Goal: Task Accomplishment & Management: Use online tool/utility

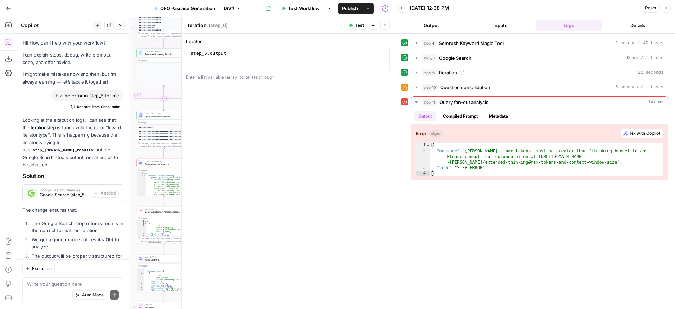
scroll to position [713, 0]
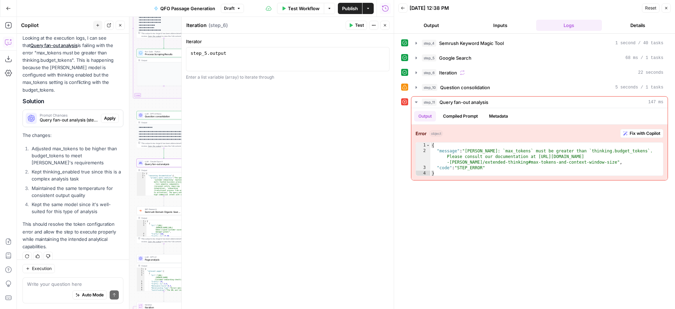
click at [110, 115] on span "Apply" at bounding box center [110, 118] width 12 height 6
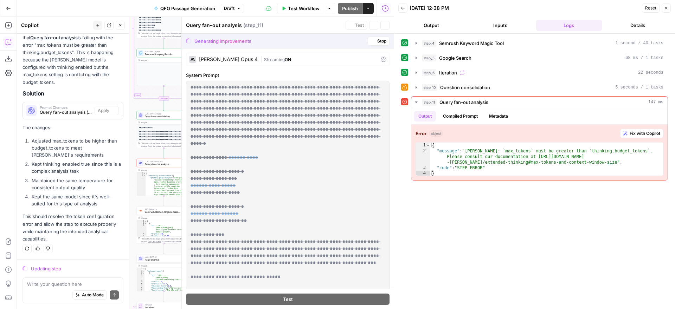
scroll to position [680, 0]
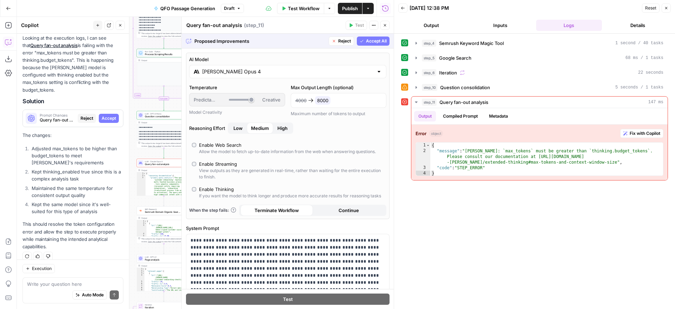
click at [374, 41] on span "Accept All" at bounding box center [376, 41] width 21 height 6
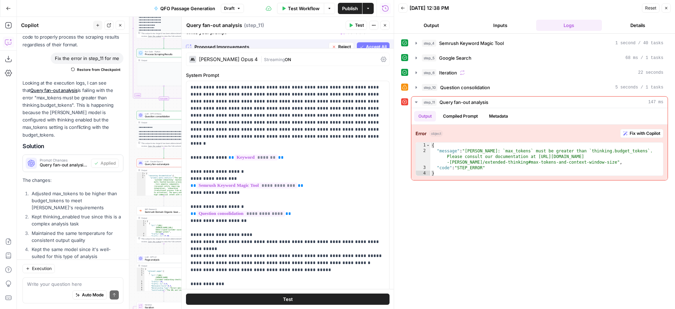
scroll to position [725, 0]
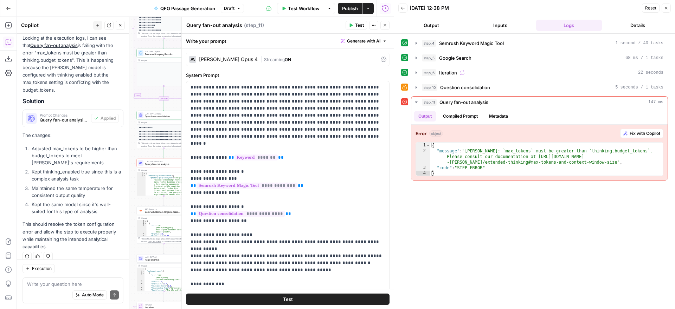
click at [358, 26] on span "Test" at bounding box center [359, 25] width 9 height 6
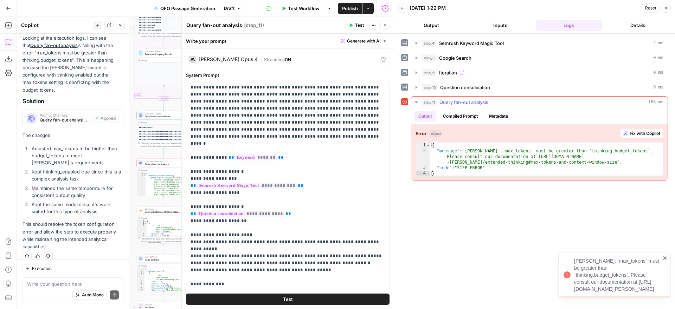
click at [637, 132] on span "Fix with Copilot" at bounding box center [644, 133] width 31 height 6
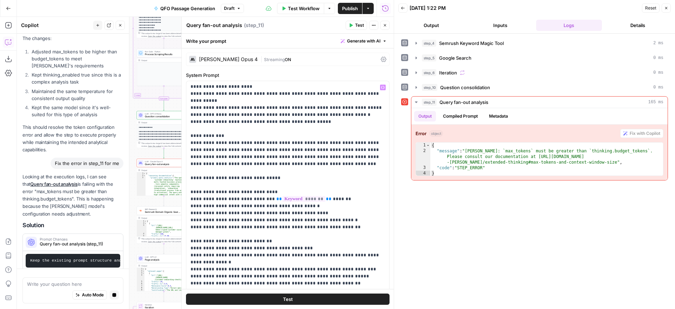
scroll to position [0, 0]
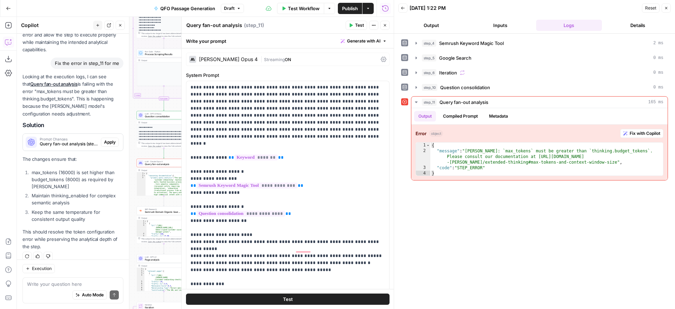
click at [96, 169] on li "max_tokens (16000) is set higher than budget_tokens (8000) as required by [PERS…" at bounding box center [76, 179] width 93 height 21
click at [110, 139] on span "Apply" at bounding box center [110, 142] width 12 height 6
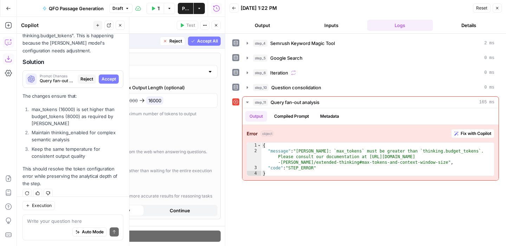
click at [214, 41] on span "Accept All" at bounding box center [207, 41] width 21 height 6
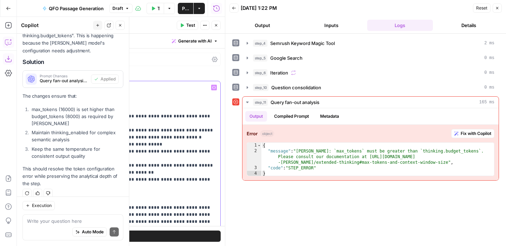
scroll to position [126, 0]
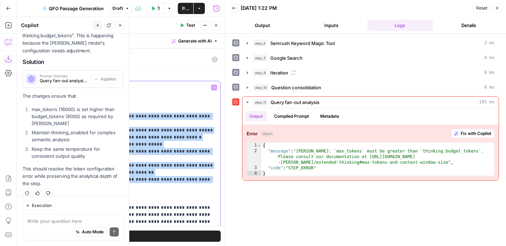
drag, startPoint x: 52, startPoint y: 169, endPoint x: 21, endPoint y: 104, distance: 71.1
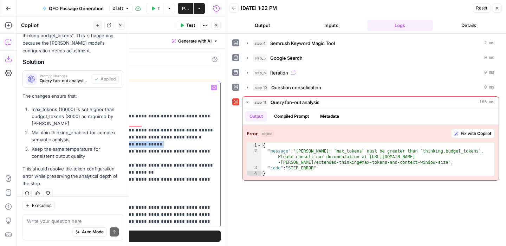
drag, startPoint x: 150, startPoint y: 131, endPoint x: 20, endPoint y: 134, distance: 130.0
click at [20, 134] on div "**********" at bounding box center [119, 224] width 203 height 286
drag, startPoint x: 151, startPoint y: 131, endPoint x: 22, endPoint y: 128, distance: 129.0
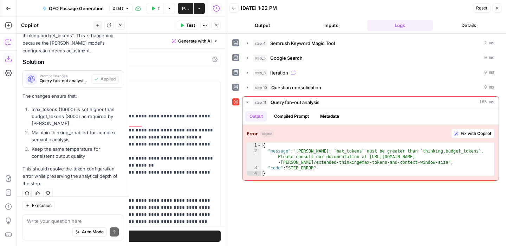
click at [188, 26] on span "Test" at bounding box center [190, 25] width 9 height 6
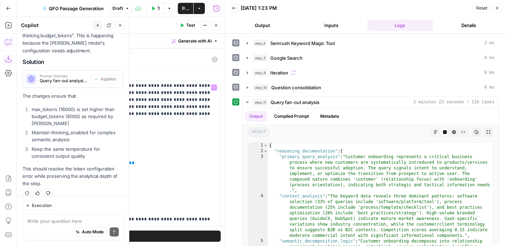
scroll to position [0, 0]
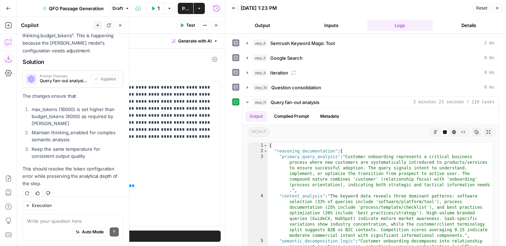
click at [497, 9] on icon "button" at bounding box center [497, 8] width 4 height 4
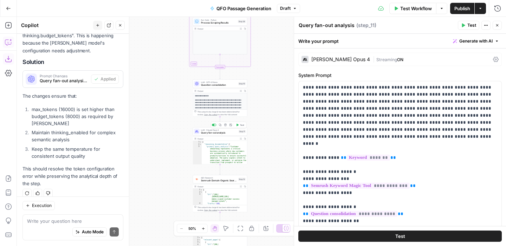
click at [231, 133] on span "Query fan-out analysis" at bounding box center [219, 133] width 36 height 4
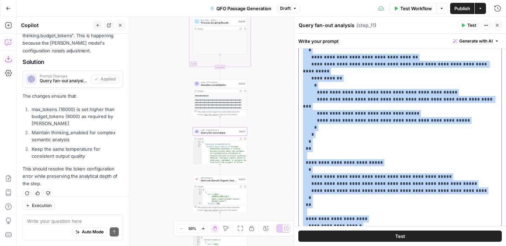
scroll to position [226, 0]
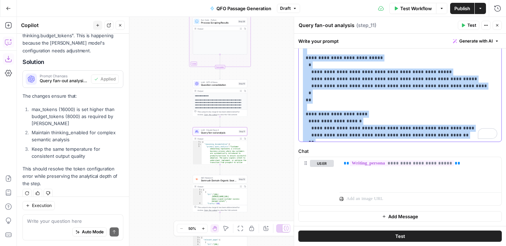
drag, startPoint x: 303, startPoint y: 87, endPoint x: 413, endPoint y: 265, distance: 208.5
click at [413, 246] on html "Alliance New Home Browse Your Data Usage Settings Recent Grids Wistia Clip & Qu…" at bounding box center [253, 123] width 506 height 246
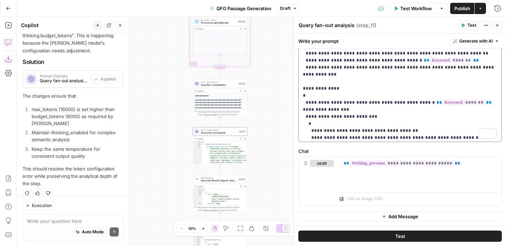
scroll to position [39, 0]
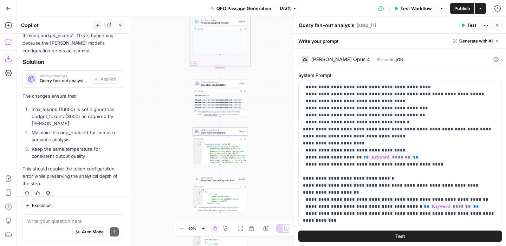
click at [408, 235] on button "Test" at bounding box center [399, 236] width 203 height 11
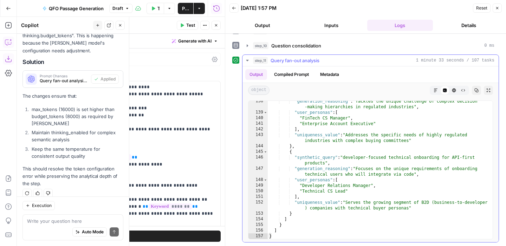
scroll to position [1014, 0]
click at [497, 7] on icon "button" at bounding box center [497, 8] width 4 height 4
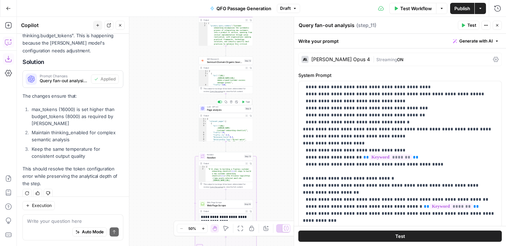
click at [232, 109] on span "Page analysis" at bounding box center [225, 110] width 37 height 4
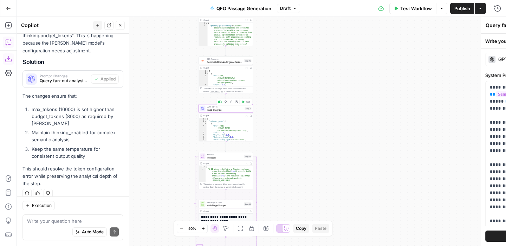
type textarea "Page analysis"
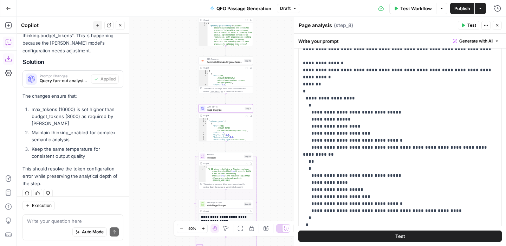
scroll to position [177, 0]
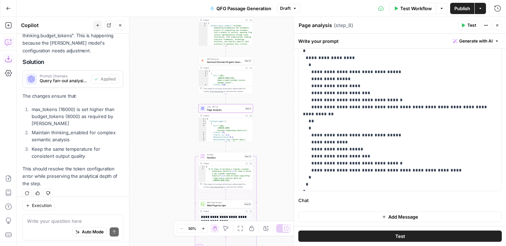
click at [464, 25] on icon "button" at bounding box center [463, 26] width 3 height 4
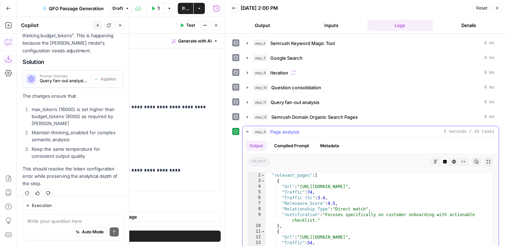
scroll to position [4, 0]
type textarea "**********"
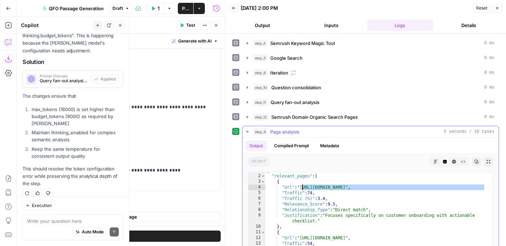
drag, startPoint x: 484, startPoint y: 187, endPoint x: 302, endPoint y: 186, distance: 182.4
click at [302, 186] on div "{ "relevant_pages" : [ { "Url" : "https://www.customersuccesscollective.com/cus…" at bounding box center [378, 242] width 227 height 149
click at [248, 129] on icon "button" at bounding box center [248, 132] width 6 height 6
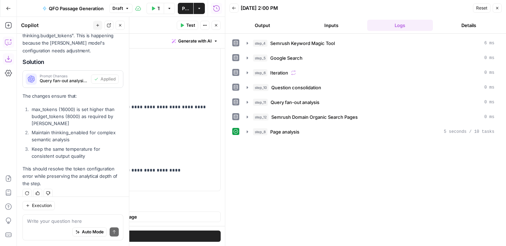
click at [217, 22] on button "Close" at bounding box center [216, 25] width 9 height 9
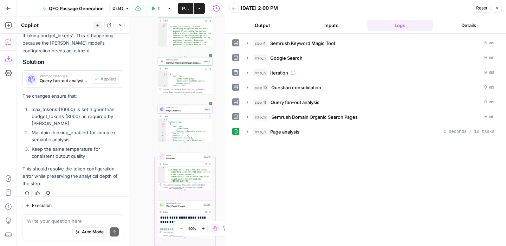
click at [120, 24] on icon "button" at bounding box center [120, 25] width 4 height 4
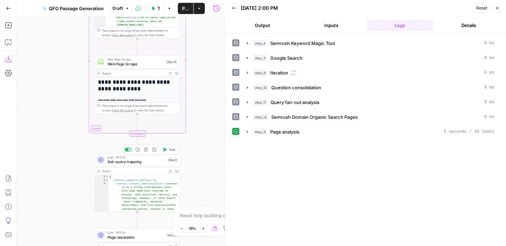
click at [148, 161] on span "Sub-query mapping" at bounding box center [137, 162] width 58 height 6
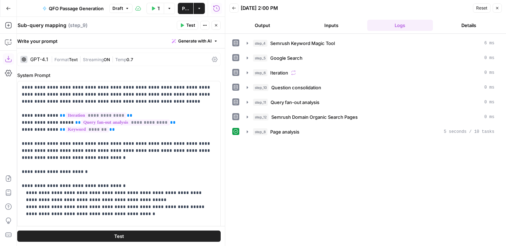
click at [215, 26] on icon "button" at bounding box center [216, 25] width 4 height 4
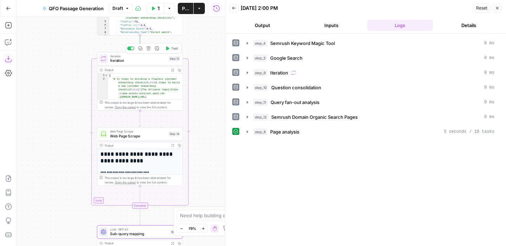
click at [150, 59] on span "Iteration" at bounding box center [138, 61] width 57 height 6
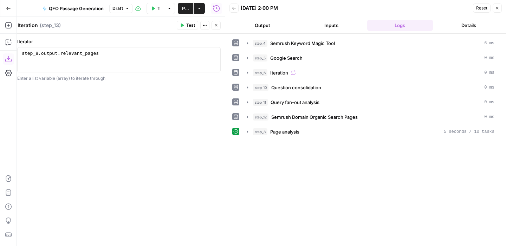
click at [184, 25] on button "Test" at bounding box center [187, 25] width 21 height 9
click at [215, 25] on icon "button" at bounding box center [216, 25] width 4 height 4
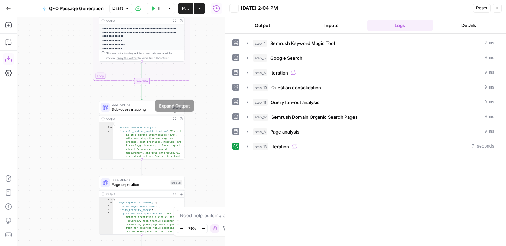
click at [173, 118] on icon "button" at bounding box center [174, 118] width 2 height 2
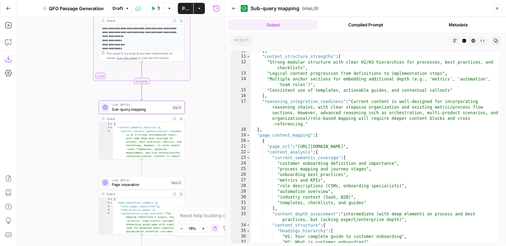
scroll to position [0, 0]
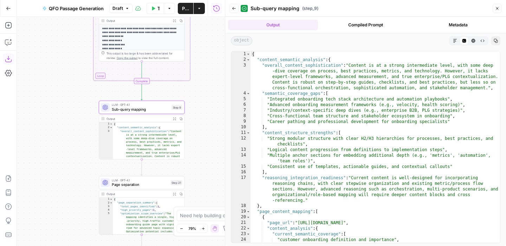
click at [495, 9] on button "Close" at bounding box center [497, 8] width 9 height 9
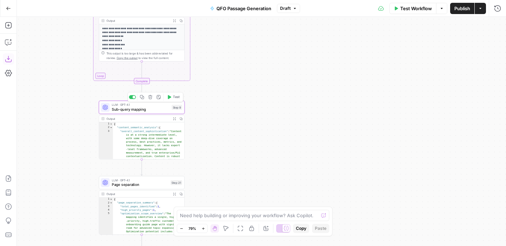
click at [158, 109] on span "Sub-query mapping" at bounding box center [141, 109] width 58 height 6
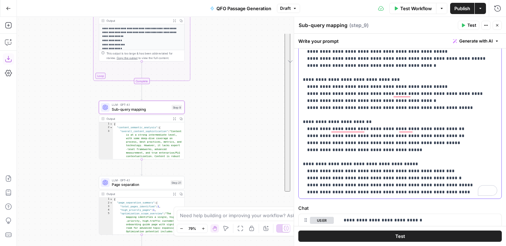
scroll to position [61, 0]
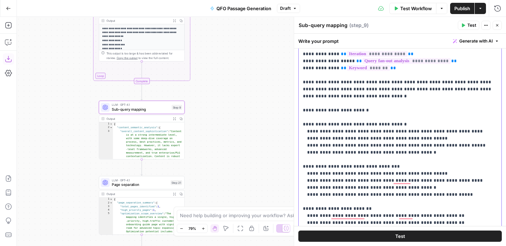
drag, startPoint x: 304, startPoint y: 87, endPoint x: 438, endPoint y: 204, distance: 178.3
click at [438, 204] on p "**********" at bounding box center [400, 152] width 194 height 260
click at [439, 160] on p "**********" at bounding box center [400, 152] width 194 height 260
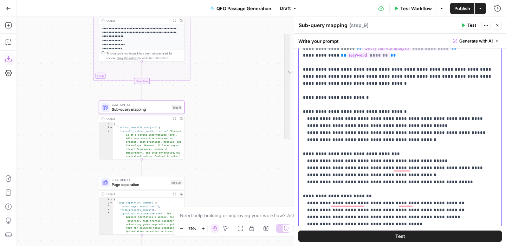
scroll to position [0, 0]
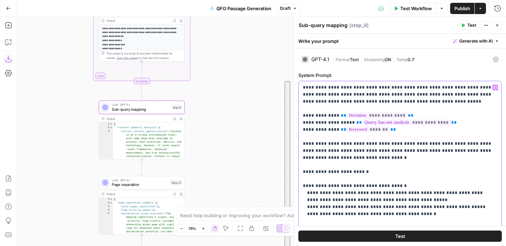
drag, startPoint x: 446, startPoint y: 192, endPoint x: 302, endPoint y: 89, distance: 177.6
click at [302, 89] on div "**********" at bounding box center [400, 214] width 203 height 266
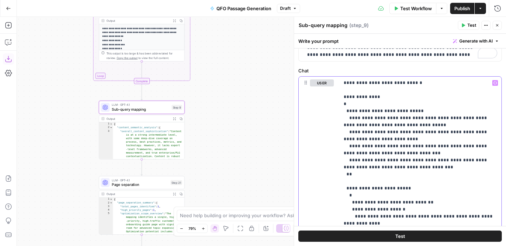
scroll to position [351, 0]
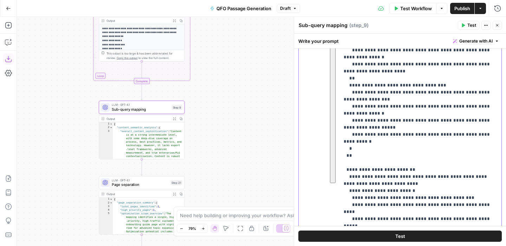
drag, startPoint x: 344, startPoint y: 83, endPoint x: 384, endPoint y: 182, distance: 106.9
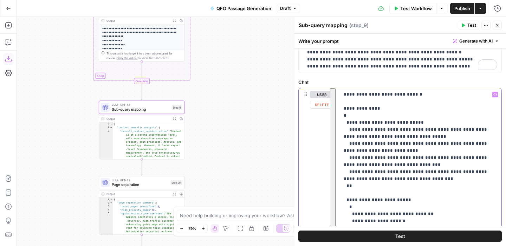
drag, startPoint x: 358, startPoint y: 205, endPoint x: 341, endPoint y: 91, distance: 114.5
click at [341, 91] on div "**********" at bounding box center [420, 231] width 162 height 286
copy p "**********"
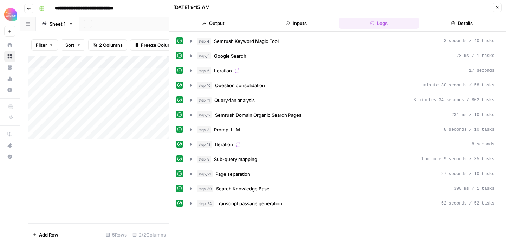
click at [27, 9] on icon "button" at bounding box center [29, 8] width 4 height 4
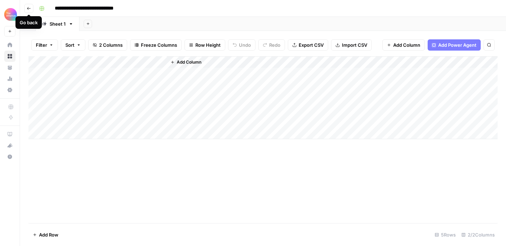
click at [30, 7] on icon "button" at bounding box center [29, 8] width 4 height 4
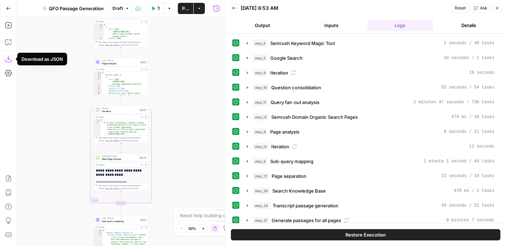
click at [8, 59] on icon "button" at bounding box center [8, 59] width 6 height 6
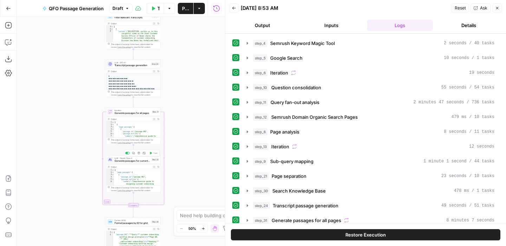
click at [138, 160] on span "Generate passages for current page" at bounding box center [132, 161] width 35 height 4
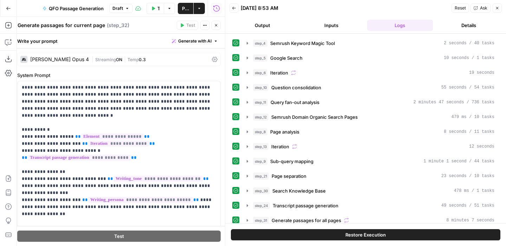
click at [219, 25] on button "Close" at bounding box center [216, 25] width 9 height 9
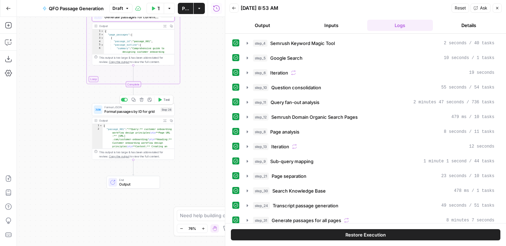
click at [145, 111] on span "Format passages by ID for grid" at bounding box center [131, 111] width 54 height 5
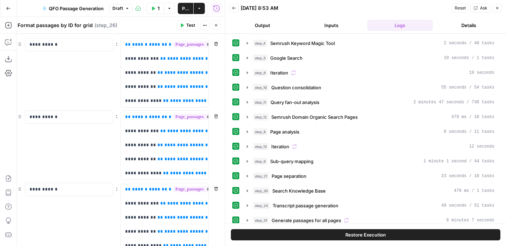
click at [213, 24] on button "Close" at bounding box center [216, 25] width 9 height 9
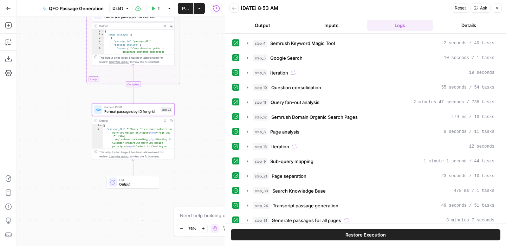
click at [499, 8] on button "Close" at bounding box center [497, 8] width 9 height 9
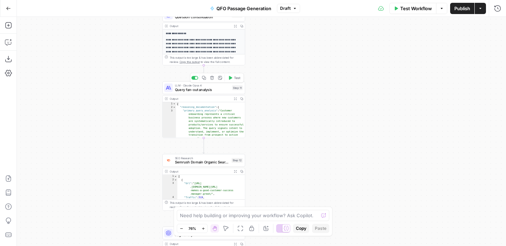
click at [219, 90] on span "Query fan-out analysis" at bounding box center [202, 89] width 55 height 5
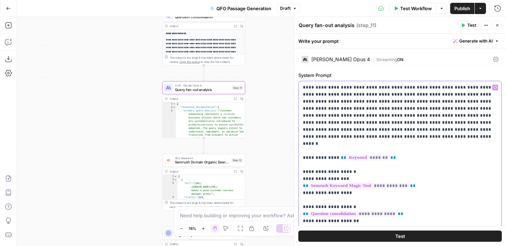
drag, startPoint x: 304, startPoint y: 87, endPoint x: 387, endPoint y: 153, distance: 105.8
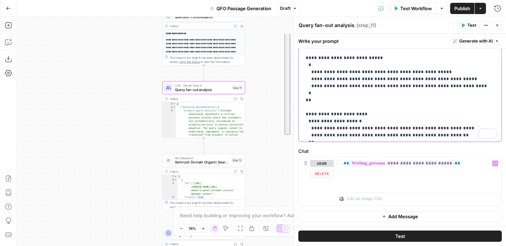
drag, startPoint x: 302, startPoint y: 87, endPoint x: 421, endPoint y: 131, distance: 127.2
copy p "**********"
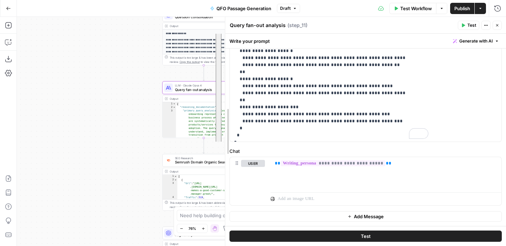
drag, startPoint x: 294, startPoint y: 99, endPoint x: 112, endPoint y: 83, distance: 182.7
click at [112, 83] on body "Alliance New Home Browse Your Data Usage Settings Recent Grids Wistia Clip & Qu…" at bounding box center [253, 123] width 506 height 246
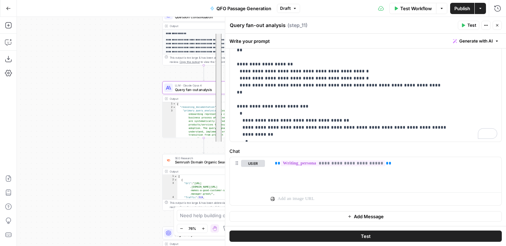
scroll to position [423, 0]
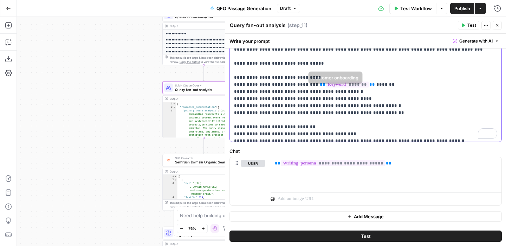
scroll to position [53, 0]
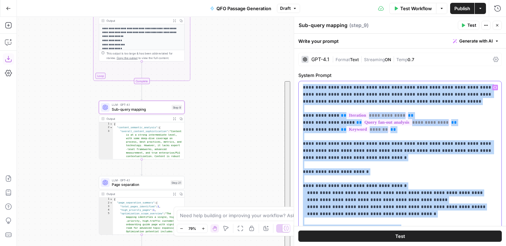
drag, startPoint x: 443, startPoint y: 141, endPoint x: 301, endPoint y: 87, distance: 151.6
click at [301, 87] on div "**********" at bounding box center [400, 214] width 203 height 266
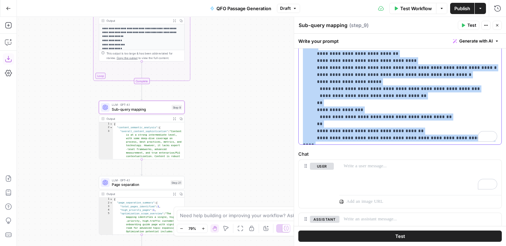
scroll to position [279, 0]
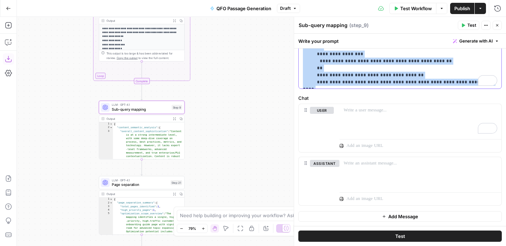
drag, startPoint x: 303, startPoint y: 105, endPoint x: 384, endPoint y: 85, distance: 83.2
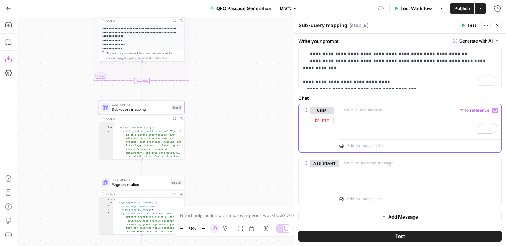
click at [385, 109] on p "To enrich screen reader interactions, please activate Accessibility in Grammarl…" at bounding box center [421, 110] width 154 height 7
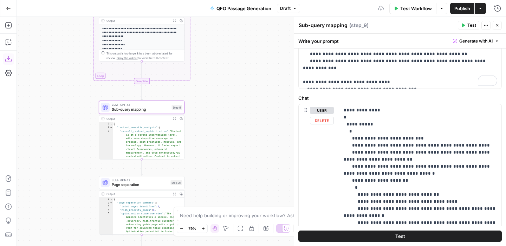
click at [382, 95] on label "Chat" at bounding box center [399, 98] width 203 height 7
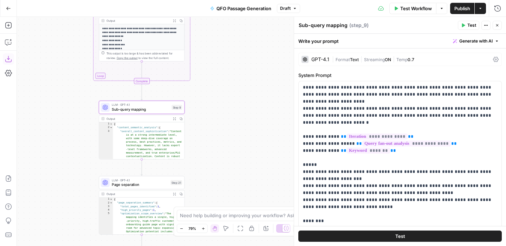
click at [467, 26] on button "Test" at bounding box center [468, 25] width 21 height 9
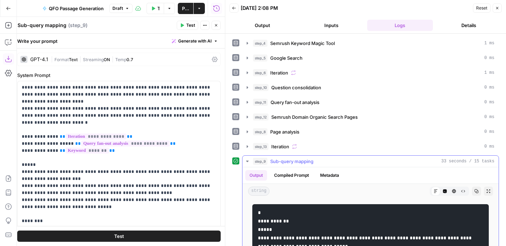
click at [248, 161] on icon "button" at bounding box center [247, 161] width 2 height 1
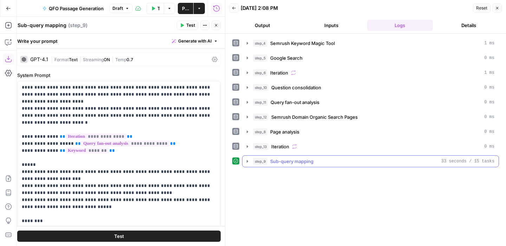
click at [248, 161] on icon "button" at bounding box center [248, 161] width 6 height 6
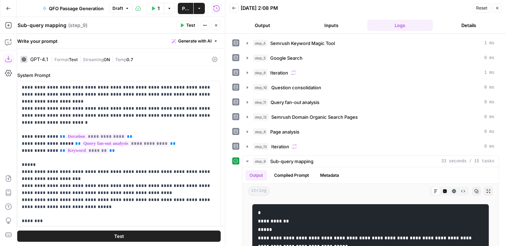
click at [218, 27] on icon "button" at bounding box center [216, 25] width 4 height 4
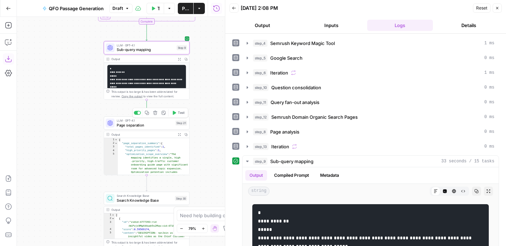
click at [158, 124] on span "Page separation" at bounding box center [145, 125] width 57 height 6
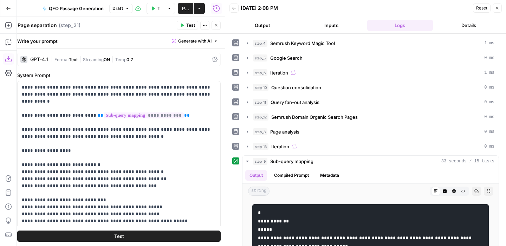
click at [219, 24] on button "Close" at bounding box center [216, 25] width 9 height 9
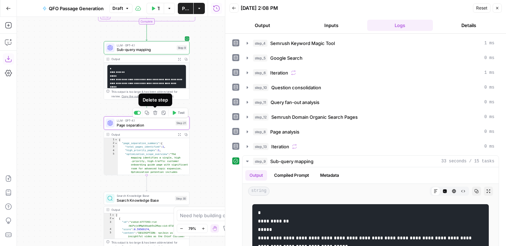
click at [155, 113] on icon "button" at bounding box center [155, 113] width 4 height 4
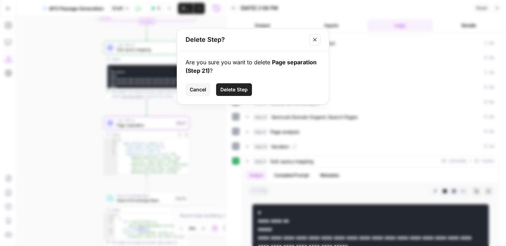
click at [231, 89] on span "Delete Step" at bounding box center [233, 89] width 27 height 7
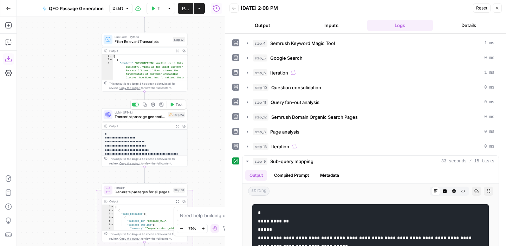
click at [148, 117] on span "Transcript passage generation" at bounding box center [140, 117] width 51 height 6
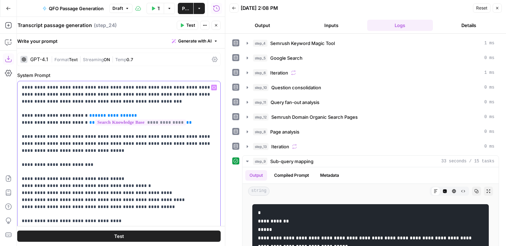
drag, startPoint x: 137, startPoint y: 115, endPoint x: 96, endPoint y: 114, distance: 41.1
click at [96, 114] on p "**********" at bounding box center [119, 189] width 194 height 211
click at [145, 115] on p "**********" at bounding box center [119, 189] width 194 height 211
click at [22, 85] on p "**********" at bounding box center [119, 189] width 194 height 211
click at [75, 89] on p "**********" at bounding box center [119, 189] width 194 height 211
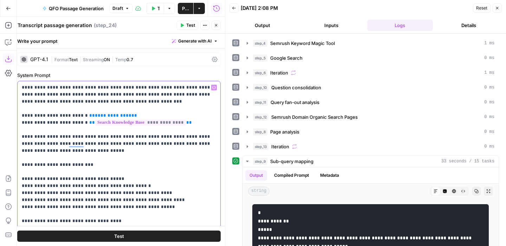
click at [22, 87] on p "**********" at bounding box center [119, 189] width 194 height 211
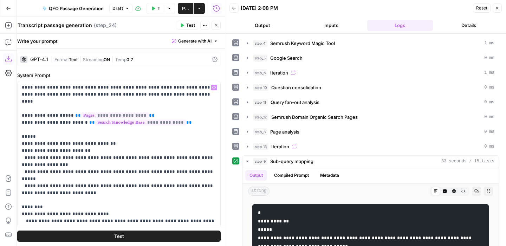
click at [217, 25] on icon "button" at bounding box center [216, 25] width 4 height 4
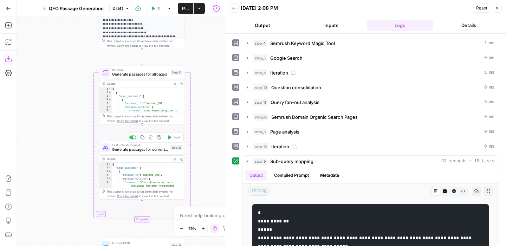
click at [148, 147] on span "Generate passages for current page" at bounding box center [140, 150] width 56 height 6
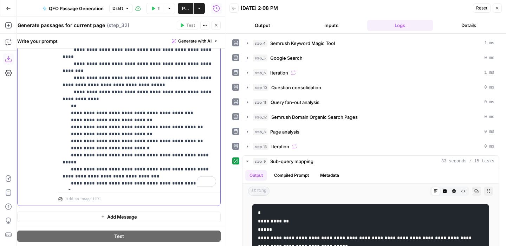
scroll to position [317, 0]
drag, startPoint x: 62, startPoint y: 75, endPoint x: 150, endPoint y: 203, distance: 154.7
click at [150, 203] on div "**********" at bounding box center [139, 103] width 162 height 204
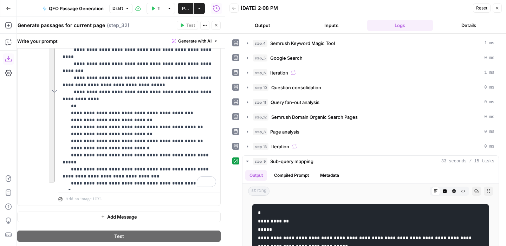
click at [217, 27] on icon "button" at bounding box center [216, 25] width 4 height 4
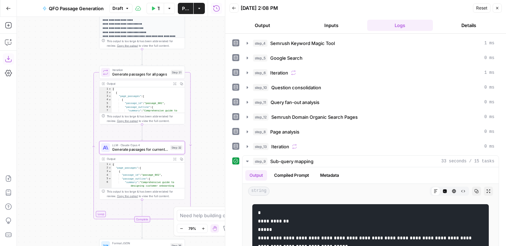
click at [145, 149] on span "Generate passages for current page" at bounding box center [140, 150] width 56 height 6
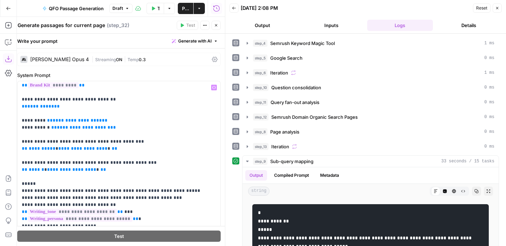
scroll to position [54, 0]
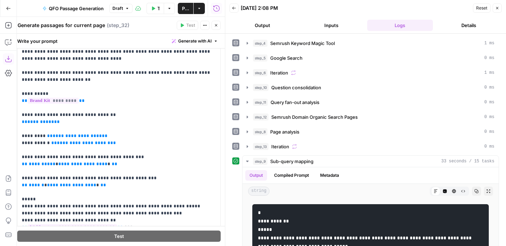
click at [215, 25] on icon "button" at bounding box center [216, 25] width 4 height 4
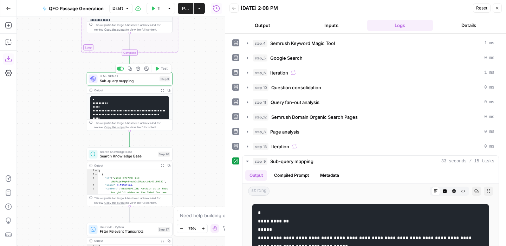
click at [142, 82] on span "Sub-query mapping" at bounding box center [129, 81] width 58 height 6
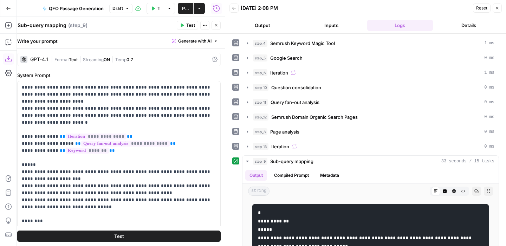
click at [217, 27] on icon "button" at bounding box center [216, 25] width 4 height 4
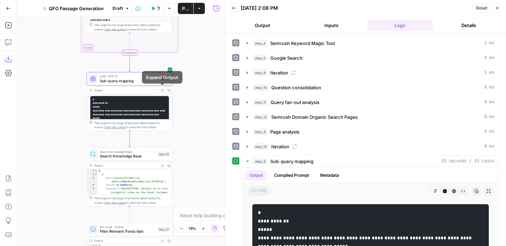
click at [163, 90] on icon "button" at bounding box center [162, 90] width 3 height 3
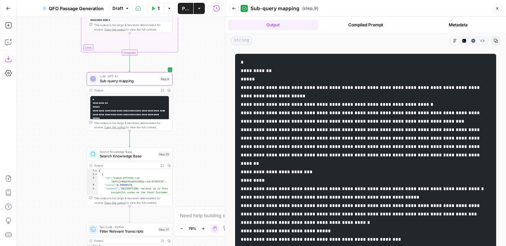
drag, startPoint x: 285, startPoint y: 86, endPoint x: 262, endPoint y: 86, distance: 22.5
copy code "********"
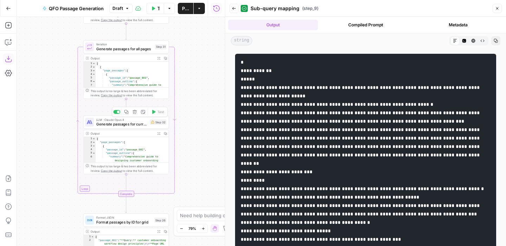
click at [124, 123] on span "Generate passages for current page" at bounding box center [121, 124] width 51 height 6
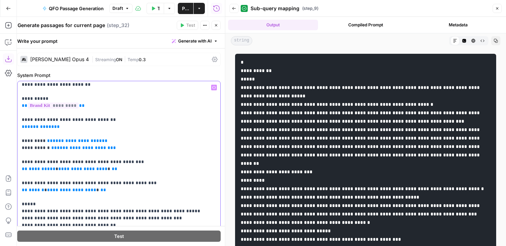
scroll to position [31, 0]
drag, startPoint x: 102, startPoint y: 192, endPoint x: 17, endPoint y: 118, distance: 113.4
click at [17, 118] on body "Alliance New Home Browse Your Data Usage Settings Recent Grids Wistia Clip & Qu…" at bounding box center [253, 123] width 506 height 246
copy p "**********"
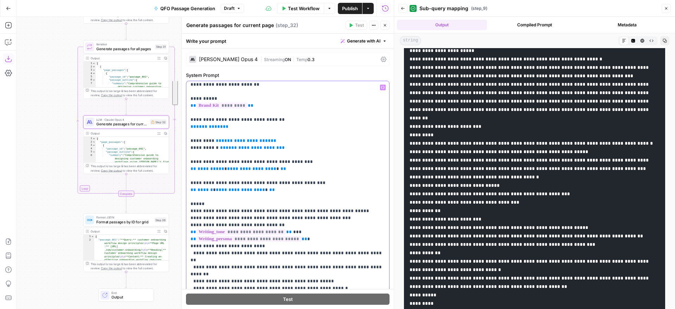
scroll to position [0, 0]
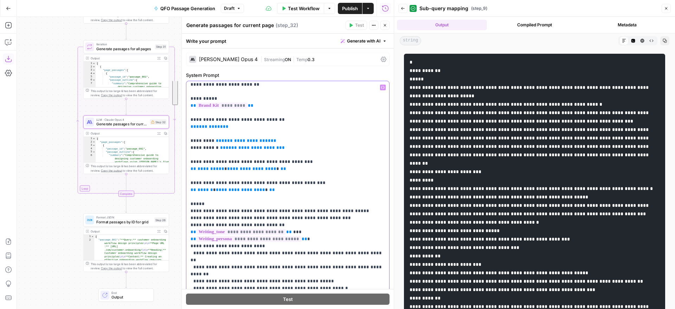
click at [223, 126] on p "**********" at bounding box center [287, 299] width 194 height 492
drag, startPoint x: 223, startPoint y: 126, endPoint x: 215, endPoint y: 119, distance: 10.2
click at [215, 119] on p "**********" at bounding box center [287, 299] width 194 height 492
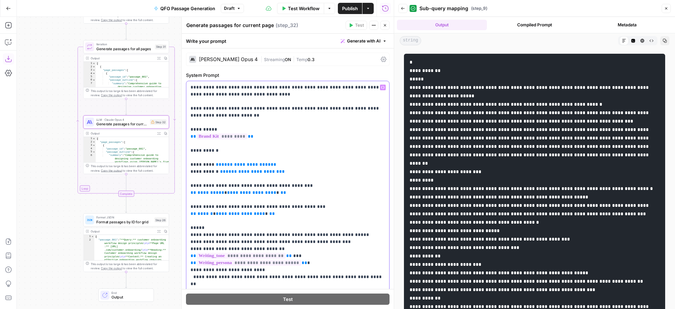
click at [383, 87] on icon "button" at bounding box center [383, 88] width 4 height 4
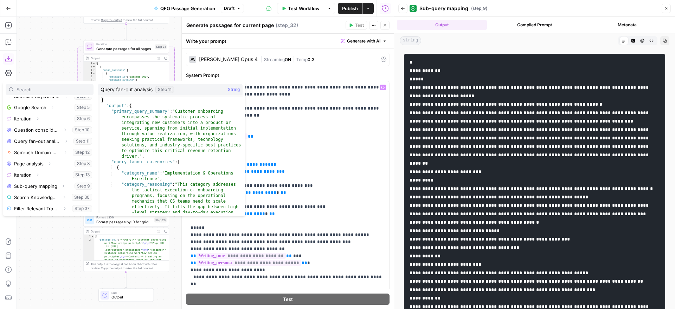
scroll to position [64, 0]
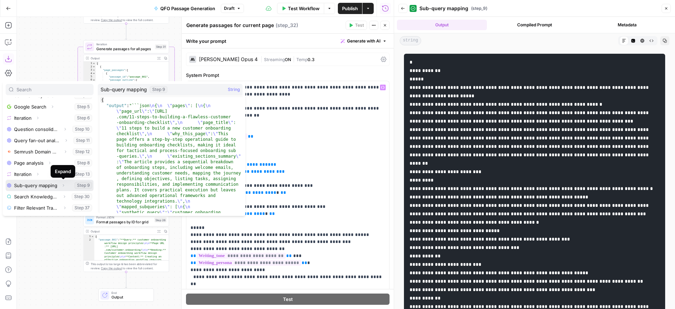
click at [63, 185] on icon "button" at bounding box center [63, 185] width 4 height 4
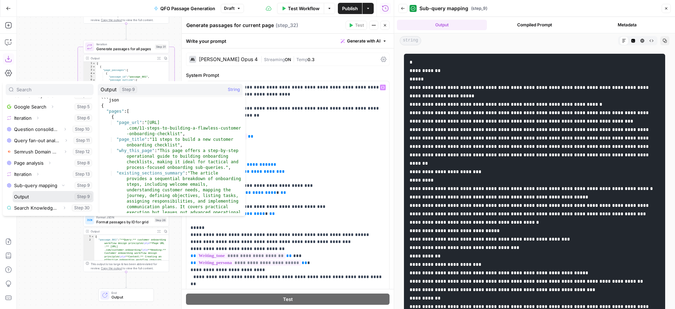
click at [28, 195] on button "Select variable Output" at bounding box center [53, 196] width 81 height 11
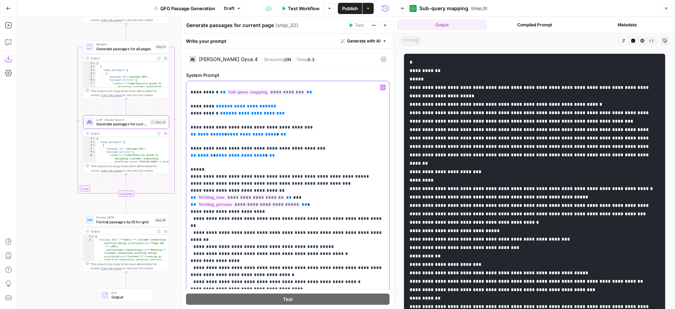
scroll to position [62, 0]
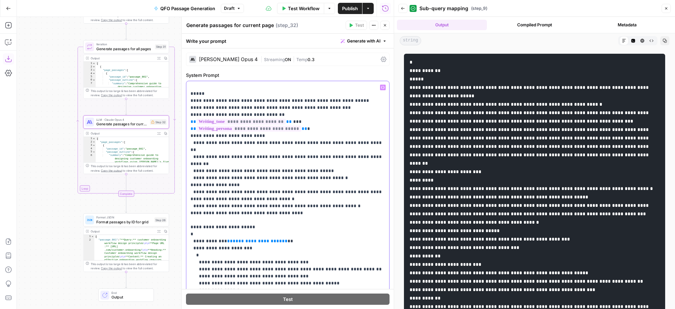
drag, startPoint x: 248, startPoint y: 220, endPoint x: 238, endPoint y: 220, distance: 10.6
click at [238, 239] on span "**********" at bounding box center [257, 241] width 49 height 5
click at [243, 239] on span "**********" at bounding box center [257, 241] width 49 height 5
drag, startPoint x: 247, startPoint y: 219, endPoint x: 225, endPoint y: 220, distance: 22.1
click at [233, 239] on span "**********" at bounding box center [257, 241] width 49 height 5
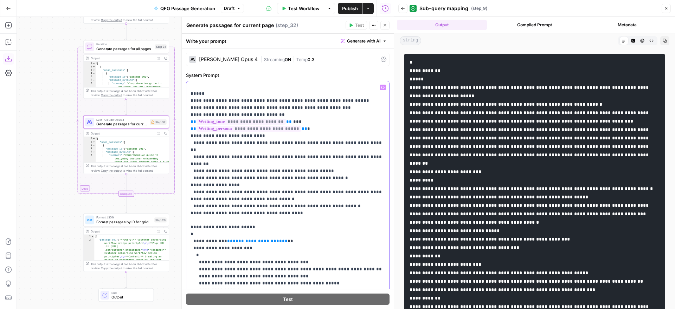
copy span "**********"
drag, startPoint x: 271, startPoint y: 220, endPoint x: 221, endPoint y: 220, distance: 50.3
click at [221, 220] on p "**********" at bounding box center [287, 192] width 194 height 485
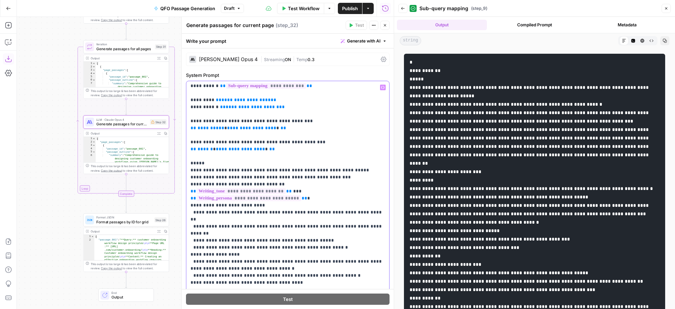
scroll to position [0, 0]
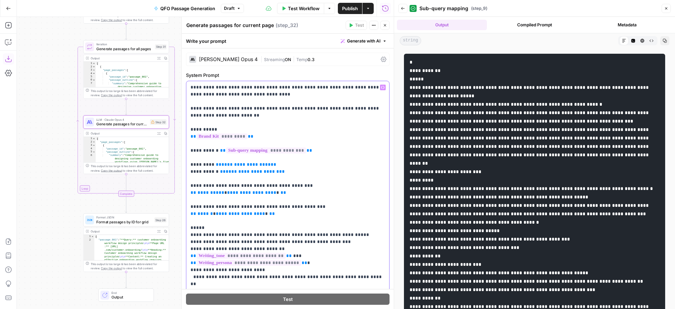
drag, startPoint x: 278, startPoint y: 164, endPoint x: 273, endPoint y: 164, distance: 4.2
drag, startPoint x: 278, startPoint y: 164, endPoint x: 215, endPoint y: 166, distance: 63.6
copy p "**********"
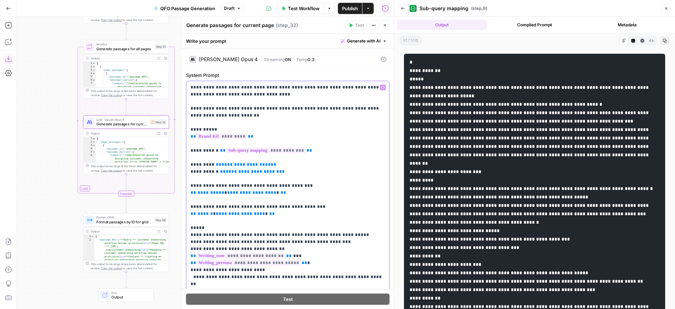
drag, startPoint x: 279, startPoint y: 163, endPoint x: 215, endPoint y: 166, distance: 64.0
click at [384, 88] on icon "button" at bounding box center [383, 88] width 4 height 4
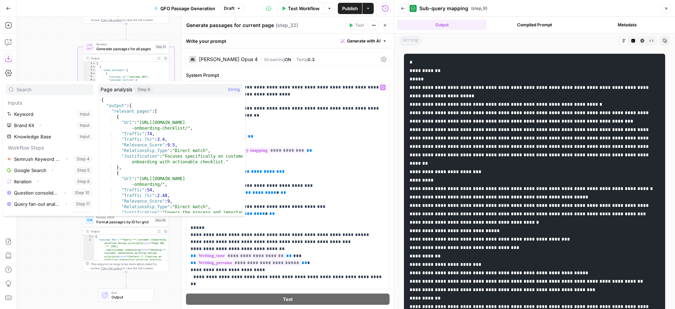
scroll to position [62, 0]
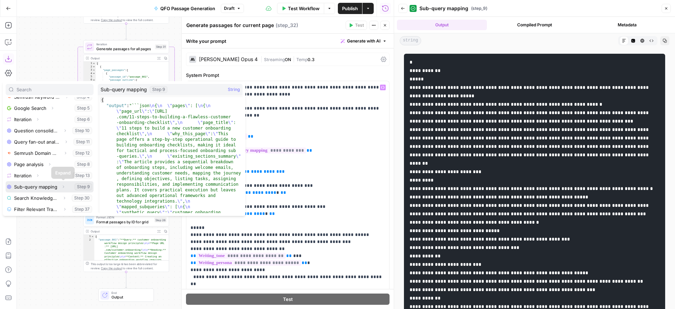
click at [63, 186] on icon "button" at bounding box center [63, 187] width 4 height 4
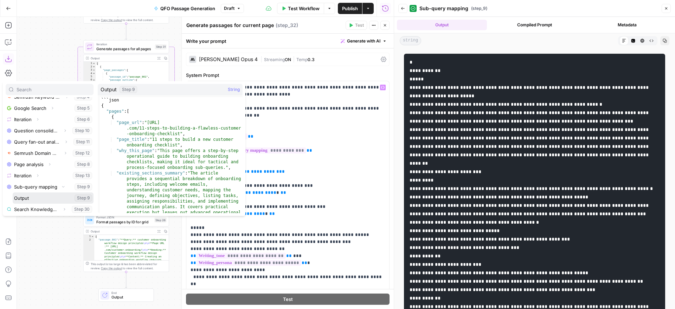
click at [35, 195] on button "Select variable Output" at bounding box center [53, 198] width 81 height 11
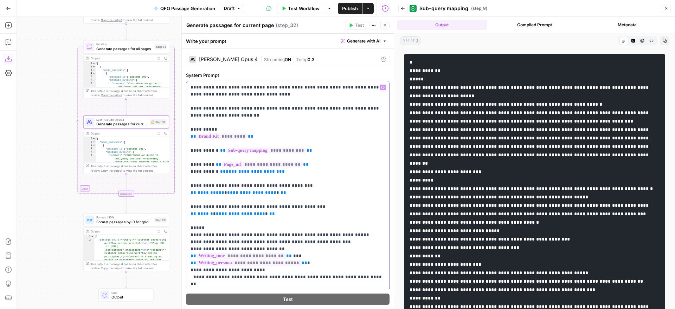
drag, startPoint x: 285, startPoint y: 164, endPoint x: 216, endPoint y: 164, distance: 68.9
copy p "**********"
click at [132, 46] on span "Generate passages for all pages" at bounding box center [124, 49] width 57 height 6
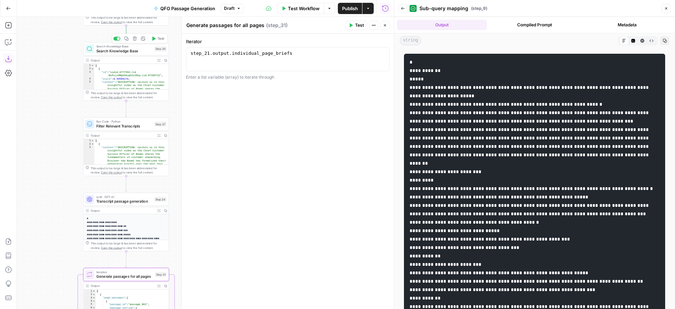
drag, startPoint x: 129, startPoint y: 52, endPoint x: 152, endPoint y: 44, distance: 24.5
click at [129, 52] on span "Search Knowledge Base" at bounding box center [124, 51] width 56 height 6
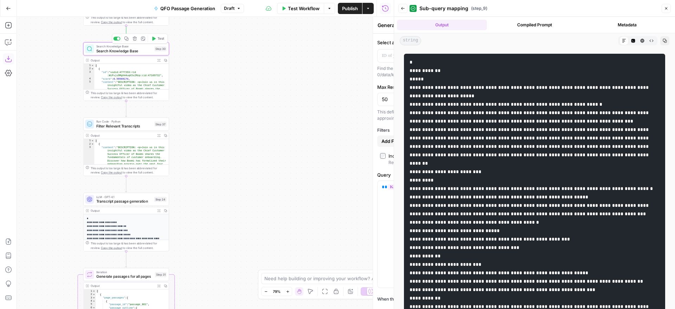
type textarea "Search Knowledge Base"
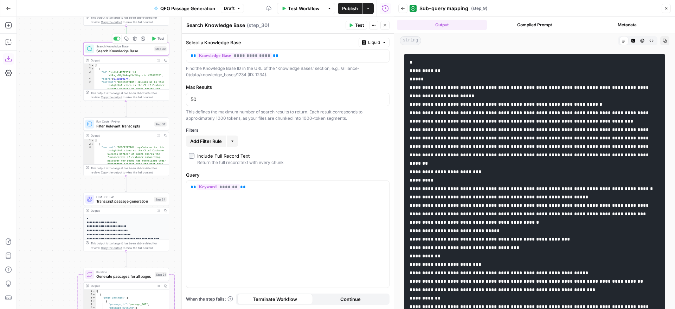
click at [157, 40] on span "Test" at bounding box center [160, 38] width 7 height 5
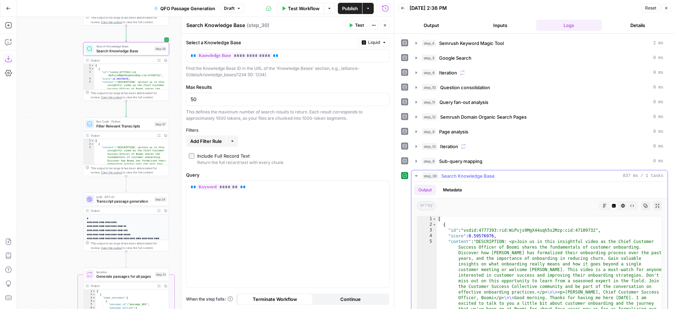
click icon "button"
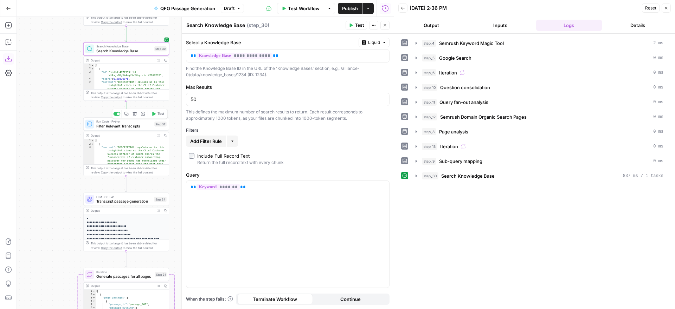
click span "Filter Relevant Transcripts"
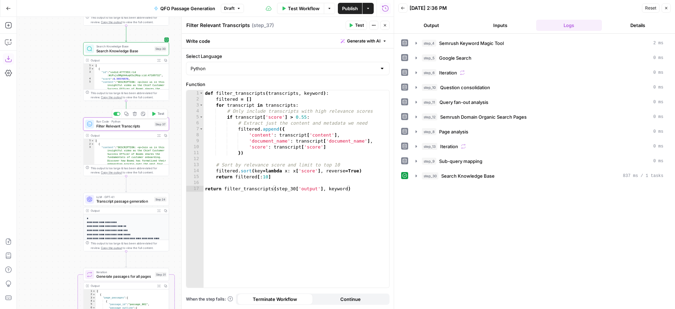
click icon "button"
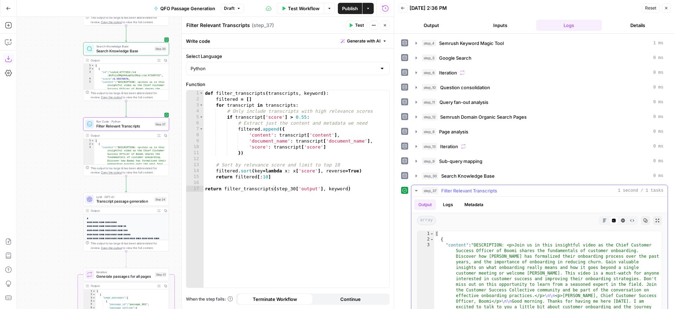
click icon "button"
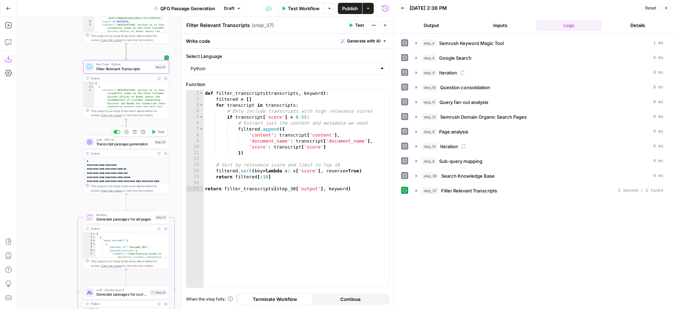
click span "Transcript passage generation"
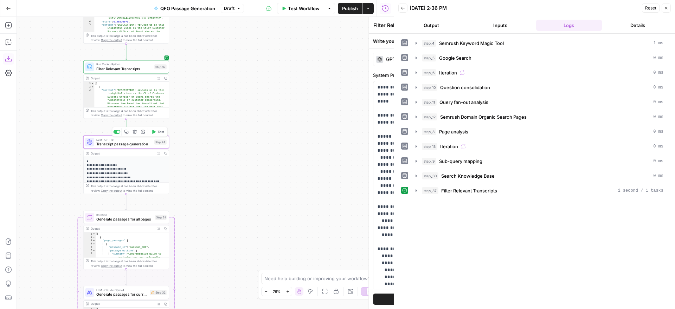
type textarea "Transcript passage generation"
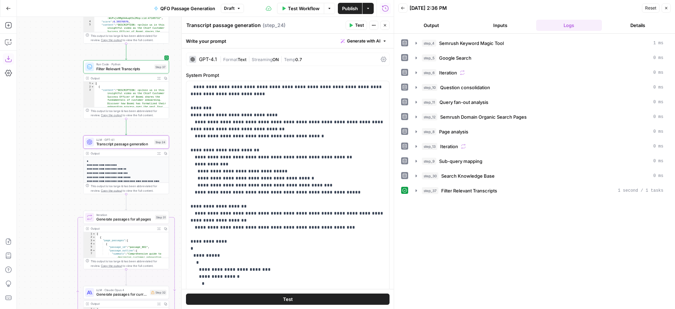
click span "Test"
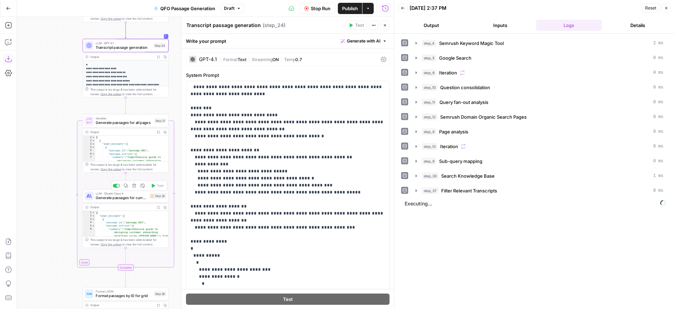
click span "Generate passages for current page"
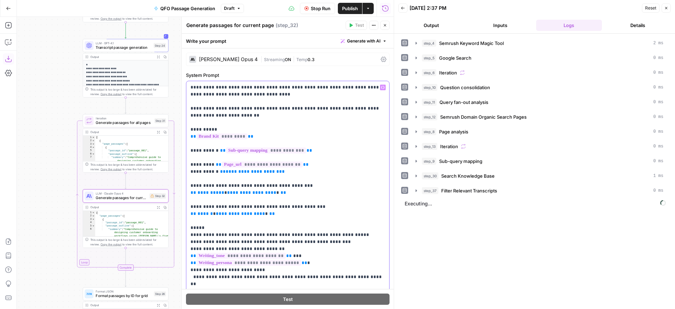
click p "**********"
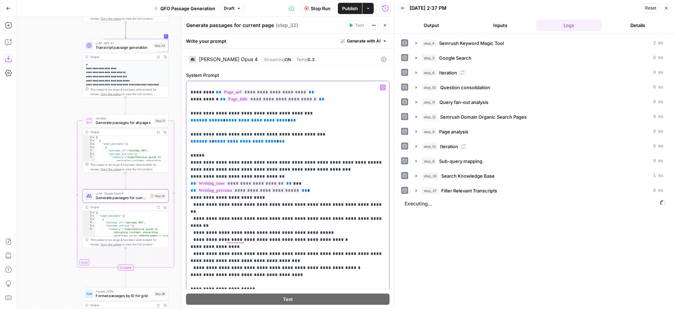
scroll to position [76, 0]
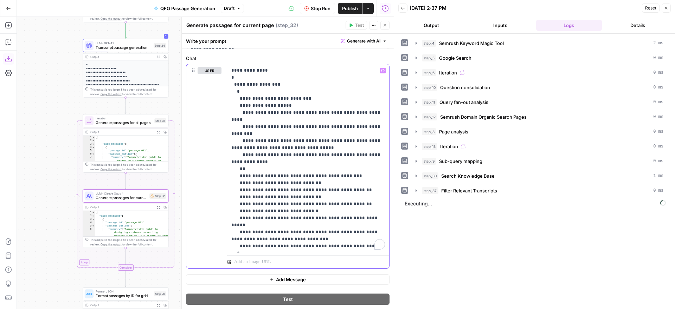
drag, startPoint x: 253, startPoint y: 183, endPoint x: 329, endPoint y: 309, distance: 146.6
click div "**********"
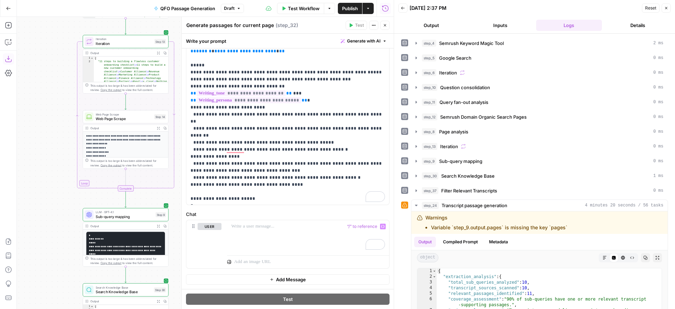
click span "Web Page Scrape"
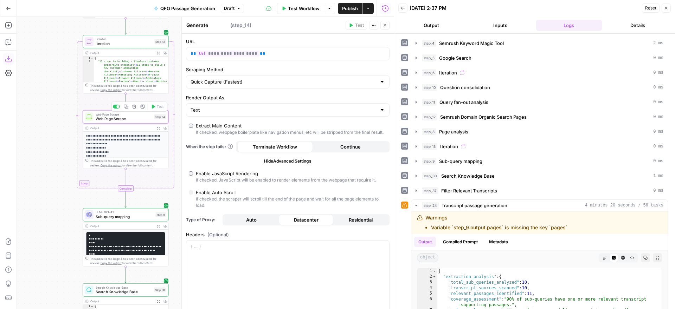
type textarea "Web Page Scrape"
click span "Iteration"
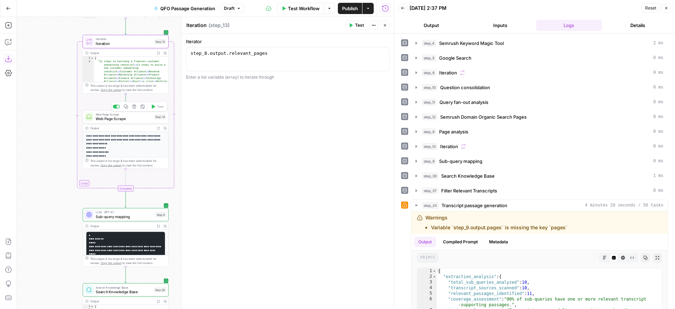
click span "Web Page Scrape"
type textarea "Web Page Scrape"
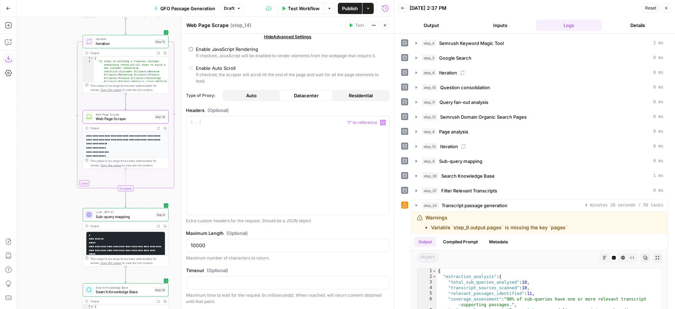
scroll to position [0, 0]
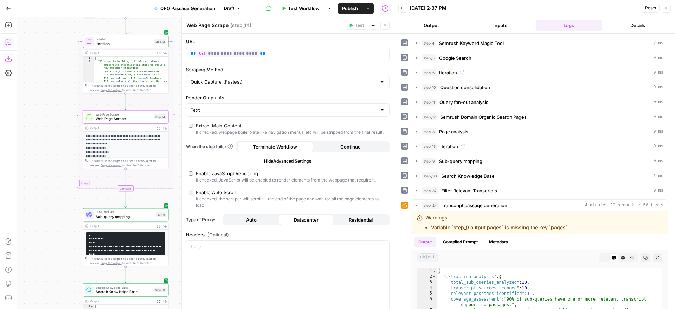
click icon "button"
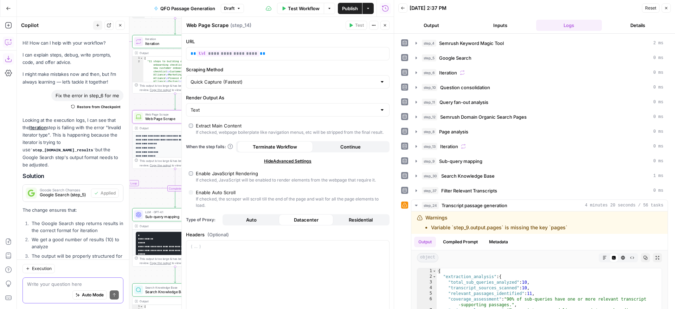
scroll to position [933, 0]
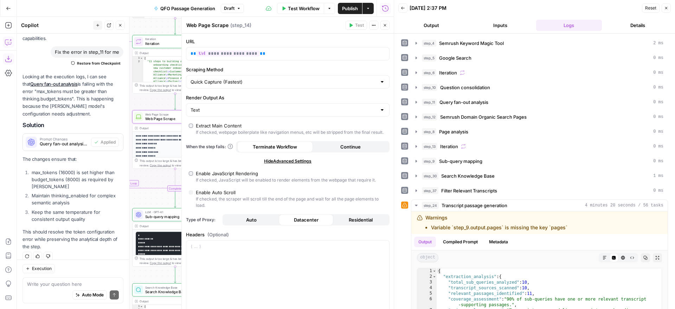
click div "Auto Mode Send"
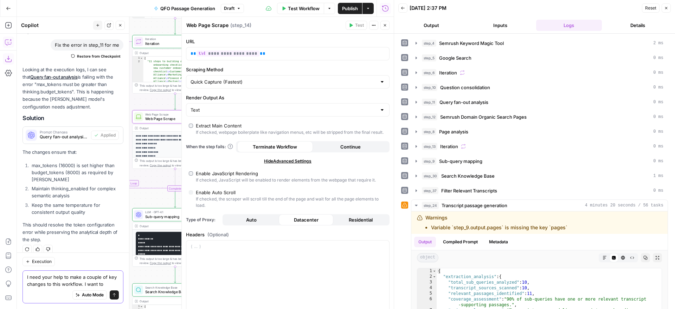
paste textarea "Tighten the writer context by using URL-keyed lookups instead of dumping large …"
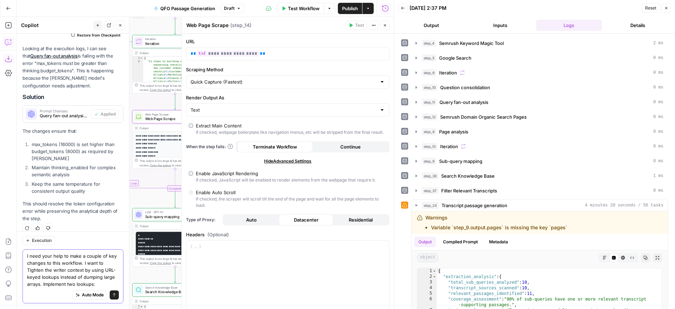
click textarea "I need your help to make a couple of key changes to this workflow. I want to Ti…"
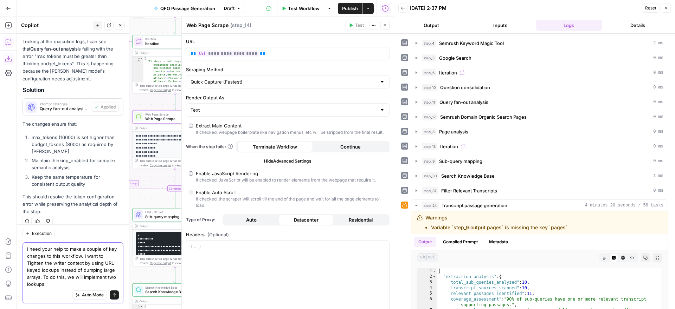
click textarea "I need your help to make a couple of key changes to this workflow. I want to Ti…"
paste textarea "SCRAPE_MAP – page URL → { title, content } (from the scrape step) KB_MAP – page…"
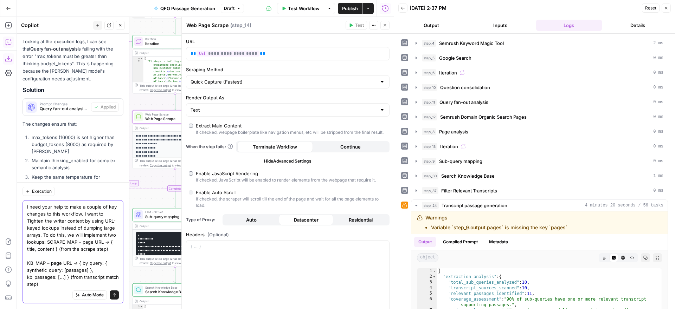
scroll to position [1010, 0]
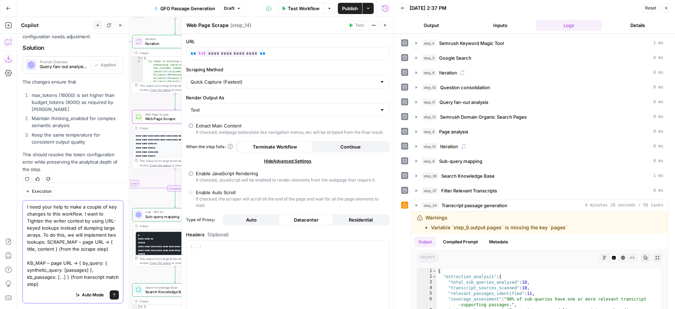
type textarea "I need your help to make a couple of key changes to this workflow. I want to Ti…"
click icon "button"
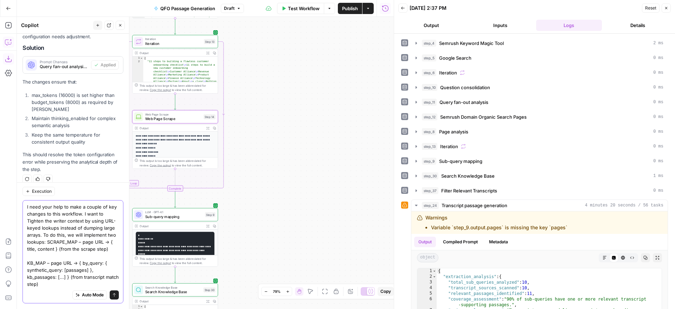
click textarea "I need your help to make a couple of key changes to this workflow. I want to Ti…"
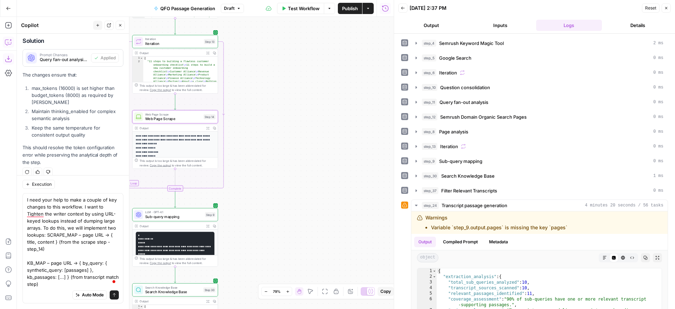
scroll to position [1017, 0]
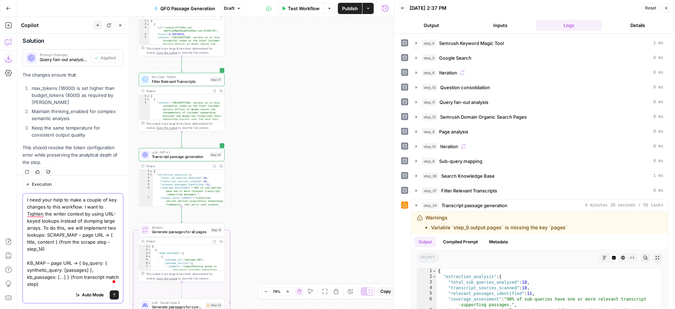
drag, startPoint x: 36, startPoint y: 285, endPoint x: 43, endPoint y: 283, distance: 7.8
click at [36, 285] on textarea "I need your help to make a couple of key changes to this workflow. I want to Ti…" at bounding box center [73, 241] width 92 height 91
type textarea "I need your help to make a couple of key changes to this workflow. I want to Ti…"
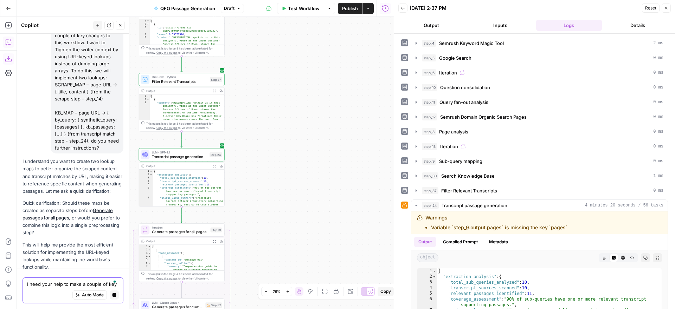
scroll to position [1185, 0]
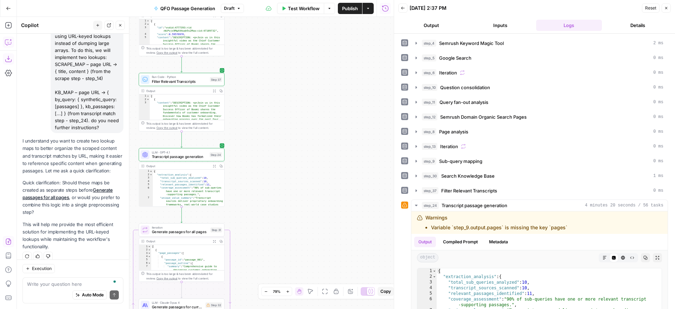
click at [65, 236] on p "This will help me provide the most efficient solution for implementing the URL-…" at bounding box center [72, 236] width 101 height 30
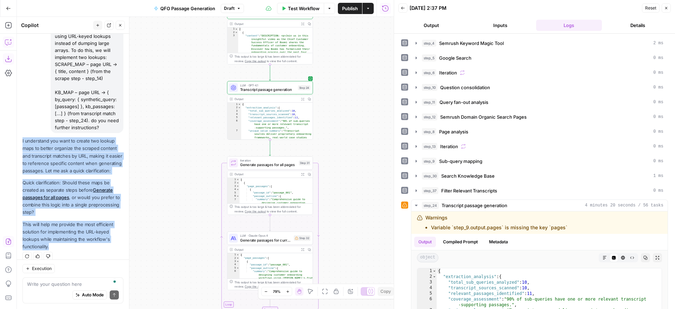
drag, startPoint x: 67, startPoint y: 237, endPoint x: 20, endPoint y: 136, distance: 111.6
copy div "I understand you want to create two lookup maps to better organize the scraped …"
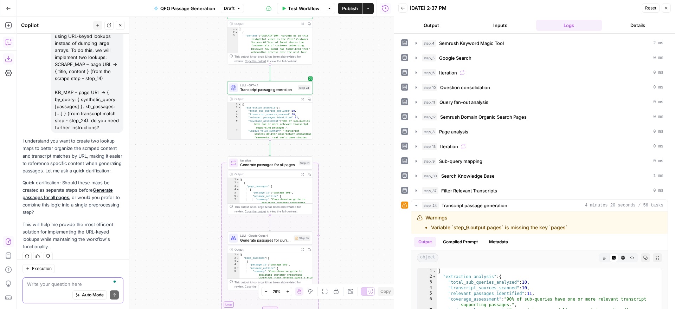
click at [45, 283] on textarea "To enrich screen reader interactions, please activate Accessibility in Grammarl…" at bounding box center [73, 284] width 92 height 7
paste textarea "Lo ipsu d sitame consecteturad elit (sedd-eiusm Temporinc/Utla) etdol magnaa “E…"
type textarea "Lo ipsu d sitame consecteturad elit (sedd-eiusm Temporinc/Utla) etdol magnaa “E…"
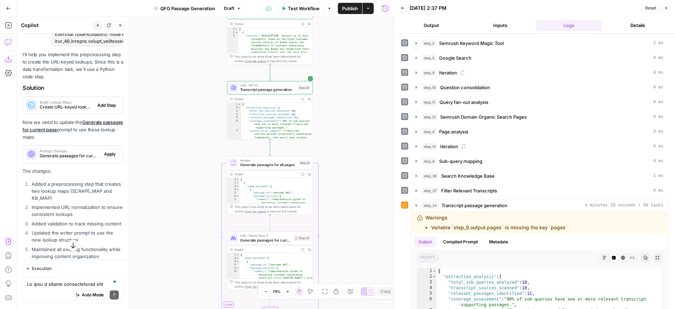
scroll to position [2126, 0]
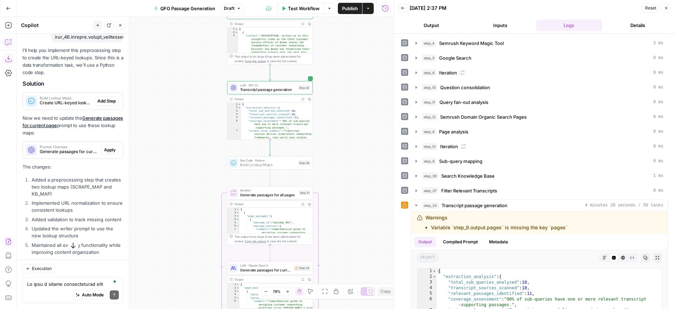
click at [104, 100] on span "Add Step" at bounding box center [106, 101] width 18 height 6
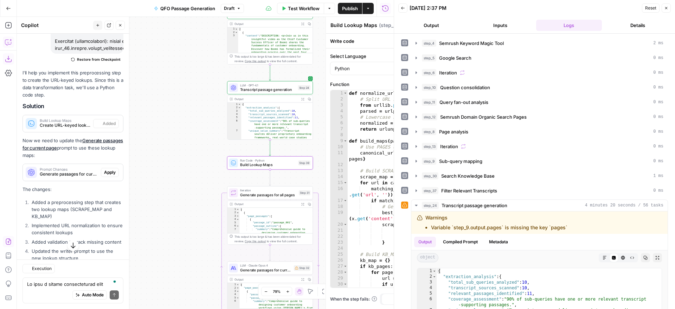
scroll to position [2137, 0]
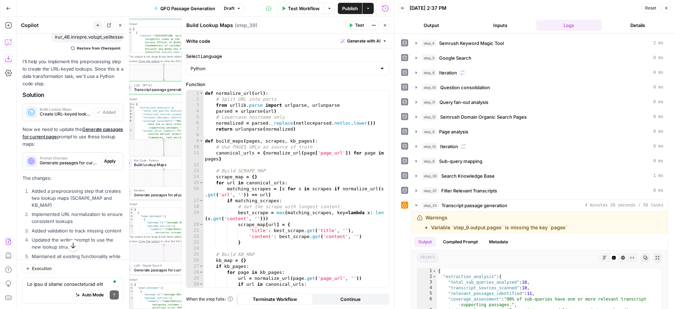
click at [358, 25] on span "Test" at bounding box center [359, 25] width 9 height 6
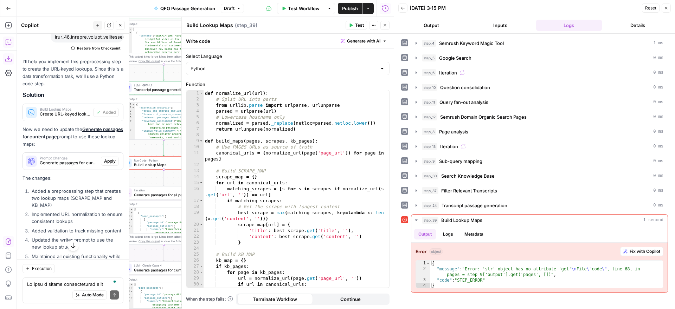
click at [386, 25] on icon "button" at bounding box center [385, 25] width 4 height 4
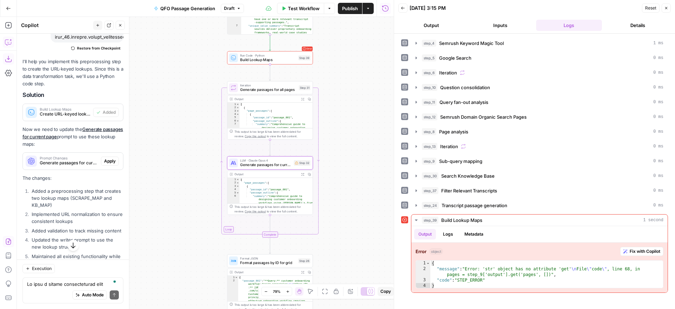
click at [110, 160] on span "Apply" at bounding box center [110, 161] width 12 height 6
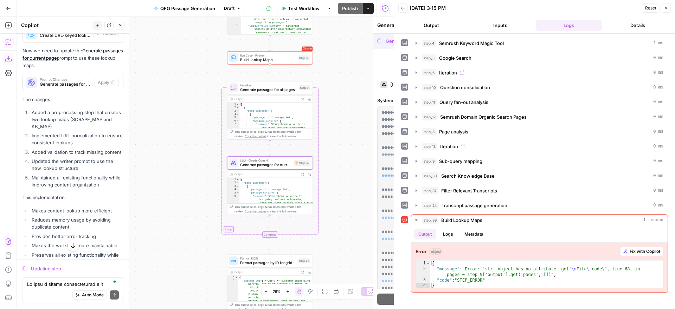
scroll to position [2069, 0]
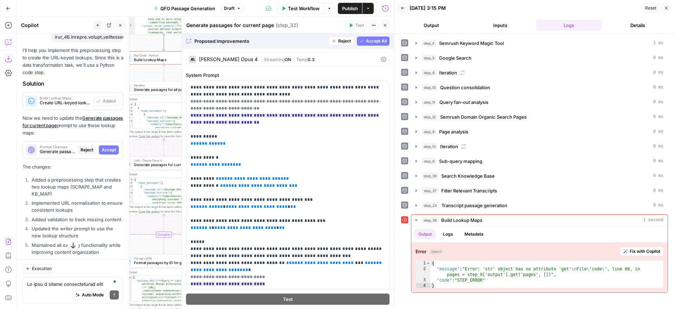
click at [367, 41] on span "Accept All" at bounding box center [376, 41] width 21 height 6
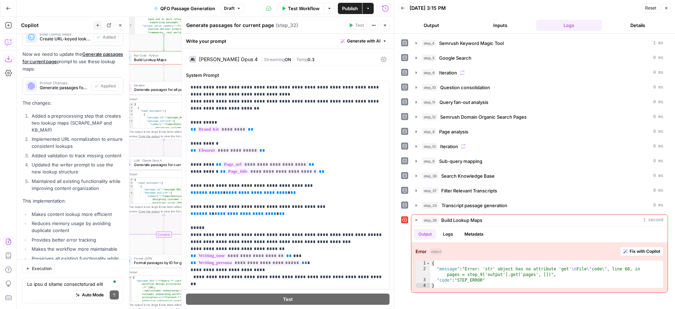
scroll to position [2240, 0]
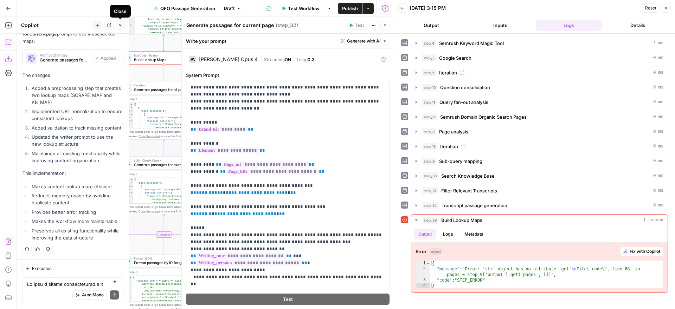
click at [123, 25] on button "Close" at bounding box center [120, 25] width 9 height 9
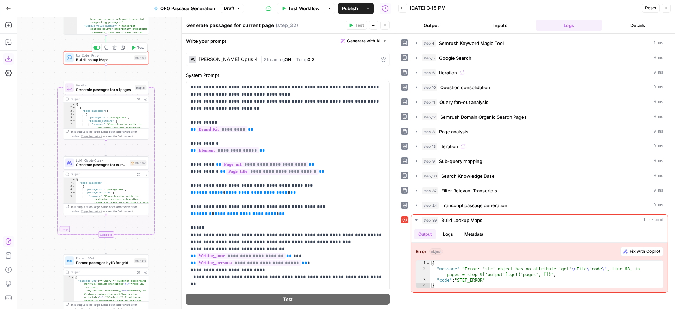
drag, startPoint x: 136, startPoint y: 46, endPoint x: 126, endPoint y: 47, distance: 10.2
click at [136, 46] on button "Test" at bounding box center [137, 47] width 17 height 7
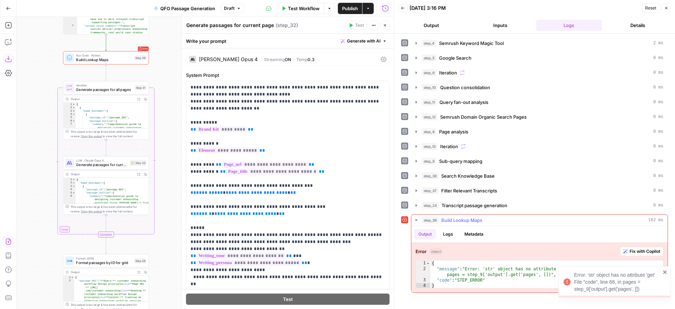
click at [631, 253] on span "Fix with Copilot" at bounding box center [644, 251] width 31 height 6
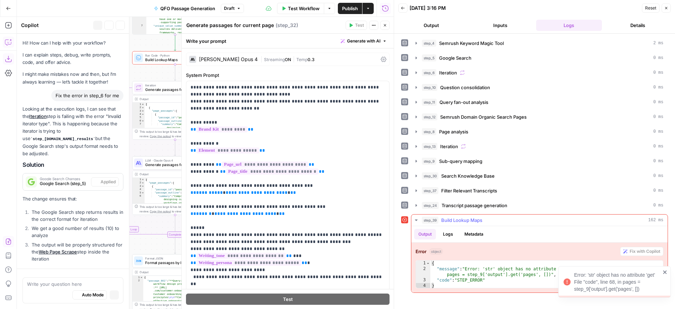
scroll to position [2174, 0]
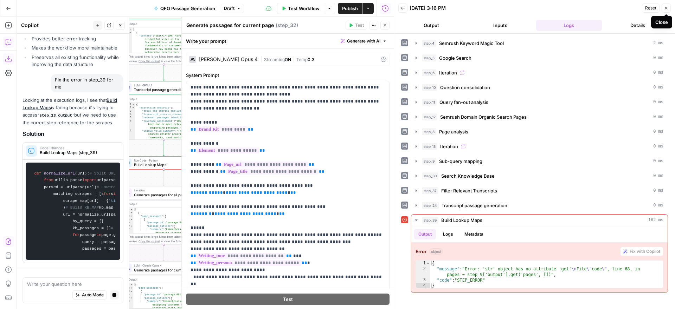
click at [668, 9] on button "Close" at bounding box center [665, 8] width 9 height 9
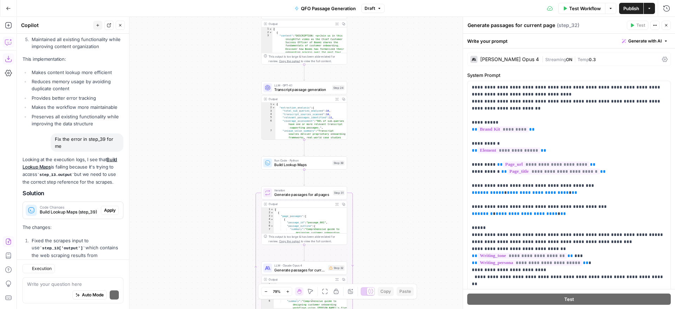
scroll to position [2400, 0]
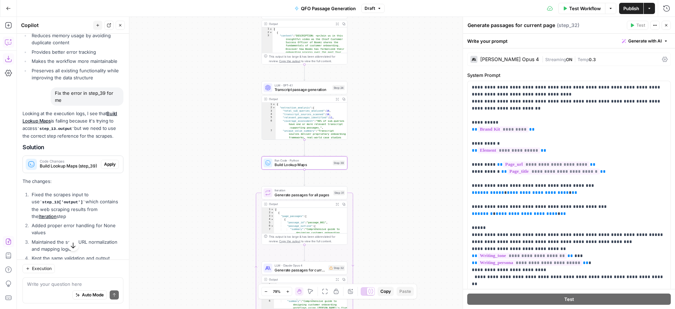
click at [111, 164] on span "Apply" at bounding box center [110, 164] width 12 height 6
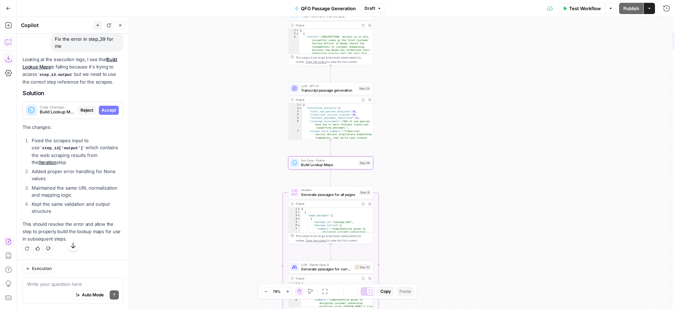
scroll to position [2321, 0]
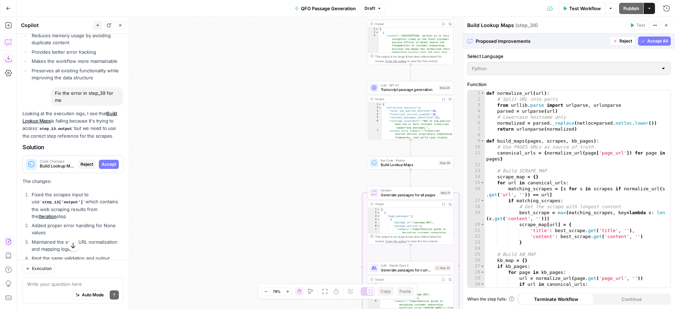
drag, startPoint x: 653, startPoint y: 42, endPoint x: 650, endPoint y: 104, distance: 62.6
click at [653, 42] on span "Accept All" at bounding box center [657, 41] width 21 height 6
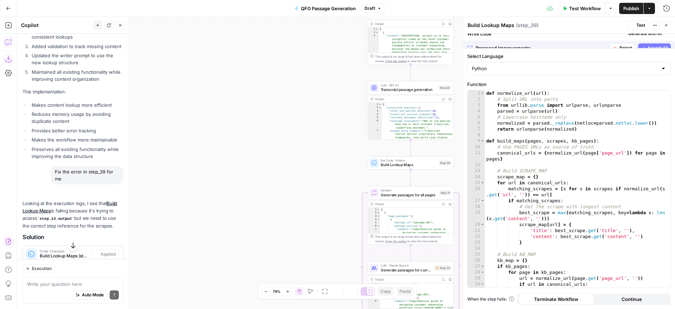
scroll to position [2400, 0]
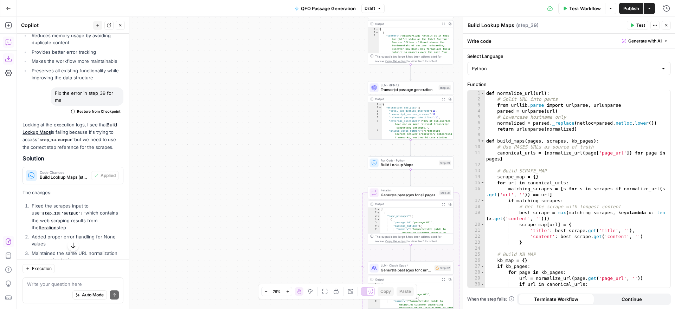
click at [637, 25] on span "Test" at bounding box center [640, 25] width 9 height 6
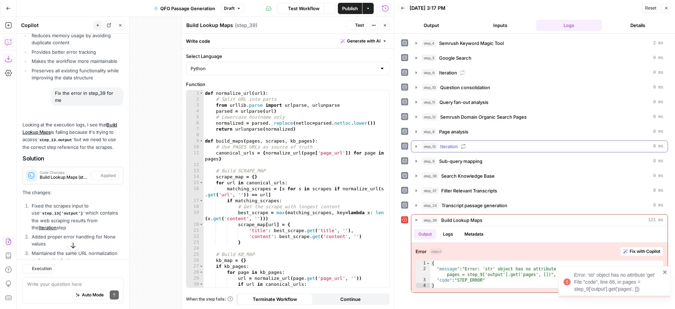
scroll to position [2400, 0]
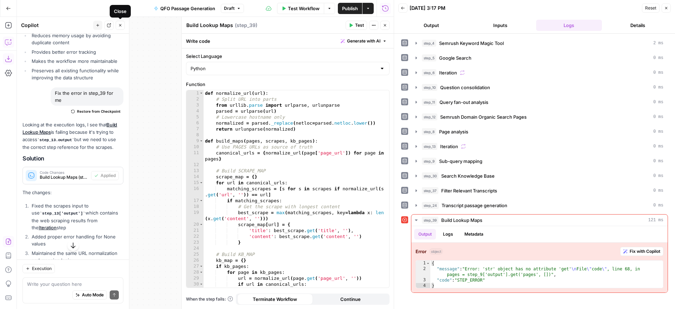
click at [122, 26] on icon "button" at bounding box center [120, 25] width 4 height 4
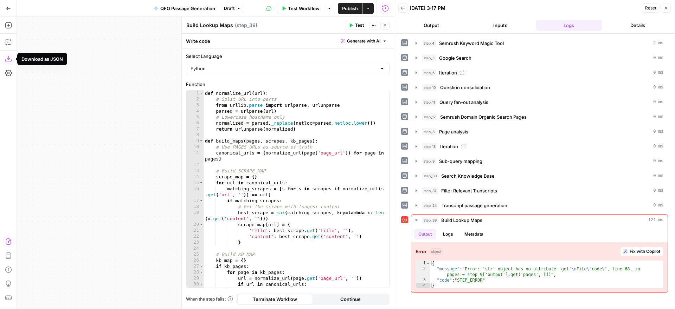
click at [9, 57] on icon "button" at bounding box center [8, 59] width 7 height 7
click at [636, 251] on span "Fix with Copilot" at bounding box center [644, 251] width 31 height 6
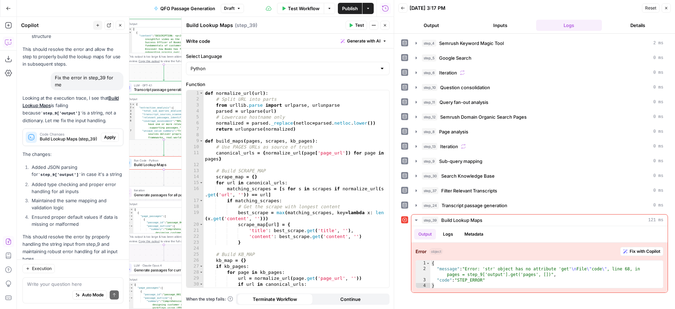
scroll to position [2638, 0]
click at [113, 137] on span "Apply" at bounding box center [110, 139] width 12 height 6
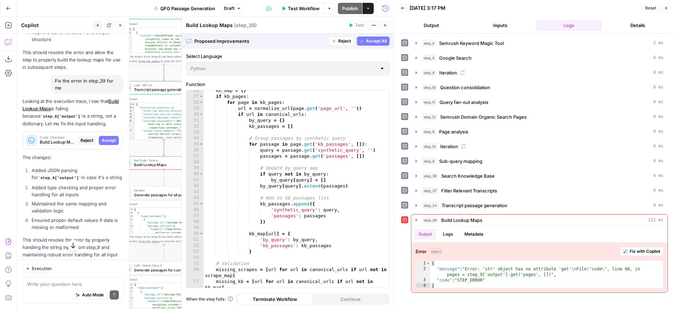
scroll to position [316, 0]
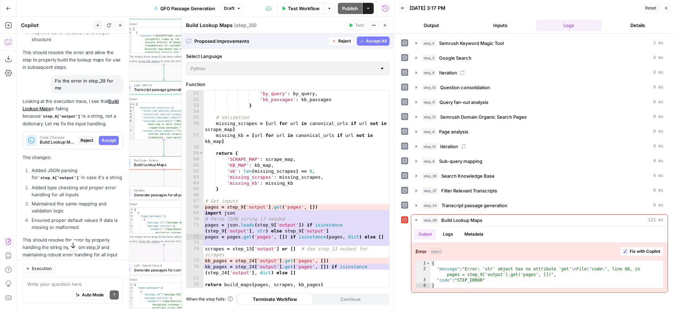
drag, startPoint x: 377, startPoint y: 42, endPoint x: 371, endPoint y: 43, distance: 6.7
click at [377, 42] on span "Accept All" at bounding box center [376, 41] width 21 height 6
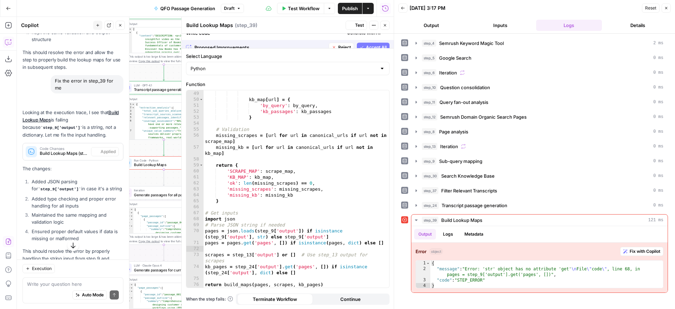
scroll to position [304, 0]
click at [354, 26] on button "Test" at bounding box center [355, 25] width 21 height 9
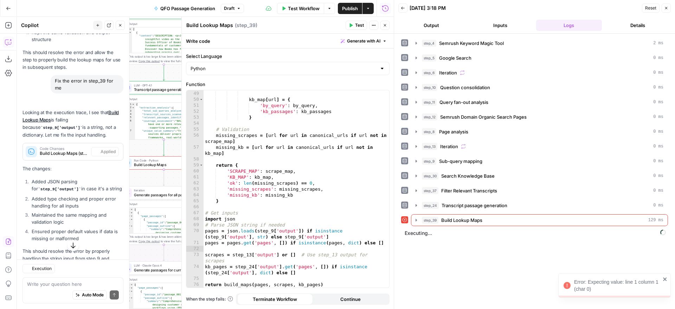
scroll to position [2670, 0]
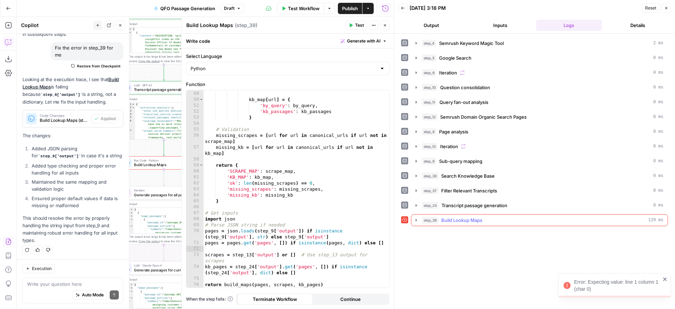
click at [417, 220] on icon "button" at bounding box center [416, 221] width 6 height 6
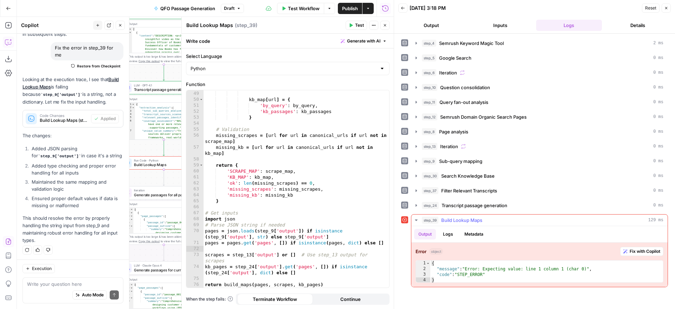
click at [634, 252] on span "Fix with Copilot" at bounding box center [644, 251] width 31 height 6
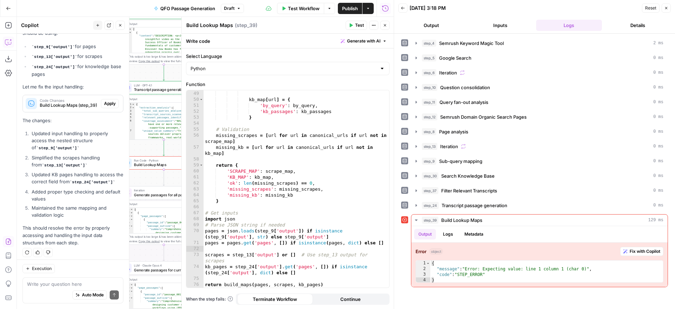
scroll to position [2919, 0]
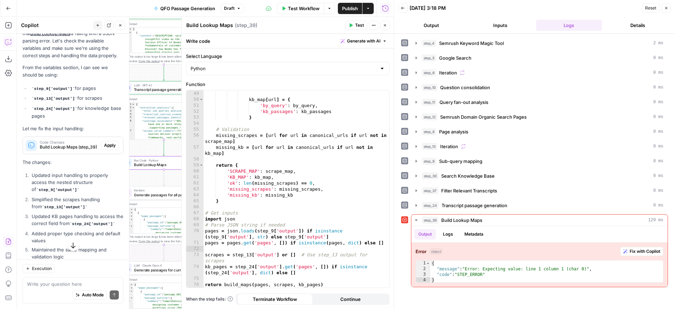
click at [109, 142] on span "Apply" at bounding box center [110, 145] width 12 height 6
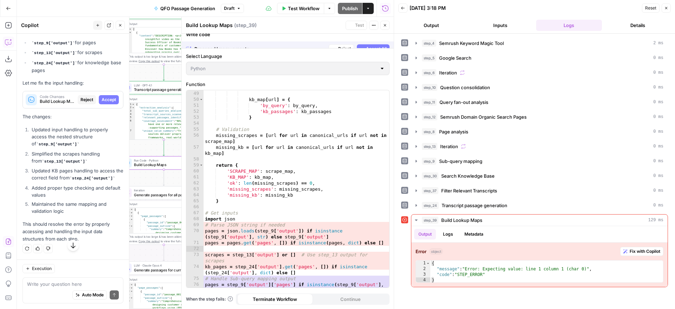
scroll to position [2818, 0]
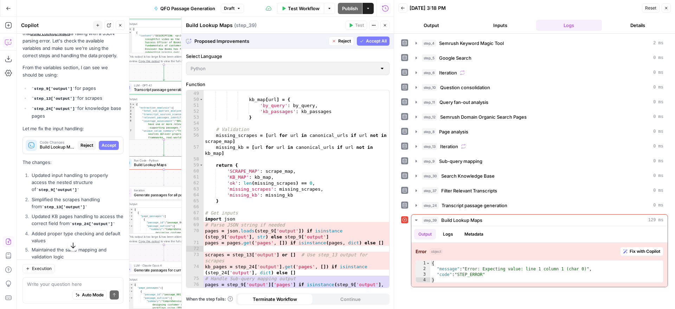
click at [374, 42] on span "Accept All" at bounding box center [376, 41] width 21 height 6
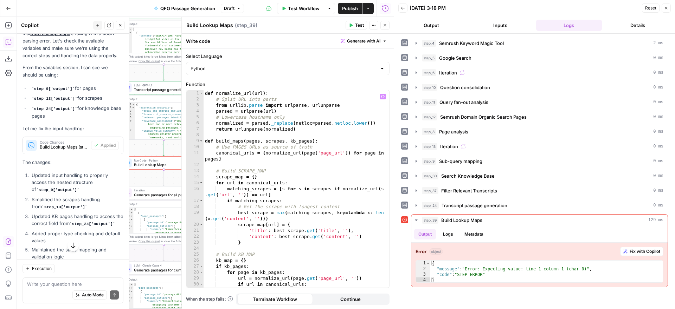
scroll to position [0, 0]
click at [352, 26] on icon "button" at bounding box center [351, 25] width 4 height 4
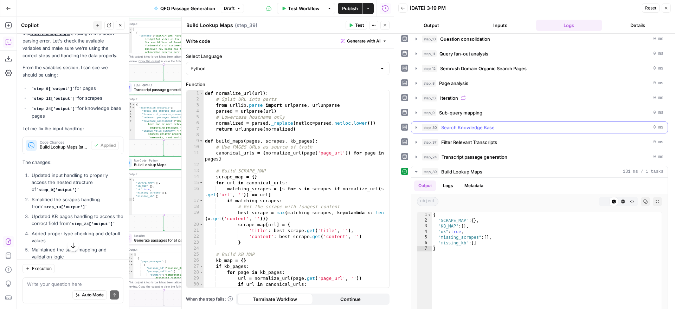
scroll to position [97, 0]
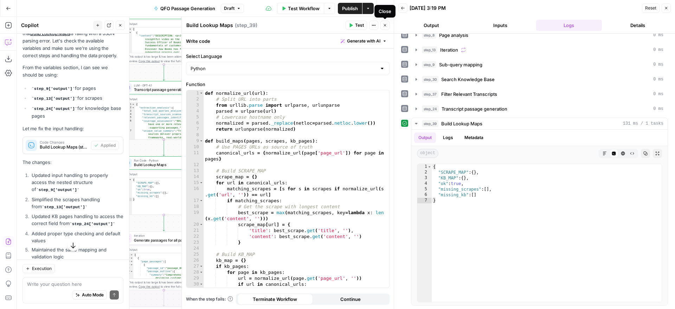
drag, startPoint x: 384, startPoint y: 26, endPoint x: 376, endPoint y: 28, distance: 8.9
click at [384, 26] on icon "button" at bounding box center [385, 25] width 4 height 4
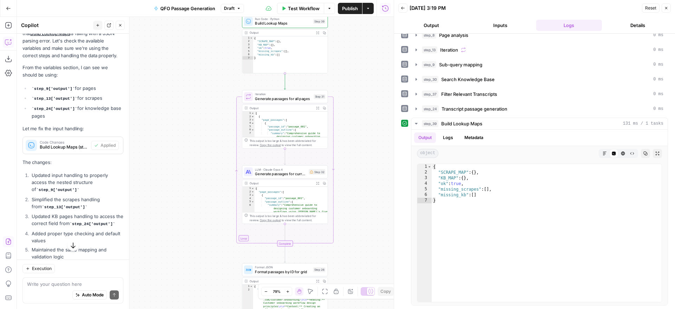
drag, startPoint x: 121, startPoint y: 27, endPoint x: 73, endPoint y: 44, distance: 50.5
click at [120, 27] on icon "button" at bounding box center [120, 25] width 4 height 4
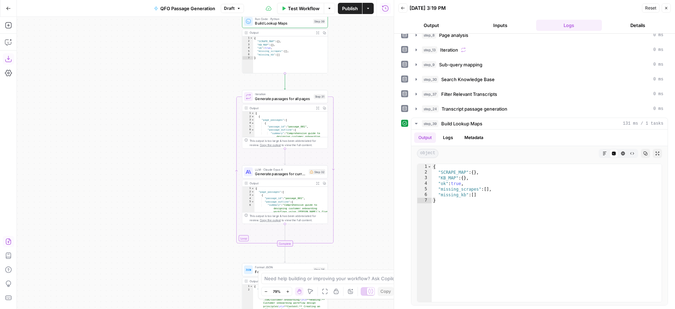
click at [6, 58] on icon "button" at bounding box center [8, 59] width 7 height 7
click at [416, 123] on icon "button" at bounding box center [416, 124] width 6 height 6
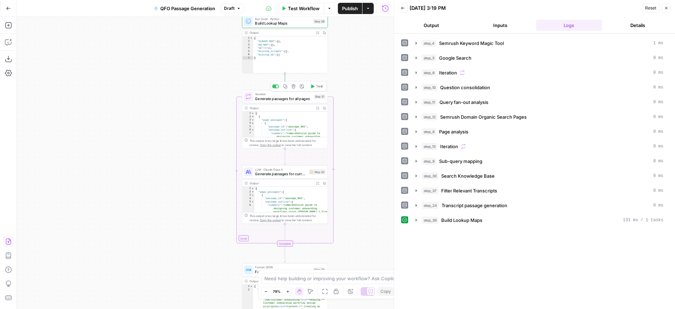
click at [286, 99] on span "Generate passages for all pages" at bounding box center [283, 99] width 57 height 6
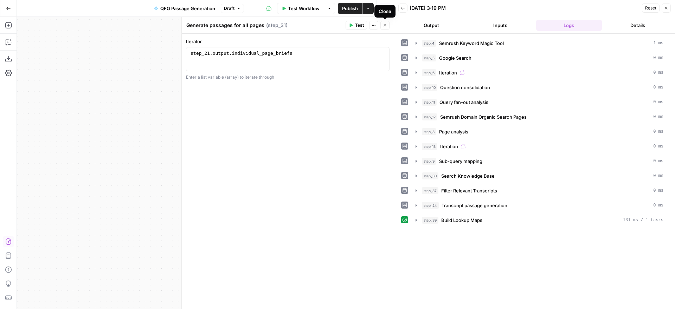
click at [384, 24] on icon "button" at bounding box center [385, 25] width 4 height 4
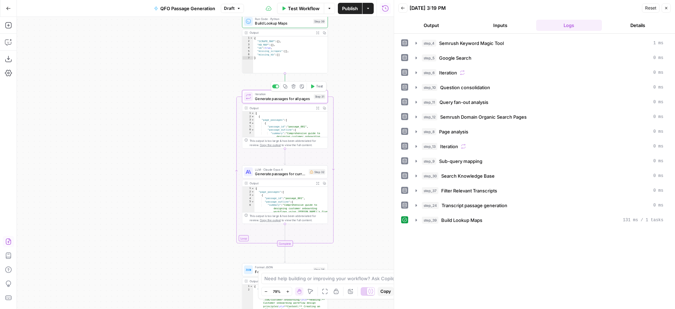
click at [293, 98] on span "Generate passages for all pages" at bounding box center [283, 99] width 57 height 6
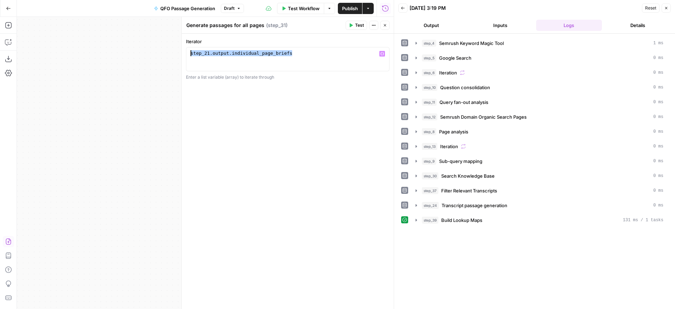
drag, startPoint x: 298, startPoint y: 51, endPoint x: 167, endPoint y: 52, distance: 130.4
click at [167, 52] on body "Alliance New Home Browse Your Data Usage Settings Recent Grids Wistia Clip & Qu…" at bounding box center [337, 154] width 675 height 309
click at [215, 53] on div "step_21 . output . individual_page_briefs" at bounding box center [287, 65] width 197 height 30
click at [205, 52] on div "step_21 . output . individual_page_briefs" at bounding box center [287, 65] width 197 height 30
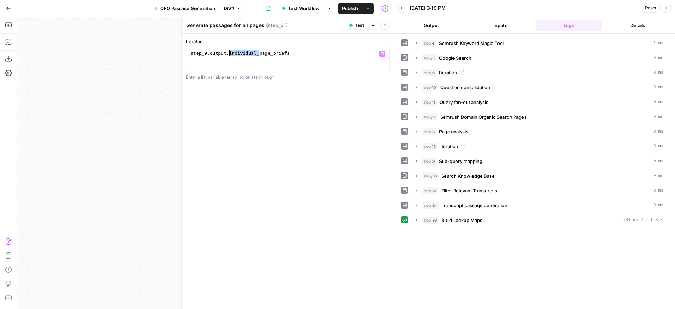
drag, startPoint x: 259, startPoint y: 52, endPoint x: 229, endPoint y: 53, distance: 29.9
click at [229, 53] on div "step_9 . output . individual_page_briefs" at bounding box center [287, 65] width 197 height 30
drag, startPoint x: 259, startPoint y: 53, endPoint x: 240, endPoint y: 53, distance: 19.3
click at [240, 53] on div "step_9 . output . page_briefs" at bounding box center [287, 65] width 197 height 30
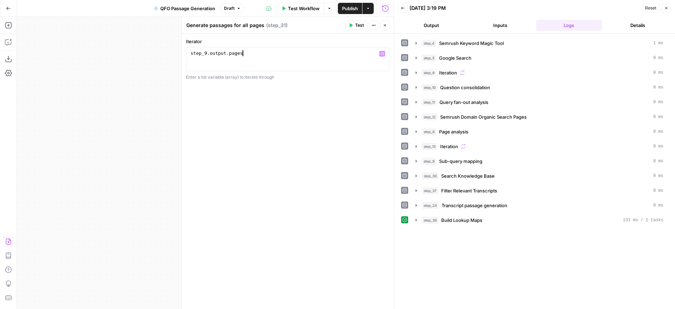
type textarea "**********"
click at [304, 116] on div "**********" at bounding box center [288, 171] width 212 height 275
click at [385, 26] on icon "button" at bounding box center [385, 25] width 4 height 4
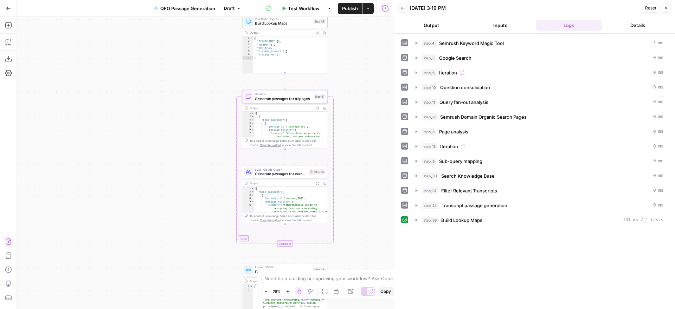
click at [286, 174] on span "Generate passages for current page" at bounding box center [280, 174] width 51 height 6
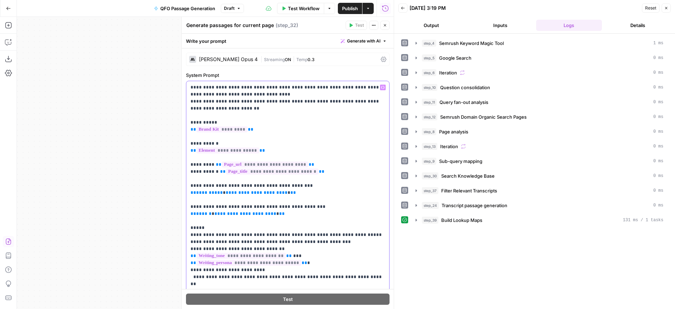
drag, startPoint x: 297, startPoint y: 193, endPoint x: 188, endPoint y: 193, distance: 108.6
click at [188, 193] on div "**********" at bounding box center [287, 224] width 203 height 286
drag, startPoint x: 283, startPoint y: 213, endPoint x: 189, endPoint y: 216, distance: 93.5
click at [189, 216] on div "**********" at bounding box center [287, 224] width 203 height 286
click at [385, 25] on icon "button" at bounding box center [385, 25] width 2 height 2
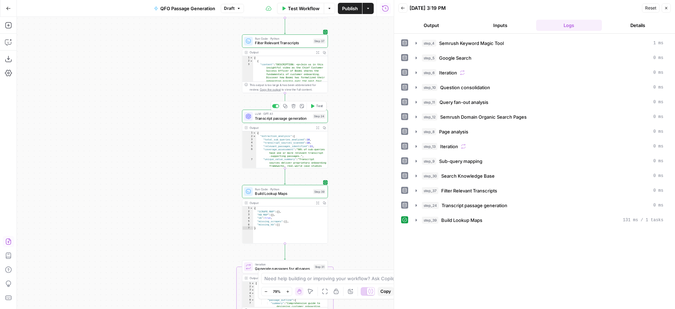
click at [277, 116] on span "Transcript passage generation" at bounding box center [283, 119] width 56 height 6
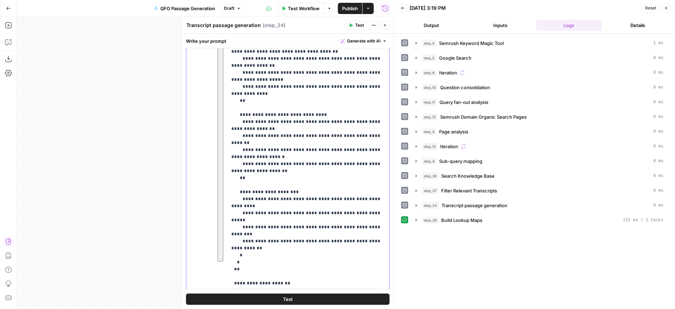
scroll to position [0, 0]
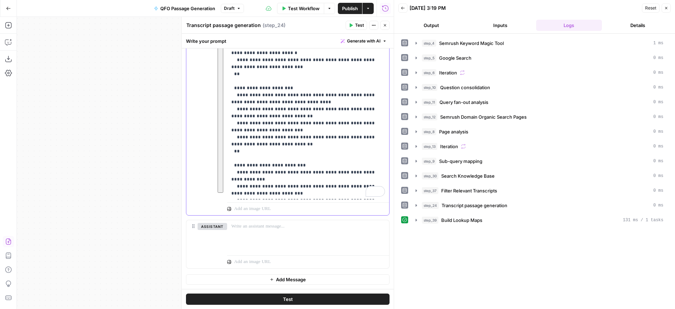
drag, startPoint x: 231, startPoint y: 125, endPoint x: 313, endPoint y: 219, distance: 124.7
click at [313, 219] on div "**********" at bounding box center [287, 66] width 203 height 307
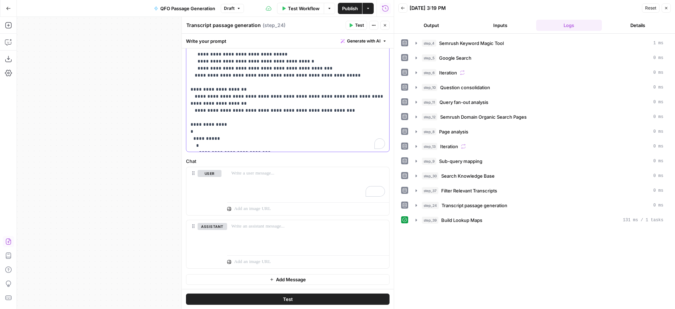
scroll to position [99, 0]
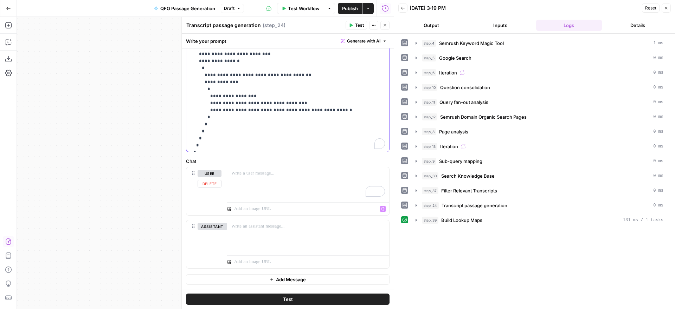
drag, startPoint x: 190, startPoint y: 110, endPoint x: 269, endPoint y: 207, distance: 124.9
click at [0, 0] on form "**********" at bounding box center [0, 0] width 0 height 0
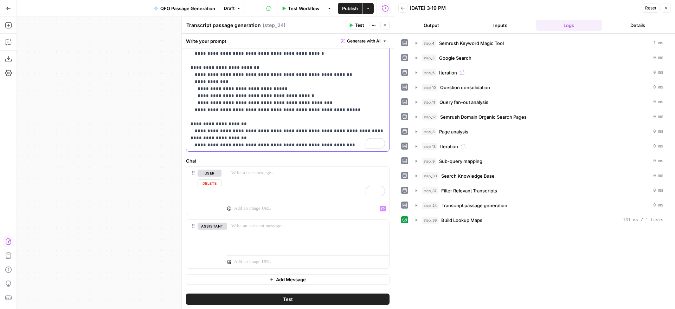
scroll to position [181, 0]
click at [285, 175] on p "To enrich screen reader interactions, please activate Accessibility in Grammarl…" at bounding box center [308, 173] width 154 height 7
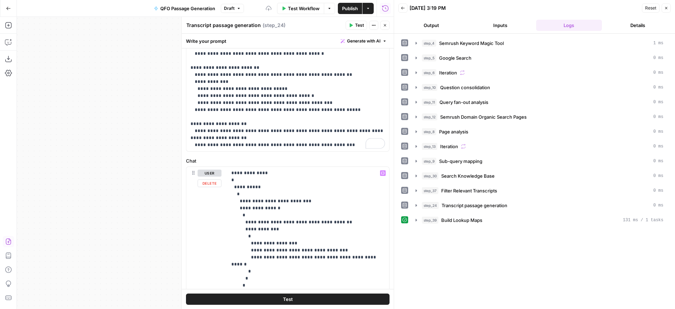
click at [302, 158] on label "Chat" at bounding box center [287, 160] width 203 height 7
click at [7, 41] on icon "button" at bounding box center [7, 41] width 0 height 0
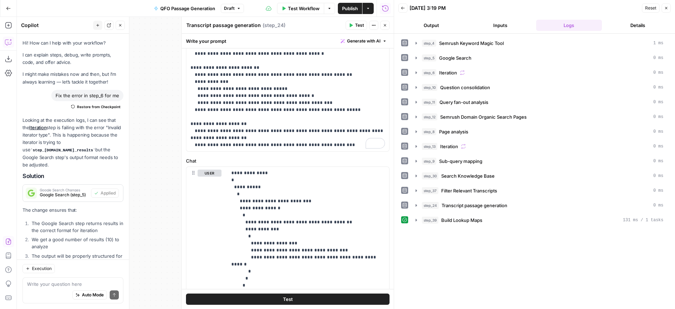
scroll to position [2972, 0]
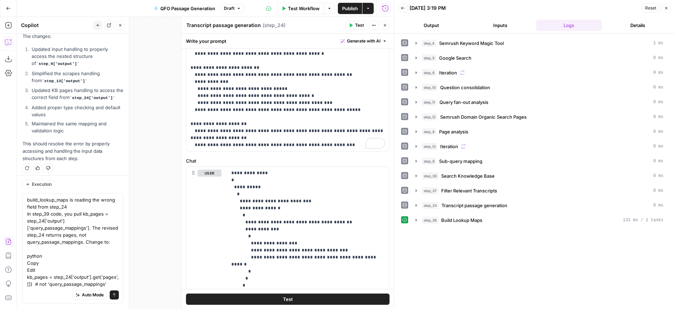
click at [68, 200] on textarea "build_lookup_maps is reading the wrong field from step_24 In step_39 code, you …" at bounding box center [73, 241] width 92 height 91
type textarea "build_lookup_maps (step_39) is reading the wrong field from step_24 In step_39 …"
click at [114, 294] on icon "submit" at bounding box center [114, 295] width 4 height 4
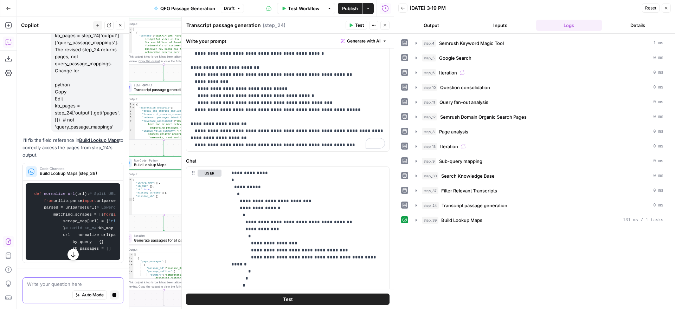
scroll to position [3111, 0]
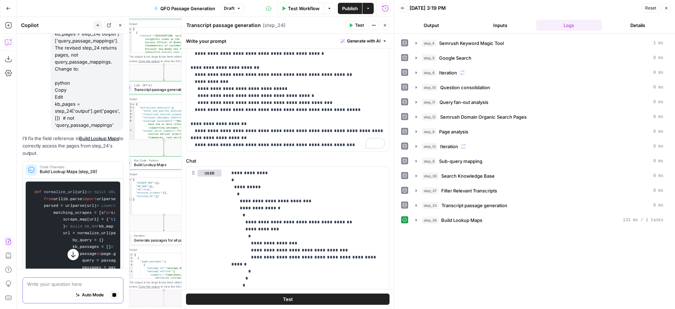
click at [384, 23] on icon "button" at bounding box center [385, 25] width 4 height 4
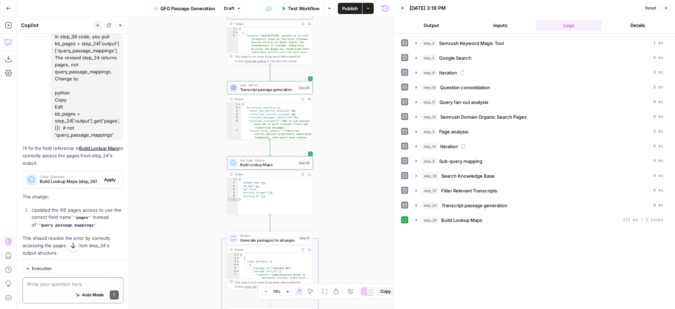
scroll to position [3223, 0]
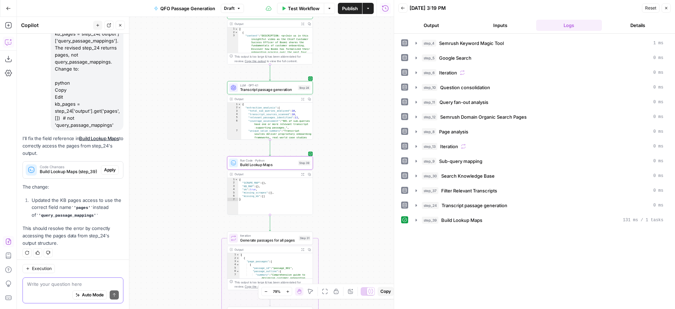
click at [112, 167] on span "Apply" at bounding box center [110, 170] width 12 height 6
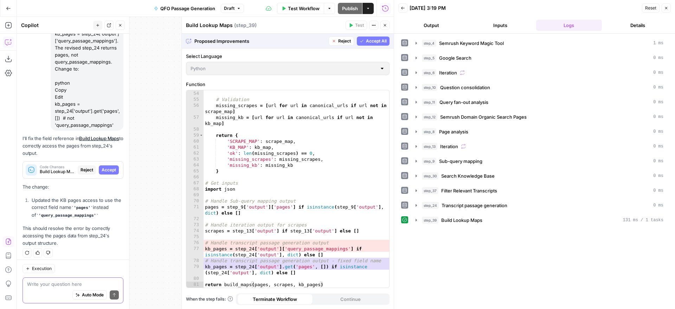
scroll to position [334, 0]
click at [372, 43] on span "Accept All" at bounding box center [376, 41] width 21 height 6
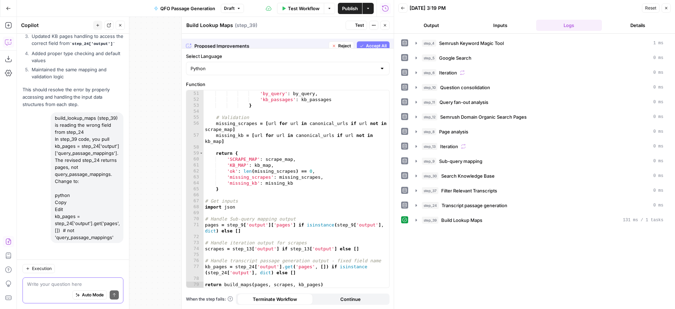
scroll to position [316, 0]
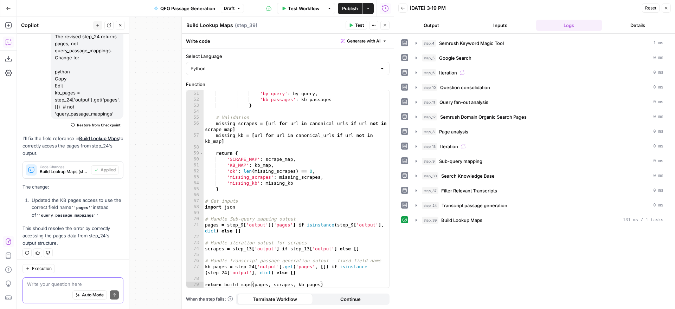
click at [62, 283] on textarea at bounding box center [73, 284] width 92 height 7
paste textarea "build_lookup_maps can’t build SCRAPE_MAP from step_13 as-is Right now you pass …"
type textarea "build_lookup_maps can’t build SCRAPE_MAP from step_13 as-is Right now you pass …"
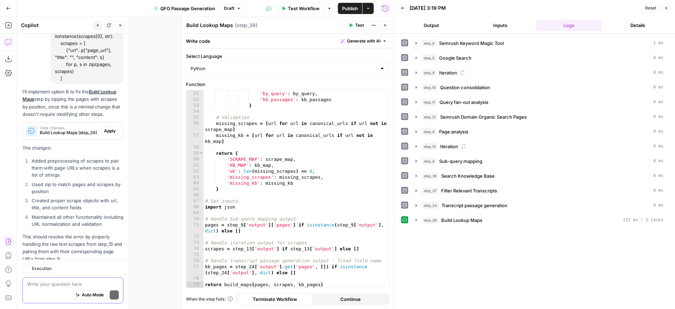
scroll to position [3663, 0]
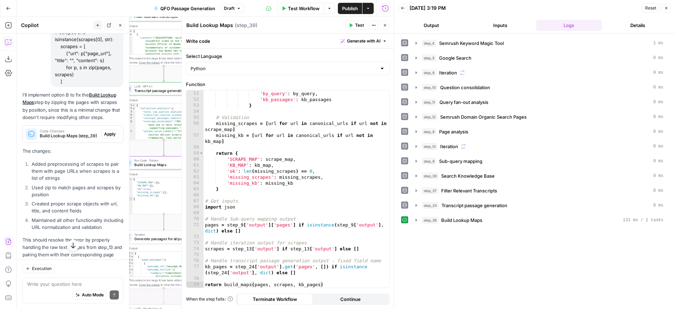
click at [111, 131] on span "Apply" at bounding box center [110, 134] width 12 height 6
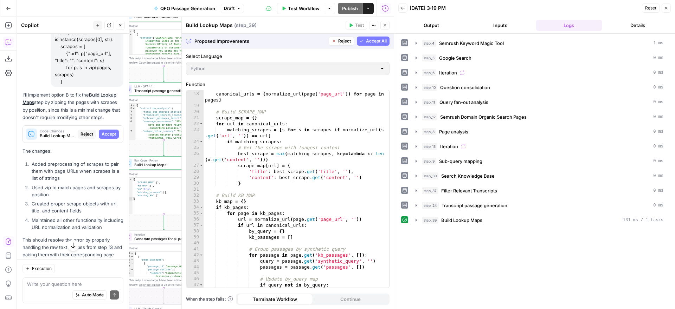
scroll to position [0, 0]
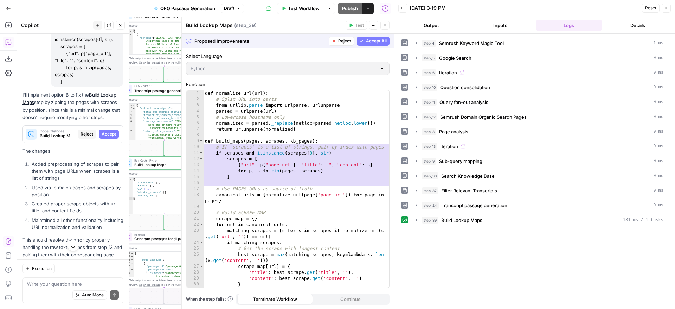
drag, startPoint x: 373, startPoint y: 41, endPoint x: 325, endPoint y: 50, distance: 49.1
click at [372, 41] on span "Accept All" at bounding box center [376, 41] width 21 height 6
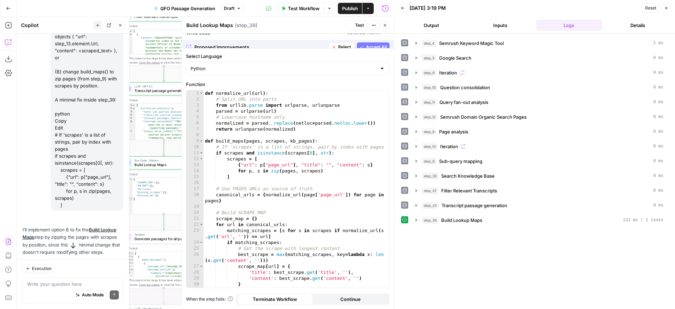
scroll to position [3663, 0]
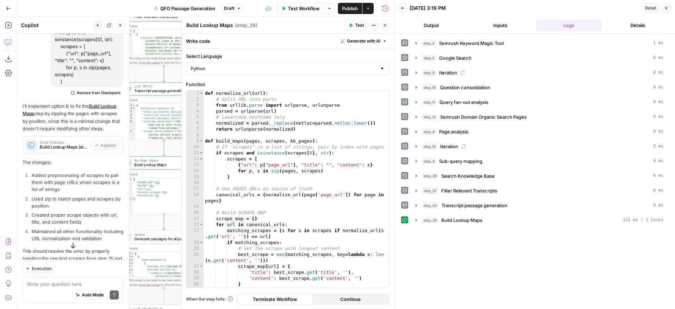
click at [121, 25] on icon "button" at bounding box center [120, 25] width 4 height 4
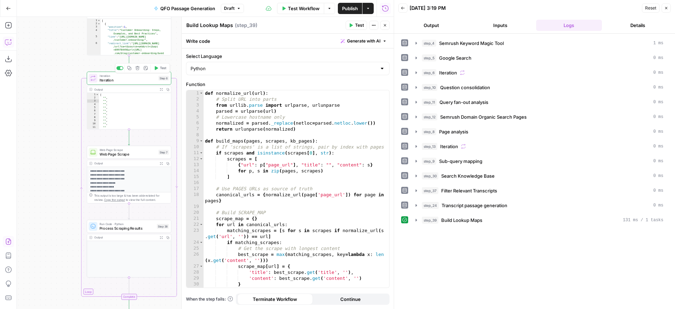
click at [128, 80] on span "Iteration" at bounding box center [127, 80] width 57 height 6
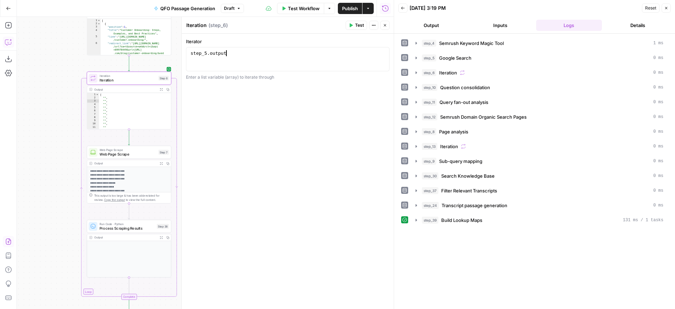
click at [299, 53] on div "step_5 . output" at bounding box center [287, 65] width 197 height 30
paste textarea "**********"
type textarea "**********"
click at [327, 122] on div "**********" at bounding box center [288, 171] width 212 height 275
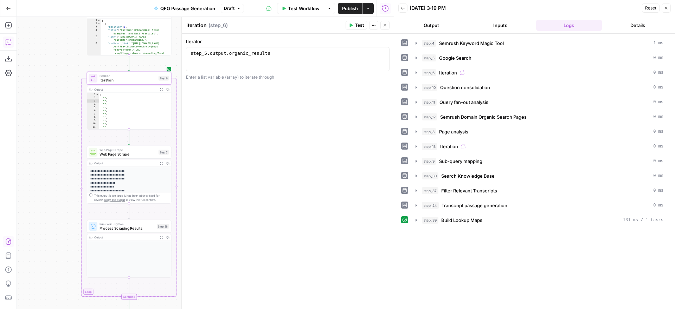
click at [384, 25] on icon "button" at bounding box center [385, 25] width 4 height 4
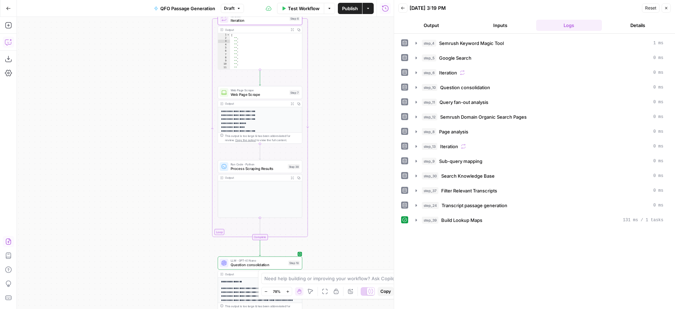
scroll to position [86, 0]
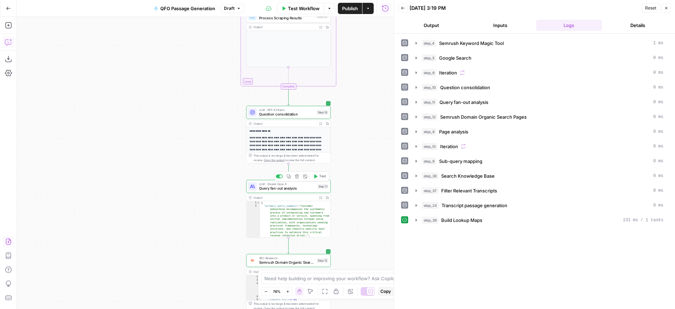
click at [291, 188] on span "Query fan-out analysis" at bounding box center [287, 189] width 56 height 6
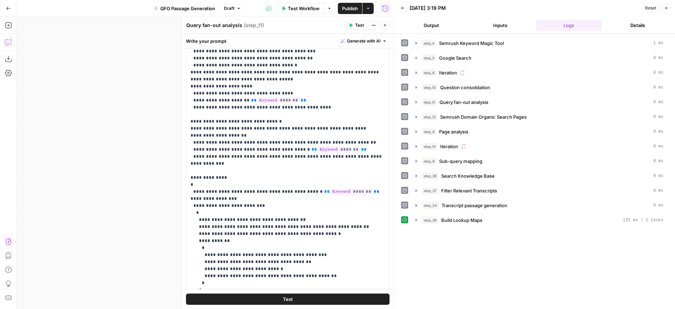
scroll to position [161, 0]
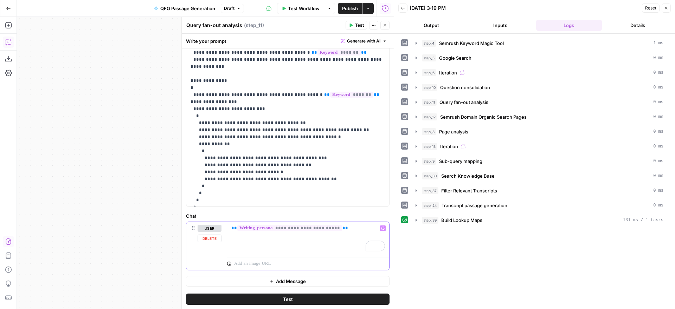
drag, startPoint x: 345, startPoint y: 228, endPoint x: 229, endPoint y: 228, distance: 115.6
click at [229, 228] on div "**********" at bounding box center [308, 238] width 162 height 32
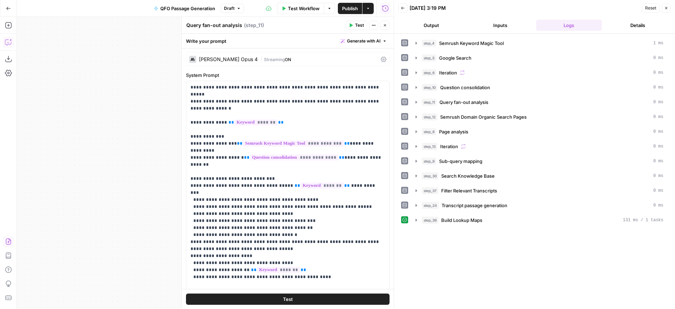
scroll to position [106, 0]
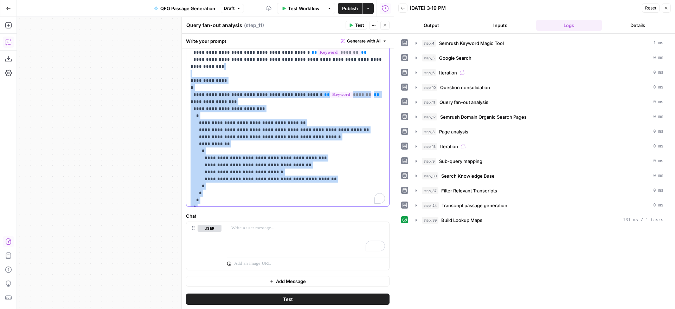
drag, startPoint x: 192, startPoint y: 99, endPoint x: 189, endPoint y: 61, distance: 37.4
click at [189, 61] on div "**********" at bounding box center [287, 63] width 203 height 286
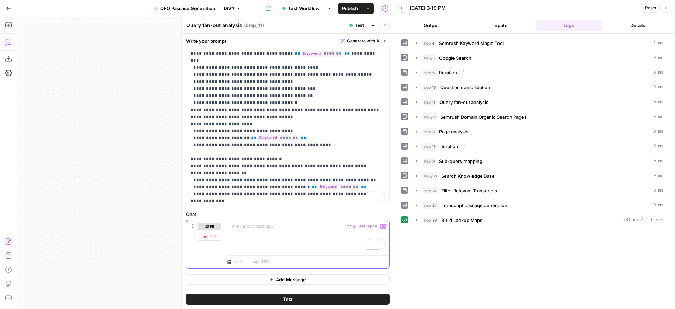
scroll to position [128, 0]
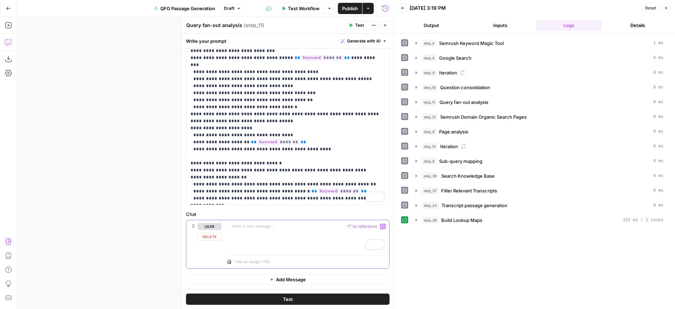
click at [271, 229] on p "To enrich screen reader interactions, please activate Accessibility in Grammarl…" at bounding box center [308, 226] width 154 height 7
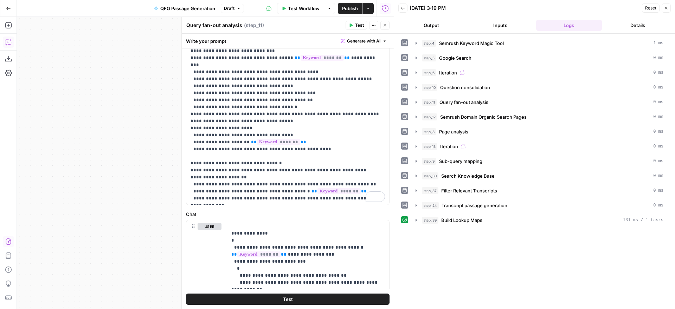
click at [385, 27] on icon "button" at bounding box center [385, 25] width 4 height 4
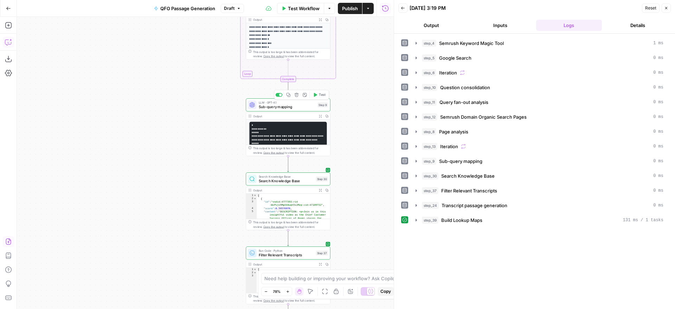
click at [285, 106] on span "Sub-query mapping" at bounding box center [287, 107] width 57 height 6
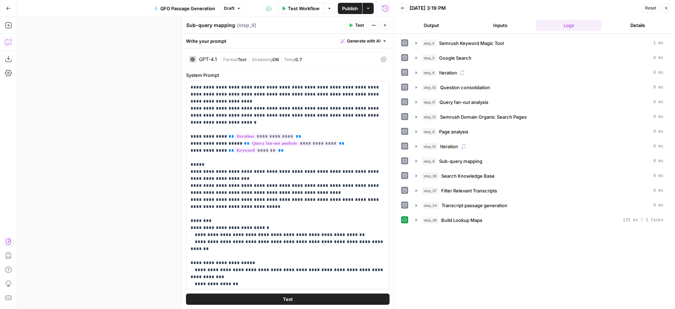
click at [300, 58] on span "0.7" at bounding box center [298, 59] width 7 height 5
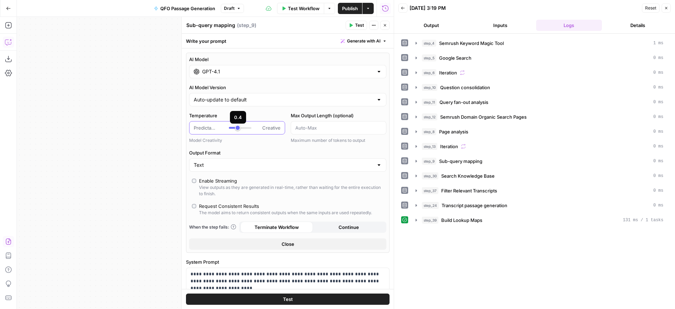
type input "***"
drag, startPoint x: 245, startPoint y: 127, endPoint x: 236, endPoint y: 127, distance: 8.4
click at [236, 127] on div at bounding box center [240, 128] width 22 height 2
click at [385, 25] on icon "button" at bounding box center [385, 25] width 4 height 4
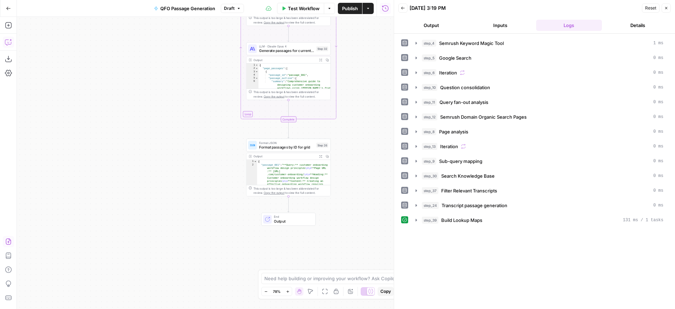
click at [7, 44] on icon "button" at bounding box center [8, 42] width 7 height 7
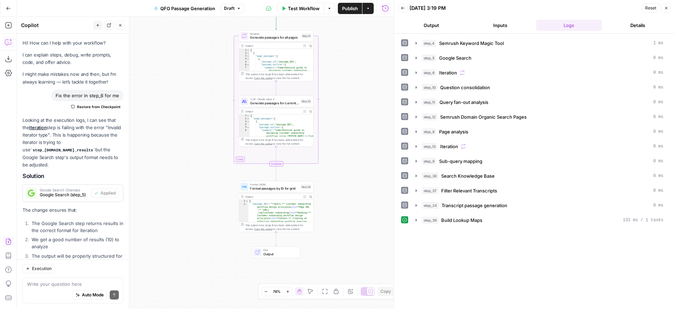
scroll to position [3693, 0]
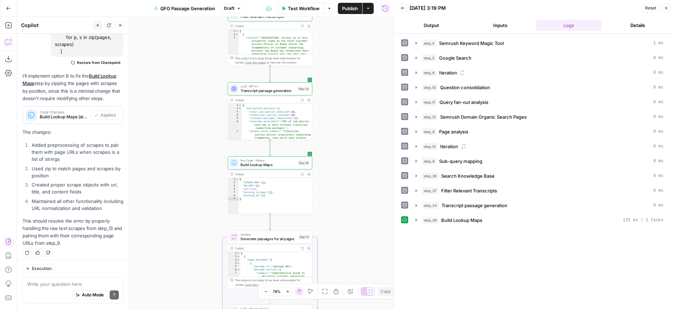
type textarea "step_26 still hard-indexes step_31.output[0..1] and expects page_passages, but …"
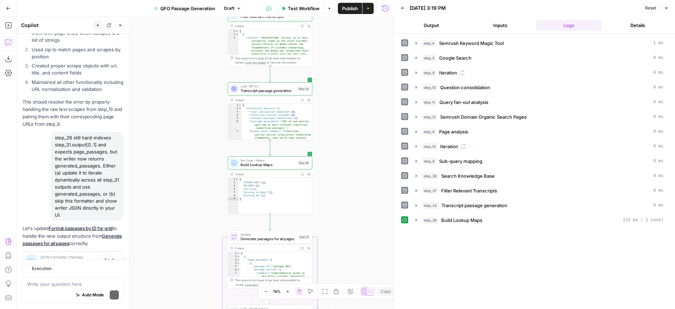
scroll to position [3967, 0]
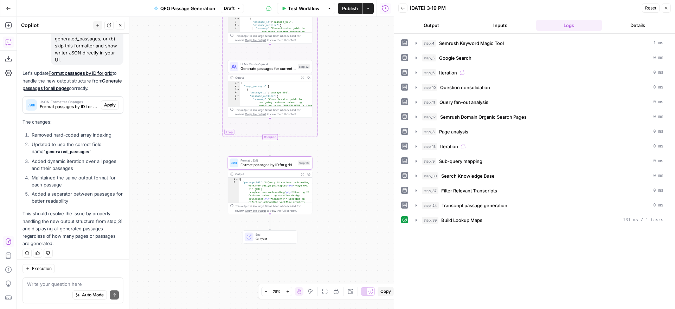
click at [109, 102] on span "Apply" at bounding box center [110, 105] width 12 height 6
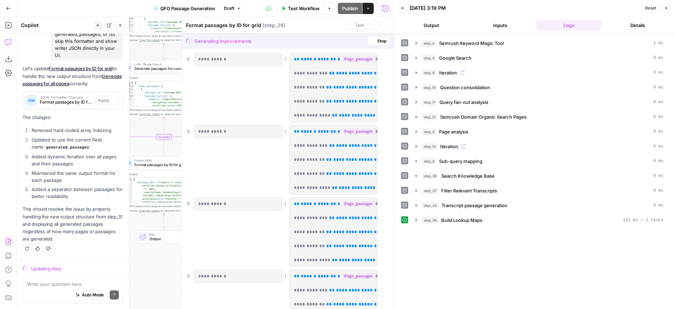
scroll to position [3832, 0]
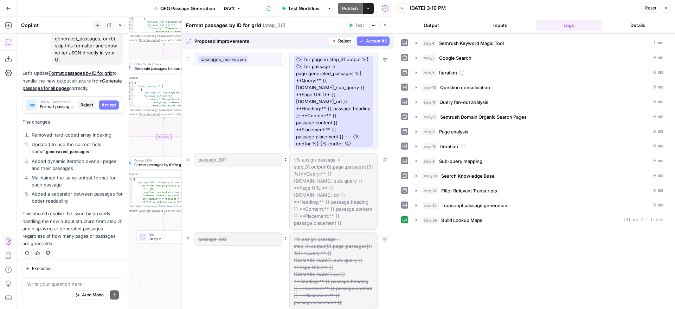
click at [343, 40] on span "Reject" at bounding box center [344, 41] width 13 height 6
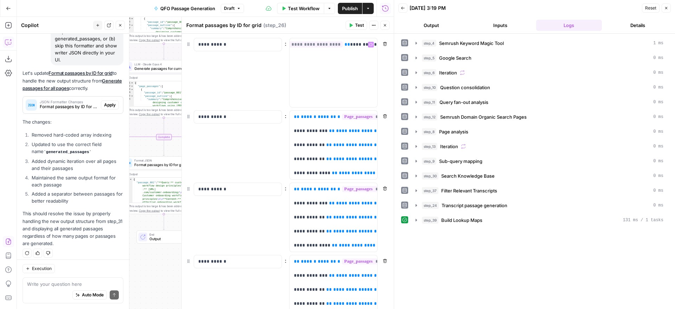
scroll to position [0, 123]
click at [385, 25] on icon "button" at bounding box center [385, 25] width 4 height 4
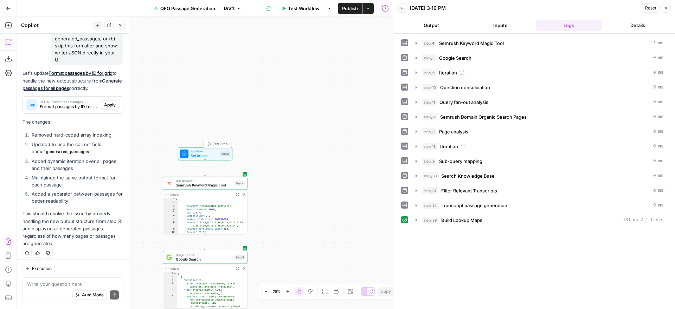
click at [215, 144] on span "Test Step" at bounding box center [220, 143] width 14 height 5
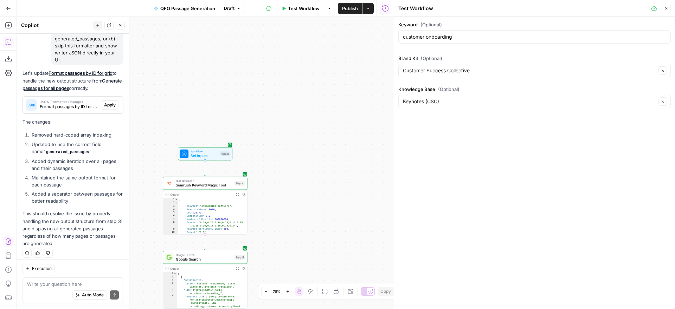
click at [300, 7] on span "Test Workflow" at bounding box center [304, 8] width 32 height 7
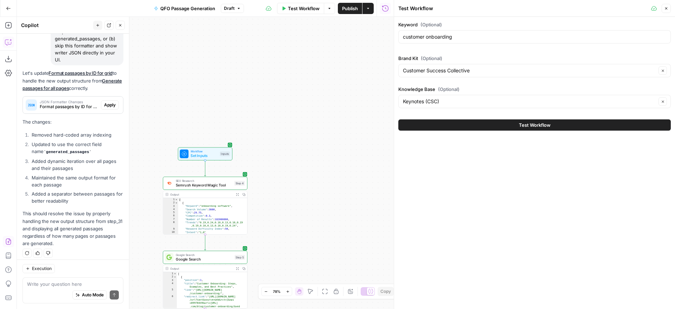
click at [532, 125] on span "Test Workflow" at bounding box center [535, 125] width 32 height 7
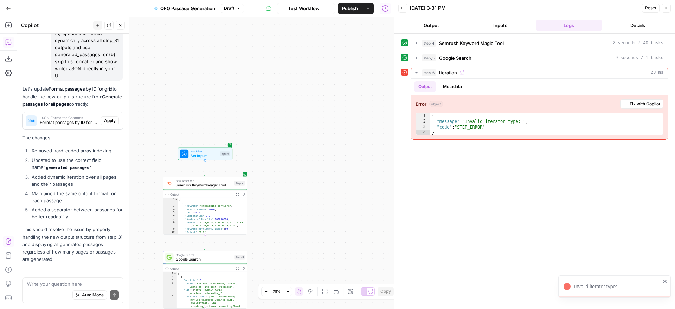
scroll to position [3967, 0]
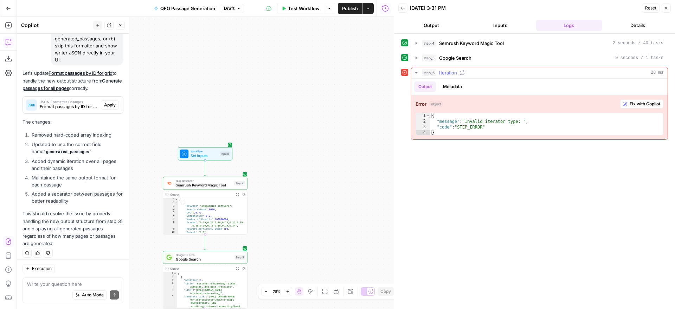
click at [633, 103] on span "Fix with Copilot" at bounding box center [644, 104] width 31 height 6
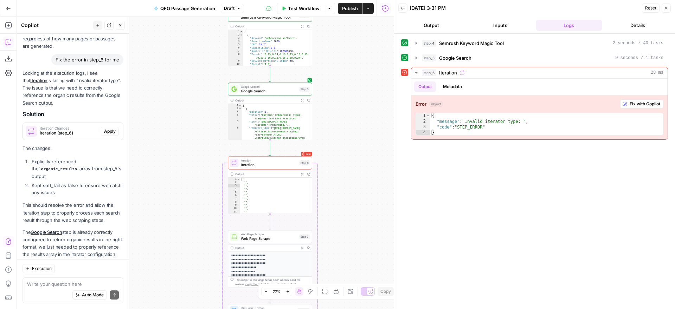
scroll to position [4164, 0]
click at [110, 129] on span "Apply" at bounding box center [110, 132] width 12 height 6
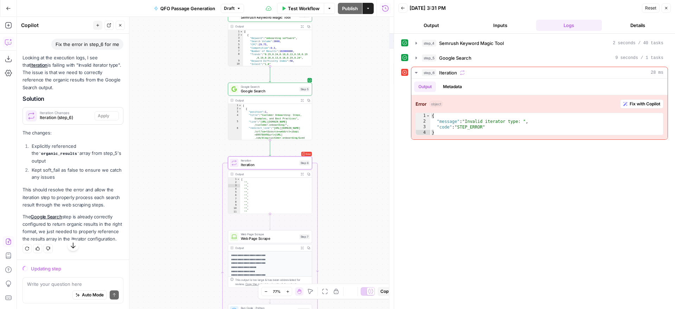
scroll to position [4029, 0]
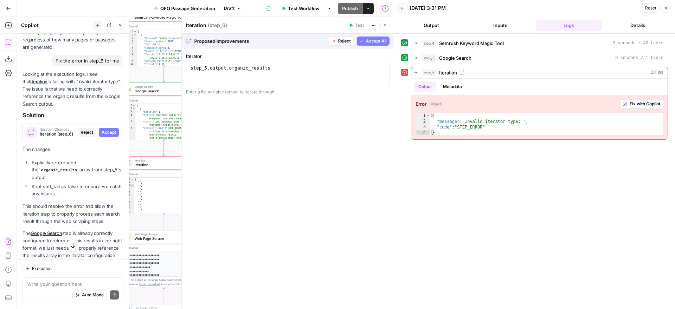
click at [371, 41] on span "Accept All" at bounding box center [376, 41] width 21 height 6
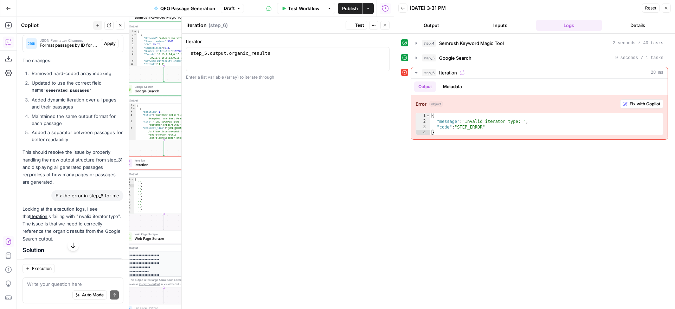
scroll to position [4164, 0]
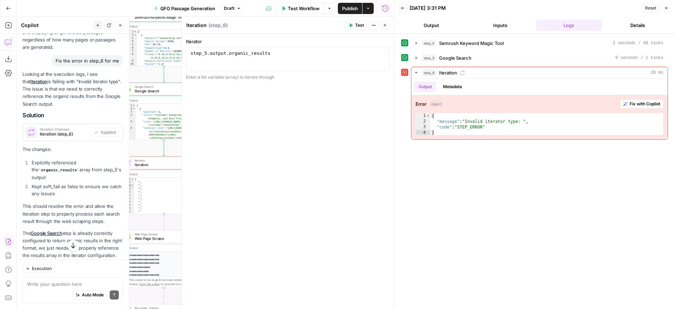
drag, startPoint x: 350, startPoint y: 25, endPoint x: 354, endPoint y: 45, distance: 19.7
click at [350, 25] on icon "button" at bounding box center [351, 26] width 3 height 4
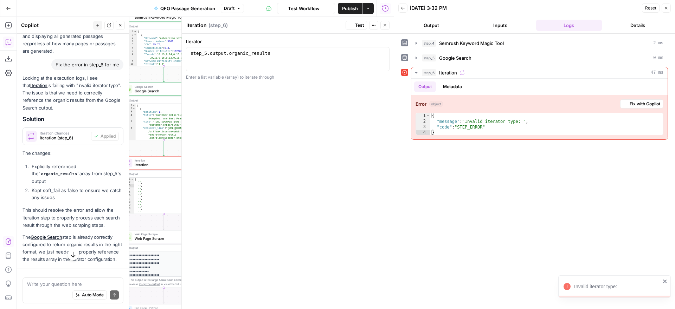
scroll to position [4175, 0]
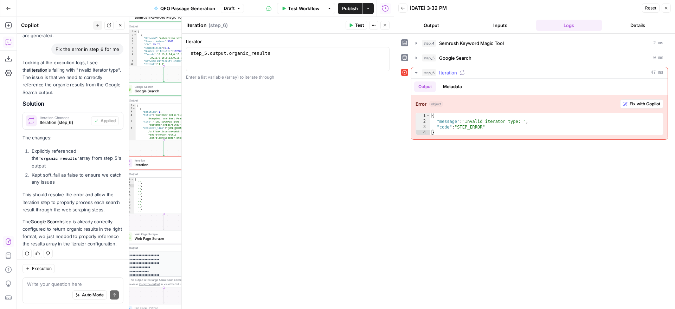
drag, startPoint x: 630, startPoint y: 102, endPoint x: 108, endPoint y: 120, distance: 522.8
click at [630, 102] on span "Fix with Copilot" at bounding box center [644, 104] width 31 height 6
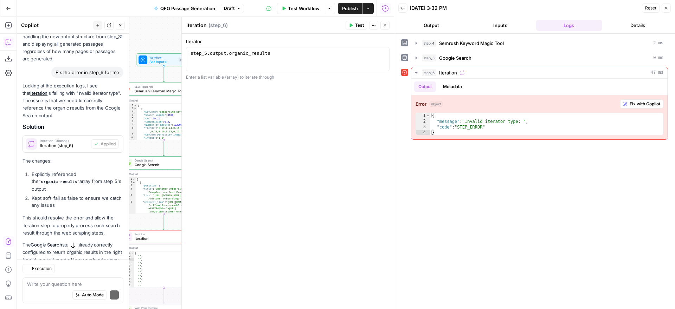
scroll to position [4287, 0]
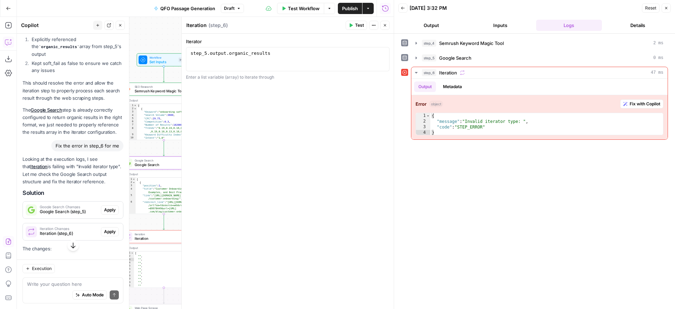
click at [109, 207] on span "Apply" at bounding box center [110, 210] width 12 height 6
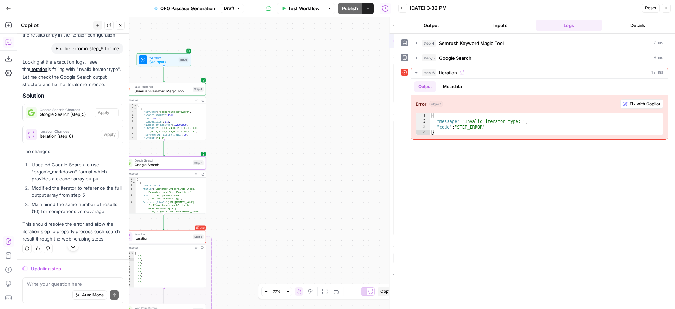
scroll to position [4152, 0]
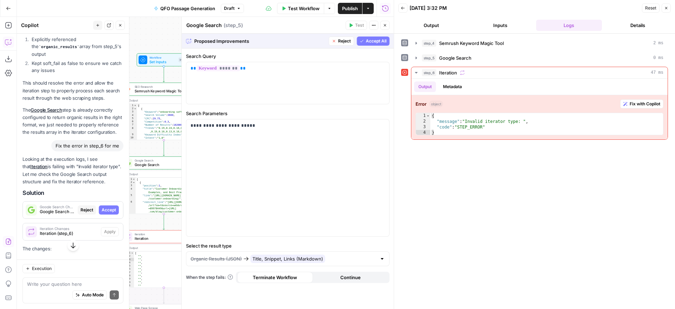
click at [367, 42] on span "Accept All" at bounding box center [376, 41] width 21 height 6
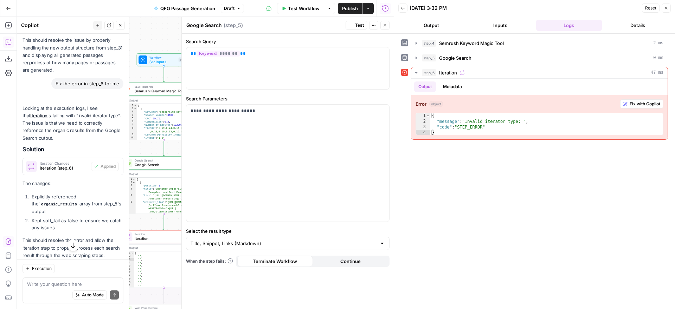
scroll to position [4309, 0]
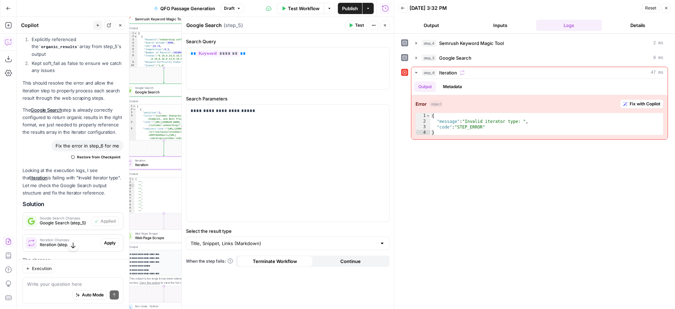
drag, startPoint x: 108, startPoint y: 235, endPoint x: 123, endPoint y: 228, distance: 17.3
click at [108, 240] on span "Apply" at bounding box center [110, 243] width 12 height 6
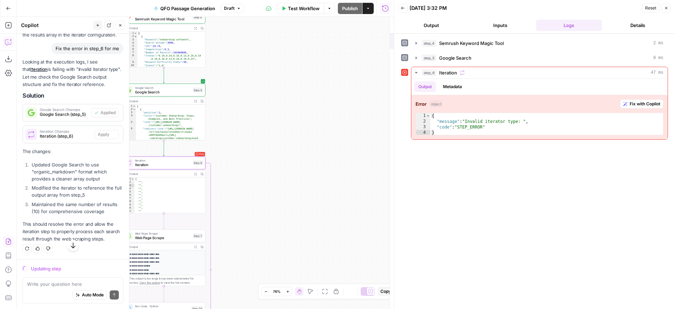
scroll to position [4152, 0]
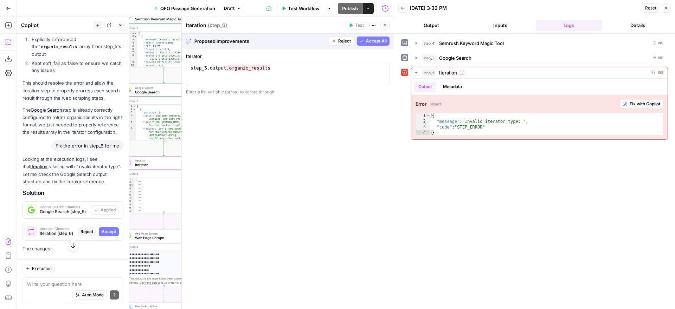
click at [375, 40] on span "Accept All" at bounding box center [376, 41] width 21 height 6
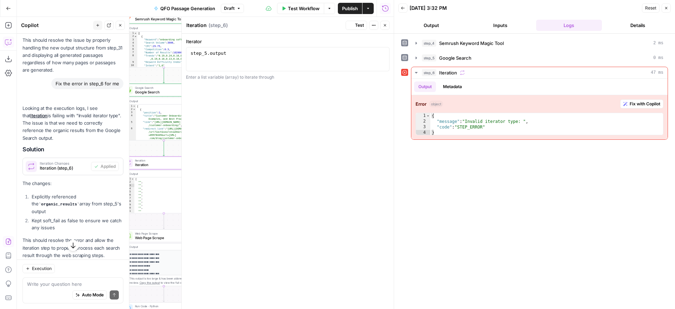
scroll to position [4309, 0]
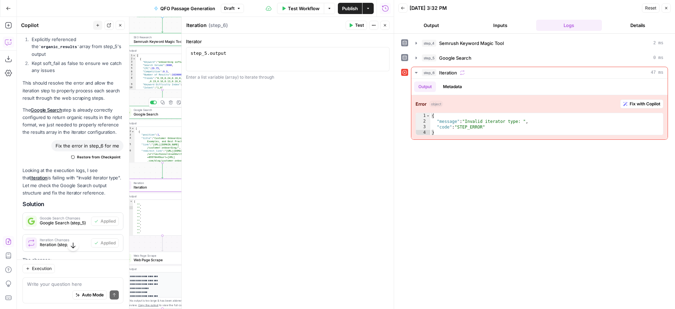
click at [142, 114] on span "Google Search" at bounding box center [162, 114] width 56 height 5
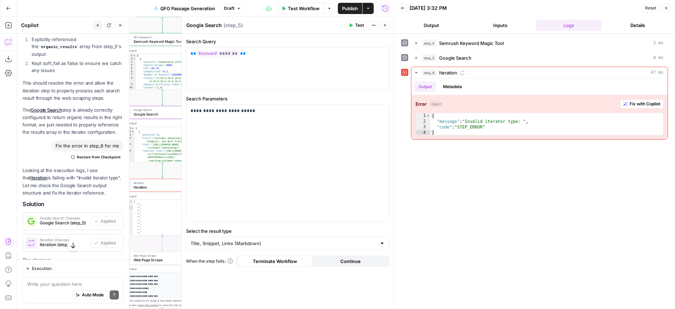
click at [355, 25] on span "Test" at bounding box center [359, 25] width 9 height 6
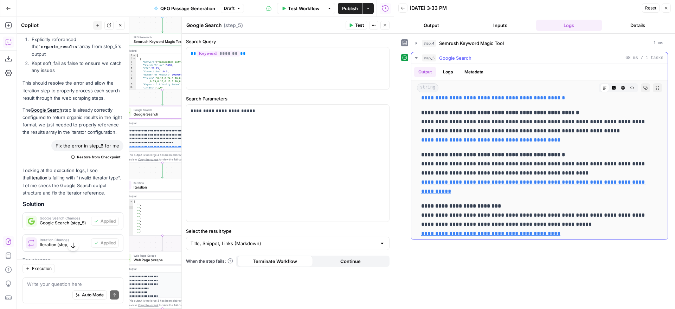
scroll to position [0, 0]
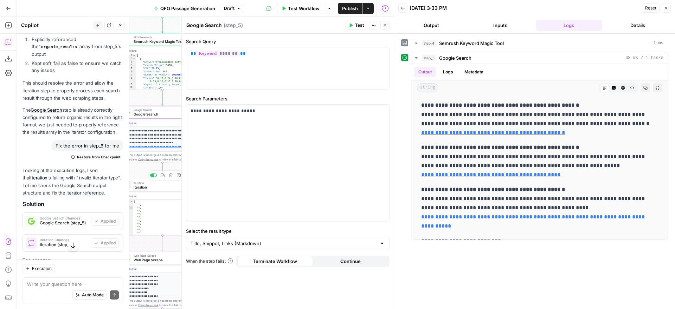
click at [167, 184] on span "Iteration" at bounding box center [162, 186] width 56 height 5
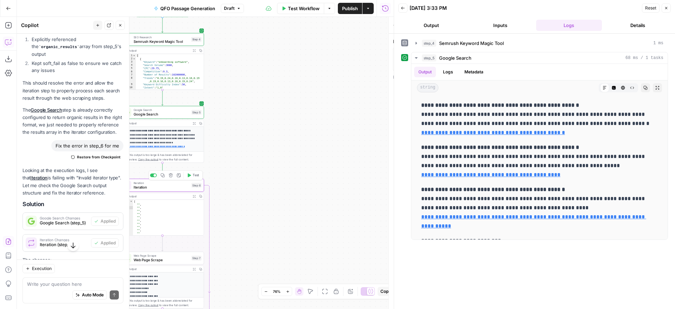
type textarea "Iteration"
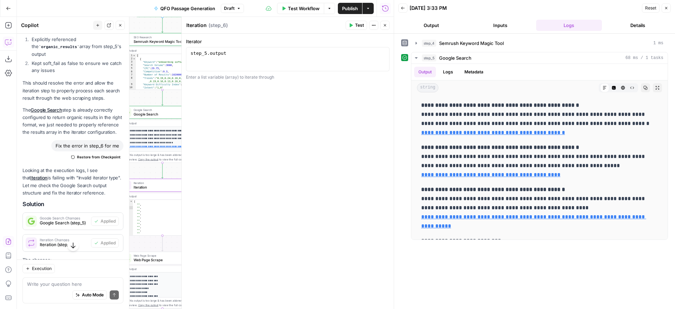
click at [356, 24] on span "Test" at bounding box center [359, 25] width 9 height 6
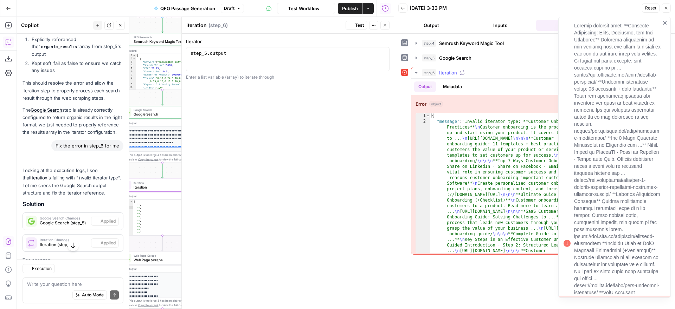
scroll to position [4309, 0]
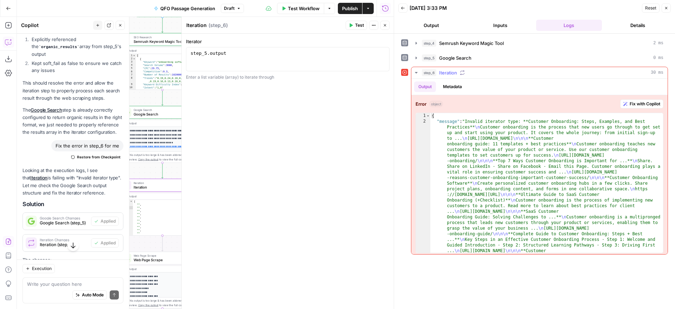
click at [634, 105] on span "Fix with Copilot" at bounding box center [644, 104] width 31 height 6
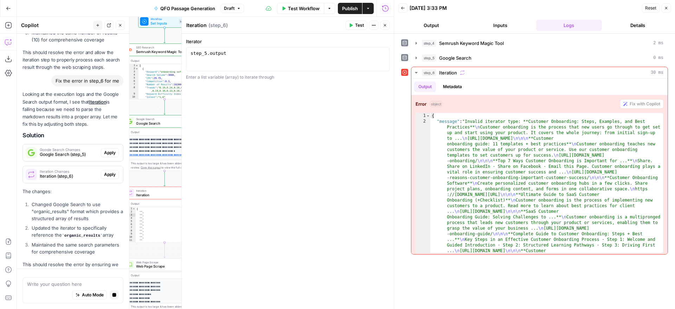
scroll to position [4411, 0]
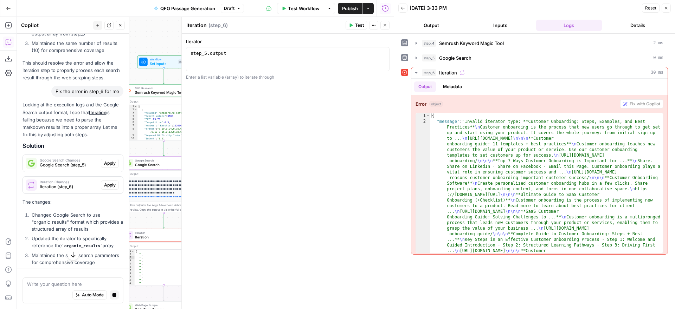
click at [108, 160] on span "Apply" at bounding box center [110, 163] width 12 height 6
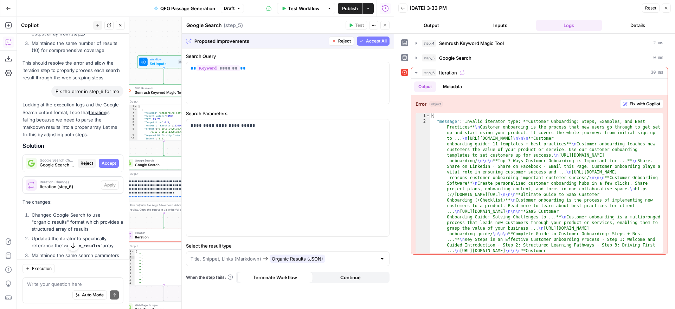
click at [371, 43] on span "Accept All" at bounding box center [376, 41] width 21 height 6
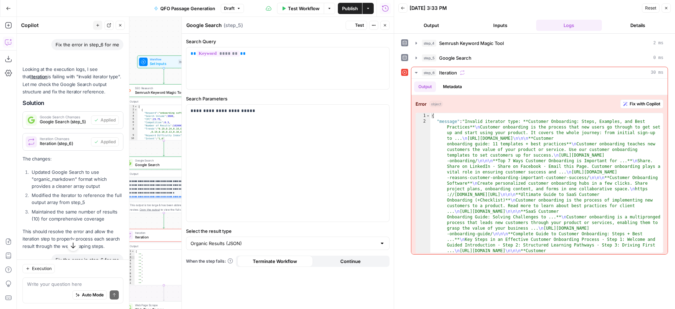
scroll to position [4579, 0]
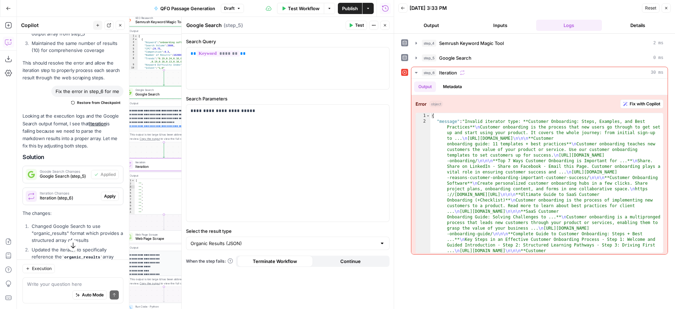
click at [111, 193] on span "Apply" at bounding box center [110, 196] width 12 height 6
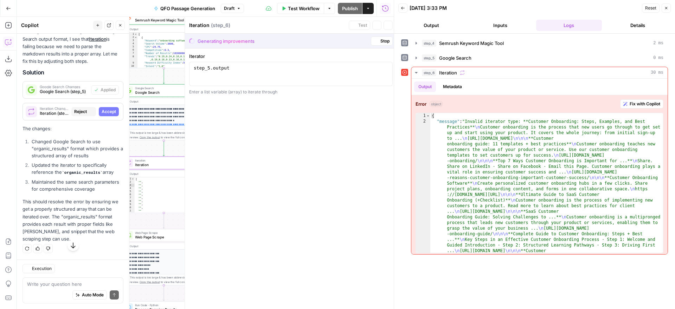
scroll to position [4411, 0]
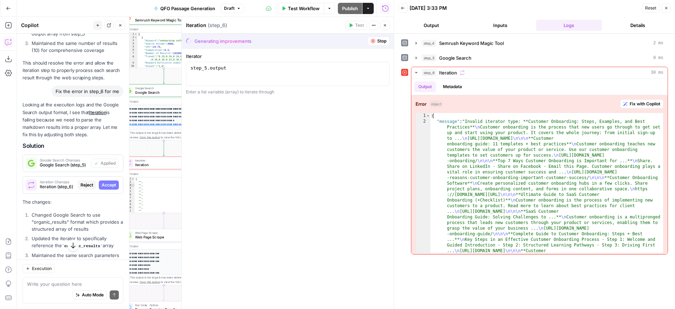
drag, startPoint x: 376, startPoint y: 39, endPoint x: 293, endPoint y: 67, distance: 87.7
click at [377, 39] on span "Stop" at bounding box center [381, 41] width 9 height 6
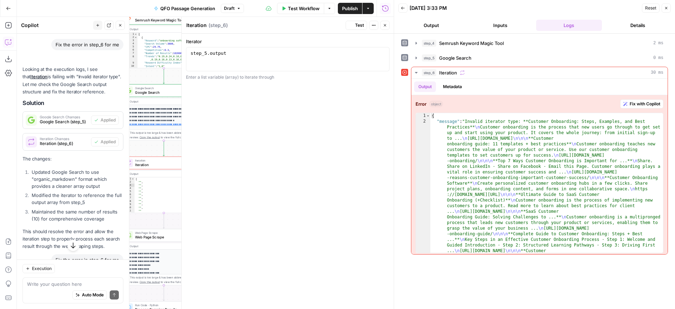
scroll to position [4579, 0]
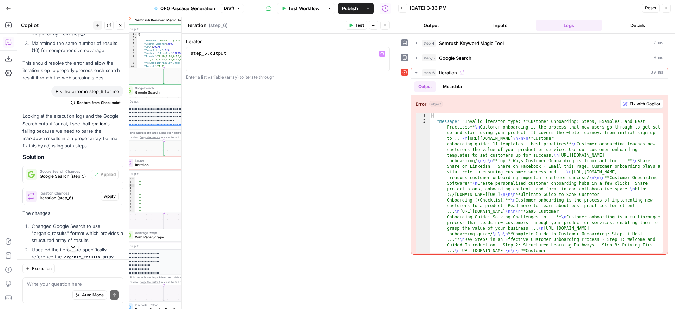
type textarea "**********"
drag, startPoint x: 239, startPoint y: 53, endPoint x: 179, endPoint y: 53, distance: 60.4
click at [181, 53] on div "**********" at bounding box center [287, 163] width 212 height 292
click at [383, 54] on icon "button" at bounding box center [382, 54] width 4 height 4
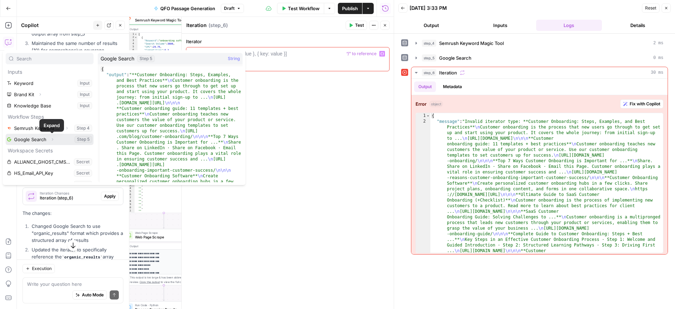
click at [53, 140] on icon "button" at bounding box center [52, 139] width 4 height 4
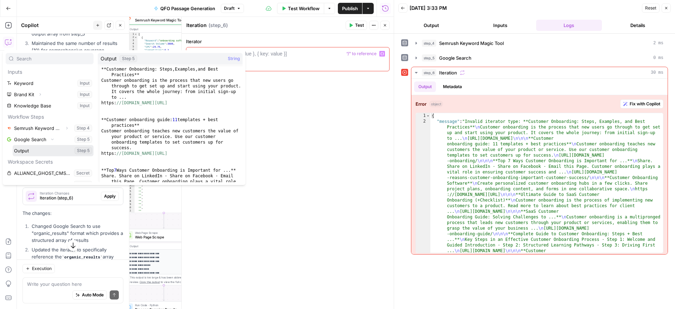
click at [25, 151] on button "Select variable Output" at bounding box center [53, 150] width 81 height 11
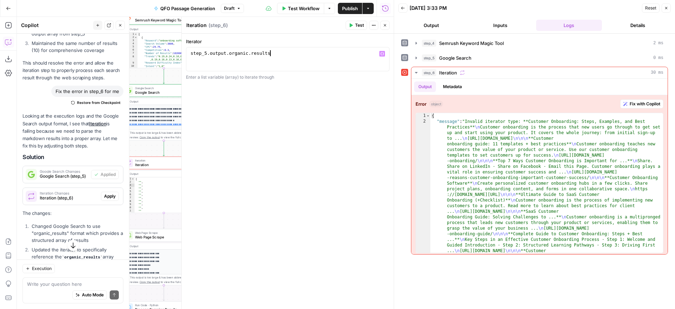
scroll to position [0, 6]
type textarea "**********"
drag, startPoint x: 353, startPoint y: 24, endPoint x: 351, endPoint y: 85, distance: 61.2
click at [353, 24] on button "Test" at bounding box center [355, 25] width 21 height 9
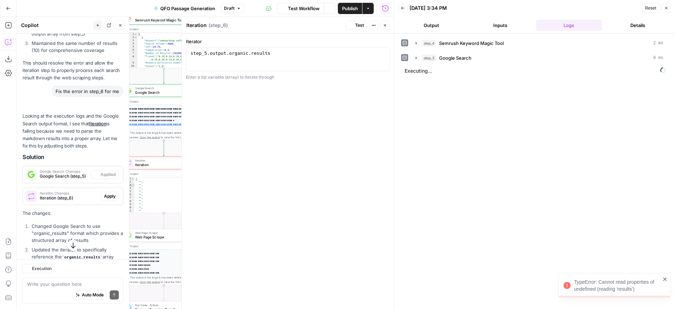
scroll to position [4579, 0]
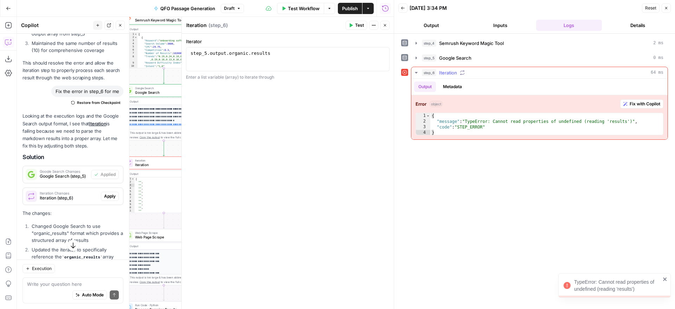
drag, startPoint x: 641, startPoint y: 105, endPoint x: 413, endPoint y: 135, distance: 230.4
click at [641, 105] on span "Fix with Copilot" at bounding box center [644, 104] width 31 height 6
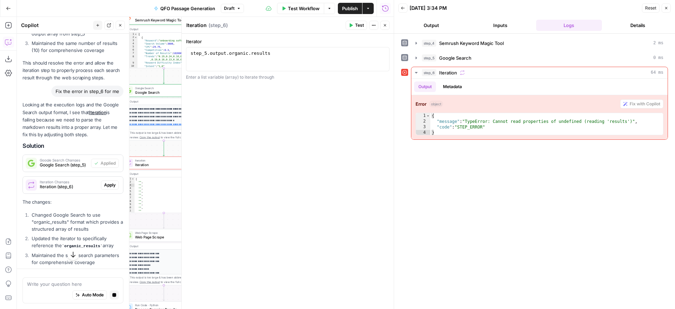
scroll to position [4485, 0]
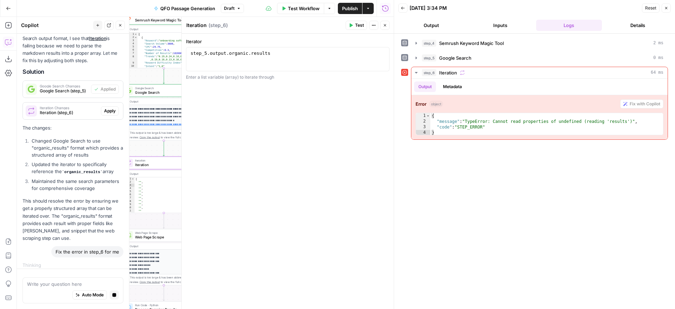
drag, startPoint x: 108, startPoint y: 106, endPoint x: 44, endPoint y: 125, distance: 66.6
click at [108, 108] on span "Apply" at bounding box center [110, 111] width 12 height 6
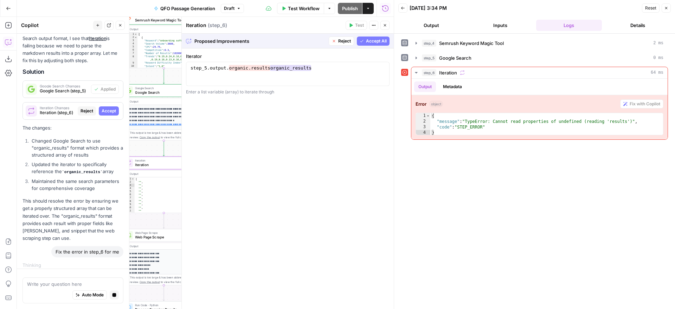
drag, startPoint x: 366, startPoint y: 41, endPoint x: 352, endPoint y: 72, distance: 34.1
click at [366, 41] on span "Accept All" at bounding box center [376, 41] width 21 height 6
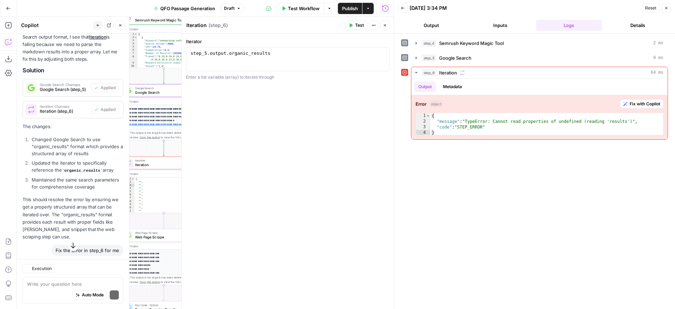
scroll to position [4779, 0]
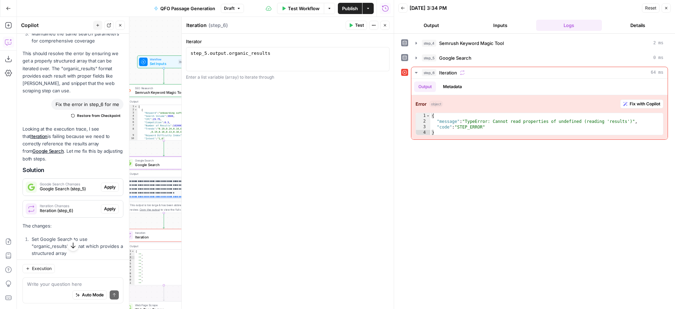
drag, startPoint x: 110, startPoint y: 174, endPoint x: 102, endPoint y: 175, distance: 7.8
click at [110, 184] on span "Apply" at bounding box center [110, 187] width 12 height 6
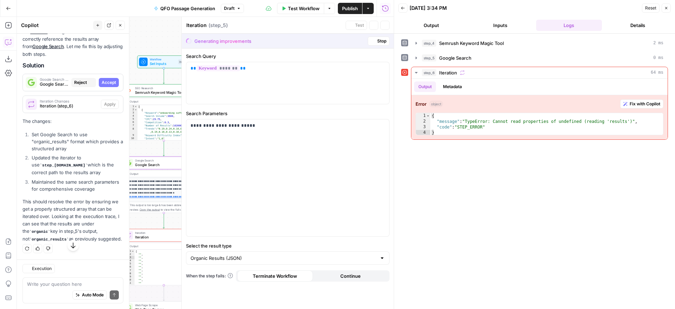
type textarea "Google Search"
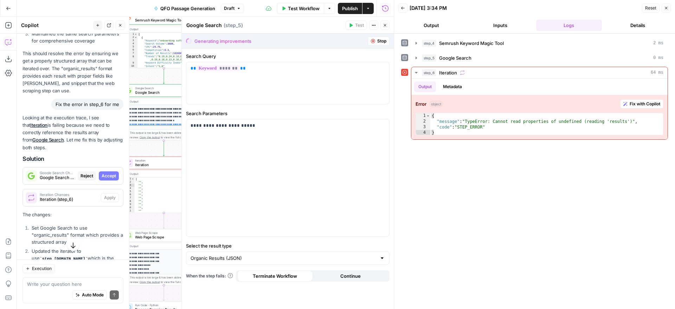
click at [377, 41] on span "Stop" at bounding box center [381, 41] width 9 height 6
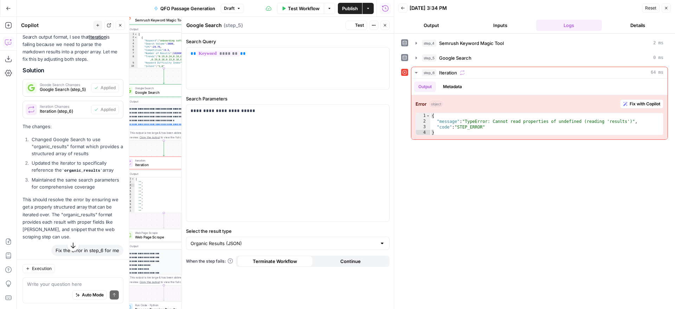
scroll to position [4779, 0]
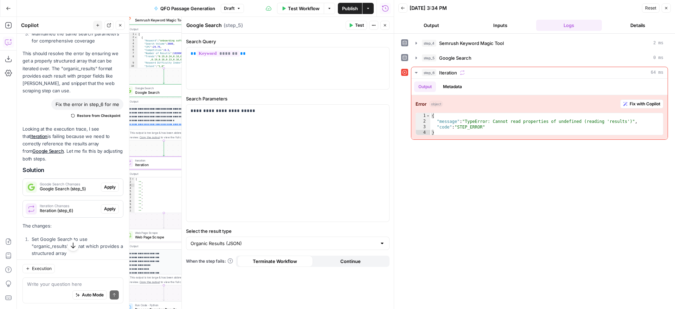
click at [109, 206] on span "Apply" at bounding box center [110, 209] width 12 height 6
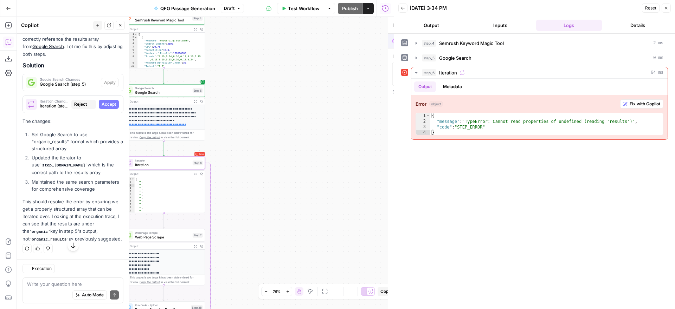
scroll to position [4632, 0]
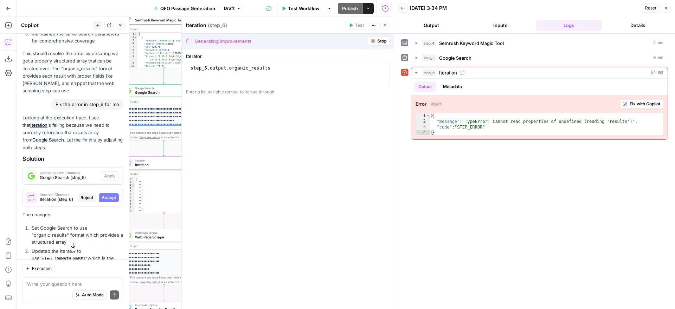
drag, startPoint x: 375, startPoint y: 41, endPoint x: 360, endPoint y: 46, distance: 15.2
click at [375, 41] on button "Stop" at bounding box center [379, 41] width 22 height 9
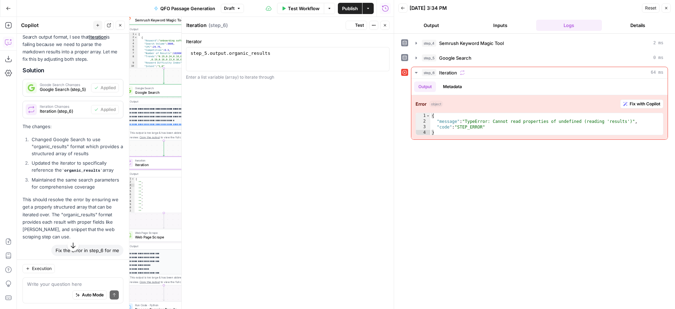
scroll to position [4779, 0]
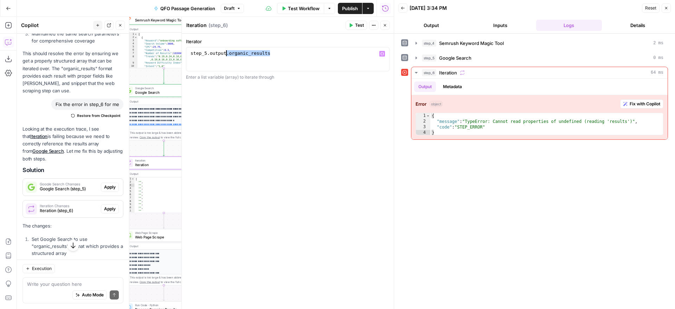
drag, startPoint x: 295, startPoint y: 53, endPoint x: 226, endPoint y: 55, distance: 69.2
click at [226, 55] on div "step_5 . output . organic_results" at bounding box center [287, 65] width 197 height 30
type textarea "**********"
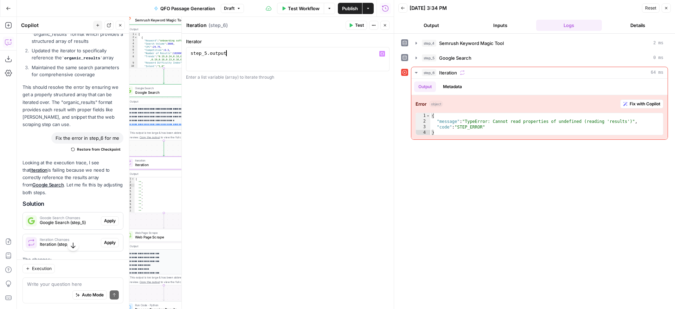
scroll to position [4812, 0]
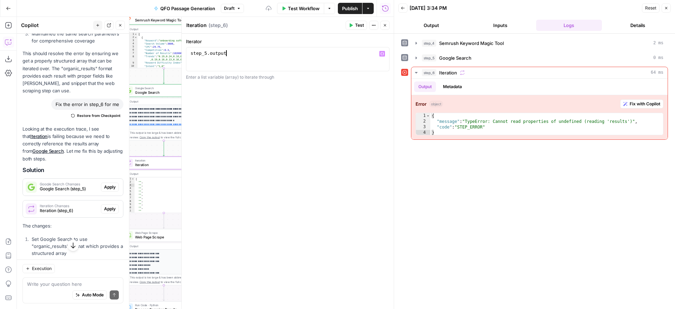
click at [350, 24] on icon "button" at bounding box center [351, 26] width 3 height 4
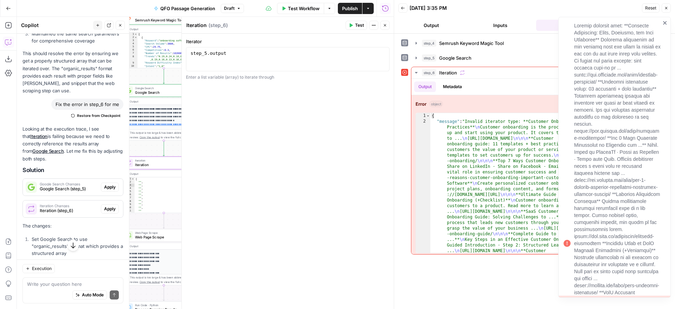
click at [664, 22] on icon "close" at bounding box center [665, 23] width 4 height 4
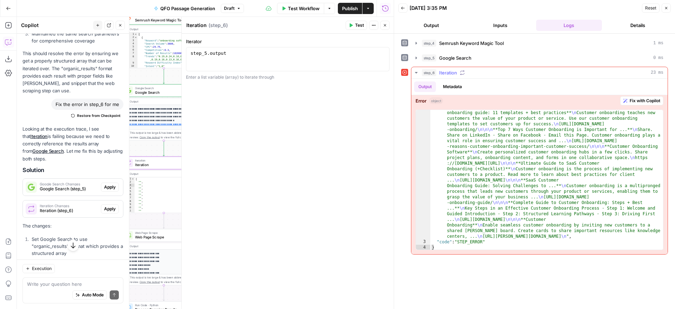
scroll to position [0, 0]
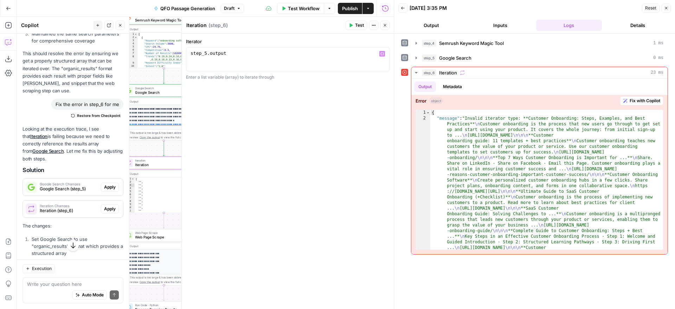
click at [243, 55] on div "step_5 . output" at bounding box center [287, 65] width 197 height 30
drag, startPoint x: 241, startPoint y: 52, endPoint x: 171, endPoint y: 52, distance: 69.6
click at [171, 52] on body "Alliance New Home Browse Your Data Usage Settings Recent Grids Wistia Clip & Qu…" at bounding box center [337, 154] width 675 height 309
click at [383, 53] on icon "button" at bounding box center [382, 54] width 4 height 4
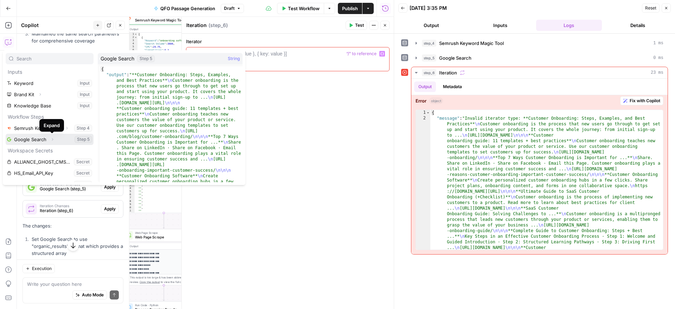
click at [52, 139] on icon "button" at bounding box center [52, 139] width 1 height 2
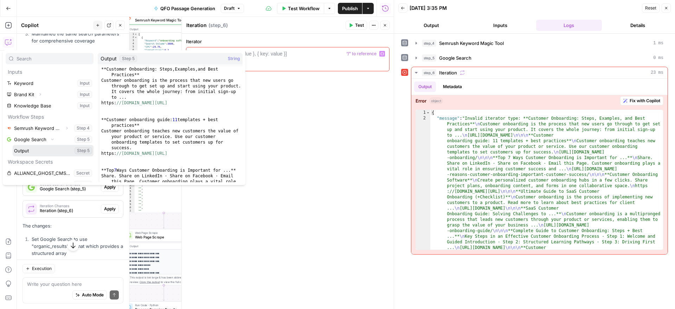
click at [26, 151] on button "Select variable Output" at bounding box center [53, 150] width 81 height 11
type textarea "**********"
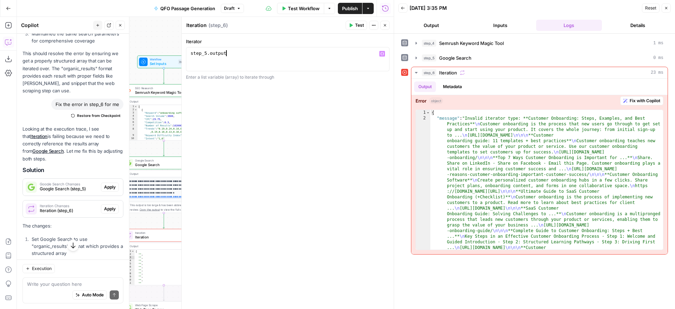
click at [386, 26] on icon "button" at bounding box center [385, 25] width 4 height 4
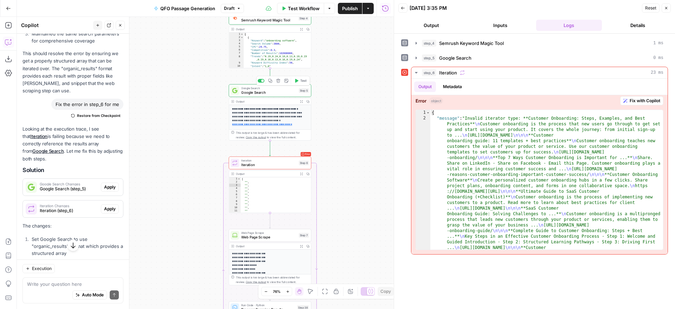
click at [276, 92] on span "Google Search" at bounding box center [269, 92] width 56 height 5
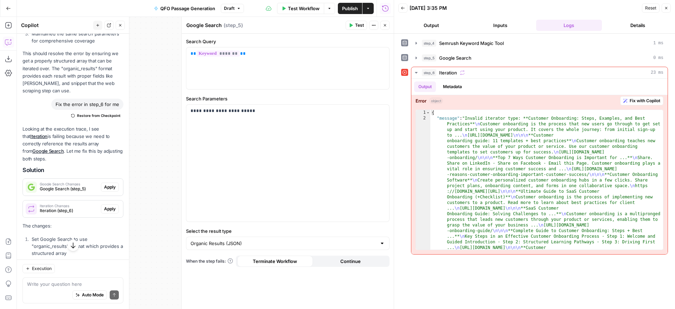
drag, startPoint x: 386, startPoint y: 24, endPoint x: 374, endPoint y: 26, distance: 12.3
click at [386, 24] on icon "button" at bounding box center [385, 25] width 4 height 4
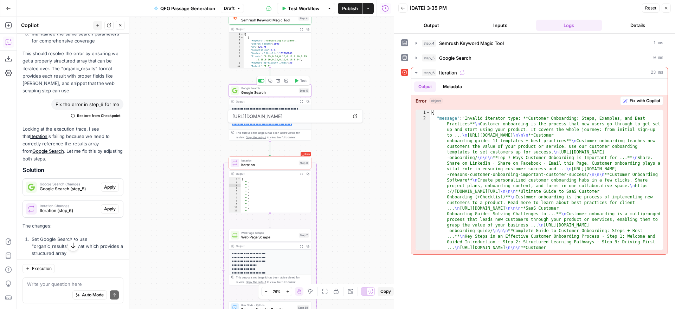
click at [300, 82] on span "Test" at bounding box center [303, 80] width 6 height 5
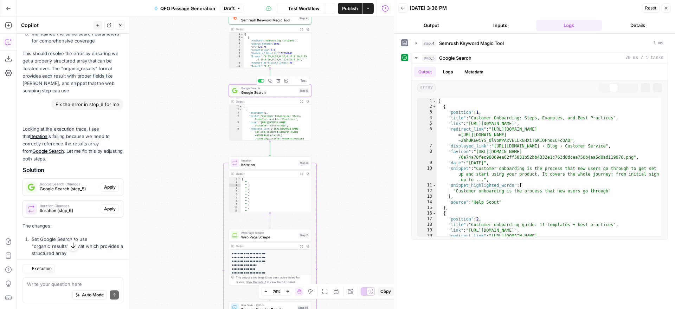
scroll to position [4812, 0]
click at [277, 164] on span "Iteration" at bounding box center [269, 164] width 56 height 5
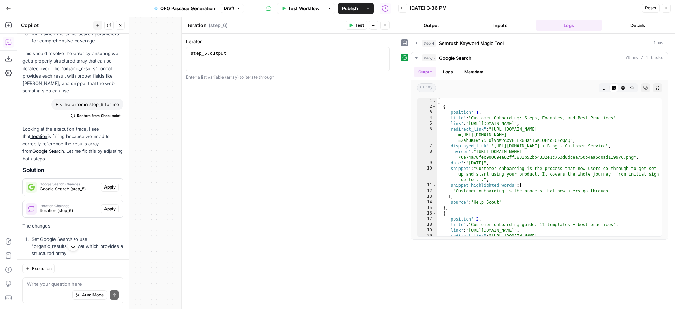
click at [354, 26] on button "Test" at bounding box center [355, 25] width 21 height 9
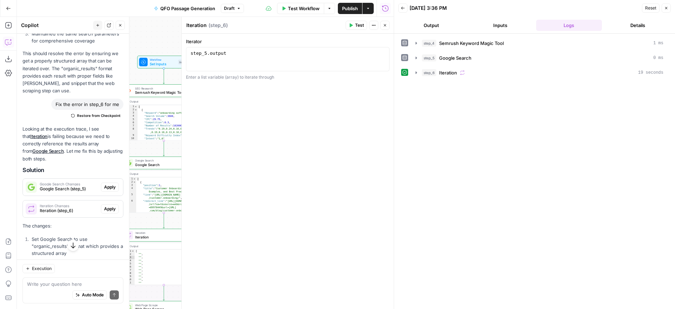
scroll to position [4904, 0]
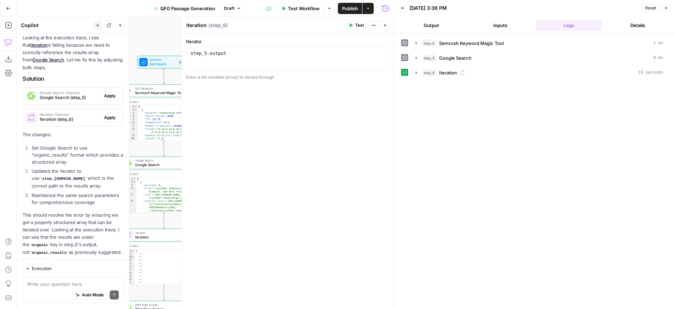
click at [291, 8] on span "Test Workflow" at bounding box center [304, 8] width 32 height 7
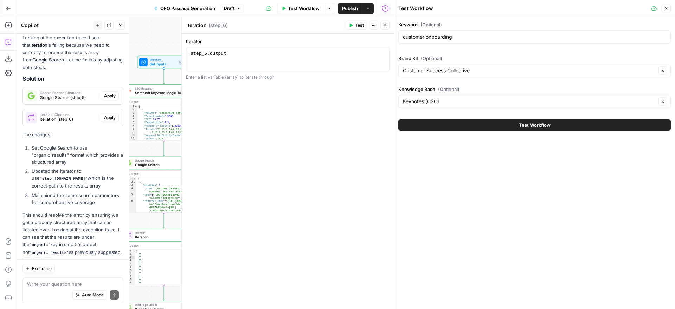
click at [523, 125] on span "Test Workflow" at bounding box center [535, 125] width 32 height 7
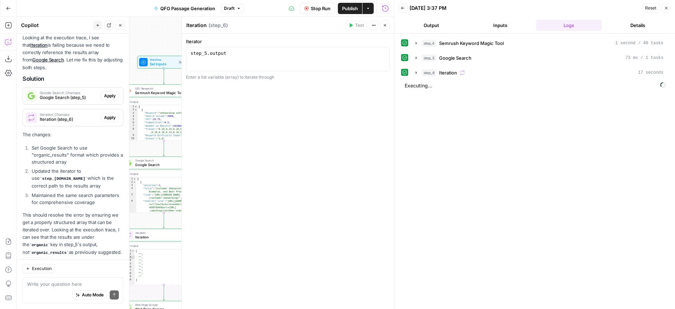
click at [382, 24] on button "Close" at bounding box center [384, 25] width 9 height 9
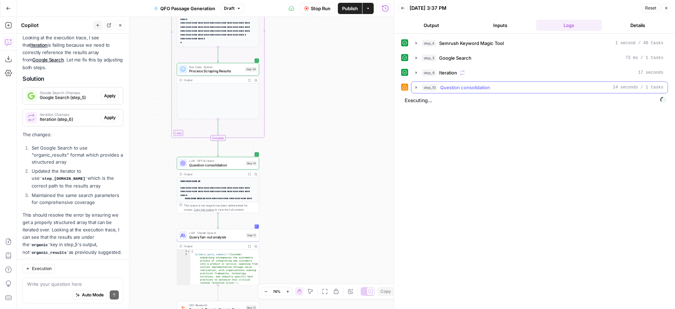
click at [415, 86] on icon "button" at bounding box center [416, 88] width 6 height 6
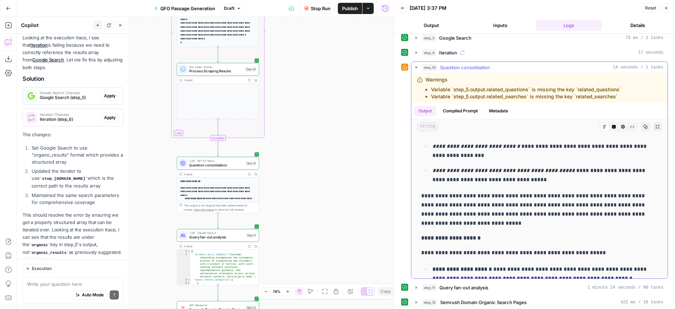
scroll to position [354, 0]
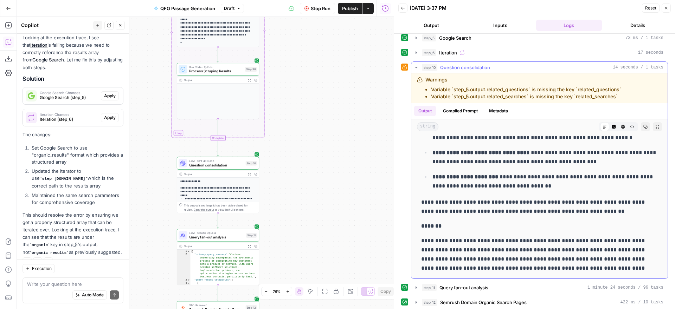
click at [416, 66] on icon "button" at bounding box center [416, 68] width 6 height 6
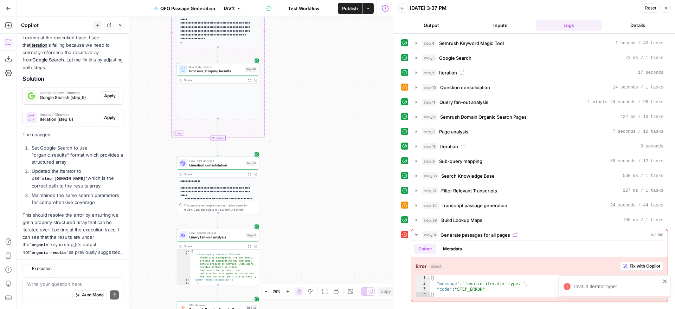
scroll to position [4904, 0]
click at [634, 266] on span "Fix with Copilot" at bounding box center [644, 266] width 31 height 6
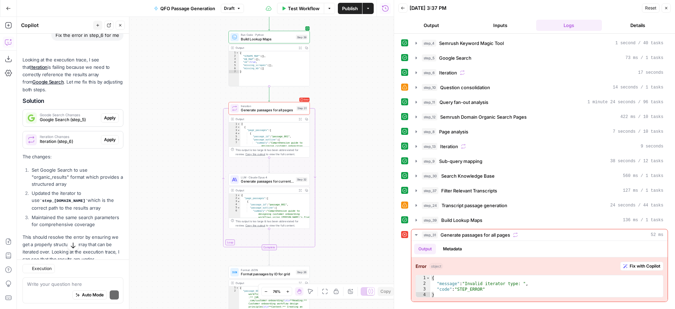
scroll to position [5045, 0]
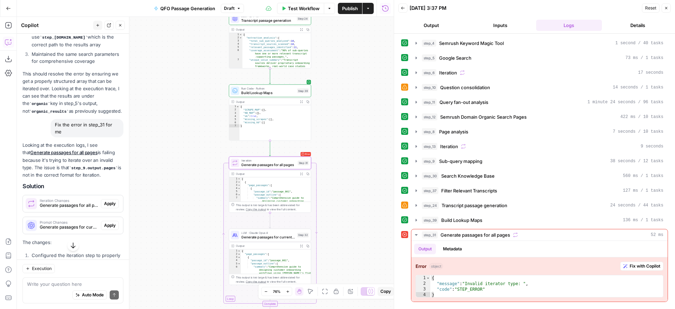
click at [110, 201] on span "Apply" at bounding box center [110, 204] width 12 height 6
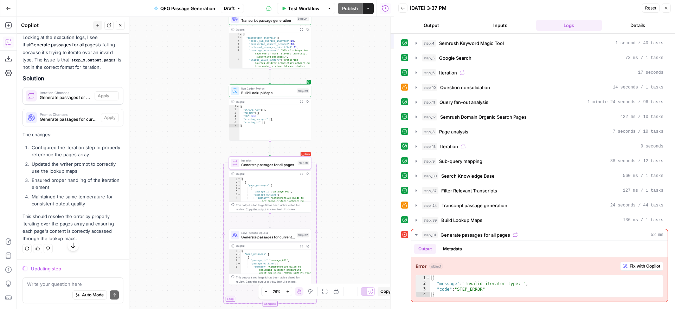
scroll to position [4853, 0]
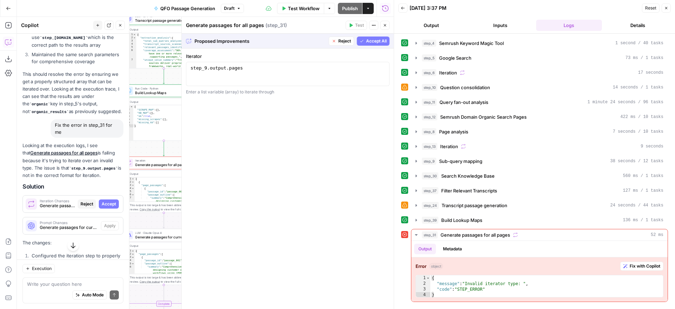
click at [371, 41] on span "Accept All" at bounding box center [376, 41] width 21 height 6
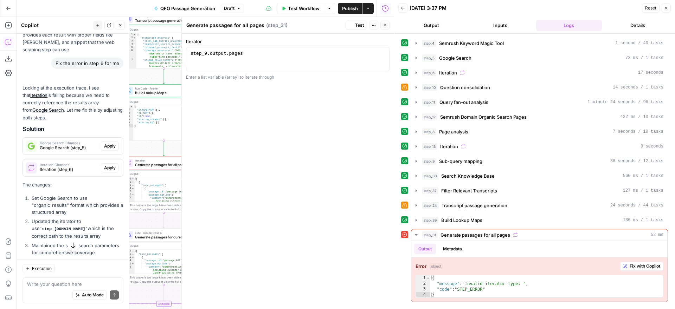
scroll to position [5045, 0]
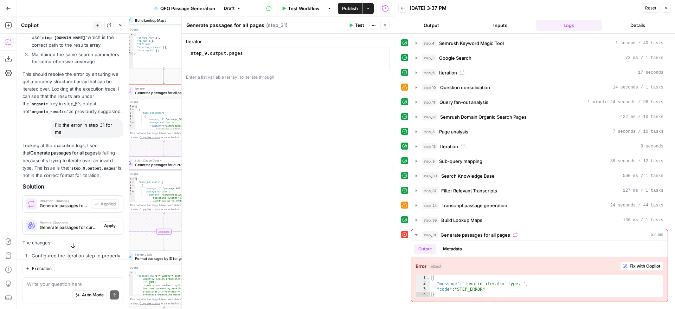
click at [110, 223] on span "Apply" at bounding box center [110, 226] width 12 height 6
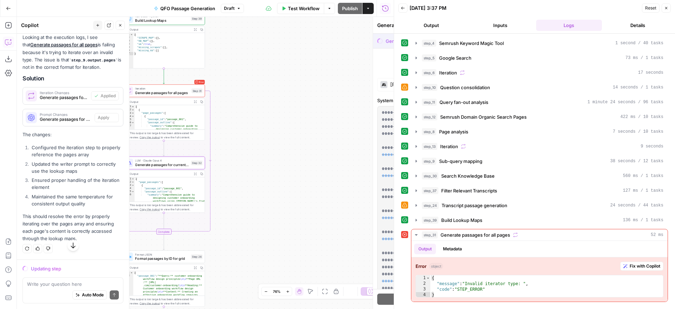
scroll to position [4853, 0]
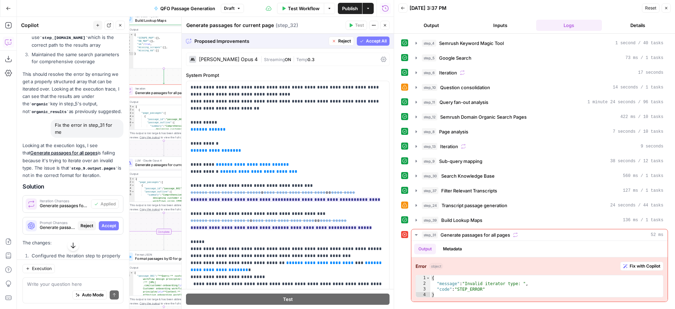
click at [366, 43] on span "Accept All" at bounding box center [376, 41] width 21 height 6
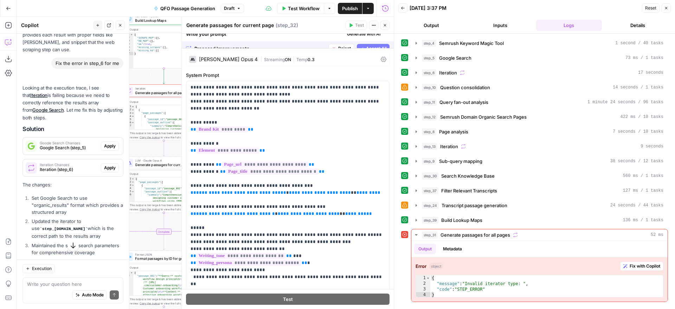
scroll to position [5045, 0]
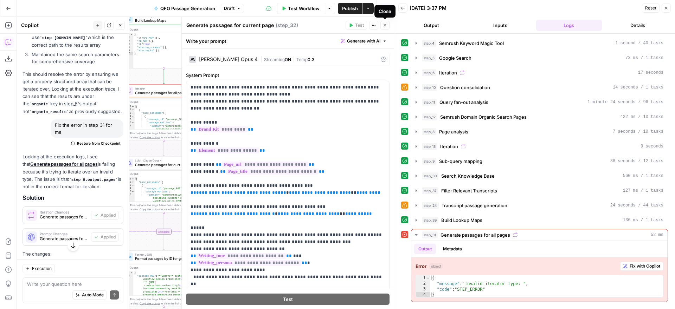
click at [384, 25] on icon "button" at bounding box center [385, 25] width 2 height 2
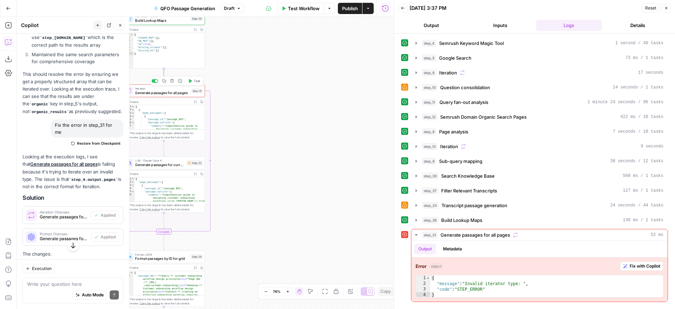
drag, startPoint x: 195, startPoint y: 82, endPoint x: 320, endPoint y: 98, distance: 126.1
click at [195, 82] on span "Test" at bounding box center [197, 81] width 6 height 5
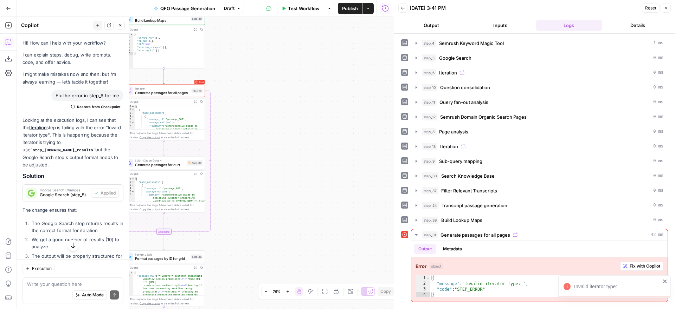
scroll to position [5045, 0]
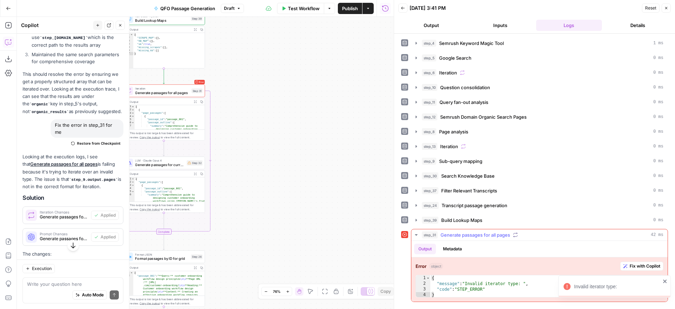
click at [631, 267] on span "Fix with Copilot" at bounding box center [644, 266] width 31 height 6
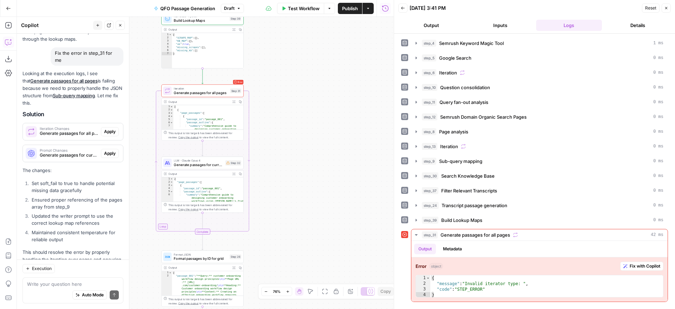
scroll to position [5357, 0]
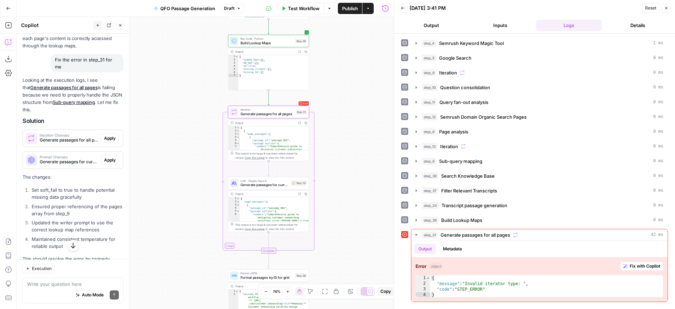
click at [107, 135] on span "Apply" at bounding box center [110, 138] width 12 height 6
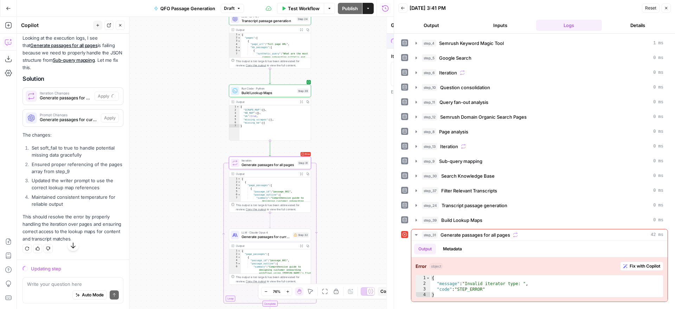
scroll to position [5155, 0]
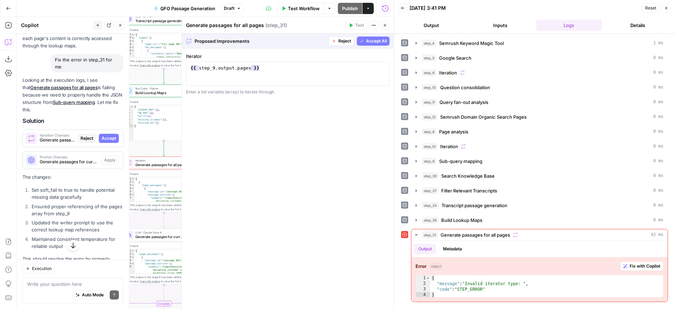
click at [368, 40] on span "Accept All" at bounding box center [376, 41] width 21 height 6
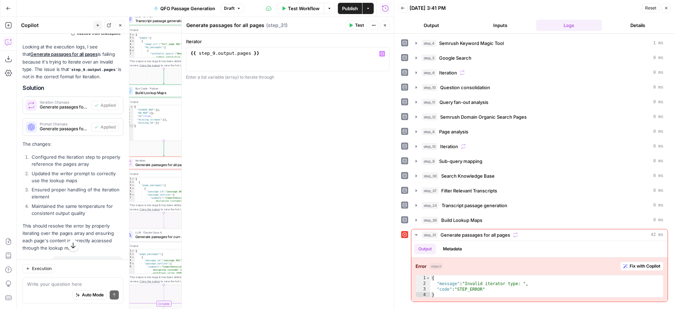
scroll to position [5357, 0]
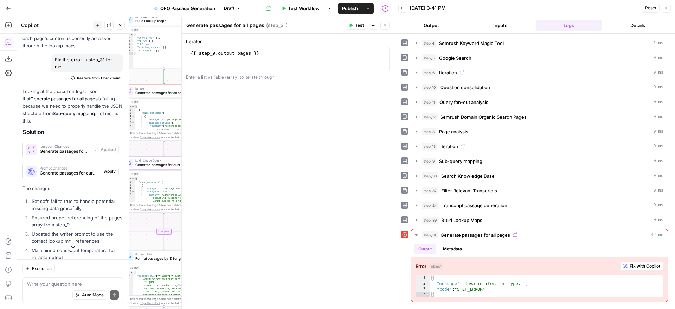
click at [109, 168] on span "Apply" at bounding box center [110, 171] width 12 height 6
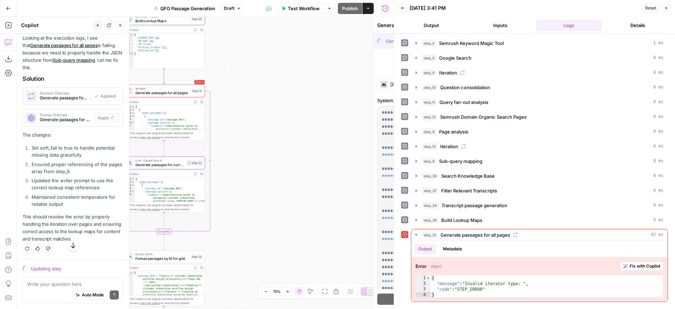
scroll to position [5155, 0]
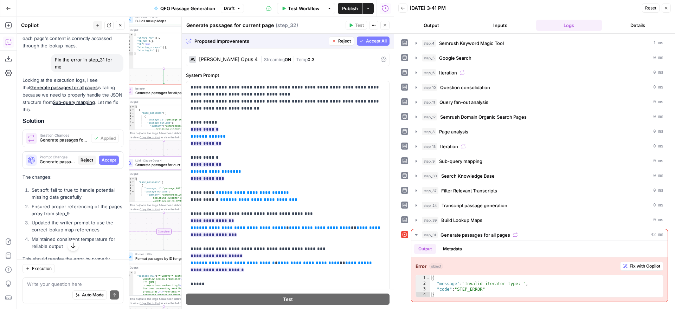
click at [372, 40] on span "Accept All" at bounding box center [376, 41] width 21 height 6
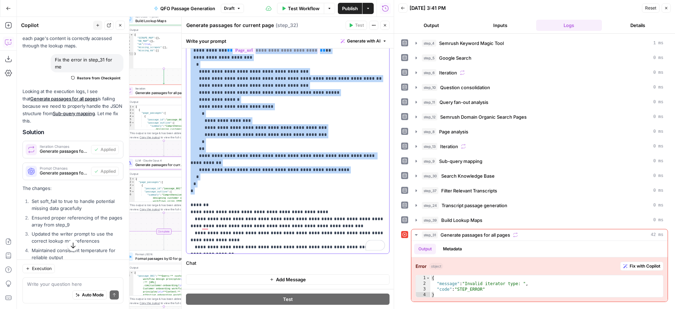
scroll to position [288, 0]
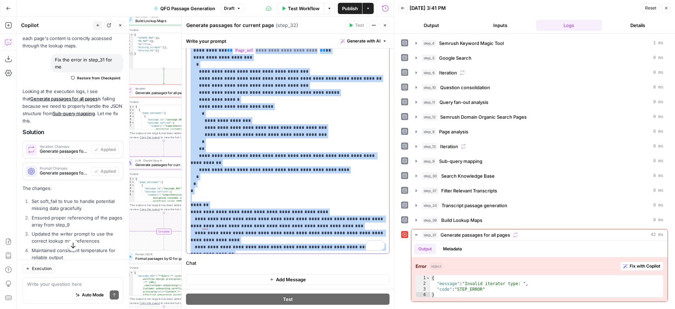
drag, startPoint x: 191, startPoint y: 117, endPoint x: 353, endPoint y: 281, distance: 231.3
click at [0, 0] on form "**********" at bounding box center [0, 0] width 0 height 0
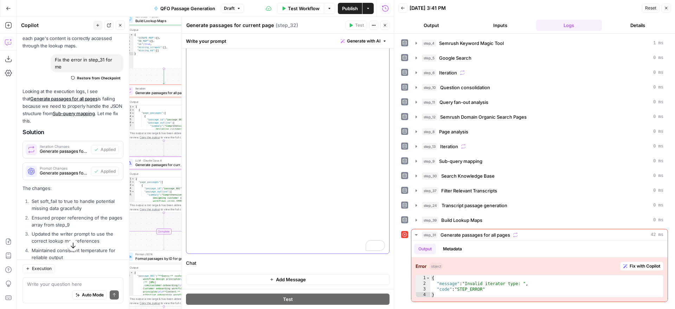
scroll to position [57, 0]
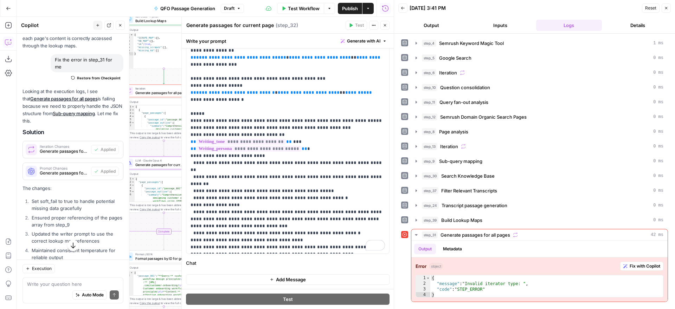
drag, startPoint x: 303, startPoint y: 279, endPoint x: 302, endPoint y: 241, distance: 37.3
click at [303, 279] on span "Add Message" at bounding box center [291, 279] width 30 height 7
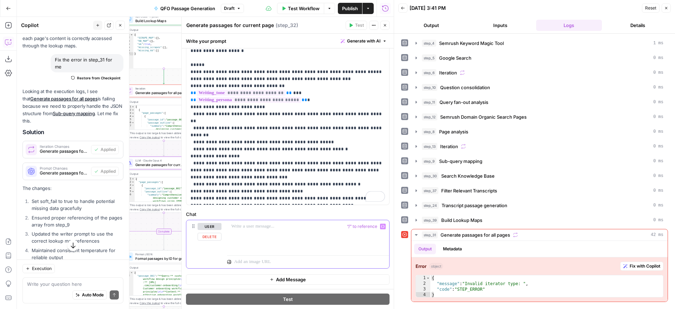
click at [285, 228] on p at bounding box center [308, 226] width 154 height 7
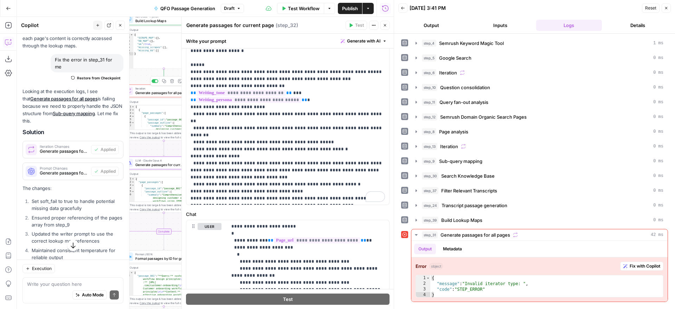
click at [162, 92] on span "Generate passages for all pages" at bounding box center [162, 92] width 54 height 5
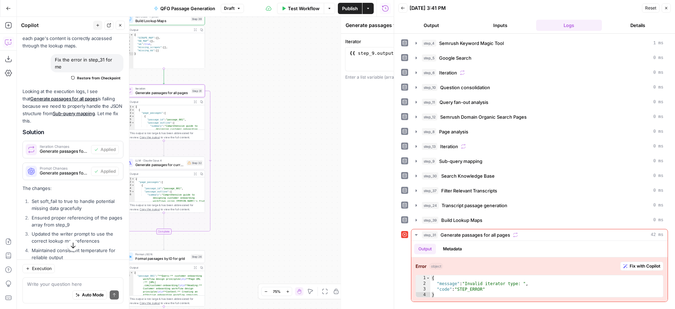
type textarea "Generate passages for all pages"
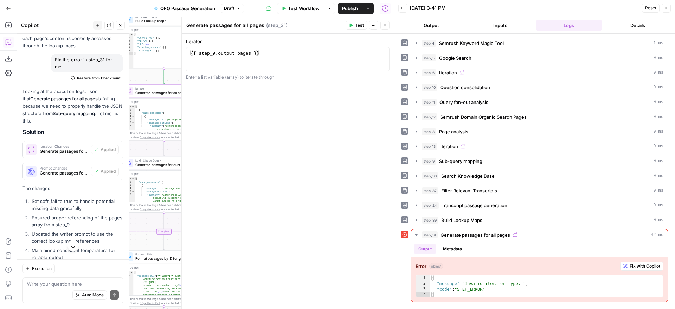
drag, startPoint x: 384, startPoint y: 25, endPoint x: 357, endPoint y: 54, distance: 40.3
click at [384, 25] on icon "button" at bounding box center [385, 25] width 2 height 2
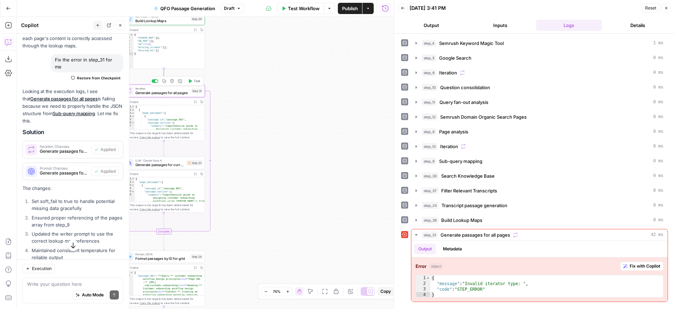
drag, startPoint x: 195, startPoint y: 81, endPoint x: 271, endPoint y: 84, distance: 75.6
click at [195, 80] on span "Test" at bounding box center [197, 81] width 6 height 5
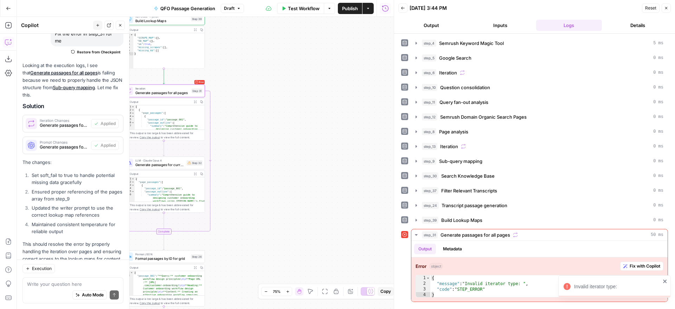
click at [119, 24] on icon "button" at bounding box center [120, 25] width 4 height 4
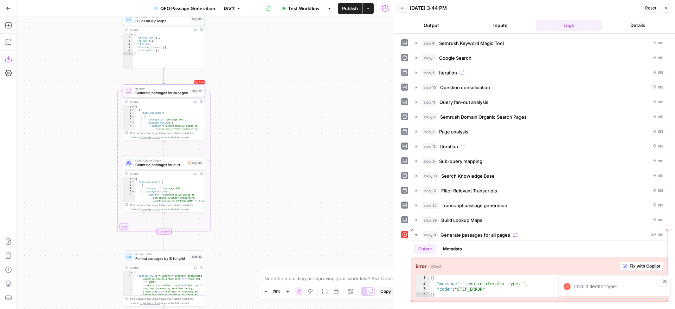
click at [9, 56] on icon "button" at bounding box center [8, 59] width 7 height 7
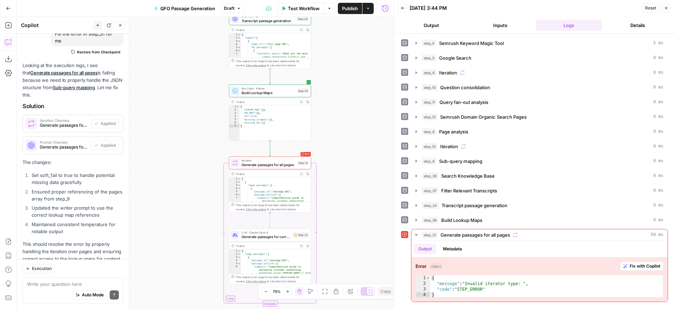
click at [64, 284] on textarea at bounding box center [73, 284] width 92 height 7
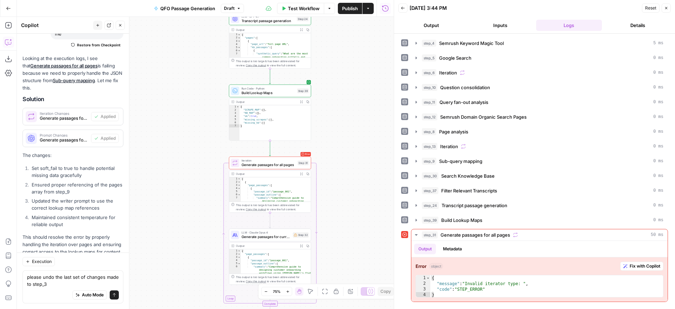
type textarea "please undo the last set of changes made to step_32"
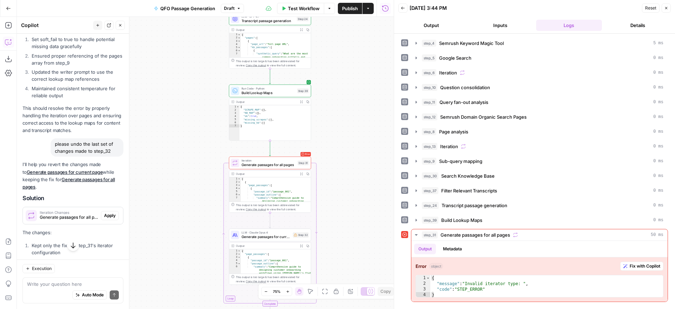
scroll to position [5526, 0]
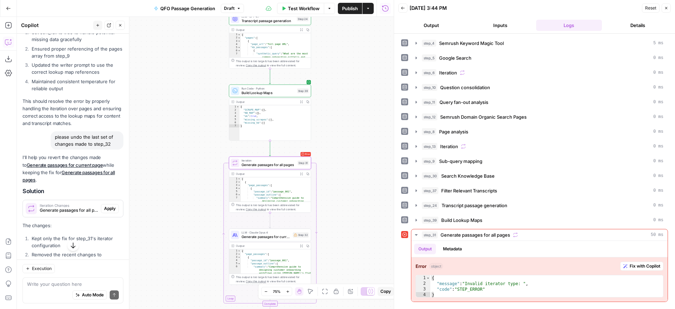
click at [110, 206] on span "Apply" at bounding box center [110, 209] width 12 height 6
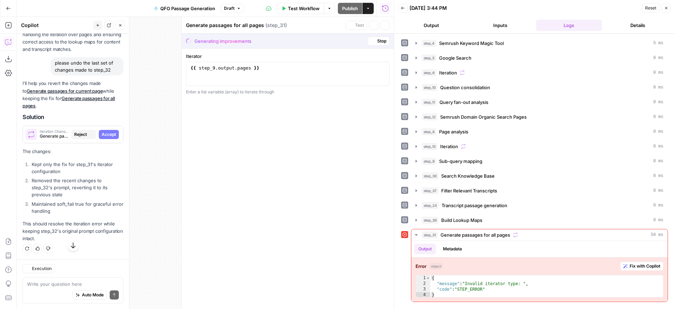
scroll to position [5312, 0]
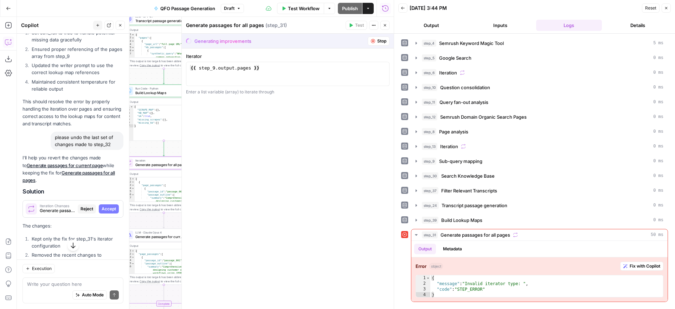
drag, startPoint x: 87, startPoint y: 181, endPoint x: 79, endPoint y: 164, distance: 18.4
click at [87, 206] on span "Reject" at bounding box center [86, 209] width 13 height 6
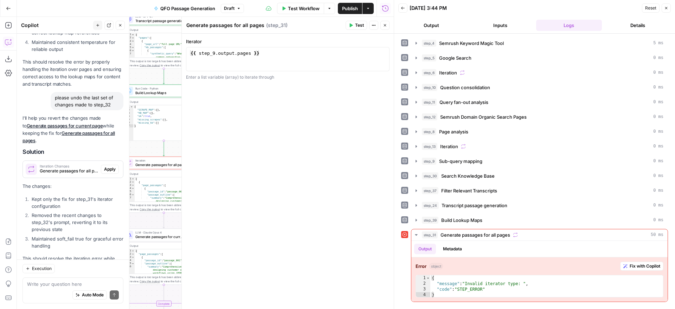
scroll to position [5525, 0]
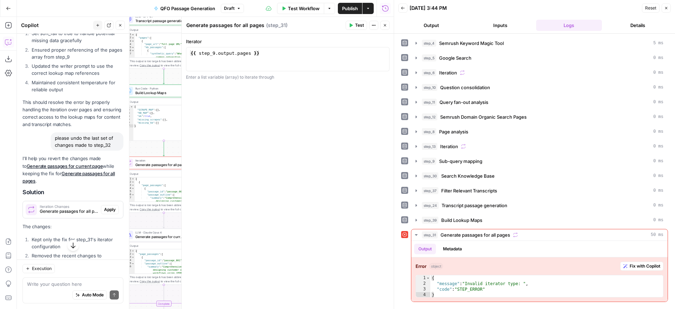
click at [385, 24] on icon "button" at bounding box center [385, 25] width 4 height 4
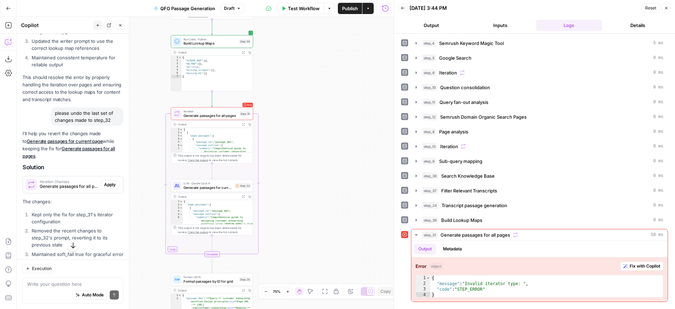
scroll to position [5565, 0]
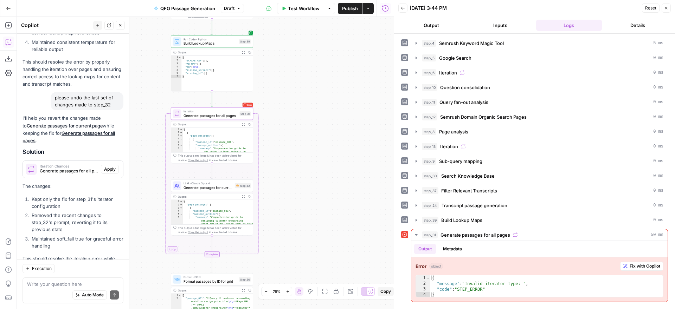
click at [106, 166] on span "Apply" at bounding box center [110, 169] width 12 height 6
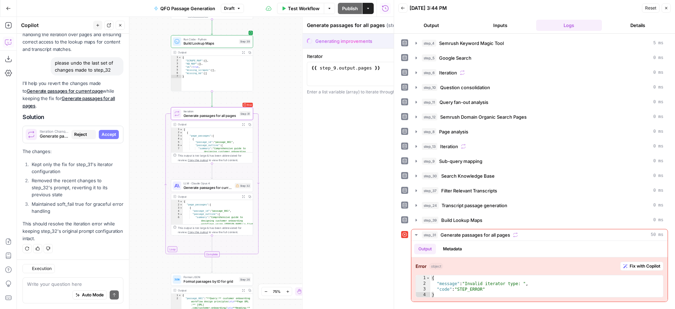
scroll to position [5352, 0]
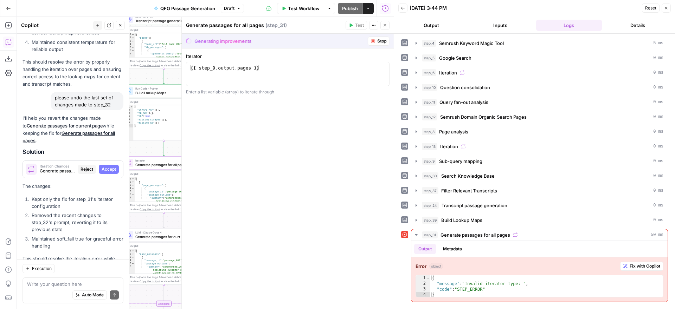
click at [161, 234] on span "Generate passages for current page" at bounding box center [159, 236] width 49 height 5
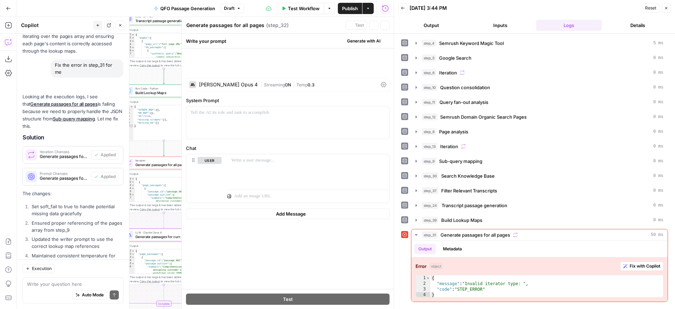
type textarea "Generate passages for current page"
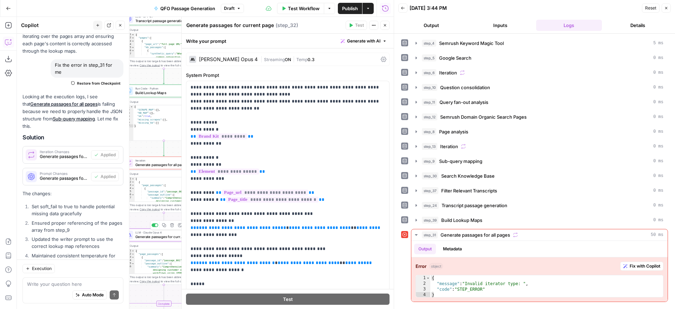
scroll to position [5565, 0]
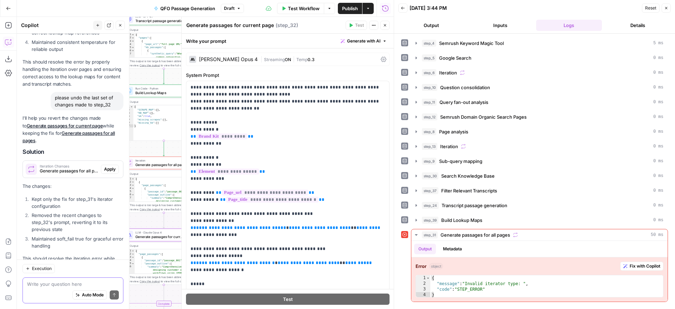
click at [62, 283] on textarea at bounding box center [73, 284] width 92 height 7
type textarea "it's step_32 I want to revert"
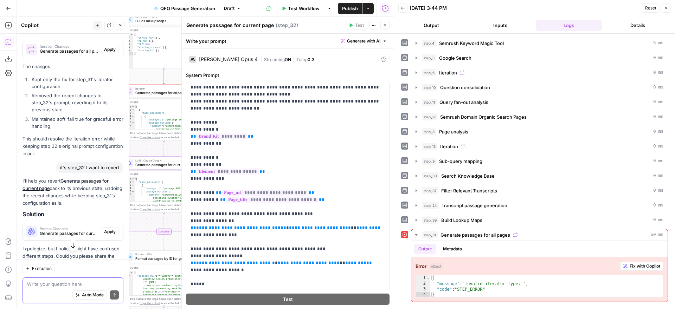
scroll to position [5690, 0]
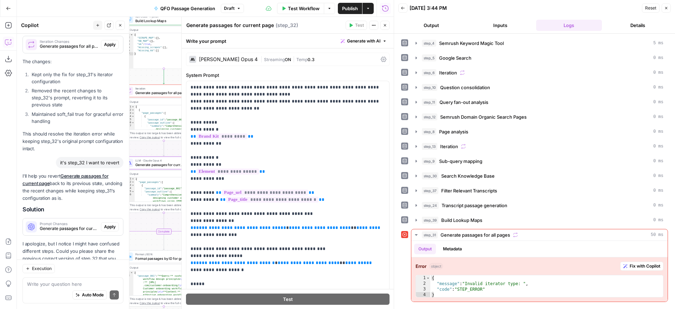
drag, startPoint x: 121, startPoint y: 26, endPoint x: 119, endPoint y: 38, distance: 12.8
click at [120, 26] on icon "button" at bounding box center [120, 25] width 2 height 2
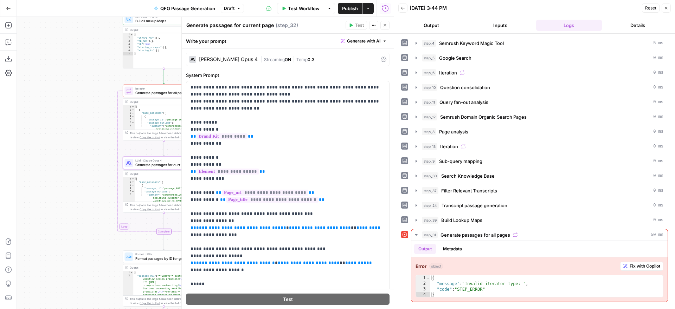
click at [386, 24] on icon "button" at bounding box center [385, 25] width 4 height 4
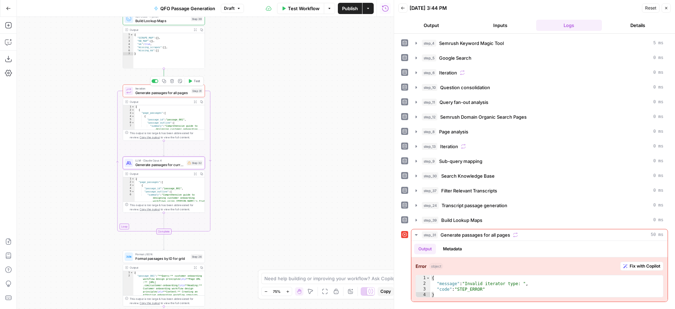
click at [169, 93] on span "Generate passages for all pages" at bounding box center [162, 92] width 54 height 5
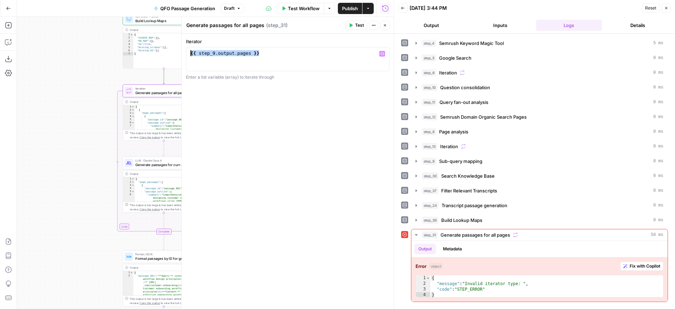
drag, startPoint x: 276, startPoint y: 53, endPoint x: 184, endPoint y: 52, distance: 91.7
click at [184, 52] on div "**********" at bounding box center [287, 163] width 212 height 292
paste textarea
type textarea "**********"
click at [281, 134] on div "**********" at bounding box center [288, 171] width 212 height 275
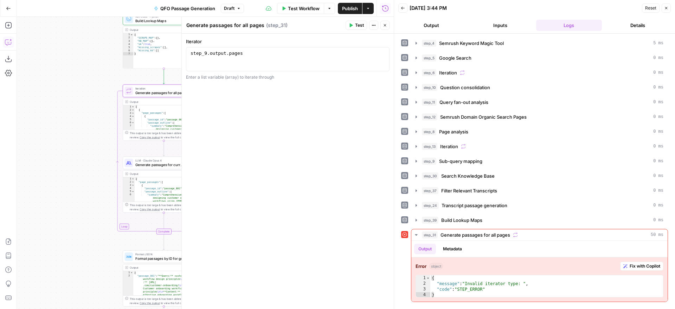
drag, startPoint x: 7, startPoint y: 42, endPoint x: 13, endPoint y: 44, distance: 6.8
click at [7, 42] on icon "button" at bounding box center [8, 42] width 7 height 7
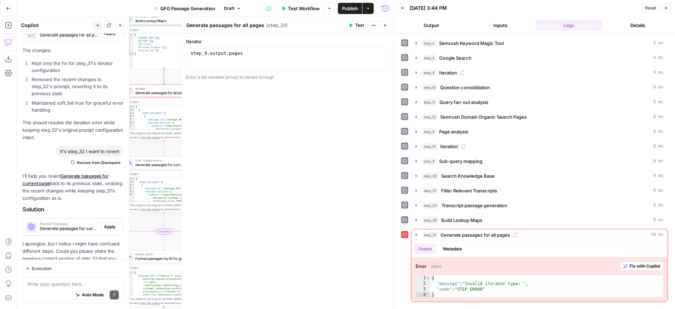
type textarea "What’s breaking step_31 (and how to fix) Iterator syntax is wrong (uses handleb…"
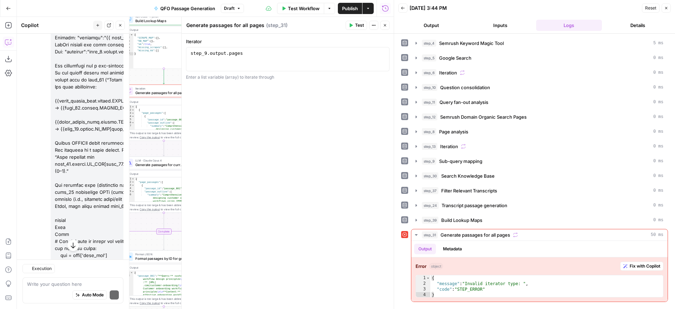
scroll to position [6212, 0]
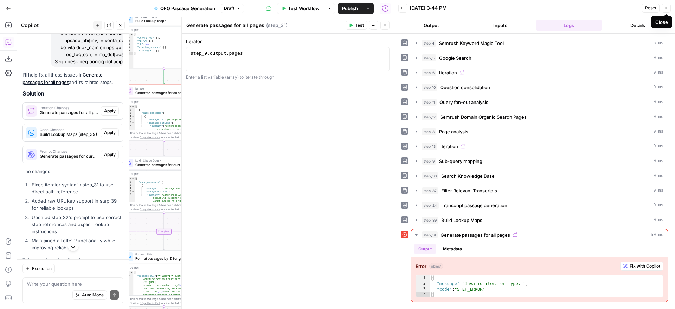
click at [666, 7] on icon "button" at bounding box center [666, 8] width 4 height 4
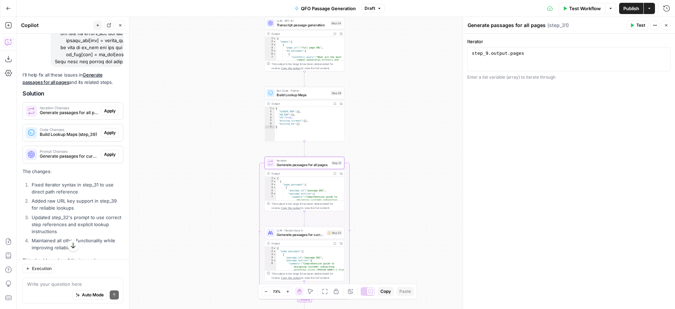
click at [109, 108] on span "Apply" at bounding box center [110, 111] width 12 height 6
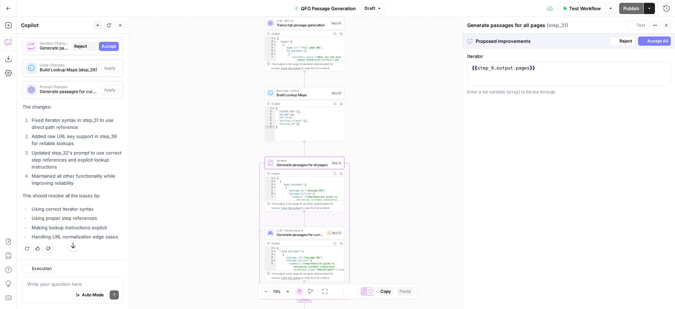
scroll to position [5976, 0]
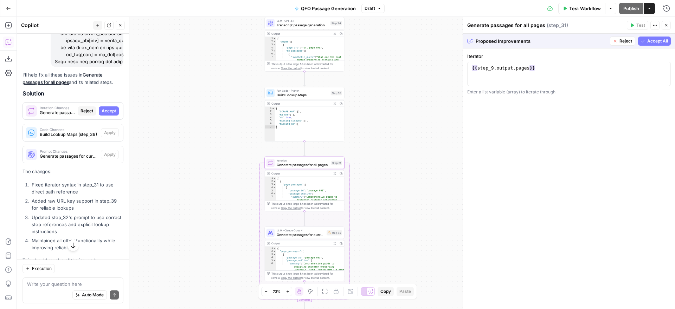
click at [85, 108] on span "Reject" at bounding box center [86, 111] width 13 height 6
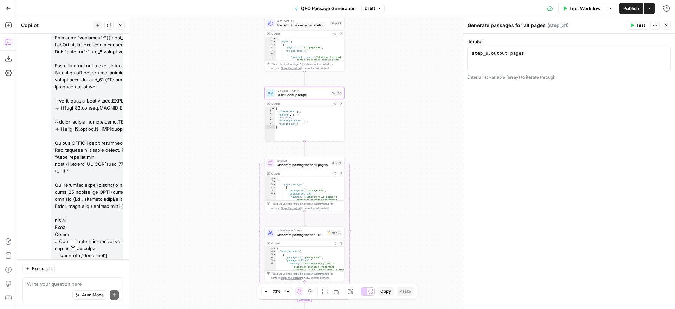
scroll to position [6212, 0]
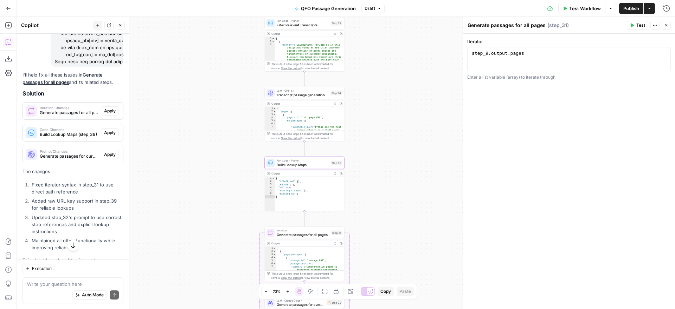
click at [109, 130] on span "Apply" at bounding box center [110, 133] width 12 height 6
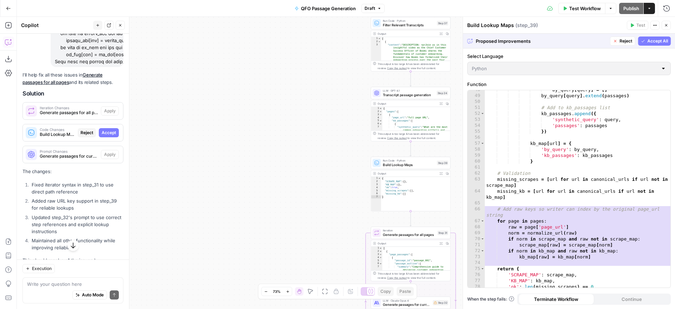
scroll to position [418, 0]
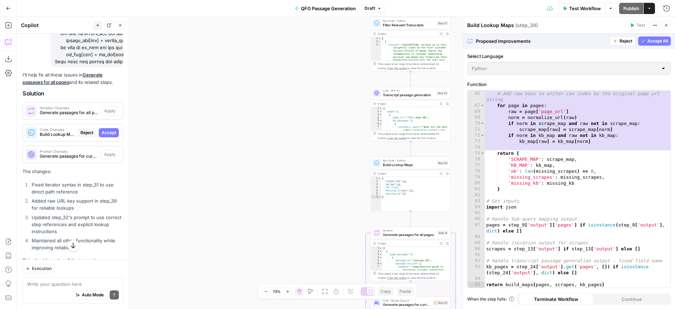
click at [652, 39] on span "Accept All" at bounding box center [657, 41] width 21 height 6
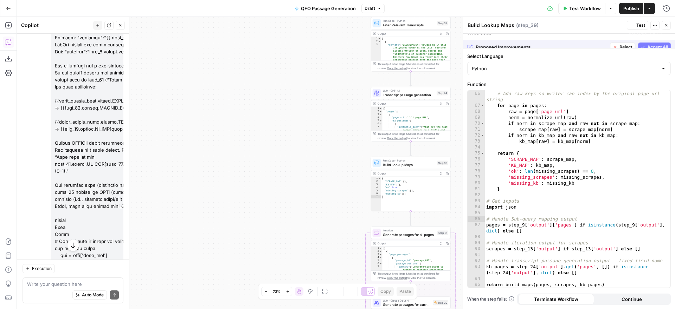
scroll to position [6224, 0]
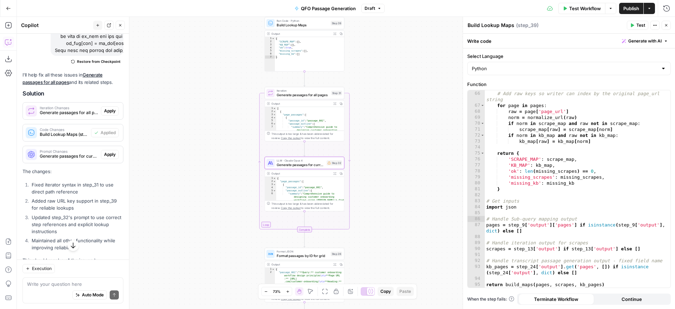
click at [110, 151] on span "Apply" at bounding box center [110, 154] width 12 height 6
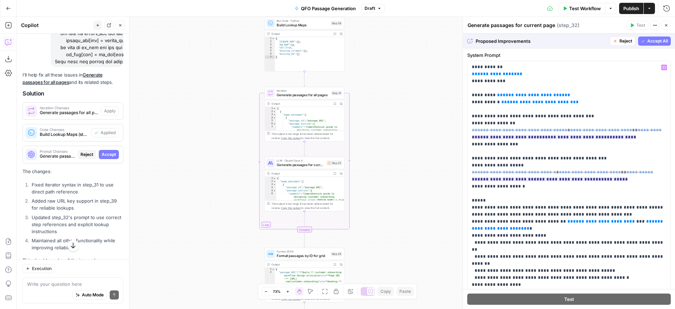
scroll to position [0, 0]
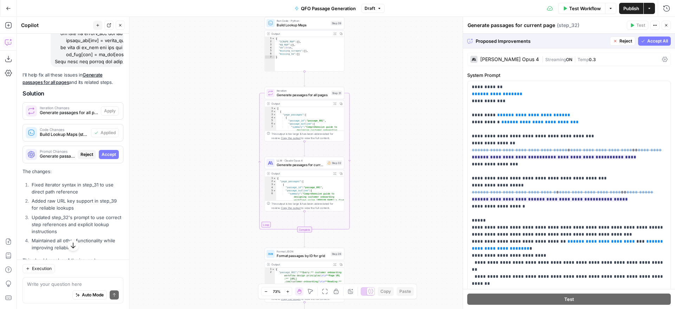
drag, startPoint x: 647, startPoint y: 41, endPoint x: 637, endPoint y: 119, distance: 78.6
click at [647, 41] on span "Accept All" at bounding box center [657, 41] width 21 height 6
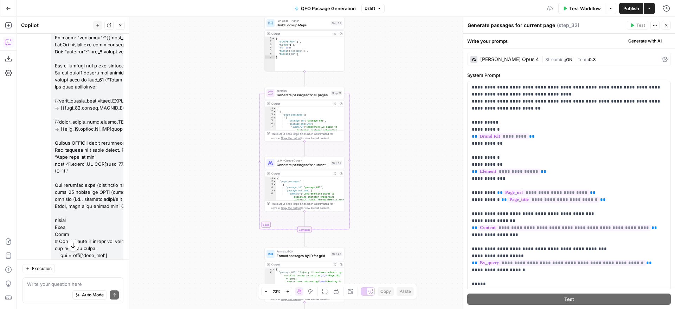
scroll to position [6224, 0]
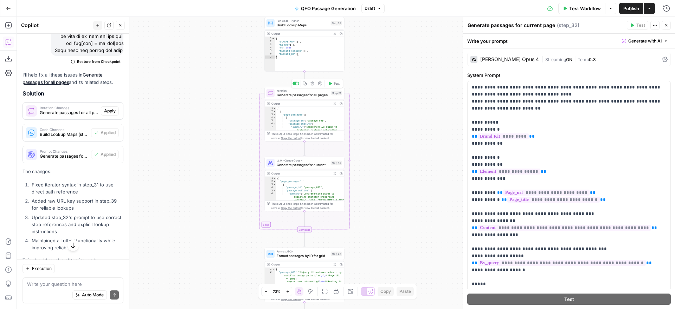
click at [332, 84] on button "Test" at bounding box center [334, 83] width 16 height 7
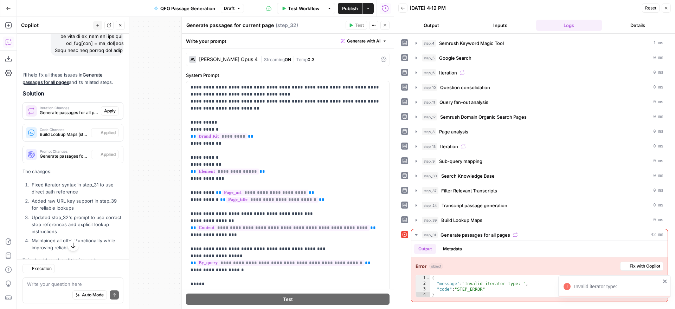
scroll to position [6224, 0]
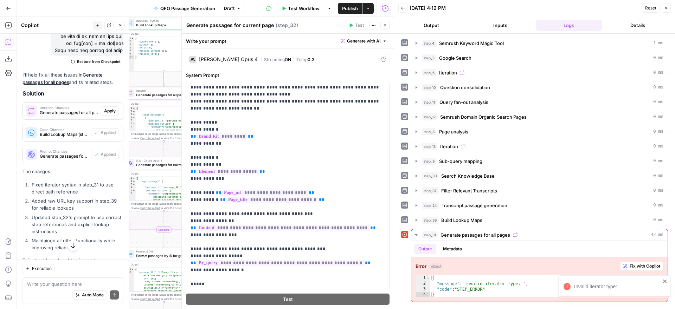
click at [111, 108] on span "Apply" at bounding box center [110, 111] width 12 height 6
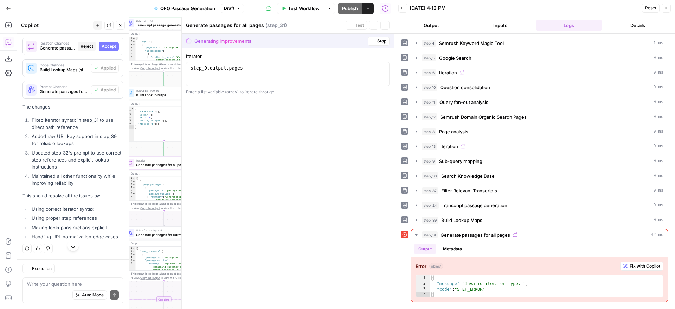
scroll to position [5976, 0]
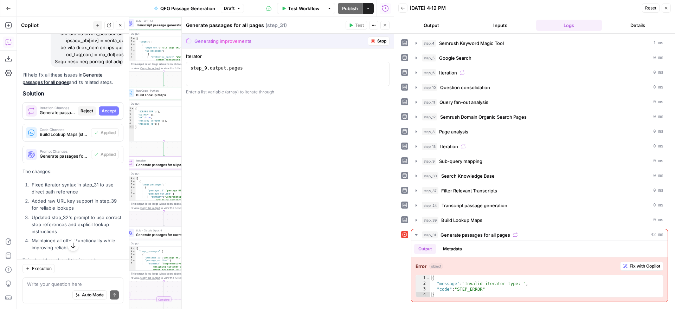
click at [666, 8] on icon "button" at bounding box center [666, 8] width 4 height 4
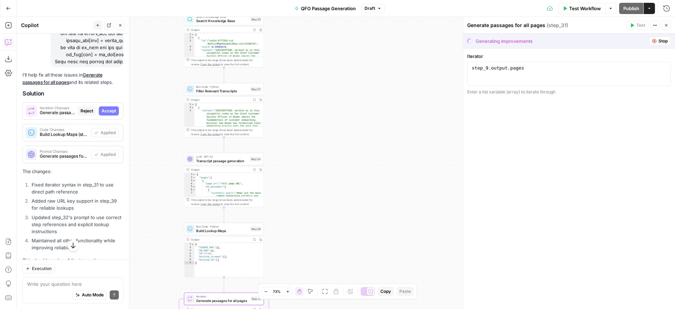
drag, startPoint x: 654, startPoint y: 40, endPoint x: 104, endPoint y: 77, distance: 551.2
click at [654, 40] on icon "button" at bounding box center [654, 41] width 4 height 4
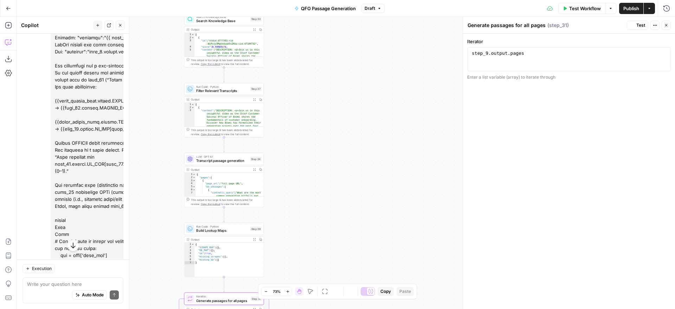
scroll to position [6224, 0]
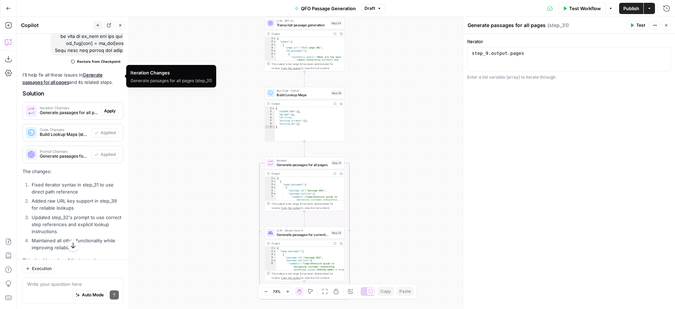
click at [109, 108] on span "Apply" at bounding box center [110, 111] width 12 height 6
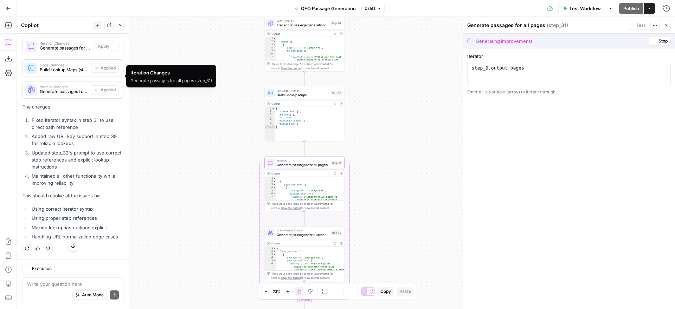
scroll to position [5976, 0]
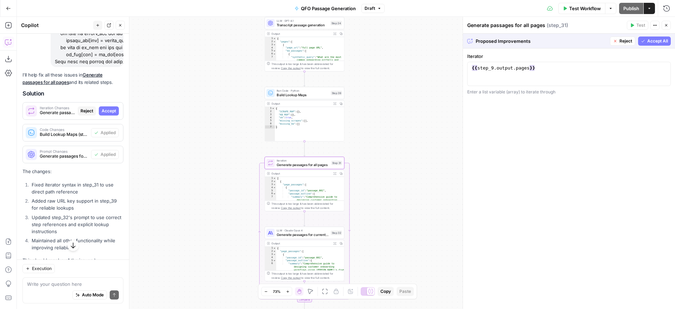
click at [649, 39] on span "Accept All" at bounding box center [657, 41] width 21 height 6
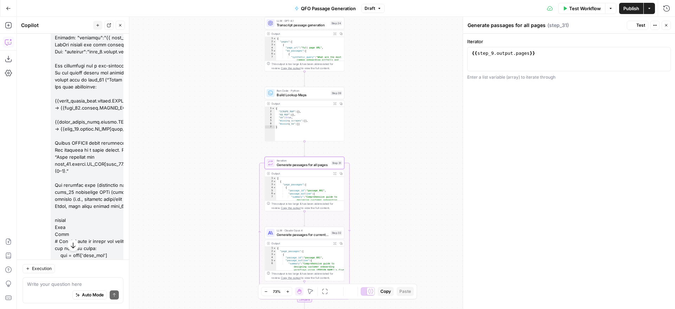
scroll to position [6224, 0]
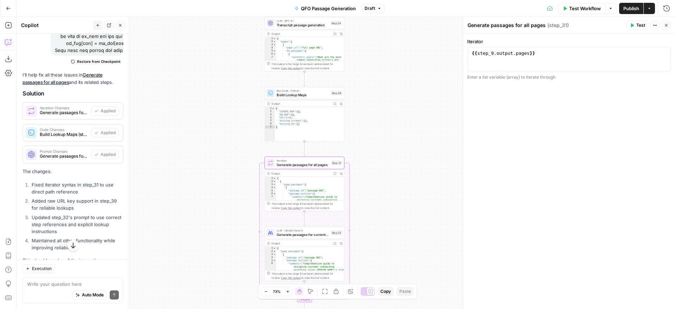
click at [635, 22] on button "Test" at bounding box center [637, 25] width 21 height 9
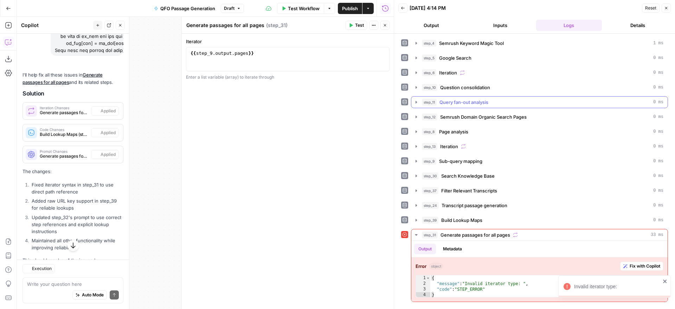
scroll to position [6224, 0]
click at [632, 266] on span "Fix with Copilot" at bounding box center [644, 266] width 31 height 6
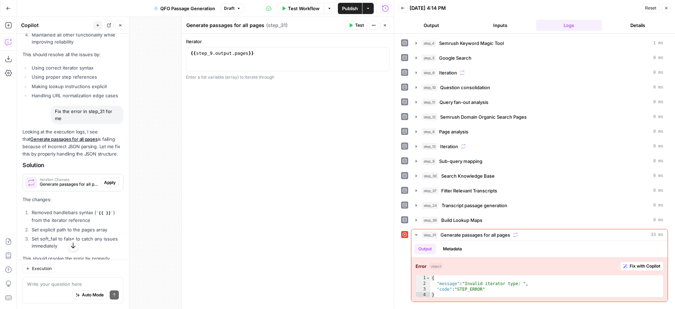
scroll to position [6437, 0]
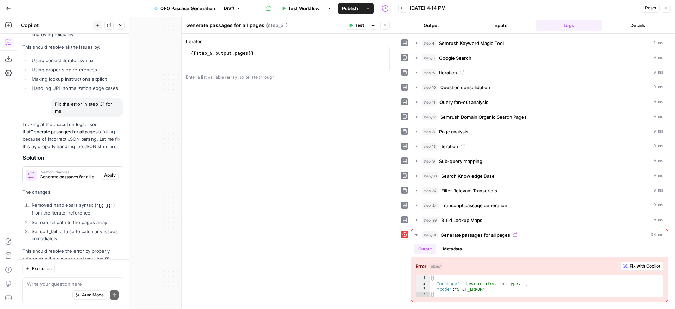
click at [110, 172] on span "Apply" at bounding box center [110, 175] width 12 height 6
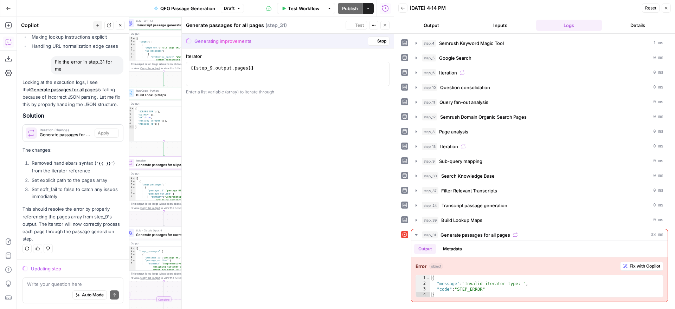
scroll to position [6189, 0]
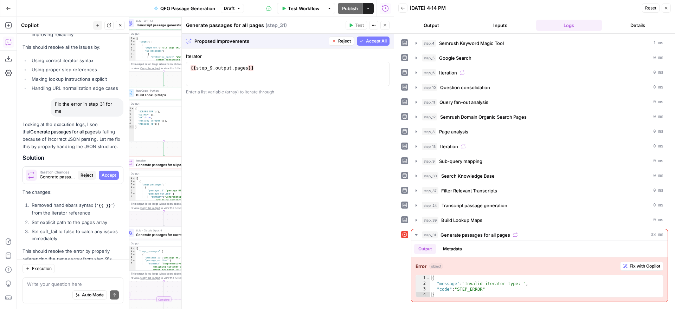
click at [374, 40] on span "Accept All" at bounding box center [376, 41] width 21 height 6
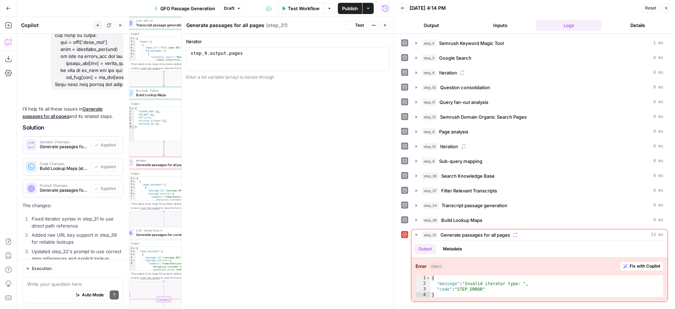
scroll to position [6448, 0]
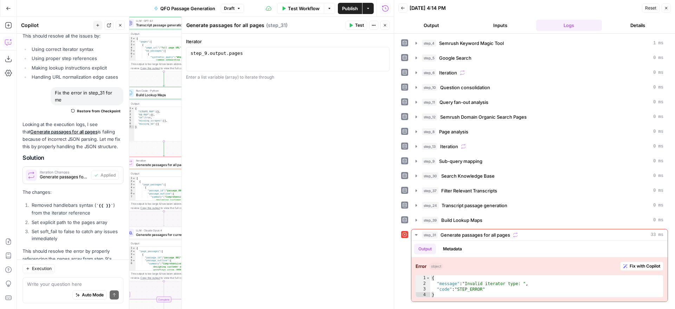
click at [356, 25] on span "Test" at bounding box center [359, 25] width 9 height 6
click at [64, 284] on textarea at bounding box center [73, 284] width 92 height 7
click at [640, 266] on span "Fix with Copilot" at bounding box center [644, 266] width 31 height 6
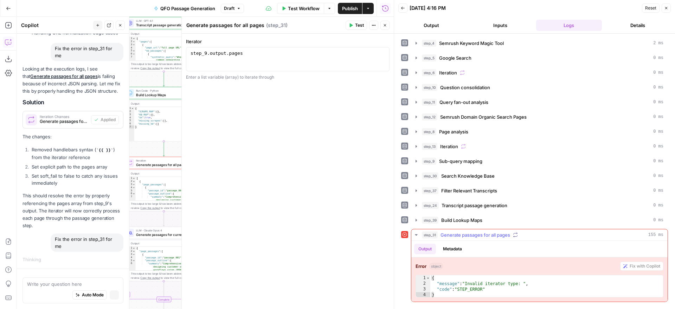
scroll to position [6196, 0]
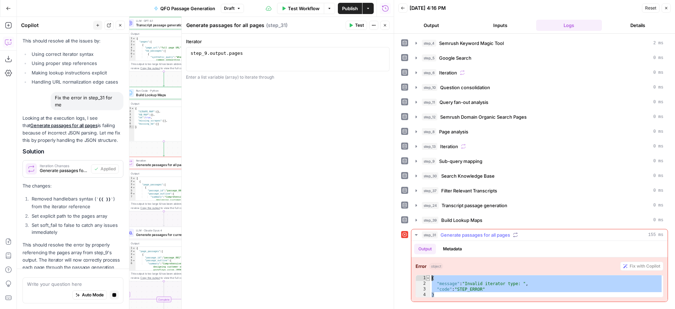
drag, startPoint x: 445, startPoint y: 296, endPoint x: 429, endPoint y: 279, distance: 23.6
click at [429, 279] on div "* 1 2 3 4 { "message" : "Invalid iterator type: " , "code" : "STEP_ERROR" } XXX…" at bounding box center [539, 286] width 248 height 22
type textarea "**********"
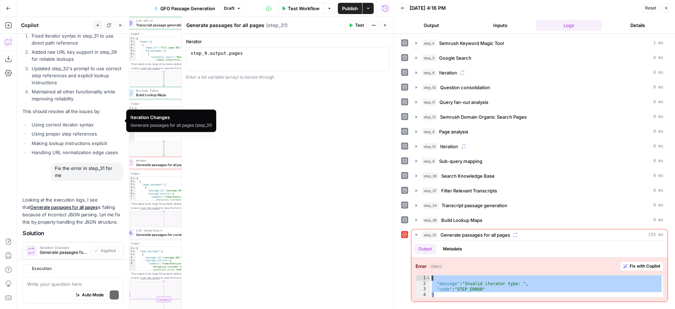
scroll to position [6652, 0]
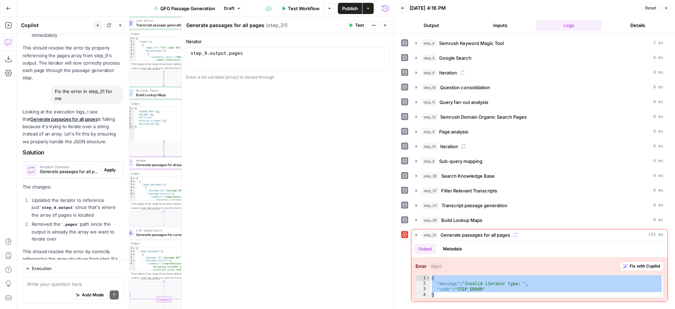
click at [107, 167] on span "Apply" at bounding box center [110, 170] width 12 height 6
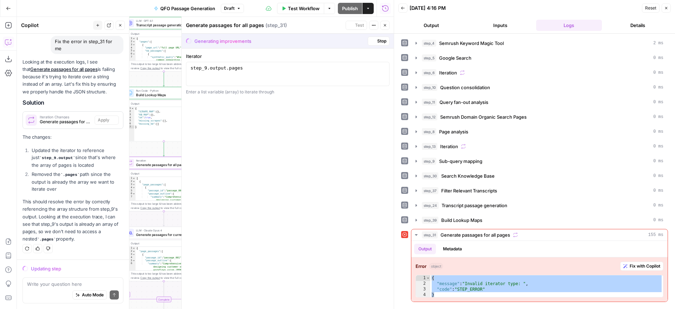
scroll to position [6393, 0]
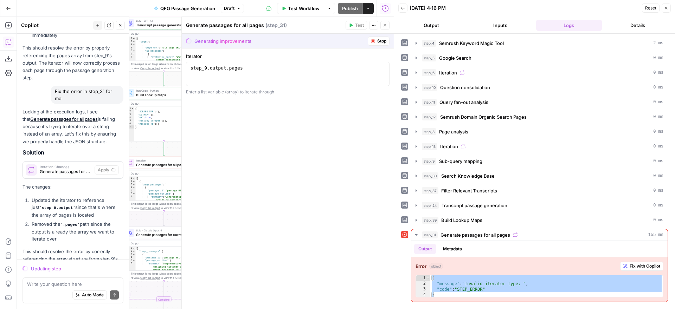
click at [374, 40] on icon "button" at bounding box center [373, 41] width 4 height 4
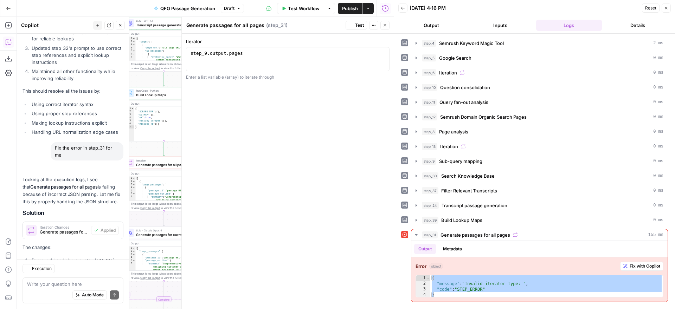
scroll to position [6652, 0]
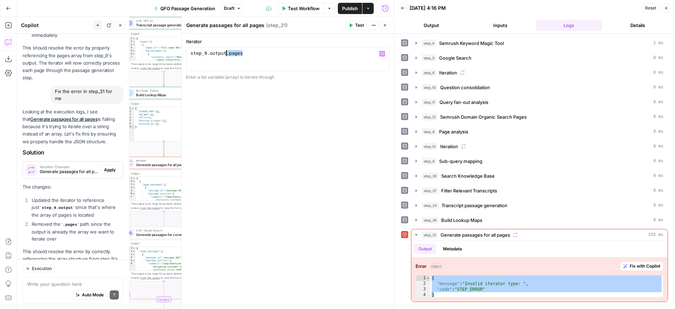
drag, startPoint x: 249, startPoint y: 55, endPoint x: 227, endPoint y: 56, distance: 21.8
click at [227, 56] on div "step_9 . output . pages" at bounding box center [287, 65] width 197 height 30
type textarea "**********"
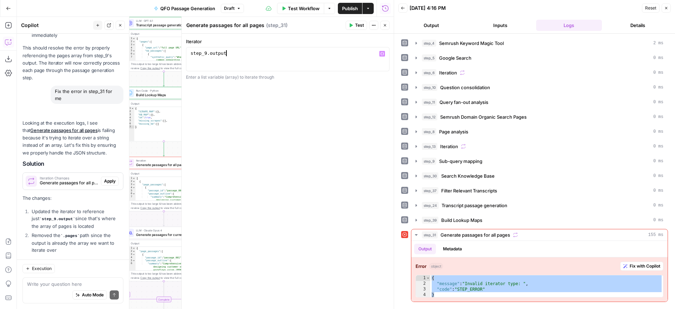
scroll to position [6663, 0]
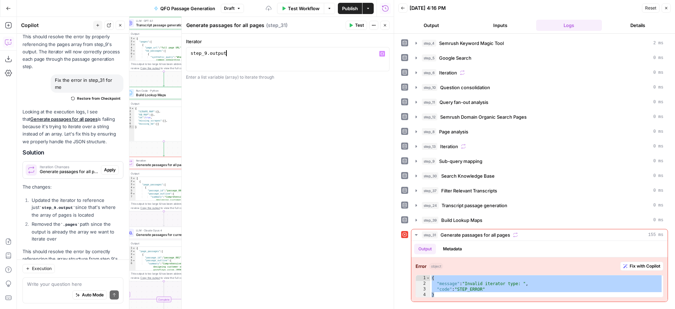
drag, startPoint x: 356, startPoint y: 25, endPoint x: 389, endPoint y: 64, distance: 50.9
click at [356, 25] on span "Test" at bounding box center [359, 25] width 9 height 6
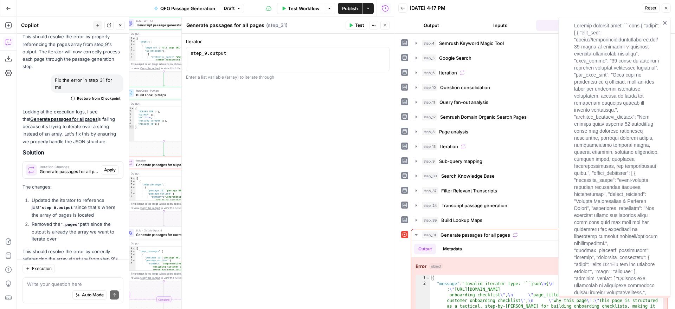
click at [666, 22] on icon "close" at bounding box center [664, 23] width 5 height 6
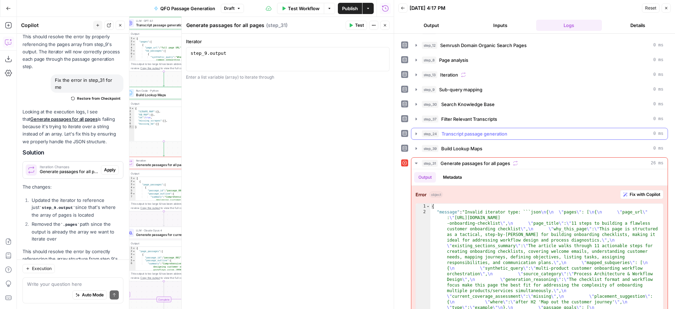
scroll to position [72, 0]
click at [122, 26] on icon "button" at bounding box center [120, 25] width 4 height 4
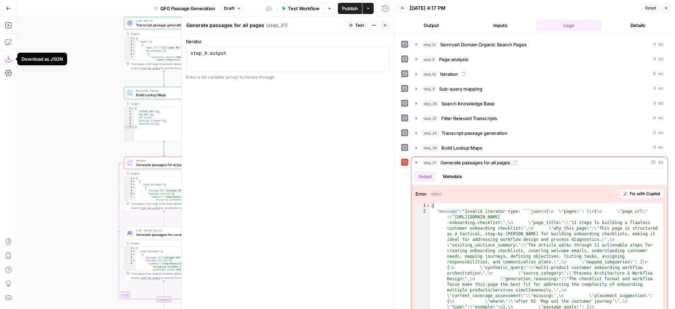
click at [10, 60] on icon "button" at bounding box center [8, 59] width 7 height 7
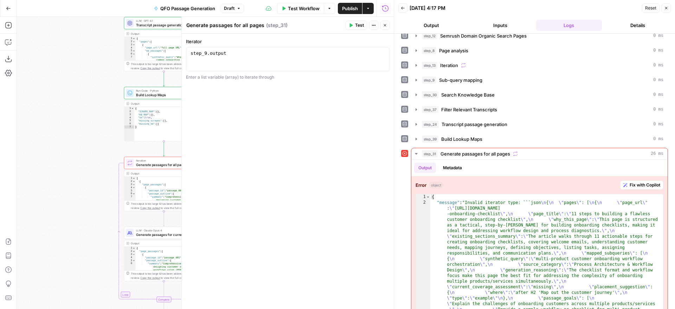
scroll to position [80, 0]
type textarea "*"
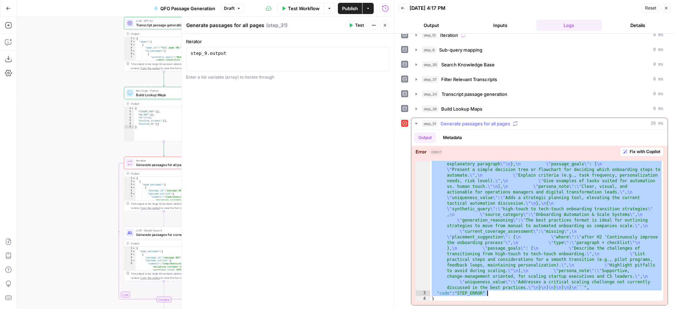
scroll to position [528, 0]
drag, startPoint x: 432, startPoint y: 197, endPoint x: 602, endPoint y: 293, distance: 195.7
click at [602, 293] on div ""message" : "Invalid iterator type: ```json \n { \n \" pages \" : [ \n { \n \" …" at bounding box center [546, 37] width 233 height 798
click at [386, 24] on icon "button" at bounding box center [385, 25] width 4 height 4
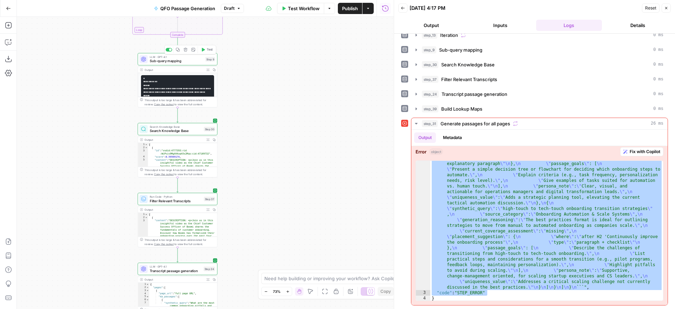
click at [185, 58] on span "Sub-query mapping" at bounding box center [176, 60] width 53 height 5
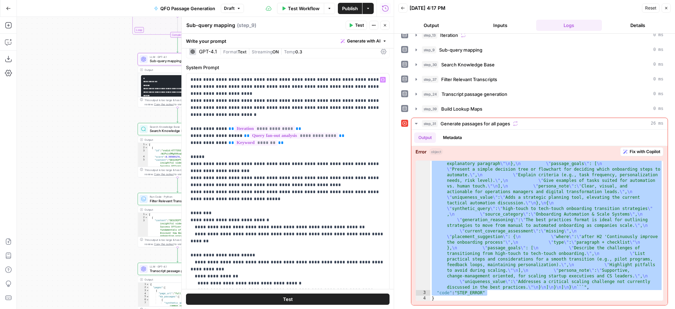
scroll to position [0, 0]
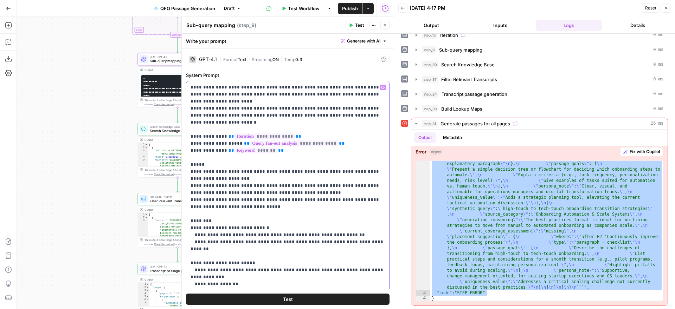
click at [191, 87] on p "**********" at bounding box center [287, 207] width 194 height 246
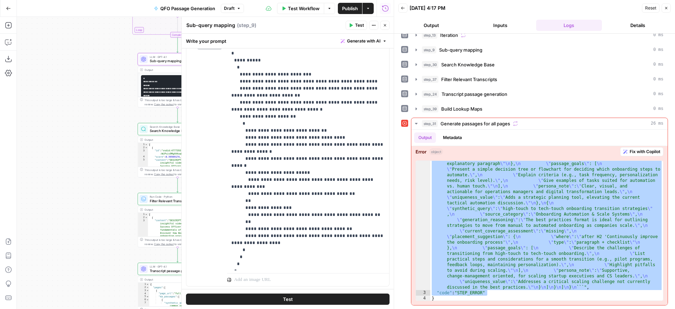
scroll to position [277, 0]
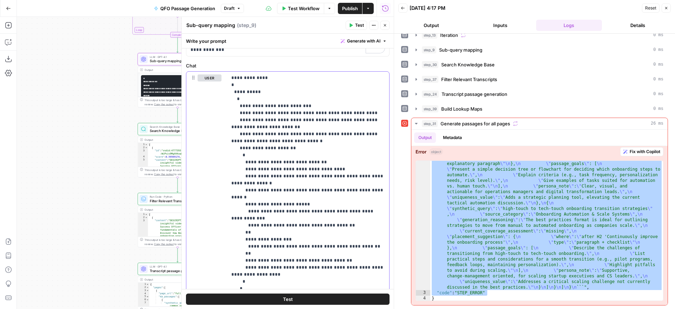
click at [232, 77] on p "**********" at bounding box center [308, 186] width 154 height 225
click at [312, 63] on label "Chat" at bounding box center [287, 65] width 203 height 7
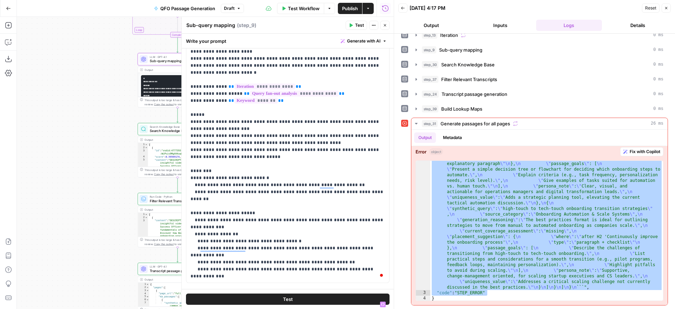
scroll to position [0, 0]
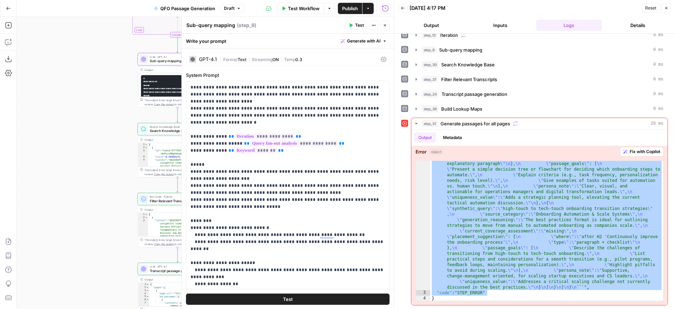
click at [242, 60] on span "Text" at bounding box center [242, 59] width 9 height 5
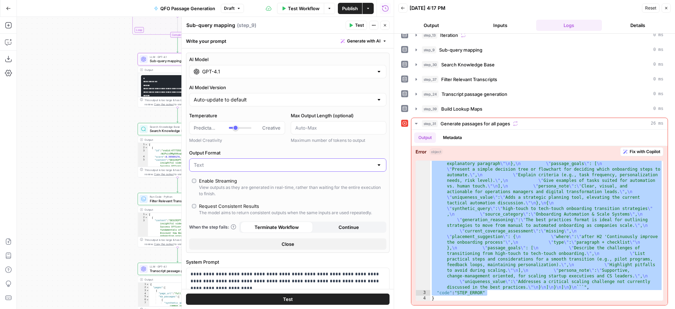
click at [277, 167] on input "Output Format" at bounding box center [284, 165] width 180 height 7
click at [264, 193] on span "JSON" at bounding box center [286, 192] width 182 height 7
type input "JSON"
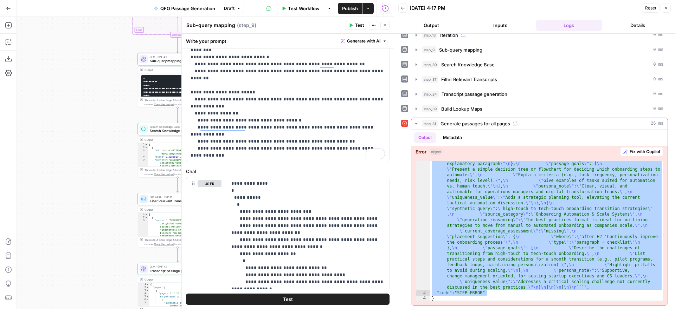
scroll to position [495, 0]
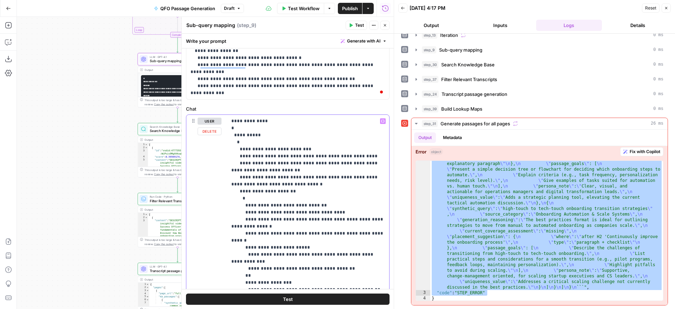
click at [270, 120] on p "**********" at bounding box center [308, 230] width 154 height 225
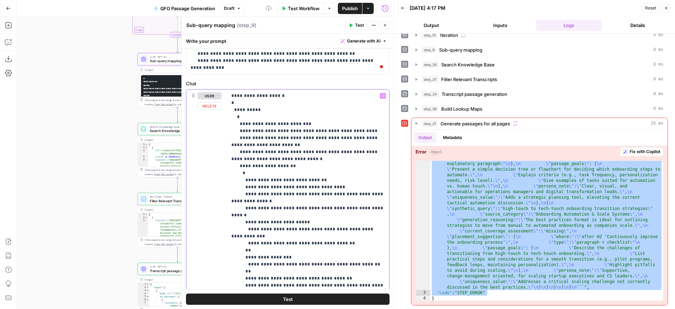
scroll to position [470, 0]
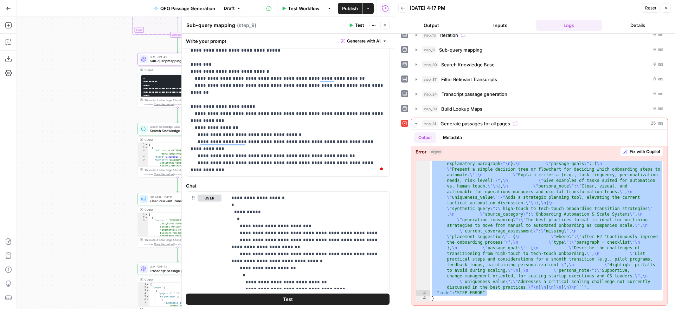
click at [355, 25] on span "Test" at bounding box center [359, 25] width 9 height 6
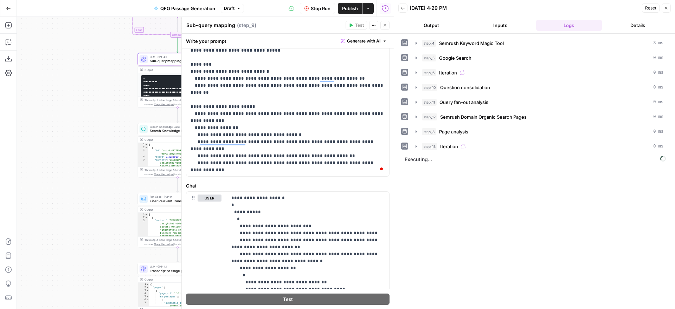
click at [385, 24] on icon "button" at bounding box center [385, 25] width 2 height 2
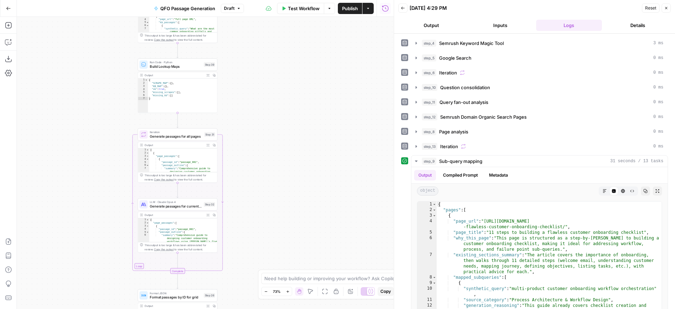
click at [175, 136] on span "Generate passages for all pages" at bounding box center [176, 136] width 52 height 5
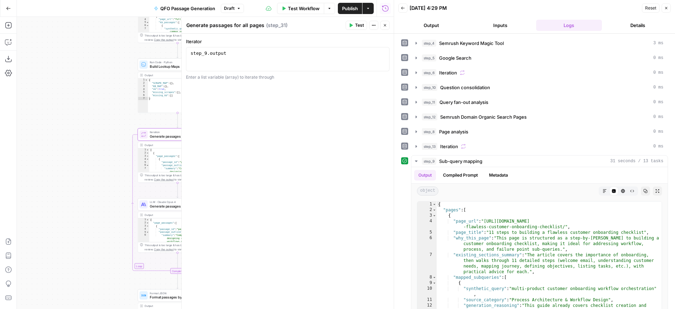
click at [246, 54] on div "step_9 . output" at bounding box center [287, 65] width 197 height 30
type textarea "**********"
click at [351, 131] on div "**********" at bounding box center [288, 171] width 212 height 275
click at [354, 26] on button "Test" at bounding box center [355, 25] width 21 height 9
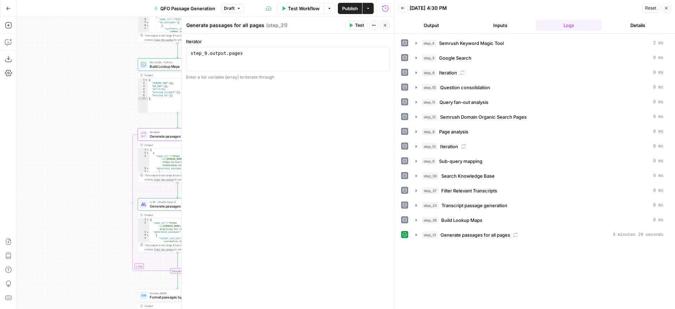
click at [416, 235] on icon "button" at bounding box center [416, 235] width 6 height 6
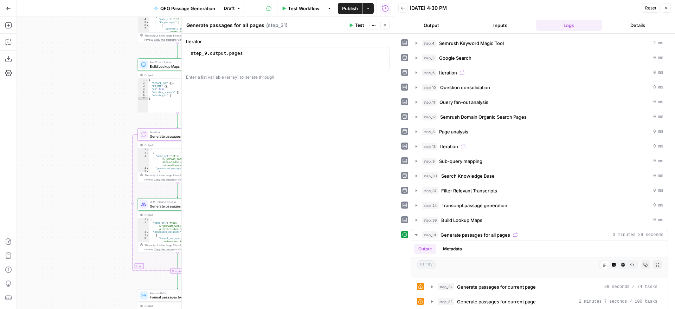
drag, startPoint x: 415, startPoint y: 233, endPoint x: 588, endPoint y: 229, distance: 172.9
click at [415, 233] on icon "button" at bounding box center [416, 235] width 6 height 6
click at [385, 23] on icon "button" at bounding box center [385, 25] width 4 height 4
click at [556, 266] on div at bounding box center [517, 264] width 157 height 9
click at [100, 43] on div "Workflow Set Inputs Inputs SEO Research Semrush Keyword Magic Tool Step 4 Outpu…" at bounding box center [205, 163] width 377 height 292
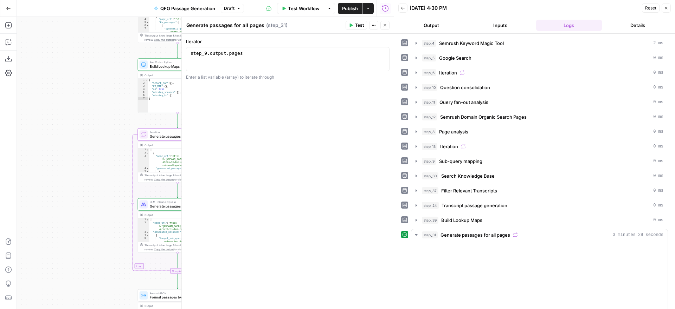
click at [584, 24] on button "Logs" at bounding box center [569, 25] width 66 height 11
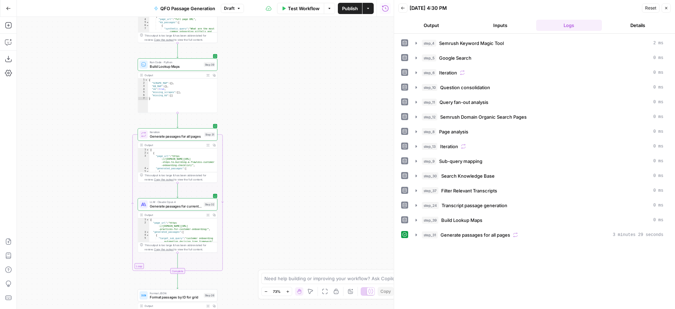
scroll to position [0, 0]
click at [417, 235] on icon "button" at bounding box center [416, 235] width 6 height 6
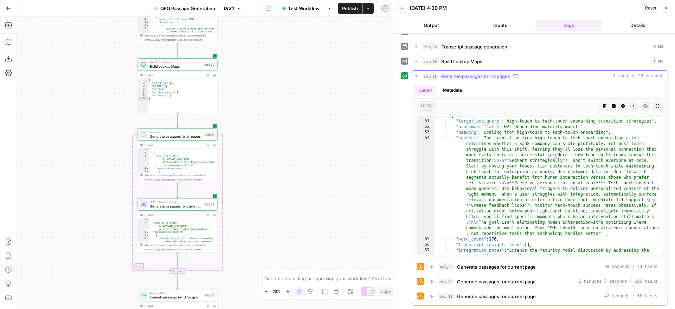
scroll to position [889, 0]
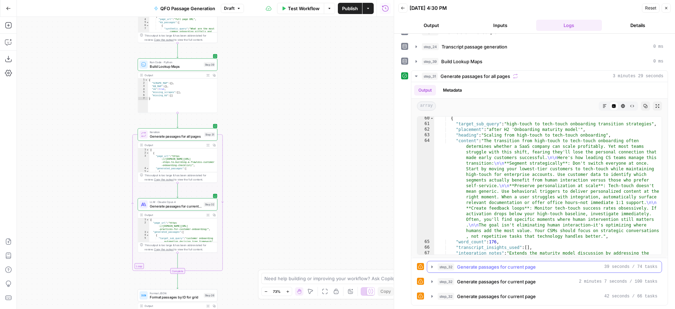
click at [433, 266] on icon "button" at bounding box center [432, 267] width 6 height 6
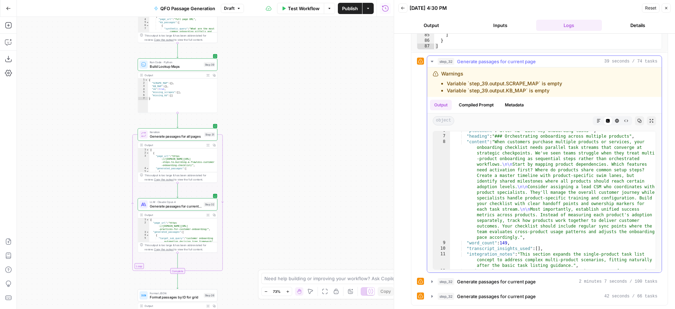
scroll to position [43, 0]
drag, startPoint x: 431, startPoint y: 283, endPoint x: 472, endPoint y: 274, distance: 42.1
click at [431, 283] on icon "button" at bounding box center [432, 282] width 6 height 6
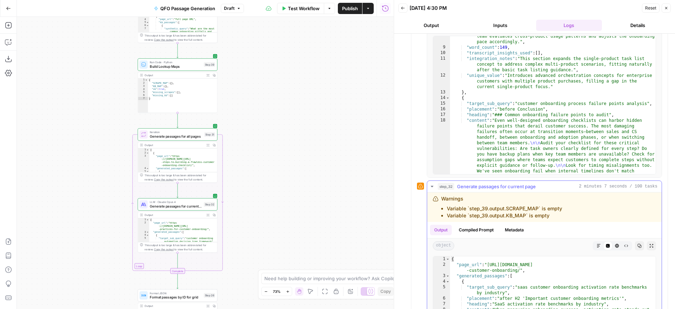
scroll to position [460, 0]
drag, startPoint x: 567, startPoint y: 211, endPoint x: 563, endPoint y: 213, distance: 4.4
click at [567, 211] on div "Warnings Variable `step_39.output.SCRAPE_MAP` is empty Variable `step_39.output…" at bounding box center [521, 207] width 176 height 24
drag, startPoint x: 563, startPoint y: 215, endPoint x: 444, endPoint y: 210, distance: 118.9
click at [444, 210] on div "Warnings Variable `step_39.output.SCRAPE_MAP` is empty Variable `step_39.output…" at bounding box center [521, 207] width 176 height 24
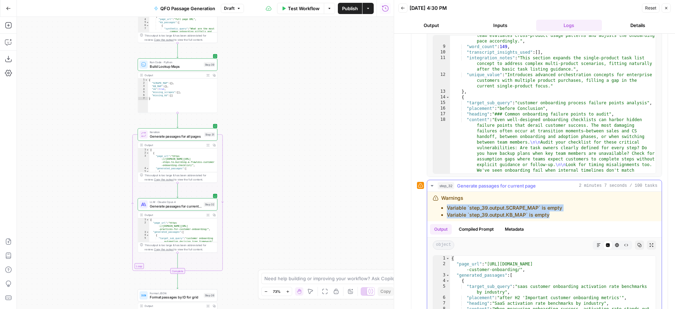
copy ul "Variable `step_39.output.SCRAPE_MAP` is empty Variable `step_39.output.KB_MAP` …"
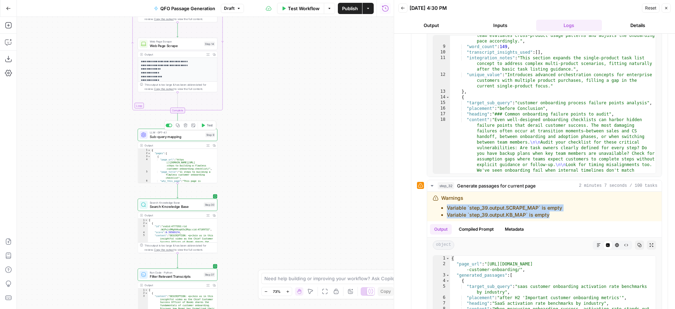
click at [184, 136] on span "Sub-query mapping" at bounding box center [176, 136] width 53 height 5
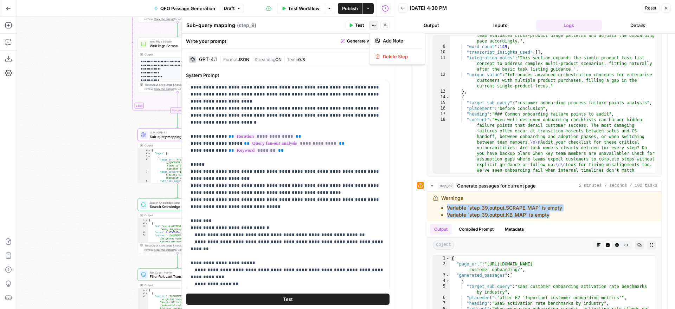
click at [375, 27] on icon "button" at bounding box center [373, 25] width 4 height 4
click at [342, 162] on p "**********" at bounding box center [287, 207] width 194 height 246
click at [243, 58] on span "JSON" at bounding box center [244, 59] width 12 height 5
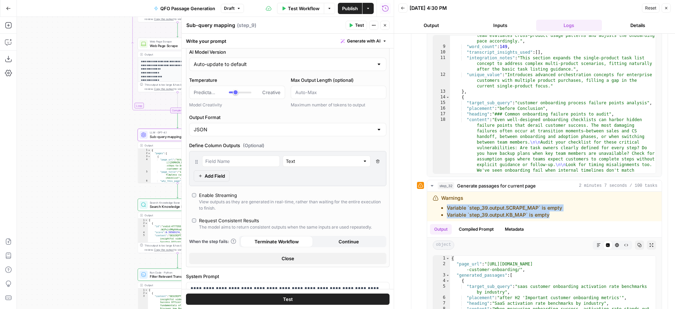
click at [385, 25] on icon "button" at bounding box center [385, 25] width 4 height 4
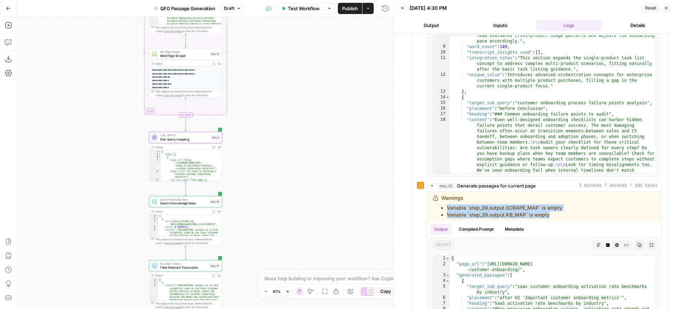
click at [279, 170] on div "Workflow Set Inputs Inputs SEO Research Semrush Keyword Magic Tool Step 4 Outpu…" at bounding box center [205, 163] width 377 height 292
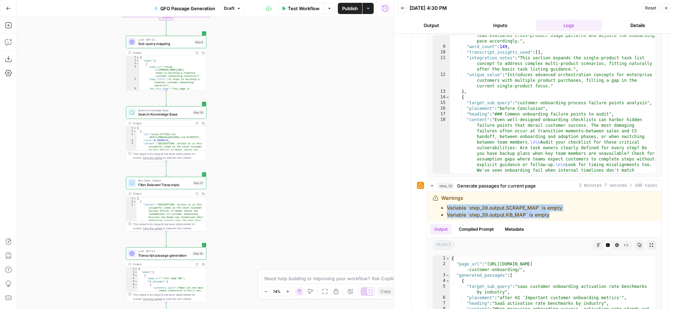
drag, startPoint x: 279, startPoint y: 170, endPoint x: 268, endPoint y: 77, distance: 93.0
click at [268, 77] on div "Workflow Set Inputs Inputs SEO Research Semrush Keyword Magic Tool Step 4 Outpu…" at bounding box center [205, 163] width 377 height 292
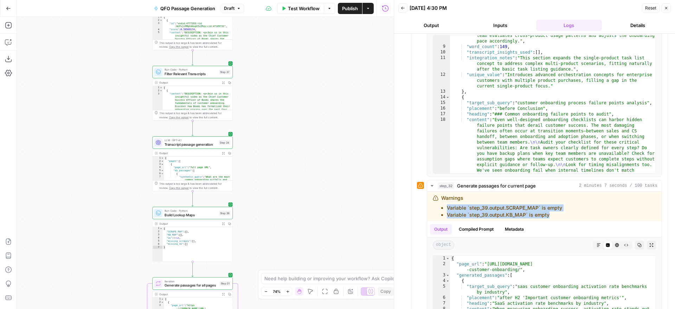
drag, startPoint x: 270, startPoint y: 206, endPoint x: 296, endPoint y: 95, distance: 114.1
click at [296, 95] on div "Workflow Set Inputs Inputs SEO Research Semrush Keyword Magic Tool Step 4 Outpu…" at bounding box center [205, 163] width 377 height 292
click at [205, 143] on span "Transcript passage generation" at bounding box center [190, 144] width 52 height 5
click at [200, 143] on span "Transcript passage generation" at bounding box center [190, 144] width 52 height 5
click at [187, 144] on span "Transcript passage generation" at bounding box center [190, 144] width 52 height 5
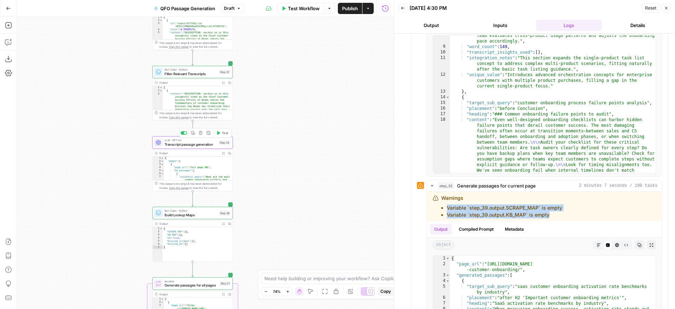
click at [187, 144] on span "Transcript passage generation" at bounding box center [190, 144] width 52 height 5
click at [666, 9] on icon "button" at bounding box center [666, 8] width 4 height 4
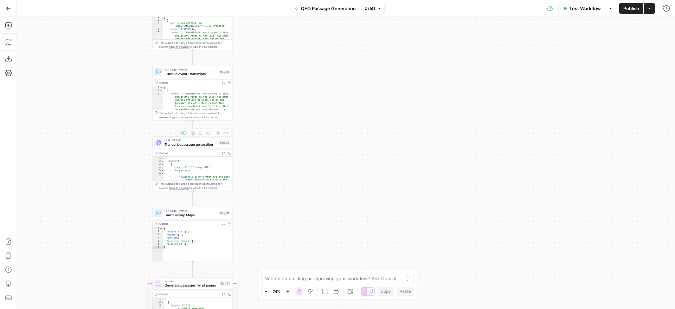
click at [195, 143] on span "Transcript passage generation" at bounding box center [190, 144] width 52 height 5
click at [327, 127] on div "Workflow Set Inputs Inputs SEO Research Semrush Keyword Magic Tool Step 4 Outpu…" at bounding box center [346, 163] width 658 height 292
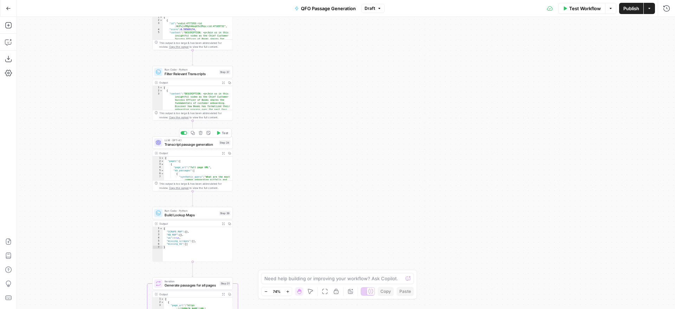
click at [201, 145] on span "Transcript passage generation" at bounding box center [190, 144] width 52 height 5
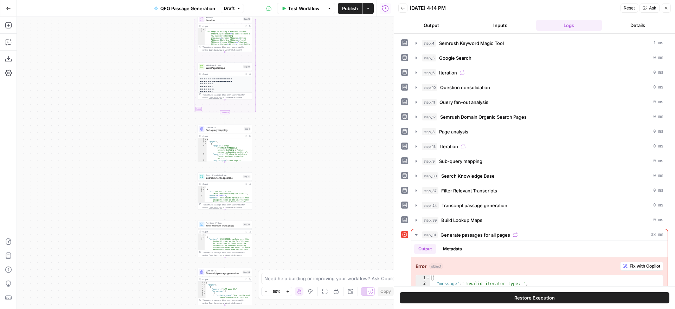
scroll to position [13, 0]
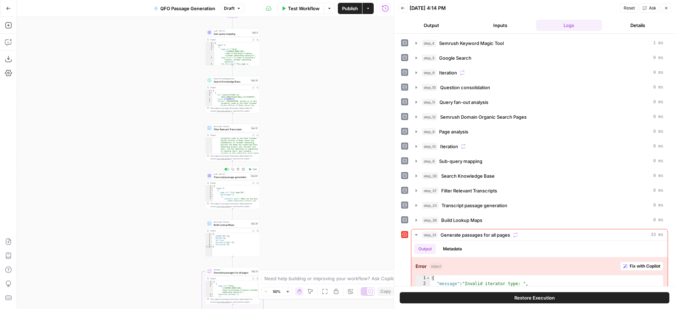
click at [239, 176] on span "Transcript passage generation" at bounding box center [231, 177] width 35 height 4
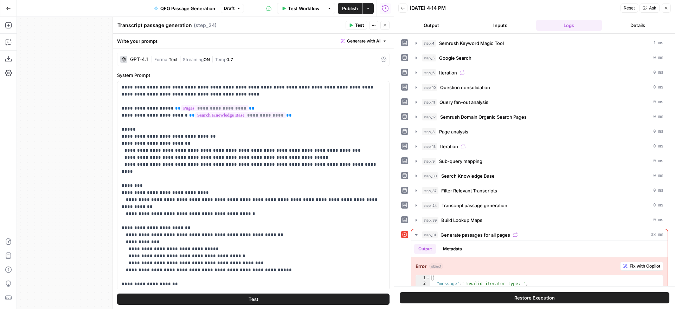
click at [171, 58] on span "Text" at bounding box center [173, 59] width 9 height 5
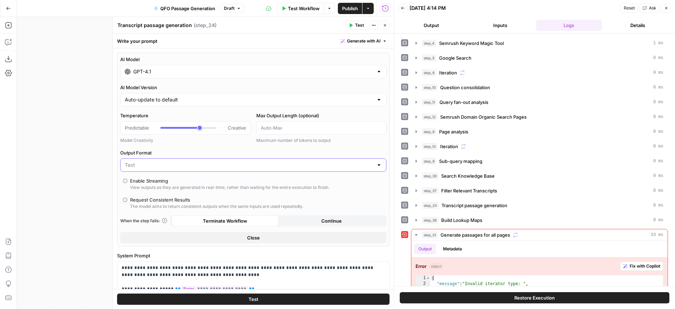
click at [178, 166] on input "Output Format" at bounding box center [249, 165] width 248 height 7
click at [152, 193] on span "JSON" at bounding box center [251, 192] width 251 height 7
type input "JSON"
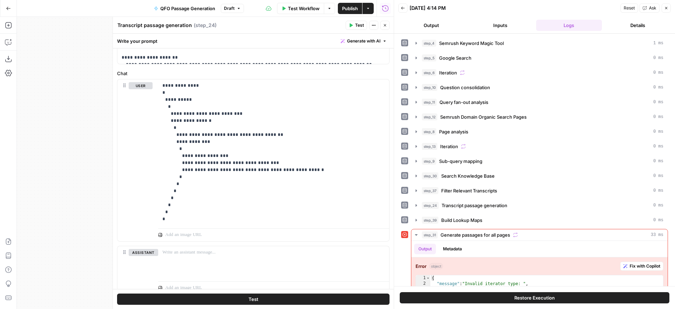
scroll to position [473, 0]
click at [163, 89] on p "**********" at bounding box center [273, 155] width 222 height 141
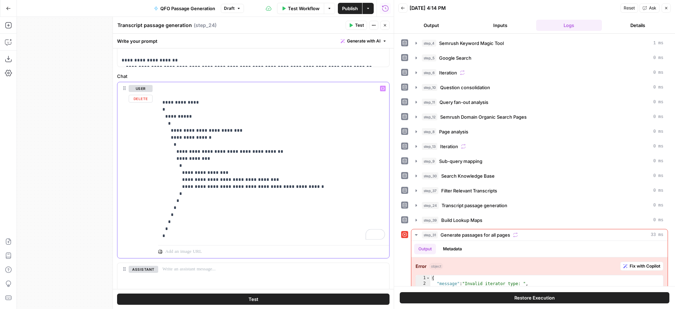
paste div "To enrich screen reader interactions, please activate Accessibility in Grammarl…"
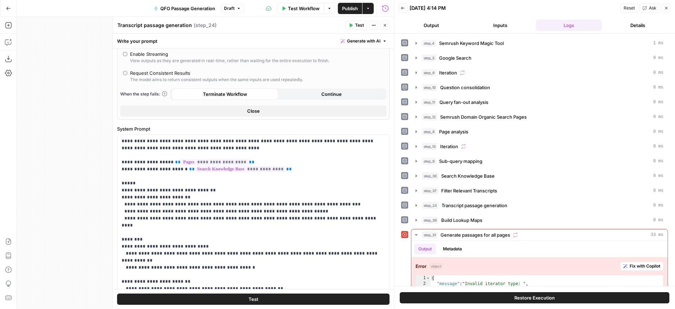
scroll to position [167, 0]
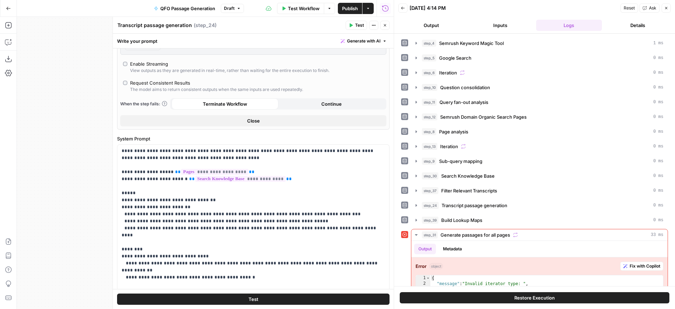
click at [386, 26] on icon "button" at bounding box center [385, 25] width 4 height 4
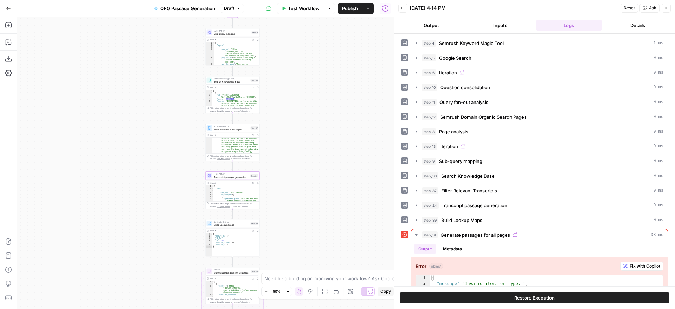
drag, startPoint x: 333, startPoint y: 103, endPoint x: 272, endPoint y: 93, distance: 62.3
click at [333, 103] on div "Workflow Set Inputs Inputs SEO Research Semrush Keyword Magic Tool Step 4 Outpu…" at bounding box center [205, 163] width 377 height 292
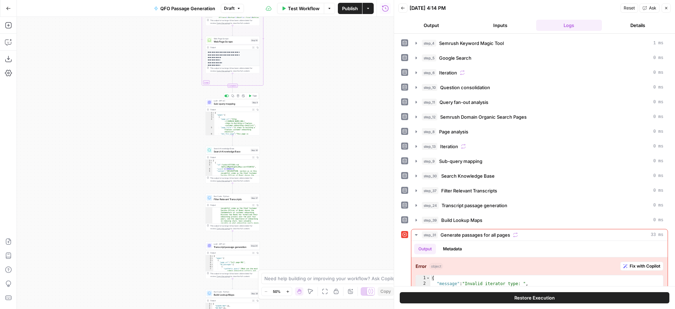
click at [236, 104] on span "Sub-query mapping" at bounding box center [232, 104] width 37 height 4
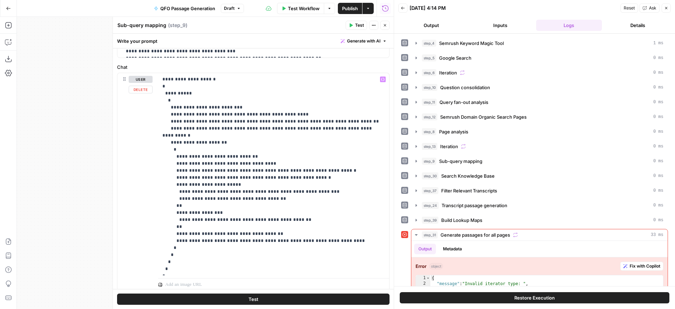
scroll to position [200, 0]
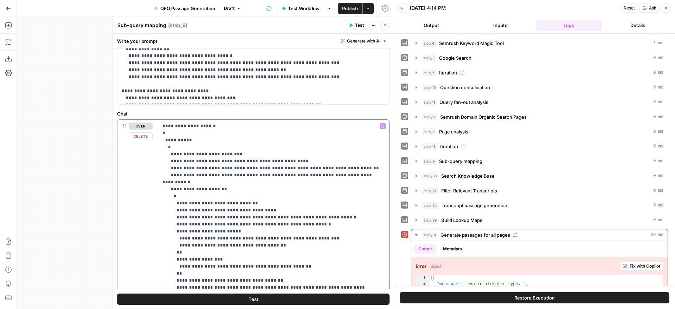
click at [163, 126] on p "**********" at bounding box center [273, 221] width 222 height 197
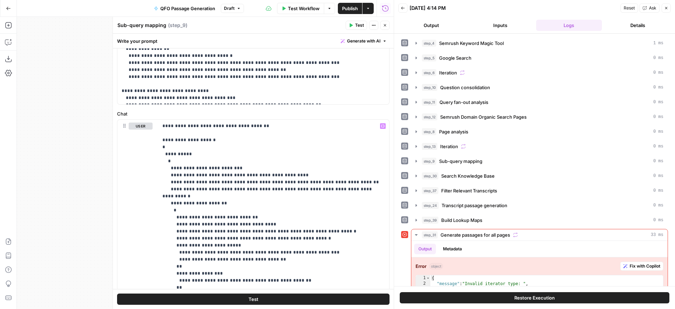
click at [385, 25] on icon "button" at bounding box center [385, 25] width 2 height 2
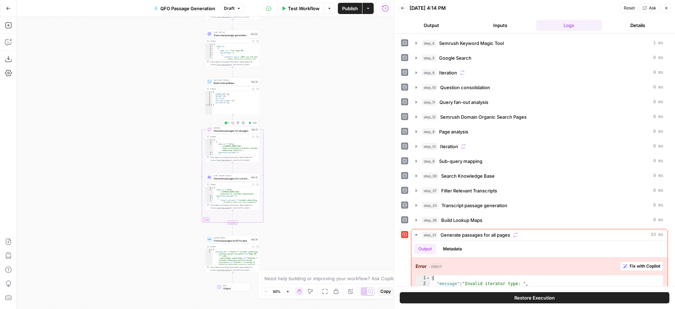
click at [238, 131] on span "Generate passages for all pages" at bounding box center [232, 131] width 36 height 4
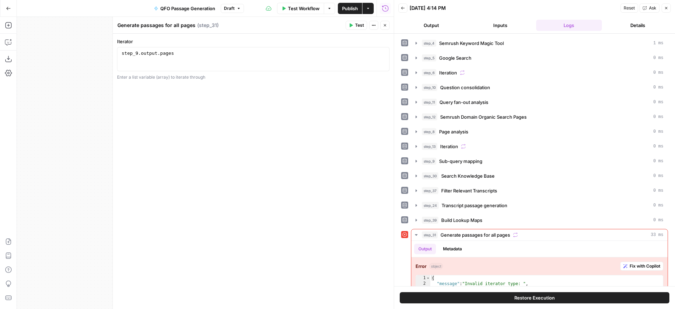
click at [357, 23] on span "Test" at bounding box center [359, 25] width 9 height 6
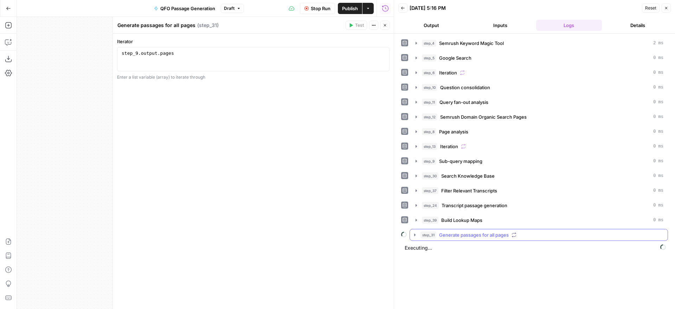
drag, startPoint x: 414, startPoint y: 233, endPoint x: 426, endPoint y: 232, distance: 12.0
click at [414, 233] on icon "button" at bounding box center [415, 235] width 6 height 6
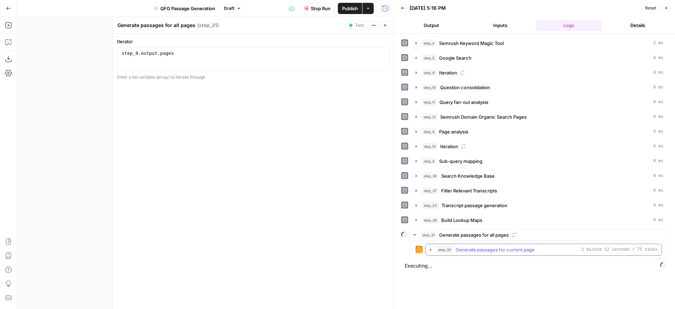
click at [431, 250] on icon "button" at bounding box center [430, 249] width 1 height 2
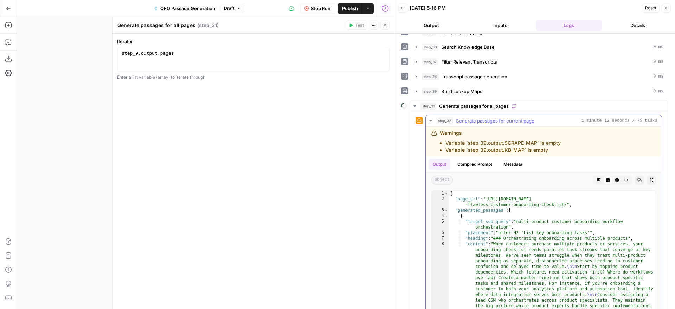
scroll to position [114, 0]
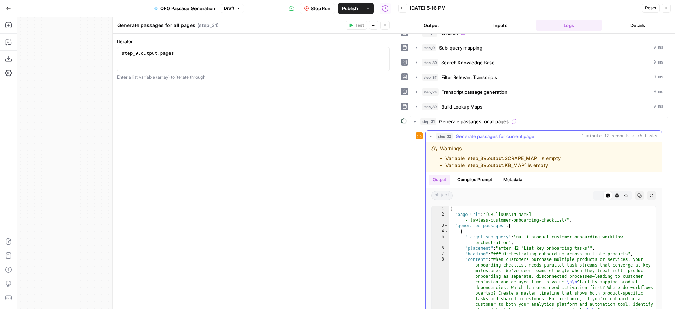
click at [430, 137] on icon "button" at bounding box center [430, 136] width 2 height 1
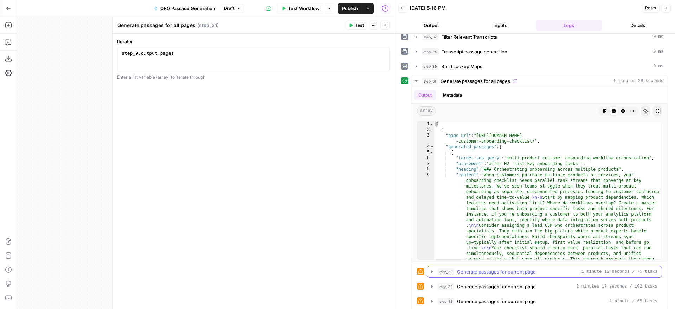
scroll to position [151, 0]
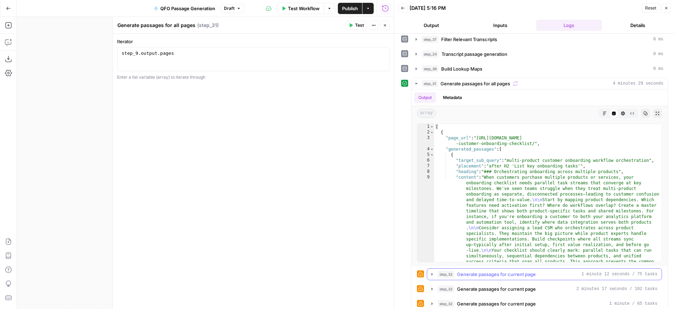
click at [433, 274] on icon "button" at bounding box center [432, 275] width 6 height 6
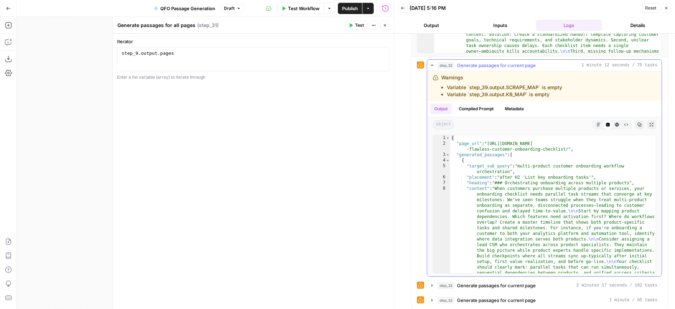
scroll to position [359, 0]
click at [433, 66] on icon "button" at bounding box center [431, 66] width 2 height 1
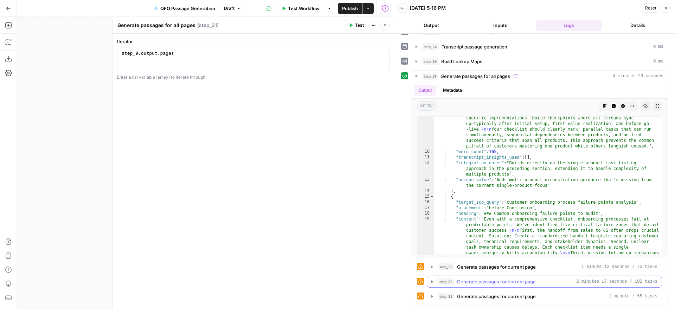
drag, startPoint x: 430, startPoint y: 281, endPoint x: 492, endPoint y: 257, distance: 66.4
click at [430, 281] on icon "button" at bounding box center [432, 282] width 6 height 6
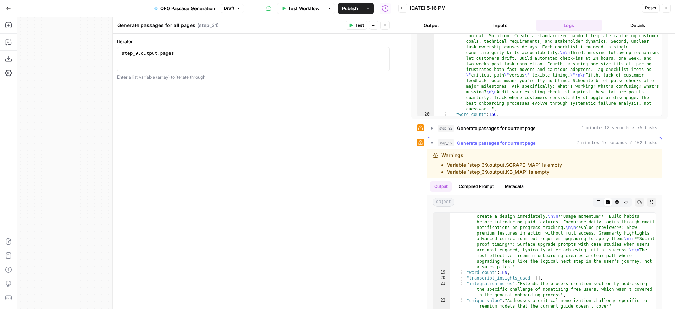
scroll to position [297, 0]
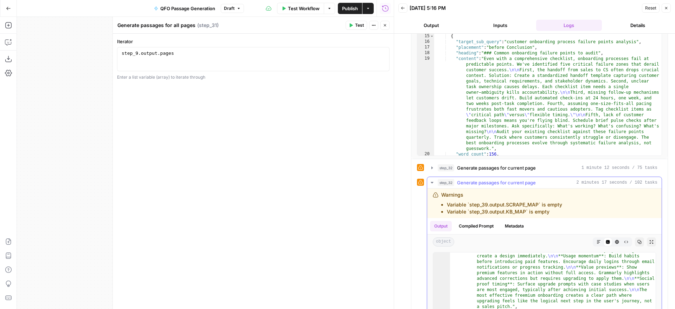
click at [431, 181] on icon "button" at bounding box center [432, 183] width 6 height 6
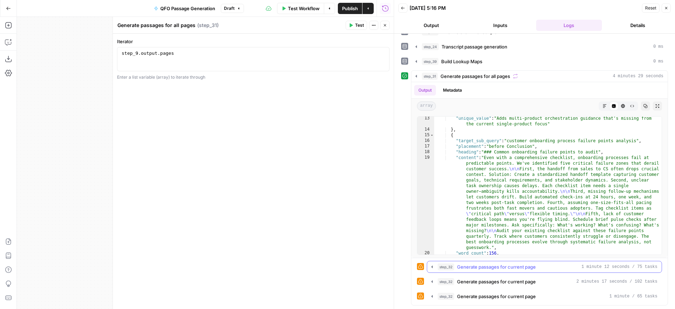
scroll to position [159, 0]
click at [416, 76] on icon "button" at bounding box center [416, 76] width 2 height 1
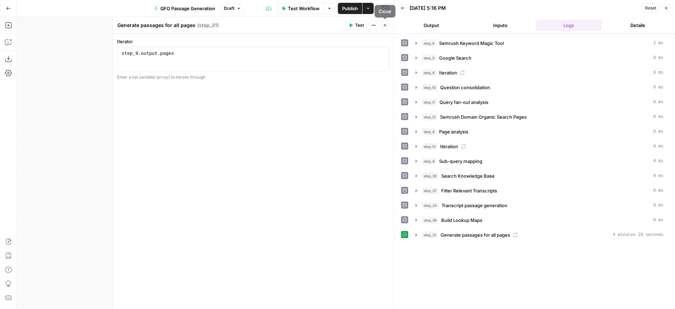
click at [386, 26] on icon "button" at bounding box center [385, 25] width 4 height 4
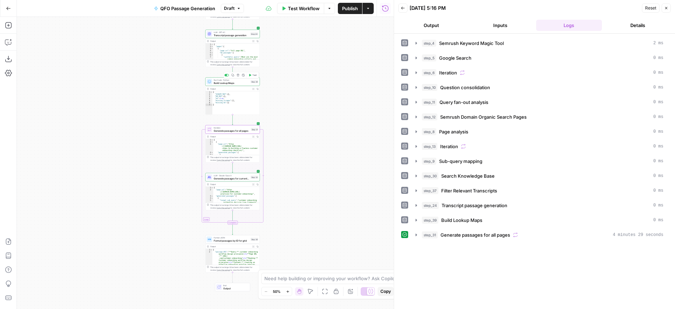
click at [230, 82] on span "Build Lookup Maps" at bounding box center [231, 83] width 35 height 4
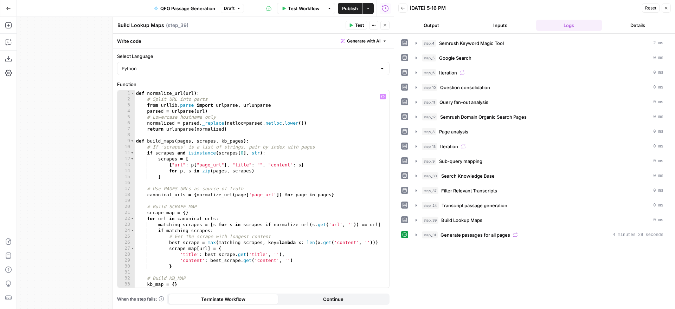
click at [137, 94] on div "def normalize_url ( url ) : # Split URL into parts from urllib . parse import u…" at bounding box center [262, 194] width 254 height 209
type textarea "**********"
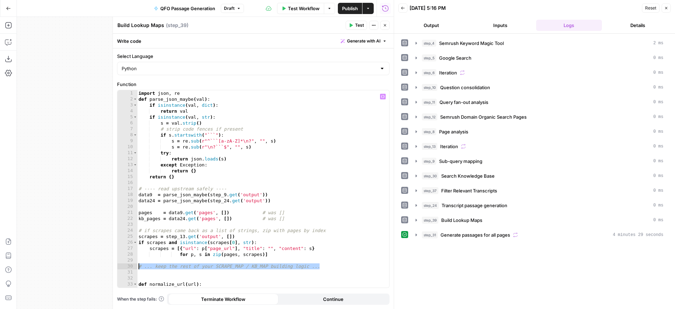
drag, startPoint x: 329, startPoint y: 267, endPoint x: 134, endPoint y: 268, distance: 195.0
click at [134, 268] on div "1 2 3 4 5 6 7 8 9 10 11 12 13 14 15 16 17 18 19 20 21 22 23 24 25 26 27 28 29 3…" at bounding box center [253, 188] width 272 height 197
type textarea "**********"
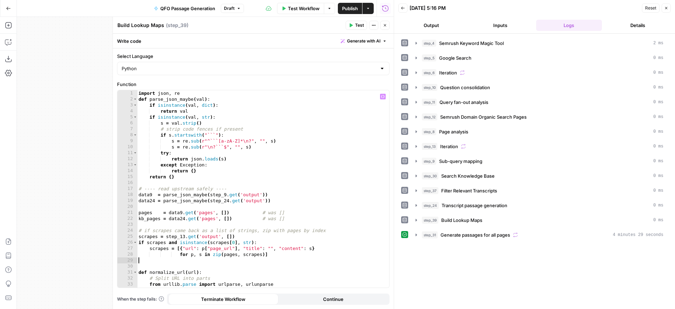
click at [356, 24] on span "Test" at bounding box center [359, 25] width 9 height 6
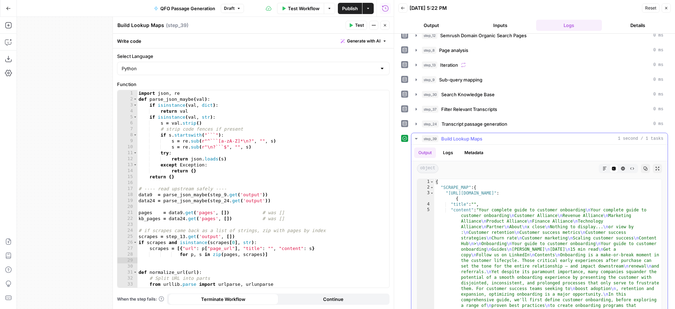
scroll to position [80, 0]
click at [416, 138] on icon "button" at bounding box center [416, 140] width 6 height 6
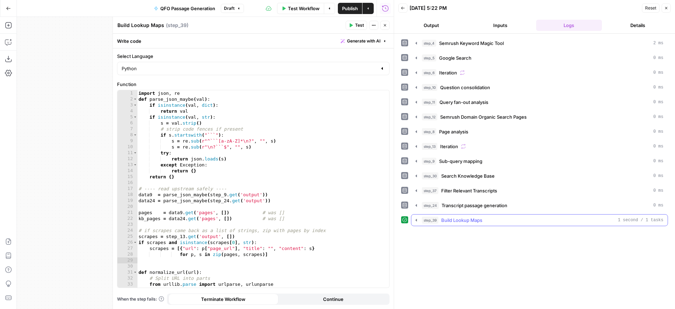
scroll to position [0, 0]
click at [343, 8] on span "Publish" at bounding box center [350, 8] width 16 height 7
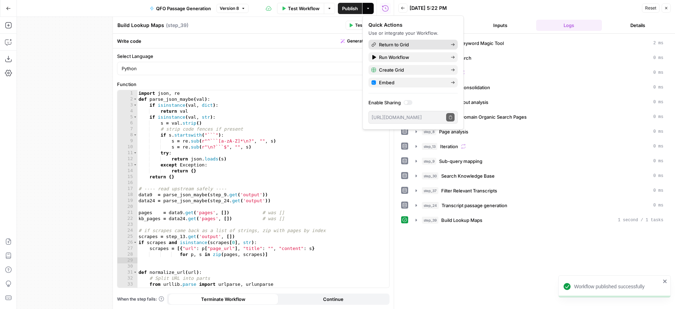
click at [416, 45] on span "Return to Grid" at bounding box center [412, 44] width 66 height 7
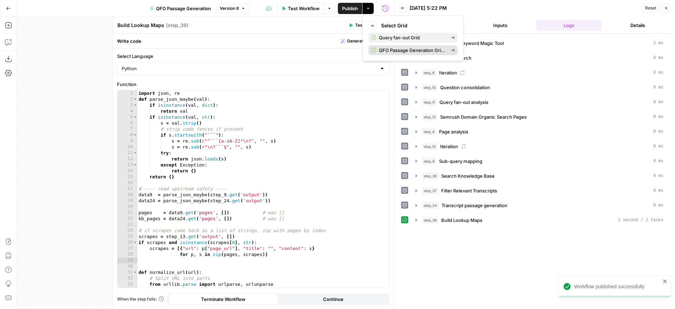
click at [417, 50] on span "QFO Passage Generation Grid (CSC)" at bounding box center [412, 50] width 66 height 7
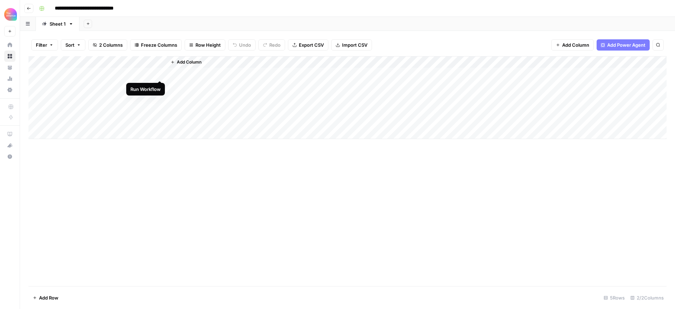
click at [160, 73] on div "Add Column" at bounding box center [347, 97] width 638 height 83
click at [151, 61] on div "Add Column" at bounding box center [347, 97] width 638 height 83
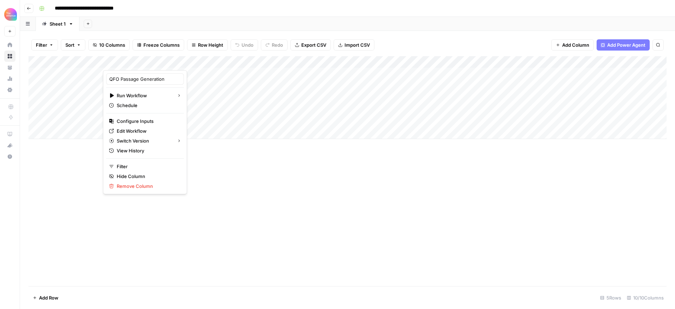
drag, startPoint x: 244, startPoint y: 201, endPoint x: 218, endPoint y: 177, distance: 36.1
click at [244, 201] on div "Add Column" at bounding box center [347, 171] width 638 height 230
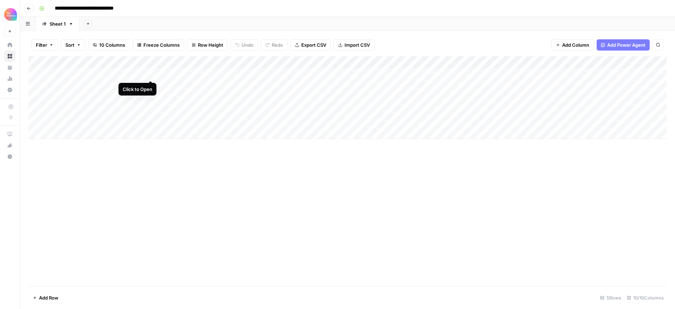
click at [150, 74] on div "Add Column" at bounding box center [347, 97] width 638 height 83
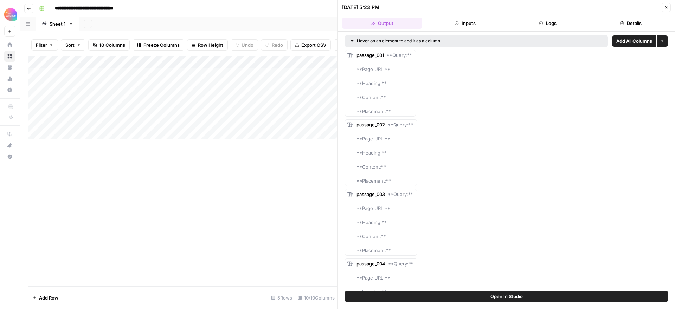
click at [627, 40] on span "Add All Columns" at bounding box center [634, 41] width 36 height 7
click at [550, 24] on button "Logs" at bounding box center [548, 23] width 80 height 11
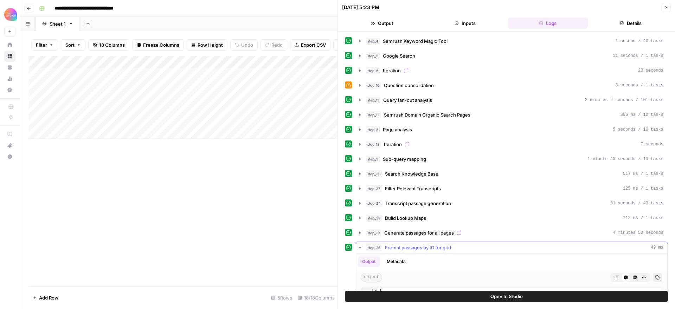
click at [360, 248] on icon "button" at bounding box center [359, 247] width 2 height 1
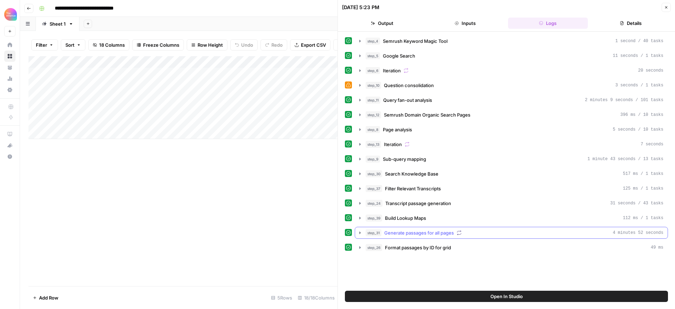
click at [359, 231] on icon "button" at bounding box center [360, 233] width 6 height 6
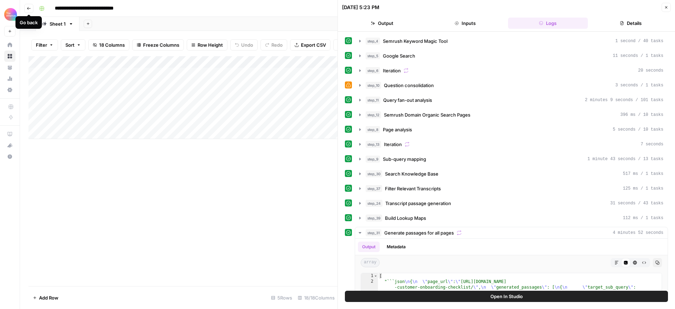
click at [28, 7] on icon "button" at bounding box center [29, 8] width 4 height 4
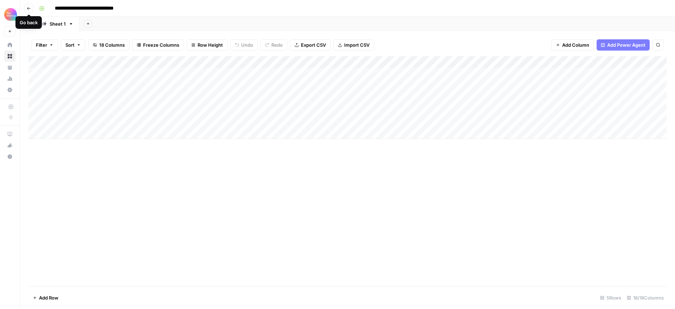
click at [30, 10] on icon "button" at bounding box center [29, 8] width 4 height 4
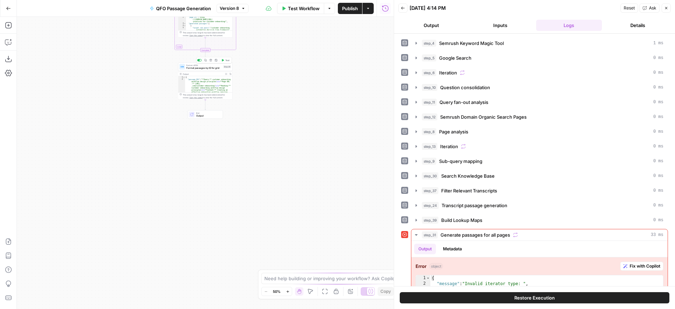
click at [206, 68] on span "Format passages by ID for grid" at bounding box center [203, 68] width 35 height 4
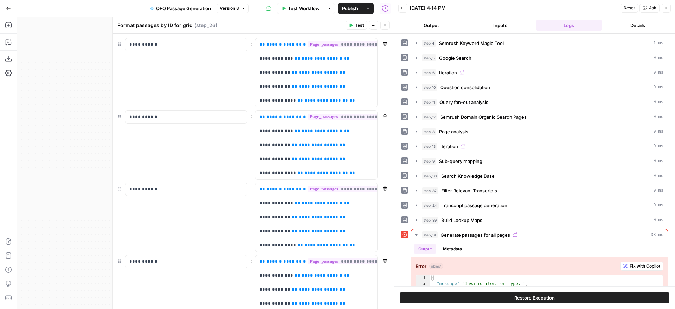
scroll to position [19, 0]
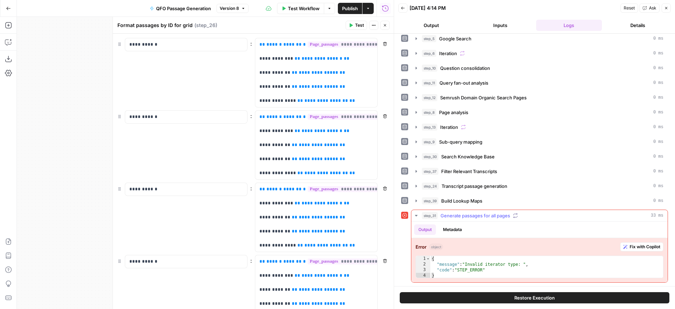
click at [415, 215] on icon "button" at bounding box center [416, 216] width 6 height 6
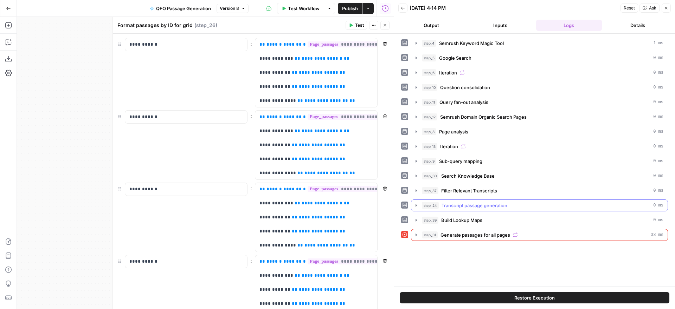
scroll to position [0, 0]
click at [416, 236] on icon "button" at bounding box center [415, 235] width 1 height 2
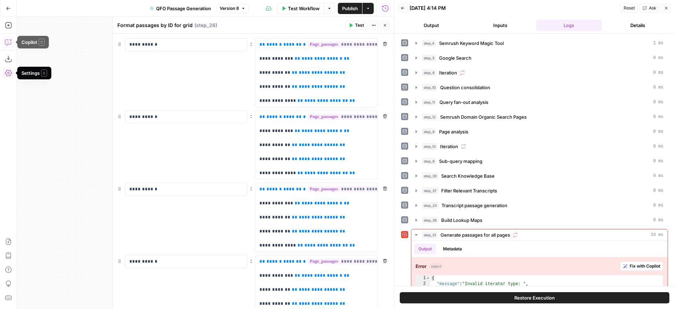
click at [7, 40] on icon "button" at bounding box center [8, 42] width 7 height 7
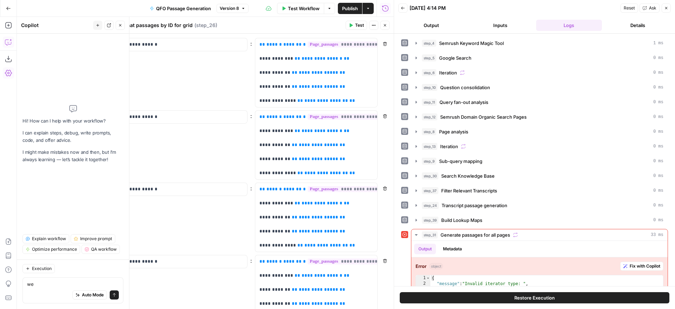
type textarea "w"
click at [368, 7] on icon "button" at bounding box center [368, 8] width 4 height 4
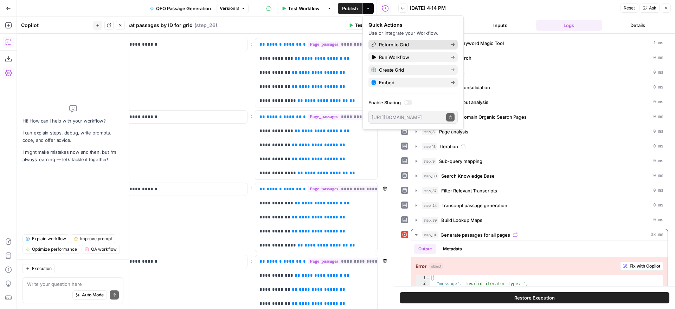
click at [389, 42] on span "Return to Grid" at bounding box center [412, 44] width 66 height 7
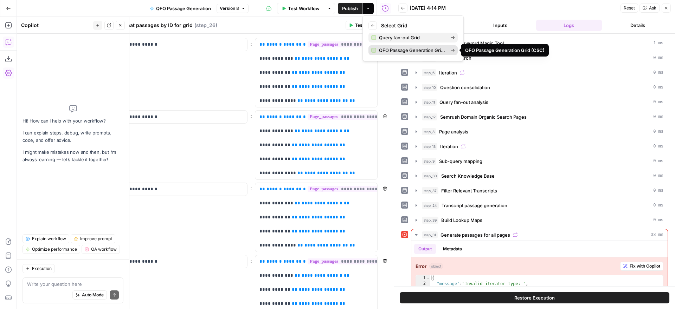
click at [397, 52] on span "QFO Passage Generation Grid (CSC)" at bounding box center [412, 50] width 66 height 7
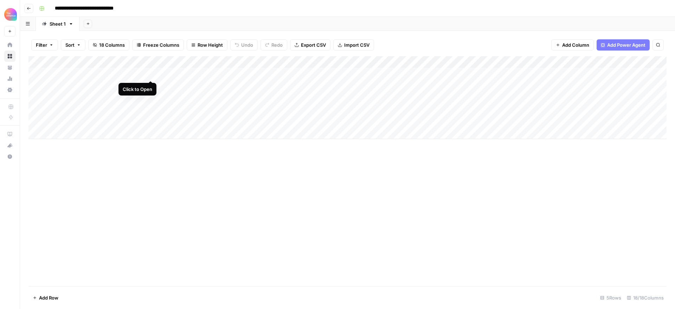
click at [150, 74] on div "Add Column" at bounding box center [347, 97] width 638 height 83
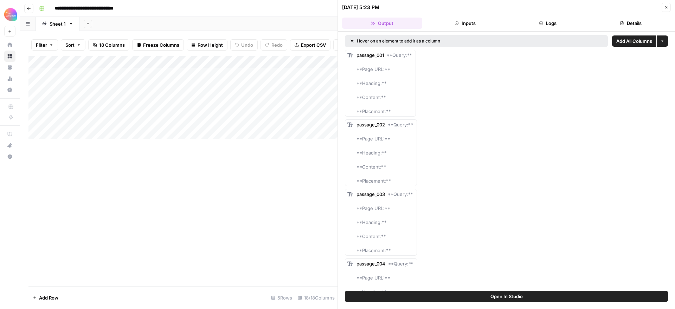
click at [515, 295] on span "Open In Studio" at bounding box center [506, 296] width 32 height 7
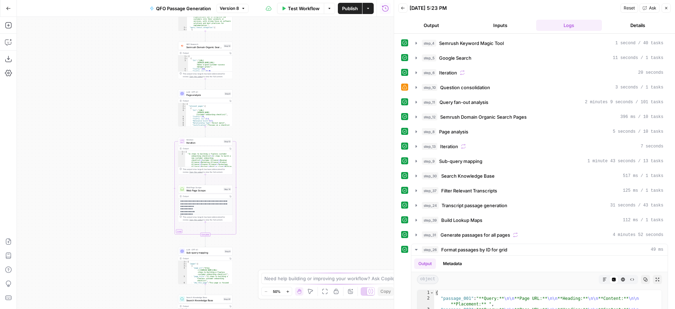
scroll to position [126, 0]
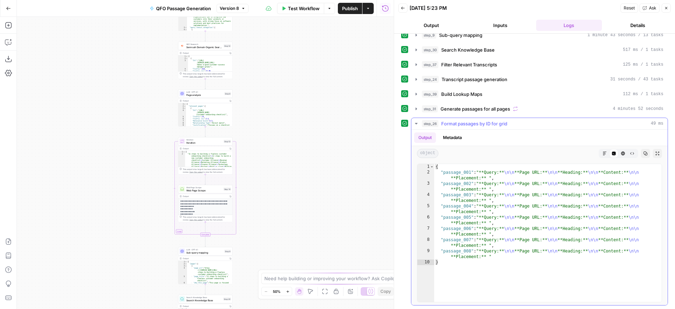
click at [417, 123] on icon "button" at bounding box center [416, 123] width 2 height 1
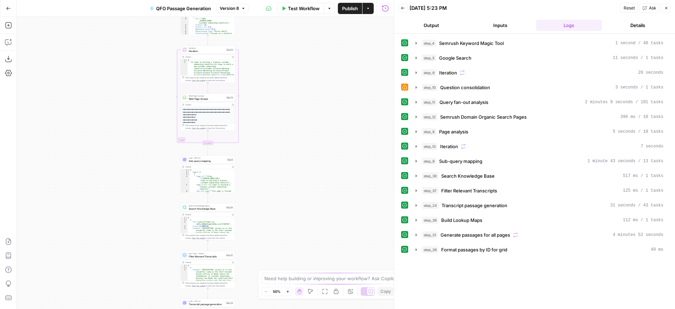
scroll to position [11, 0]
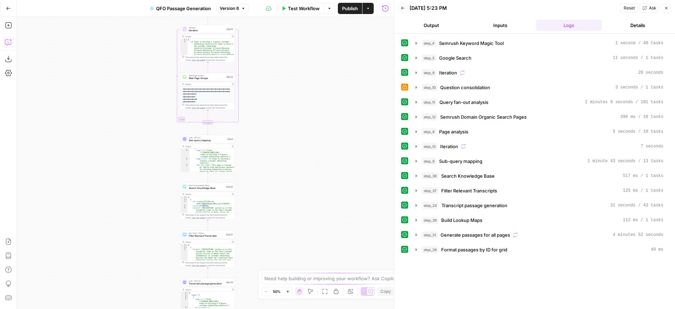
click at [9, 40] on icon "button" at bounding box center [8, 42] width 7 height 7
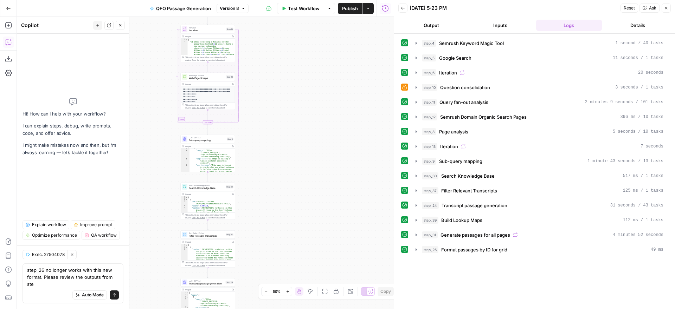
scroll to position [0, 0]
type textarea "step_26 no longer works with this new format. Please review the outputs from st…"
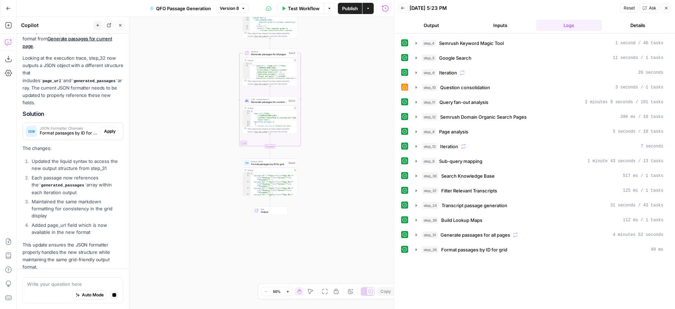
scroll to position [99, 0]
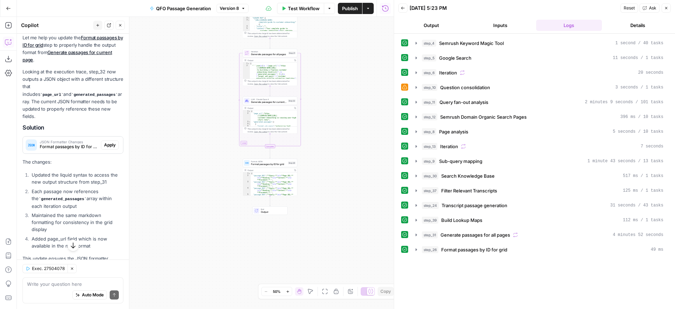
click at [266, 164] on span "Format passages by ID for grid" at bounding box center [268, 165] width 35 height 4
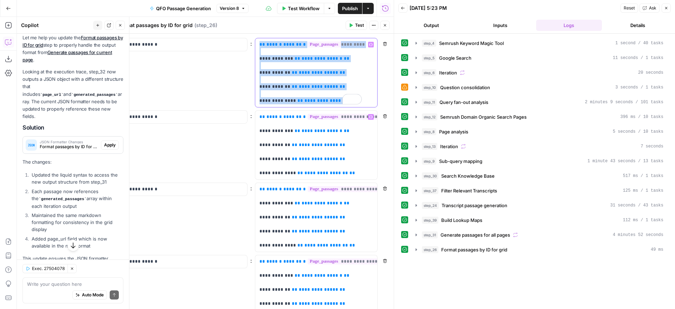
drag, startPoint x: 309, startPoint y: 53, endPoint x: 354, endPoint y: 124, distance: 84.2
copy p "**********"
click at [107, 142] on span "Apply" at bounding box center [110, 145] width 12 height 6
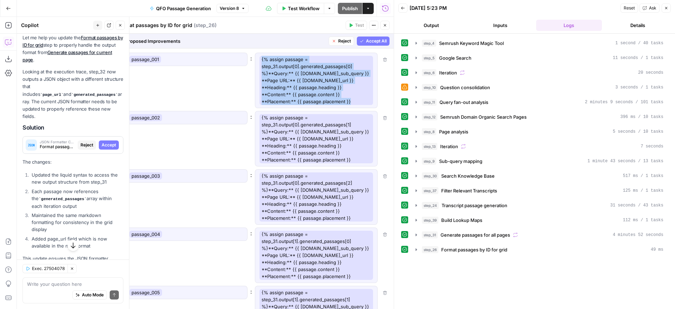
drag, startPoint x: 319, startPoint y: 103, endPoint x: 261, endPoint y: 60, distance: 71.9
click at [261, 60] on p "{% assign passage = step_31.output[0].generated_passages[0] %}**Query:** {{ [DO…" at bounding box center [316, 80] width 114 height 49
copy p "{% assign passage = step_31.output[0].generated_passages[0] %}**Query:** {{ [DO…"
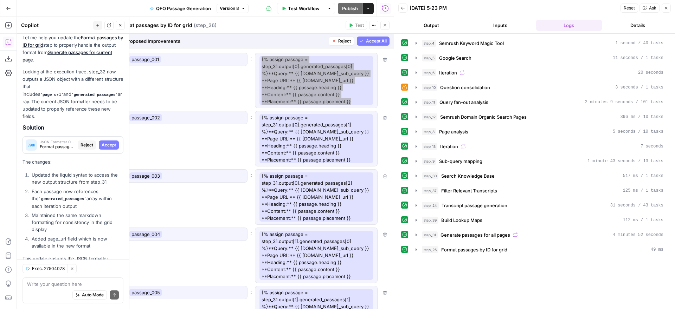
scroll to position [134, 0]
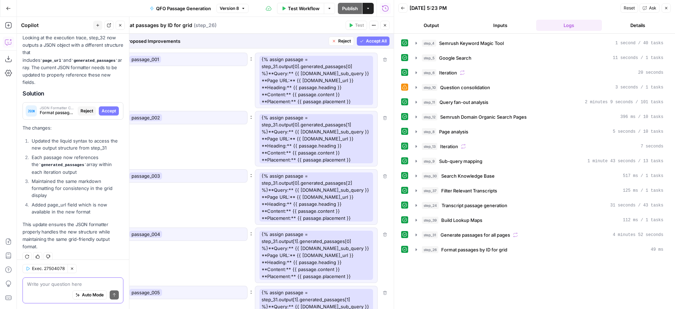
click at [66, 283] on textarea at bounding box center [73, 284] width 92 height 7
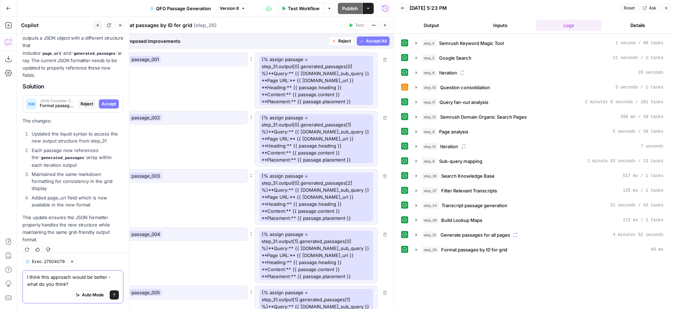
paste textarea "{ "rows": [ {% assign last_i = step_31.output.size | minus: 1 %} {% for page in…"
type textarea "I think this approach would be better - what do you think? { "rows": [ {% assig…"
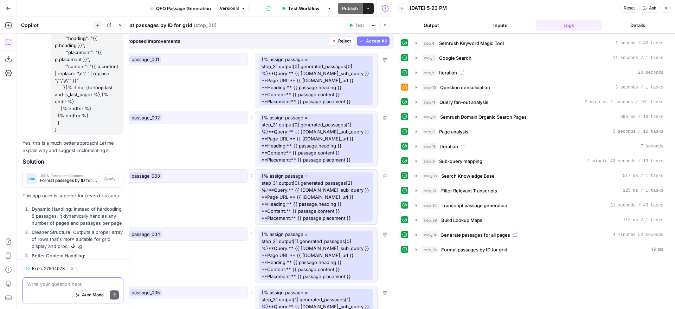
scroll to position [579, 0]
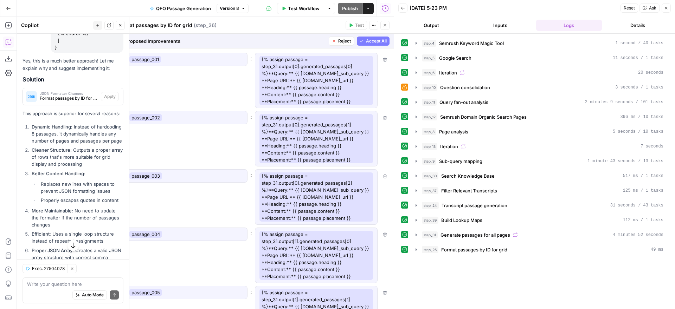
click at [90, 110] on p "This approach is superior for several reasons:" at bounding box center [72, 113] width 101 height 7
click at [86, 88] on div "JSON Formatter Changes Format passages by ID for grid (step_26)" at bounding box center [62, 96] width 78 height 17
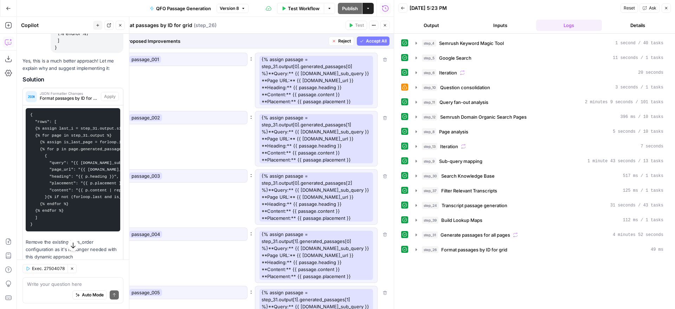
click at [339, 41] on span "Reject" at bounding box center [344, 41] width 13 height 6
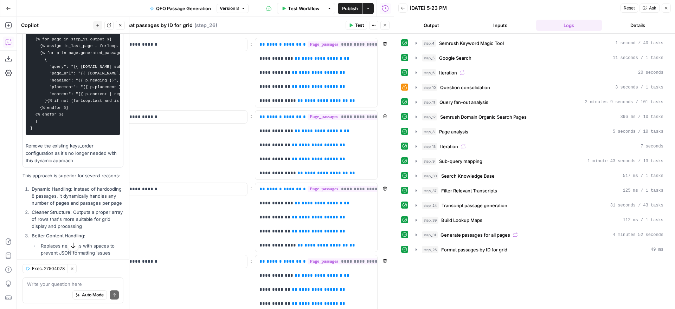
scroll to position [776, 0]
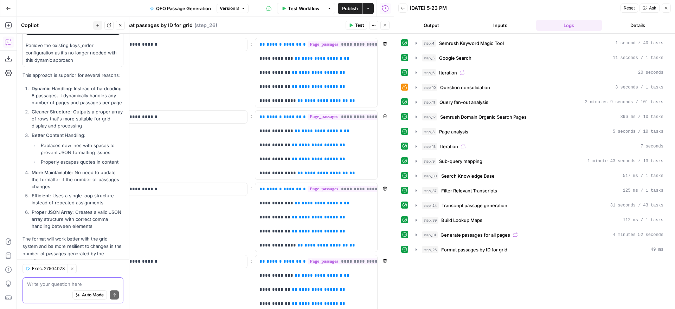
click at [50, 286] on textarea at bounding box center [73, 284] width 92 height 7
type textarea "okay, please implement that"
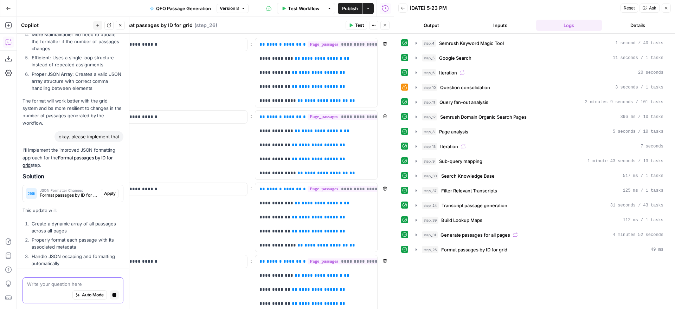
scroll to position [908, 0]
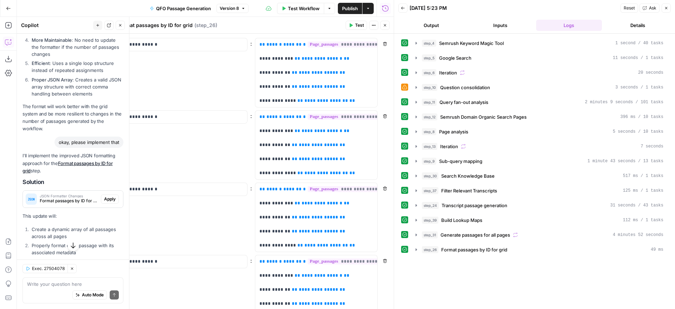
click at [108, 196] on span "Apply" at bounding box center [110, 199] width 12 height 6
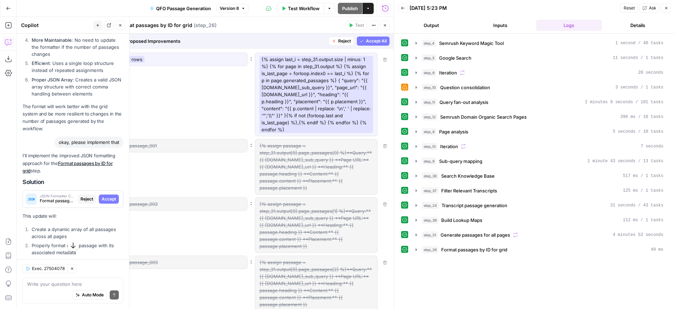
click at [379, 41] on span "Accept All" at bounding box center [376, 41] width 21 height 6
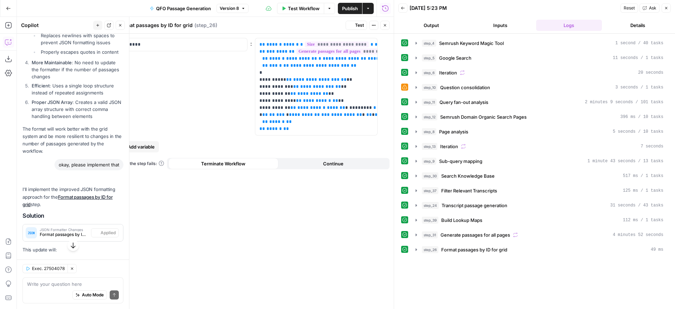
scroll to position [930, 0]
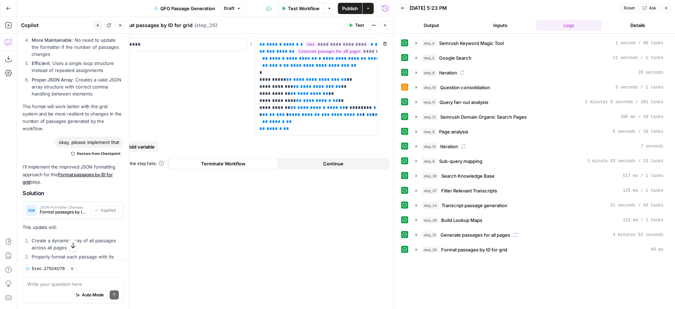
click at [352, 25] on icon "button" at bounding box center [351, 26] width 3 height 4
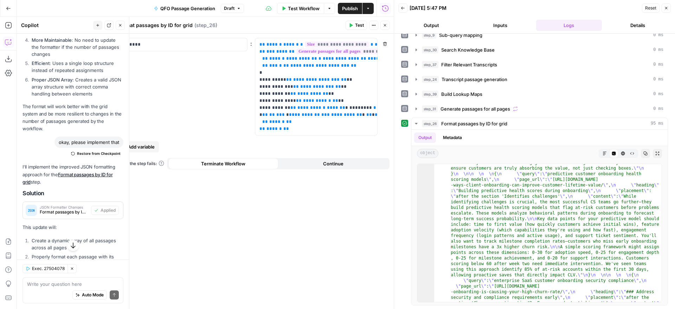
scroll to position [993, 0]
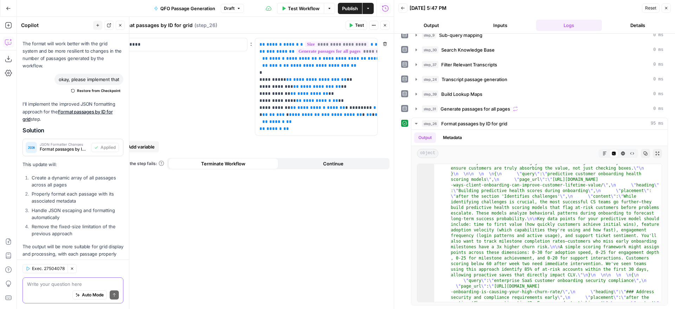
click at [63, 286] on textarea at bounding box center [73, 284] width 92 height 7
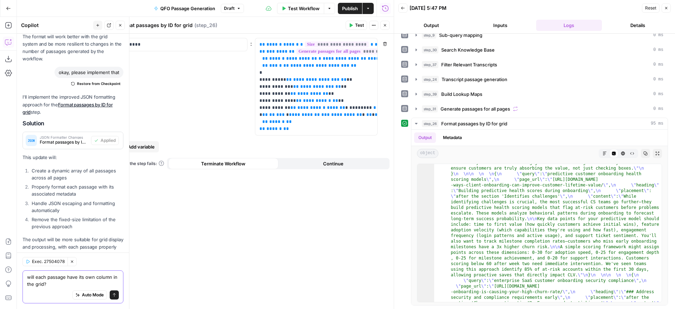
type textarea "will each passage have its own column in the grid?"
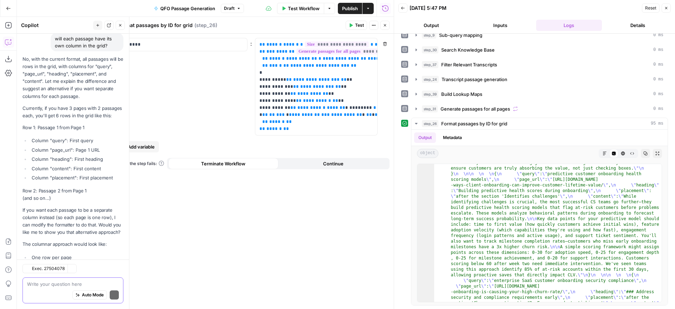
scroll to position [1284, 0]
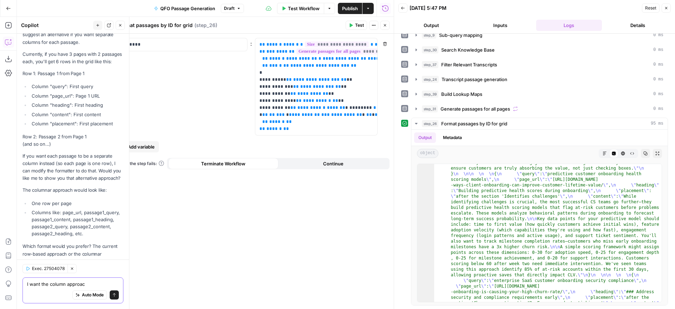
type textarea "I want the column approach"
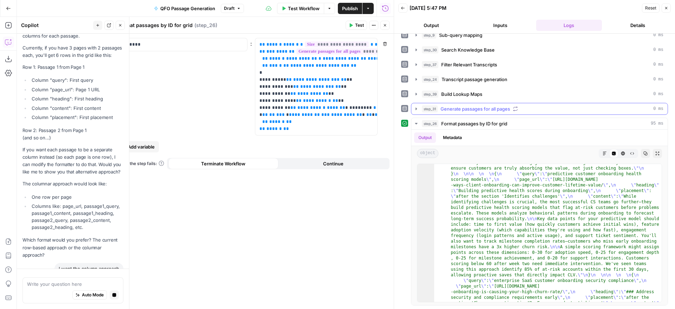
click at [416, 108] on icon "button" at bounding box center [416, 109] width 6 height 6
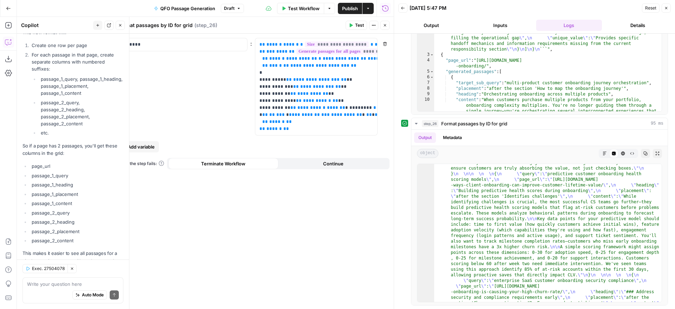
scroll to position [263, 0]
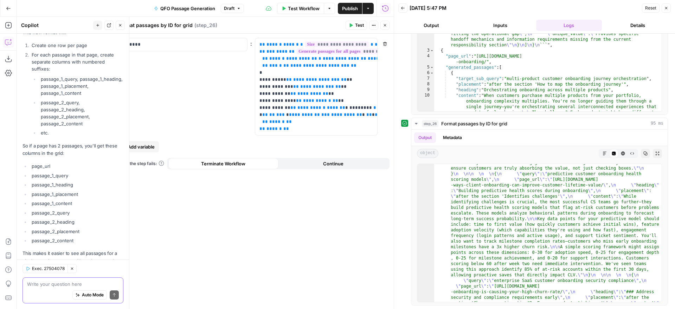
click at [60, 283] on textarea at bounding box center [73, 284] width 92 height 7
paste textarea "I want to structure the output by page_url. So each page_url has it's own colum…"
type textarea "I want to structure the output by page_url. So each page_url has it's own colum…"
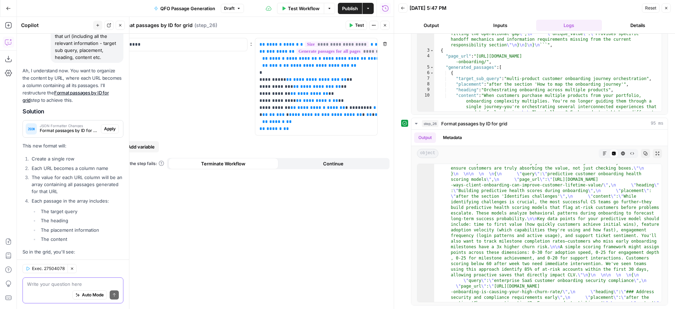
scroll to position [1860, 0]
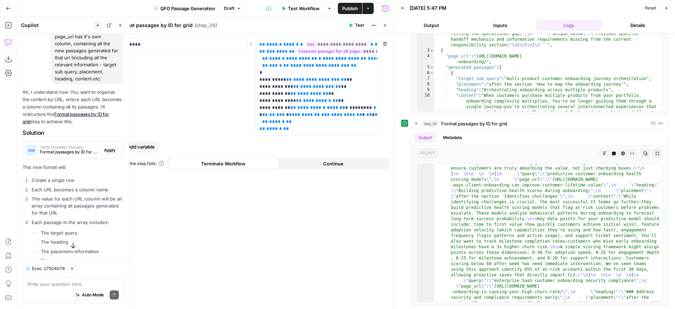
click at [111, 147] on span "Apply" at bounding box center [110, 150] width 12 height 6
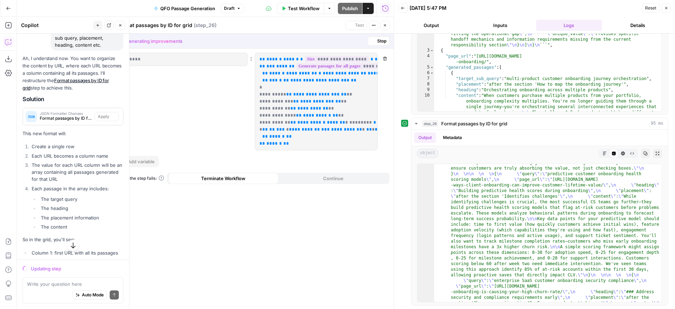
scroll to position [1827, 0]
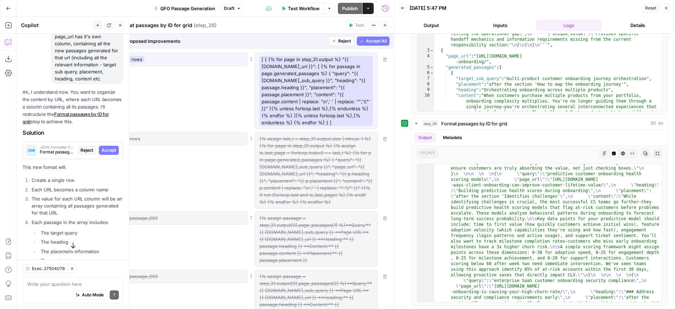
click at [377, 40] on span "Accept All" at bounding box center [376, 41] width 21 height 6
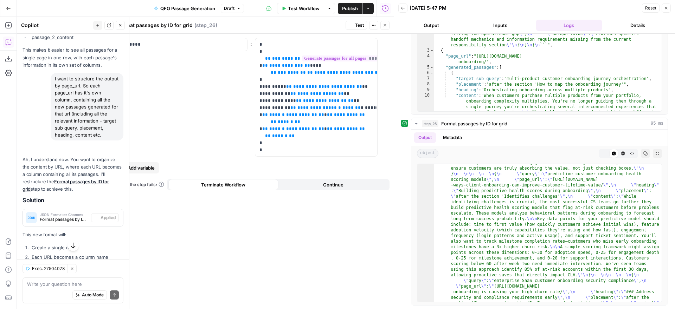
scroll to position [1883, 0]
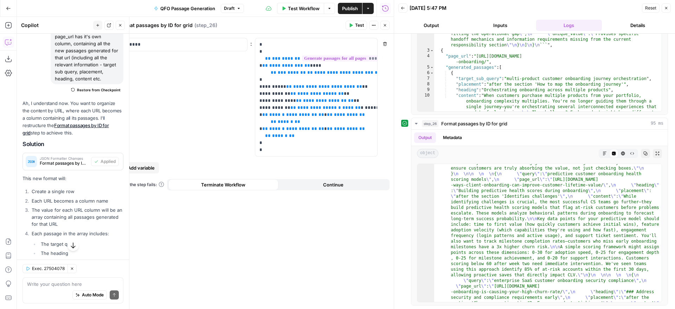
click at [353, 25] on button "Test" at bounding box center [355, 25] width 21 height 9
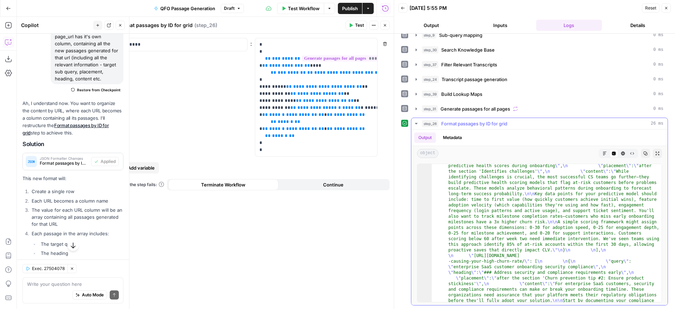
scroll to position [480, 0]
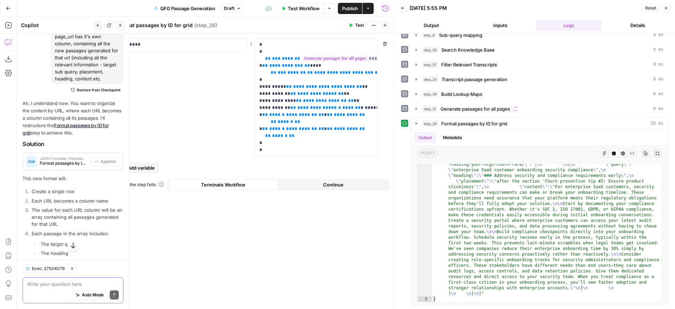
click at [53, 283] on textarea at bounding box center [73, 284] width 92 height 7
type textarea "but don't we need to specify something like "url_001", "url_002" like we used t…"
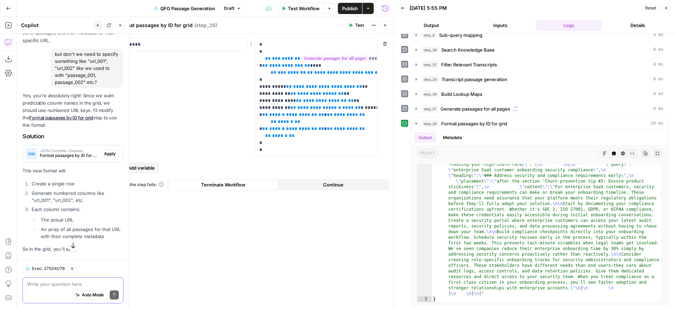
scroll to position [2205, 0]
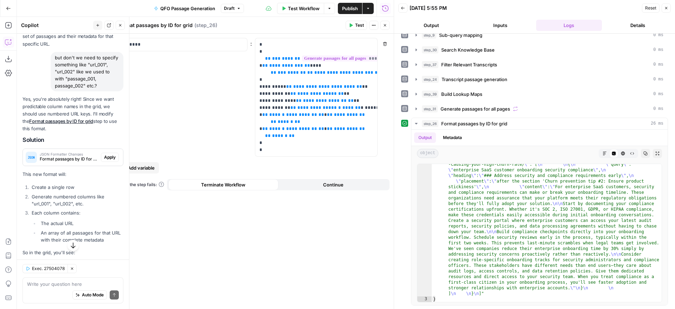
click at [111, 154] on span "Apply" at bounding box center [110, 157] width 12 height 6
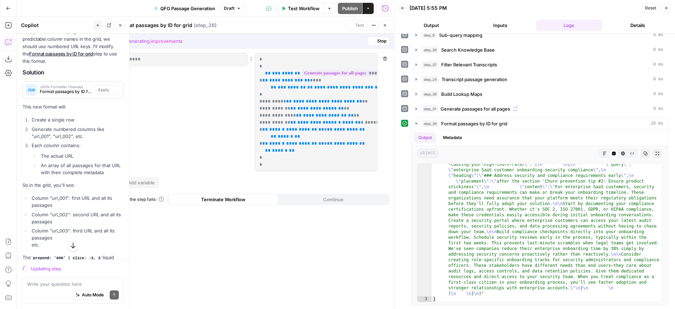
scroll to position [2138, 0]
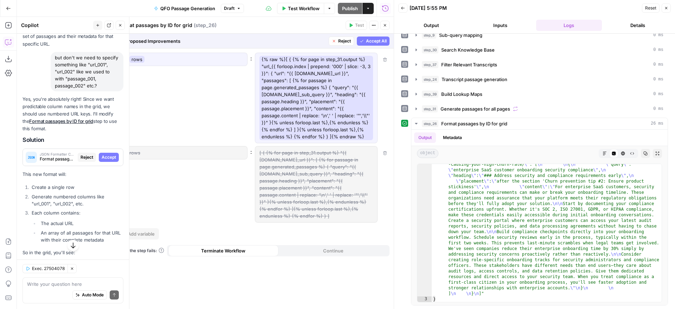
click at [371, 41] on span "Accept All" at bounding box center [376, 41] width 21 height 6
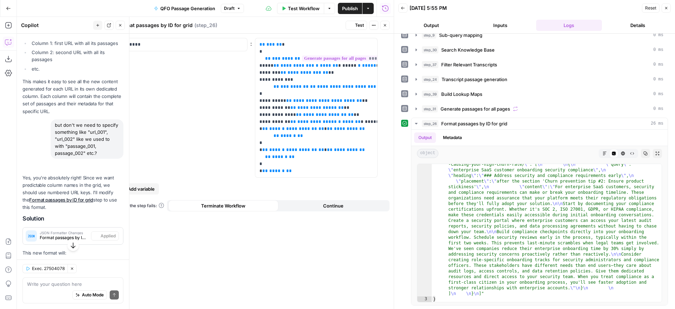
scroll to position [2205, 0]
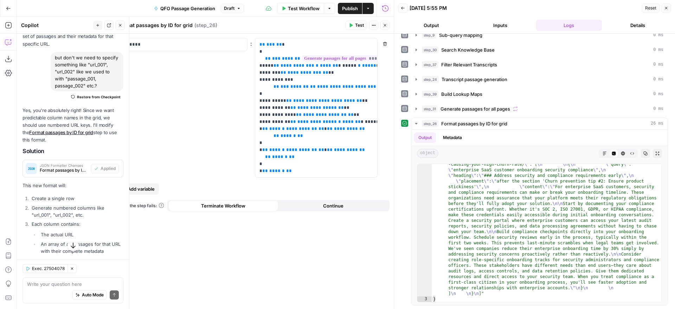
click at [351, 23] on icon "button" at bounding box center [351, 25] width 4 height 4
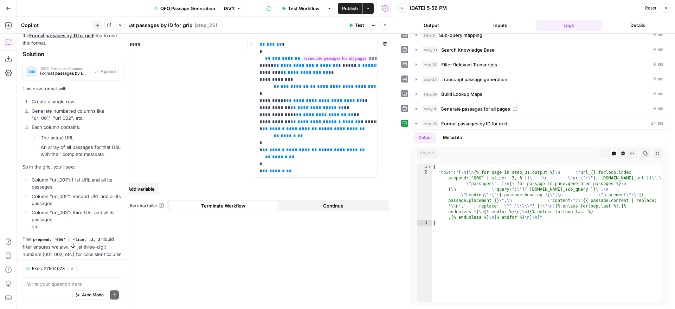
scroll to position [2310, 0]
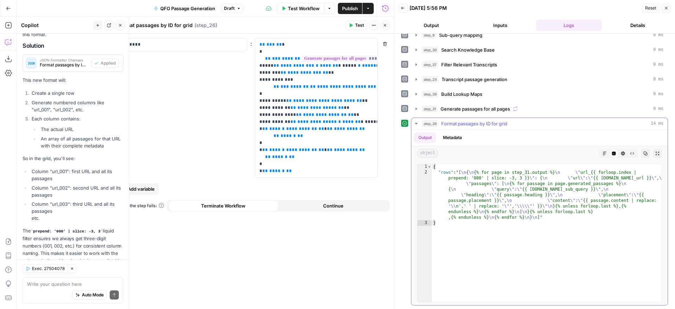
type textarea "*"
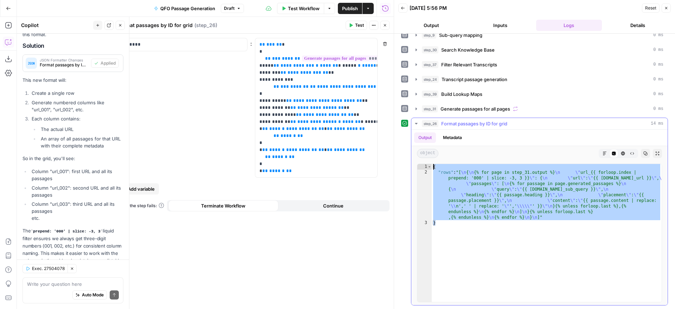
drag, startPoint x: 447, startPoint y: 223, endPoint x: 433, endPoint y: 168, distance: 57.6
click at [433, 168] on div "{ "rows" : "[ \n { \n {% for page in step_31.output %} \n \" url_{{ forloop.ind…" at bounding box center [547, 238] width 230 height 149
click at [60, 285] on textarea at bounding box center [73, 284] width 92 height 7
paste textarea "{ "rows": "[\n {\n {% for page in step_31.output %}\n \"url_{{ forloop.index | …"
type textarea "i tested it, and this was the output: { "rows": "[\n {\n {% for page in step_31…"
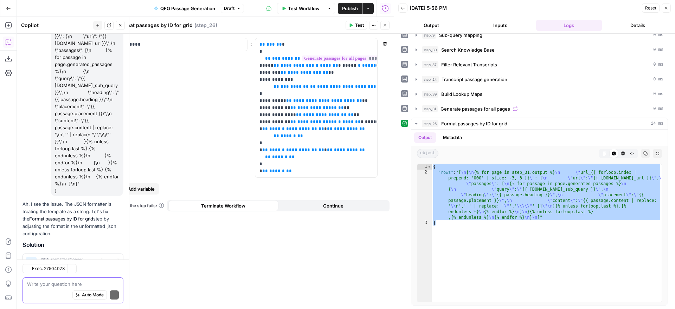
scroll to position [2698, 0]
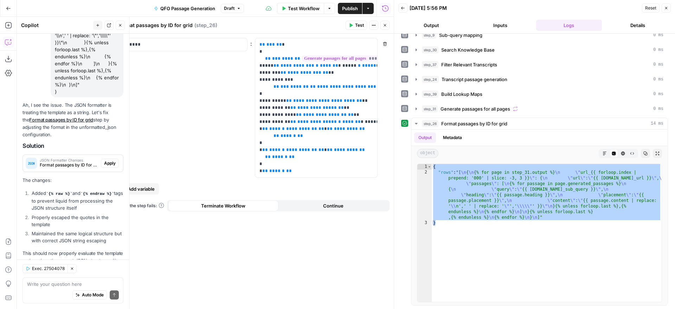
click at [111, 160] on span "Apply" at bounding box center [110, 163] width 12 height 6
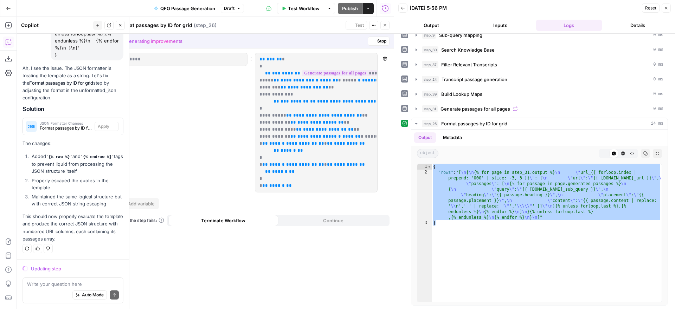
scroll to position [2619, 0]
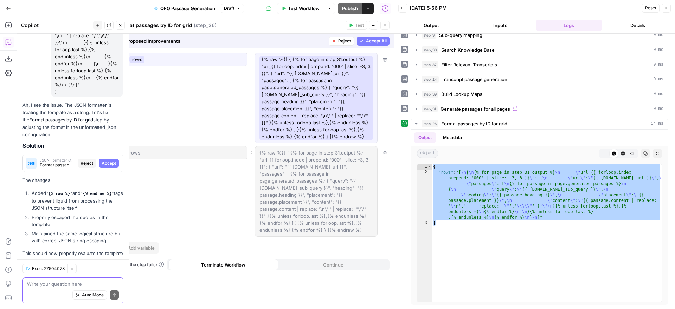
click at [67, 285] on textarea at bounding box center [73, 284] width 92 height 7
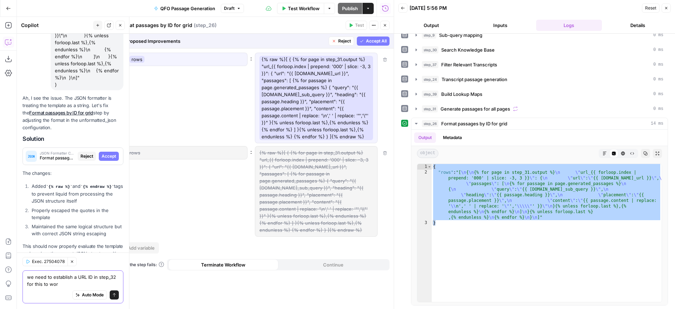
type textarea "we need to establish a URL ID in step_32 for this to work"
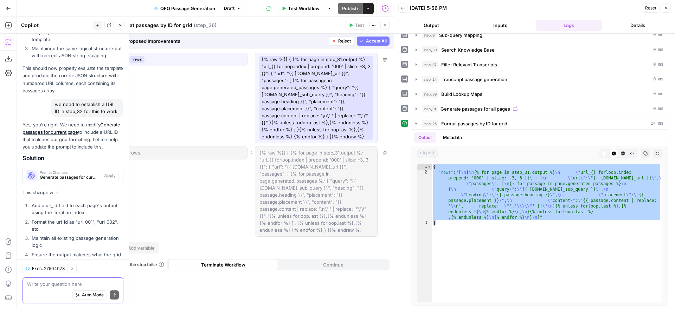
scroll to position [2800, 0]
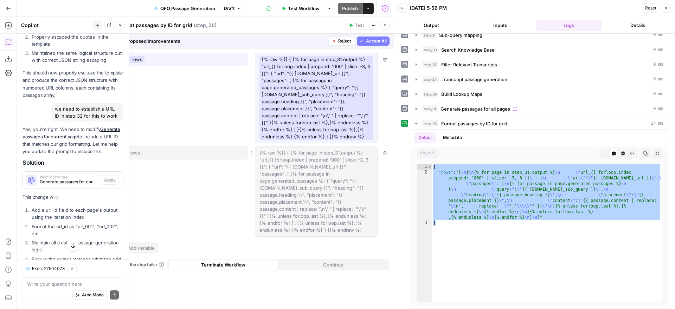
click at [385, 25] on icon "button" at bounding box center [385, 25] width 2 height 2
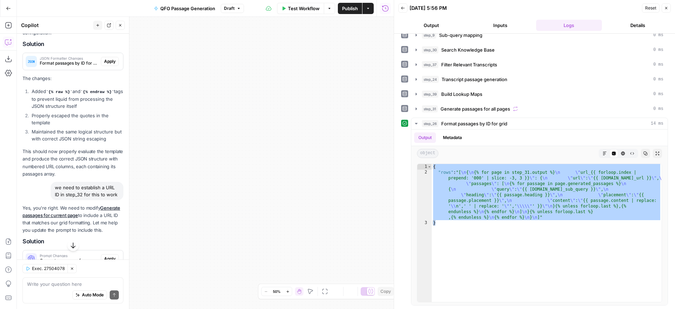
scroll to position [2878, 0]
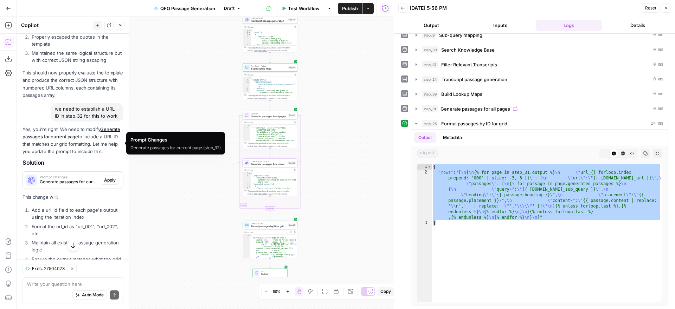
click at [112, 177] on span "Apply" at bounding box center [110, 180] width 12 height 6
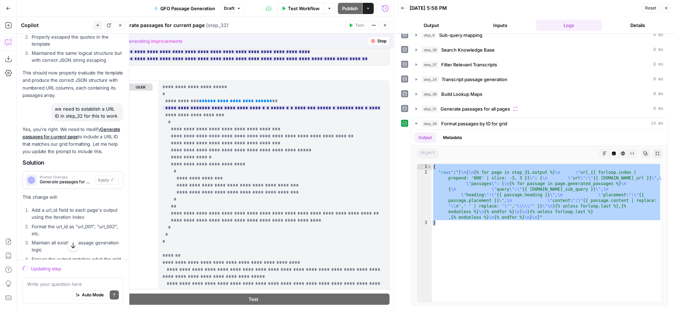
scroll to position [308, 0]
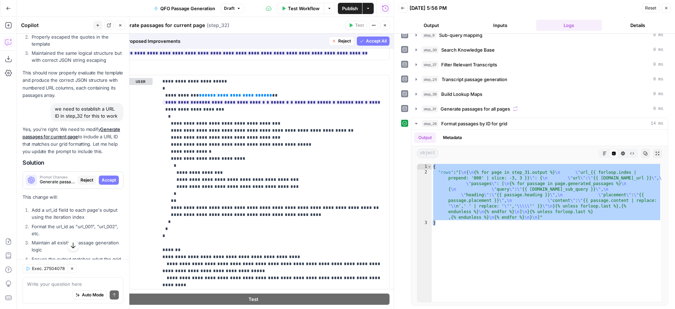
click at [342, 41] on span "Reject" at bounding box center [344, 41] width 13 height 6
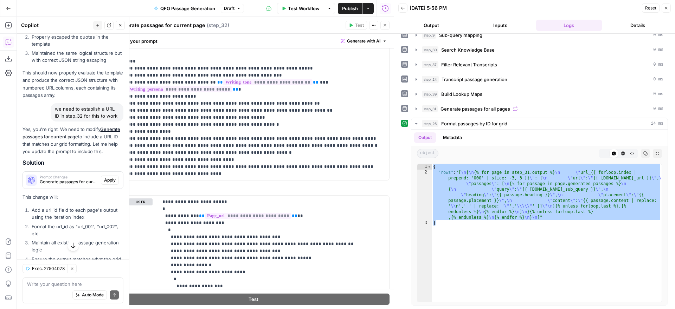
scroll to position [28, 0]
click at [384, 26] on icon "button" at bounding box center [385, 25] width 4 height 4
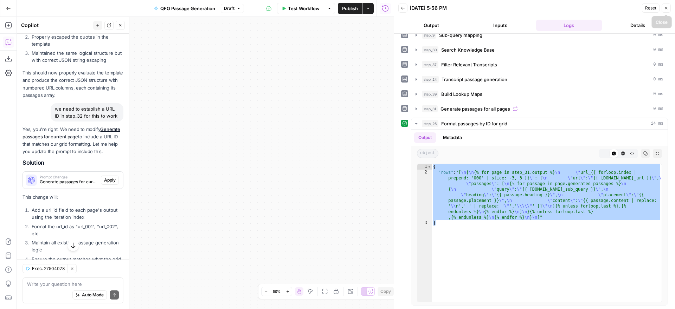
drag, startPoint x: 669, startPoint y: 8, endPoint x: 475, endPoint y: 147, distance: 238.5
click at [669, 8] on button "Close" at bounding box center [665, 8] width 9 height 9
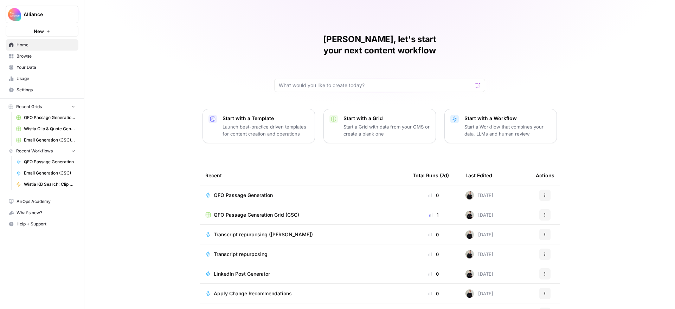
scroll to position [14, 0]
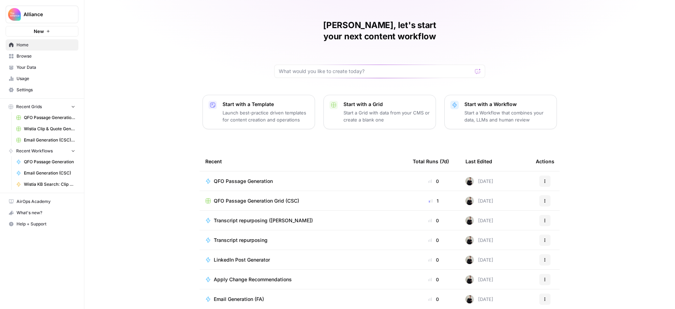
click at [24, 57] on span "Browse" at bounding box center [46, 56] width 59 height 6
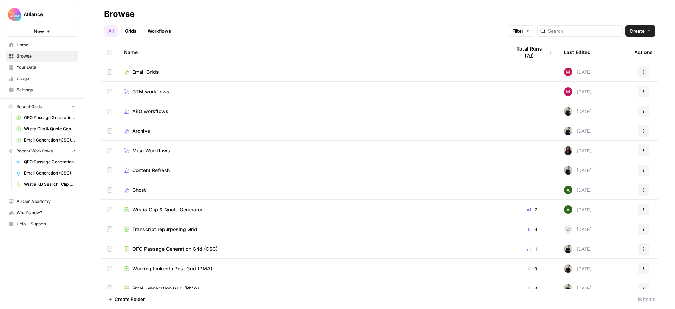
click at [156, 112] on span "AEO workflows" at bounding box center [150, 111] width 36 height 7
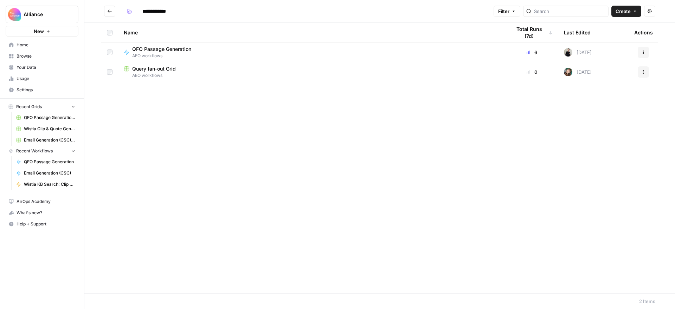
click at [110, 9] on icon "Go back" at bounding box center [109, 11] width 5 height 5
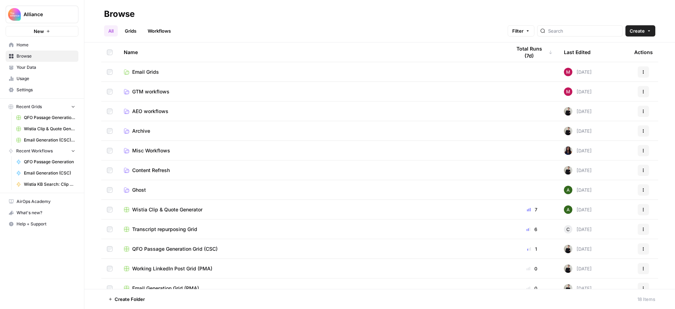
click at [154, 111] on span "AEO workflows" at bounding box center [150, 111] width 36 height 7
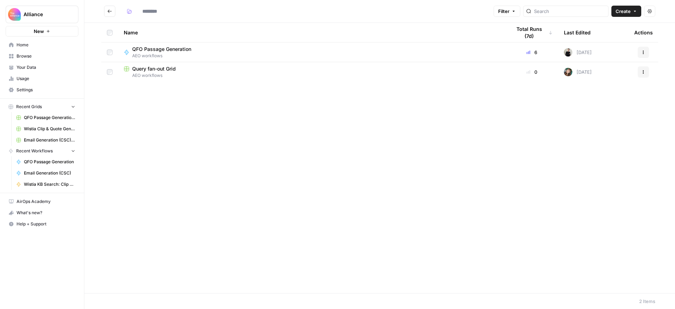
type input "**********"
click at [110, 11] on icon "Go back" at bounding box center [110, 10] width 4 height 3
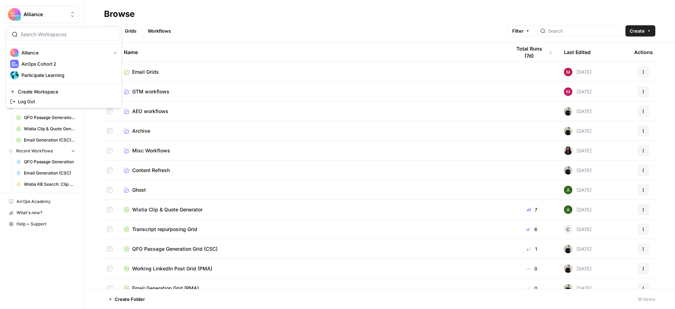
click at [37, 14] on span "Alliance" at bounding box center [45, 14] width 43 height 7
click at [41, 73] on span "Participate Learning" at bounding box center [67, 75] width 93 height 7
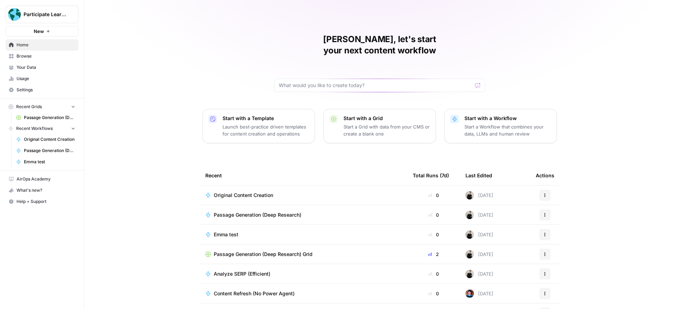
click at [258, 212] on span "Passage Generation (Deep Research)" at bounding box center [257, 215] width 87 height 7
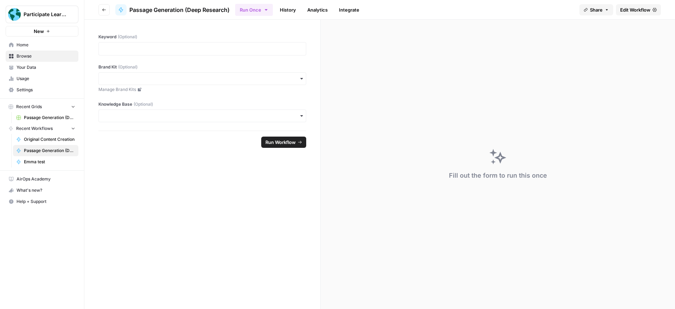
click at [635, 10] on span "Edit Workflow" at bounding box center [635, 9] width 30 height 7
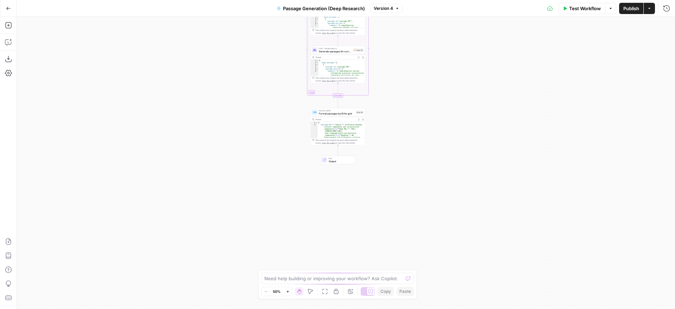
click at [343, 111] on span "Format JSON" at bounding box center [336, 110] width 35 height 3
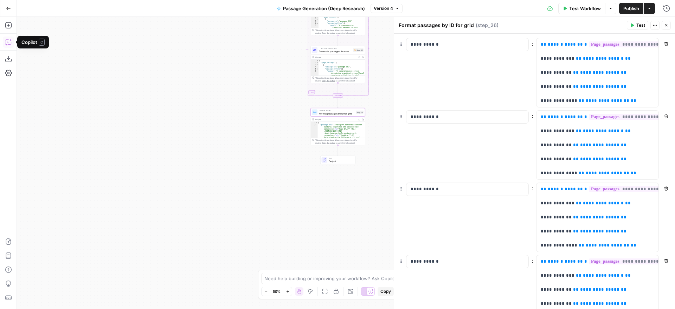
click at [9, 43] on icon "button" at bounding box center [8, 42] width 7 height 7
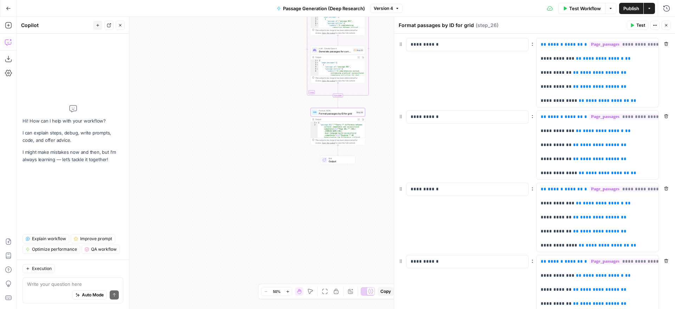
click at [64, 284] on textarea at bounding box center [73, 284] width 92 height 7
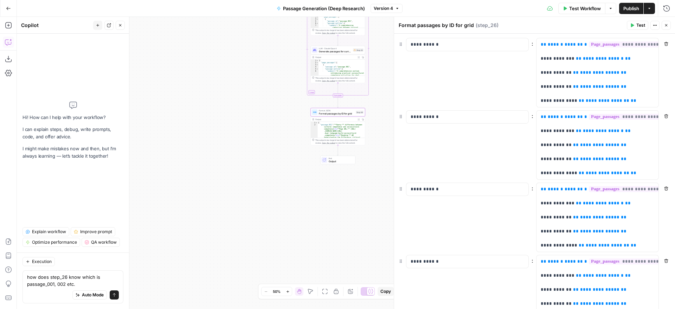
type textarea "how does step_26 know which is passage_001, 002 etc.?"
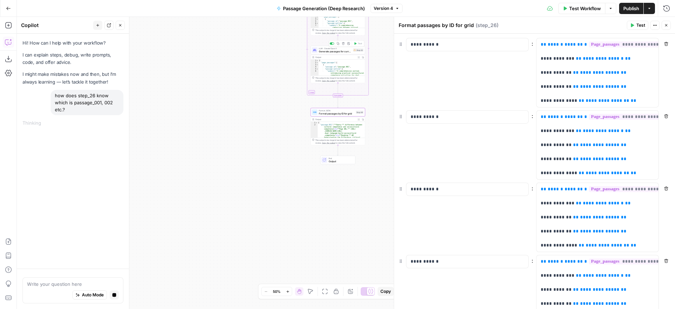
click at [337, 50] on span "Generate passages for current page" at bounding box center [335, 52] width 33 height 4
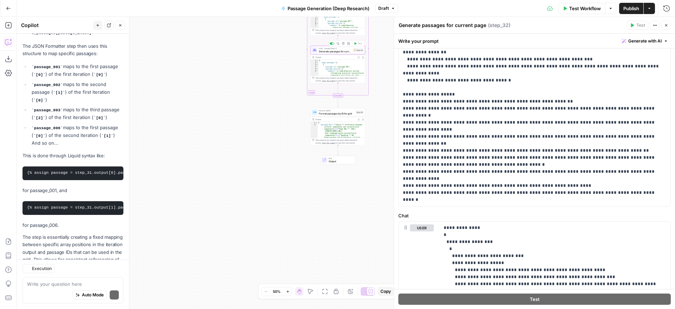
scroll to position [248, 0]
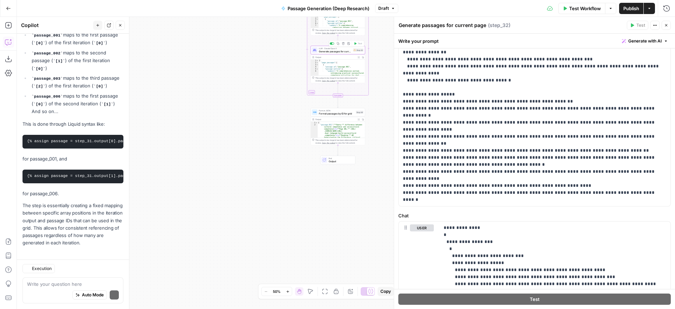
click at [341, 51] on span "Generate passages for current page" at bounding box center [335, 52] width 33 height 4
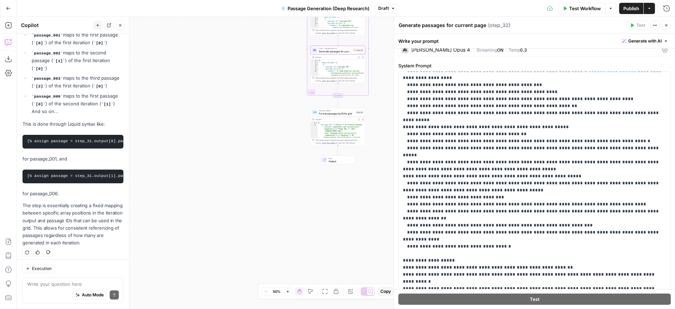
scroll to position [0, 0]
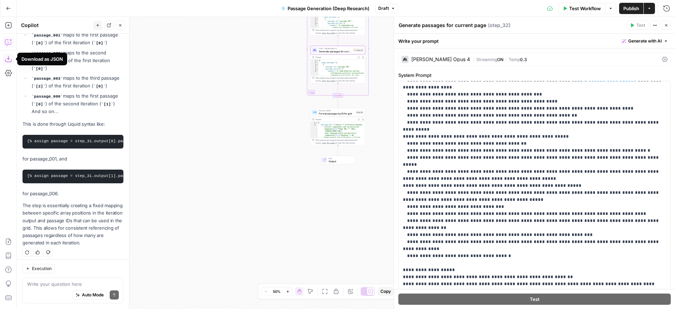
click at [8, 59] on icon "button" at bounding box center [8, 59] width 6 height 6
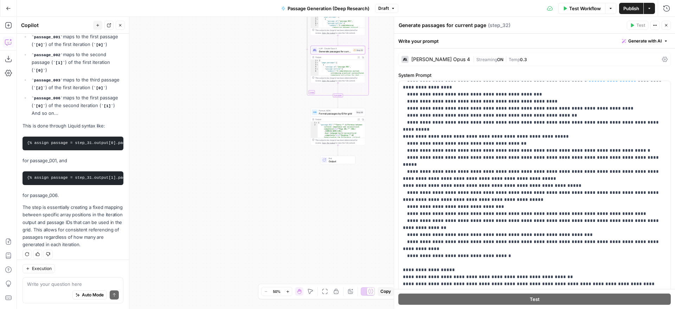
scroll to position [248, 0]
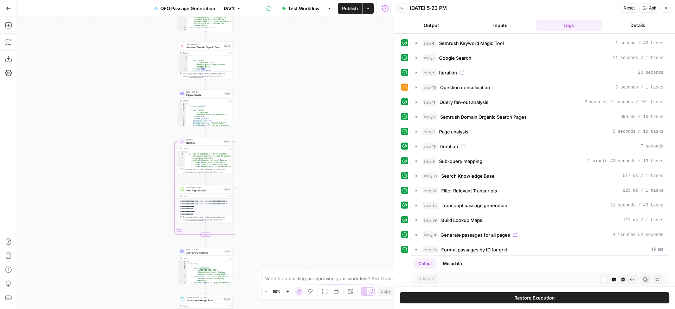
click at [664, 6] on icon "button" at bounding box center [666, 8] width 4 height 4
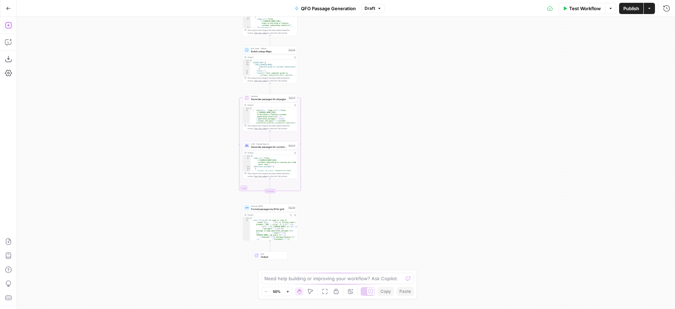
click at [8, 26] on icon "button" at bounding box center [8, 25] width 6 height 6
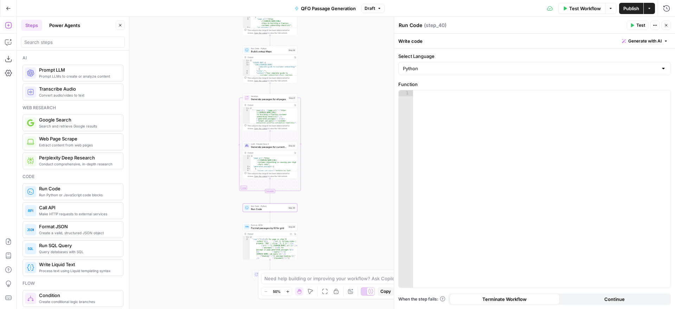
click at [418, 24] on textarea "Run Code" at bounding box center [410, 25] width 24 height 7
drag, startPoint x: 422, startPoint y: 24, endPoint x: 400, endPoint y: 24, distance: 22.1
click at [400, 24] on div "Run Code Run Code" at bounding box center [410, 25] width 27 height 8
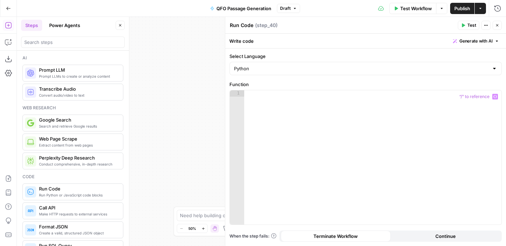
click at [296, 97] on div at bounding box center [372, 163] width 257 height 147
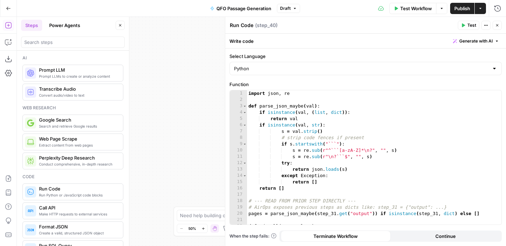
click at [463, 26] on icon "button" at bounding box center [463, 26] width 3 height 4
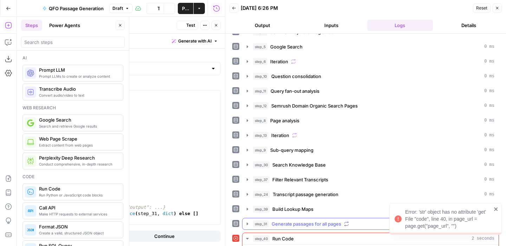
scroll to position [80, 0]
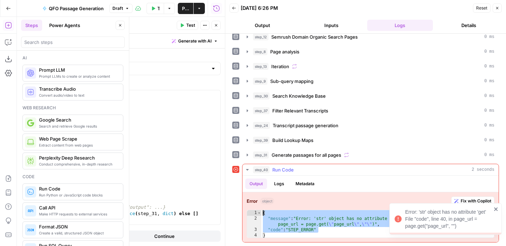
drag, startPoint x: 327, startPoint y: 231, endPoint x: 262, endPoint y: 213, distance: 67.3
click at [262, 213] on div "{ "message" : "Error: 'str' object has no attribute 'get' \n File \" code \" , …" at bounding box center [377, 229] width 233 height 39
click at [270, 237] on div "{ "message" : "Error: 'str' object has no attribute 'get' \n File \" code \" , …" at bounding box center [377, 229] width 233 height 39
drag, startPoint x: 270, startPoint y: 237, endPoint x: 264, endPoint y: 220, distance: 17.7
click at [264, 220] on div "{ "message" : "Error: 'str' object has no attribute 'get' \n File \" code \" , …" at bounding box center [377, 229] width 233 height 39
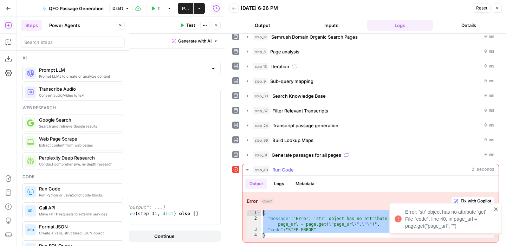
type textarea "**********"
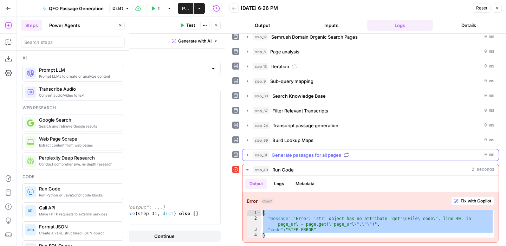
click at [247, 154] on icon "button" at bounding box center [247, 155] width 1 height 2
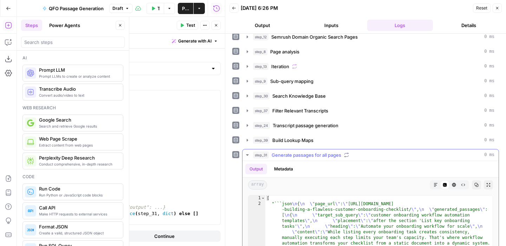
click at [247, 154] on icon "button" at bounding box center [247, 154] width 2 height 1
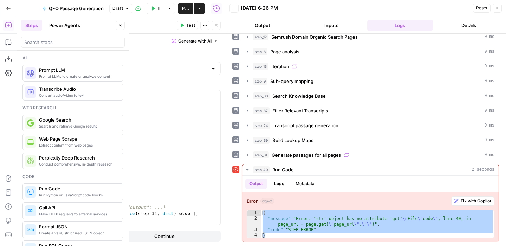
click at [496, 7] on icon "button" at bounding box center [497, 8] width 4 height 4
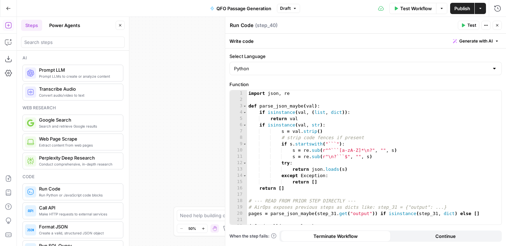
click at [497, 25] on icon "button" at bounding box center [497, 25] width 4 height 4
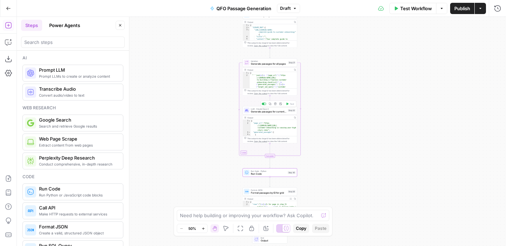
click at [273, 110] on span "Generate passages for current page" at bounding box center [268, 112] width 35 height 4
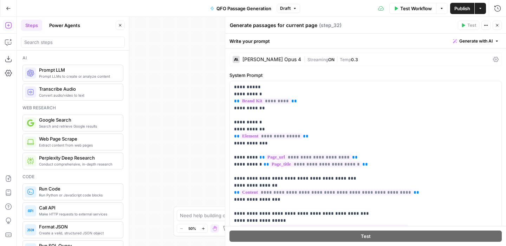
scroll to position [10, 0]
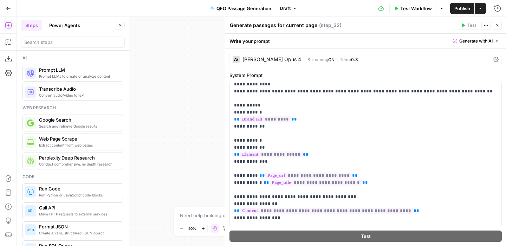
click at [349, 58] on div "| Streaming ON | Temp 0.3" at bounding box center [397, 59] width 186 height 7
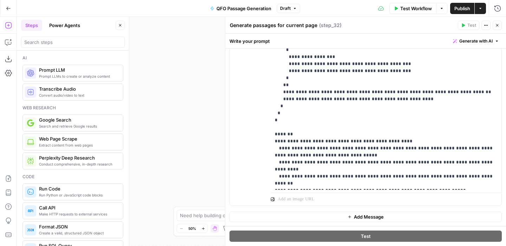
scroll to position [548, 0]
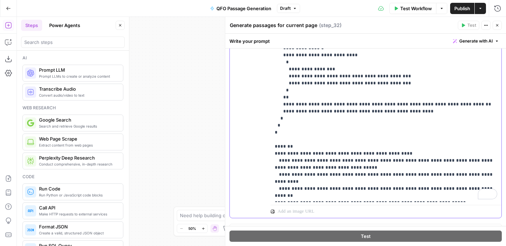
drag, startPoint x: 425, startPoint y: 197, endPoint x: 270, endPoint y: 145, distance: 163.5
click at [270, 145] on div "**********" at bounding box center [366, 98] width 272 height 239
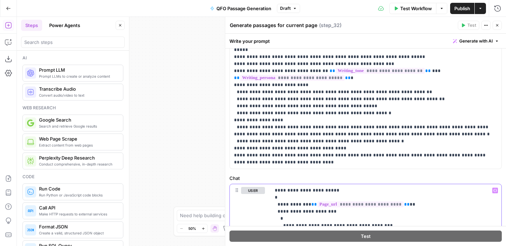
scroll to position [368, 0]
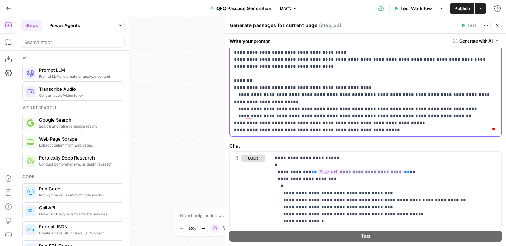
scroll to position [380, 0]
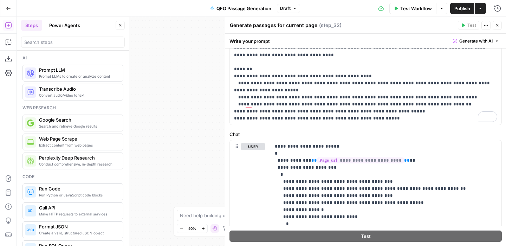
click at [498, 27] on icon "button" at bounding box center [497, 25] width 4 height 4
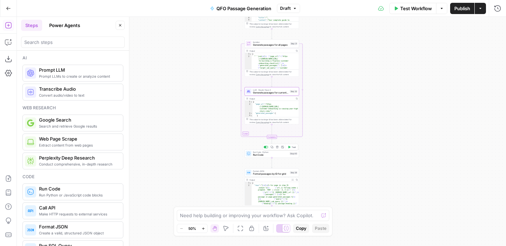
click at [280, 154] on span "Run Code" at bounding box center [270, 155] width 35 height 4
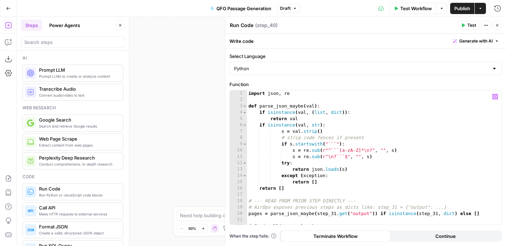
click at [248, 93] on div "import json , re def parse_json_maybe ( val ) : if isinstance ( val , ( list , …" at bounding box center [374, 163] width 254 height 147
type textarea "*"
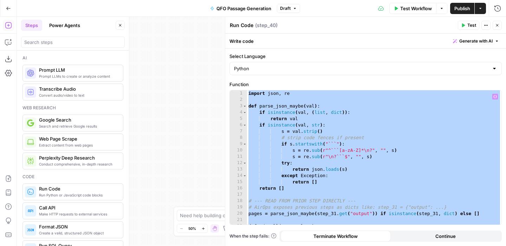
paste textarea
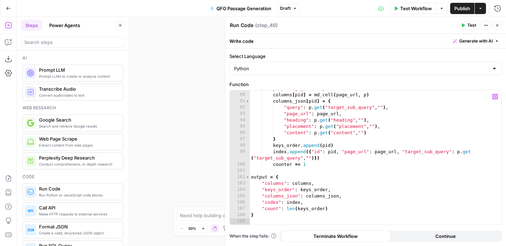
click at [467, 26] on button "Test" at bounding box center [468, 25] width 21 height 9
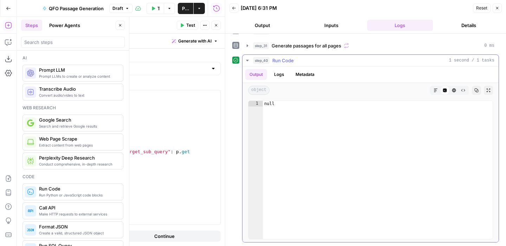
click at [280, 75] on button "Logs" at bounding box center [279, 74] width 19 height 11
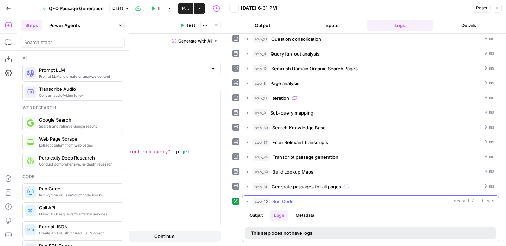
click at [311, 213] on button "Metadata" at bounding box center [304, 215] width 27 height 11
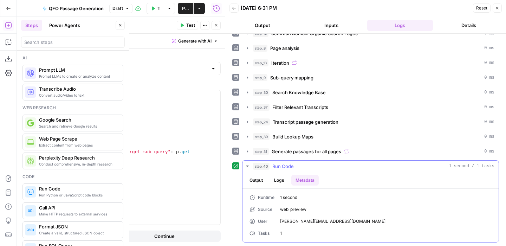
click at [261, 179] on button "Output" at bounding box center [256, 180] width 22 height 11
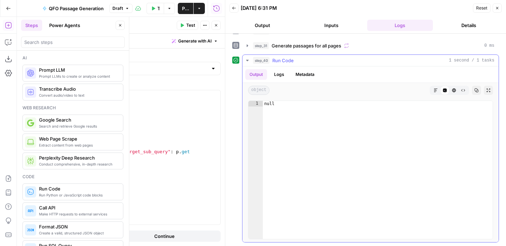
type textarea "****"
drag, startPoint x: 278, startPoint y: 106, endPoint x: 264, endPoint y: 104, distance: 14.9
click at [264, 104] on div "null" at bounding box center [378, 175] width 230 height 149
click at [498, 9] on icon "button" at bounding box center [497, 8] width 4 height 4
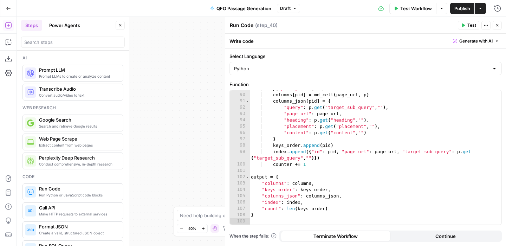
click at [498, 28] on button "Close" at bounding box center [497, 25] width 9 height 9
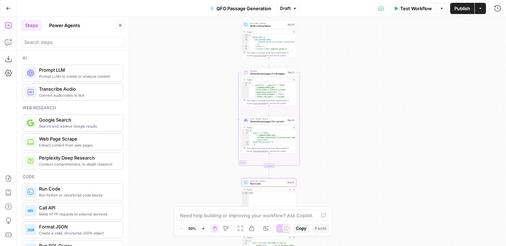
click at [274, 73] on span "Generate passages for all pages" at bounding box center [268, 74] width 36 height 4
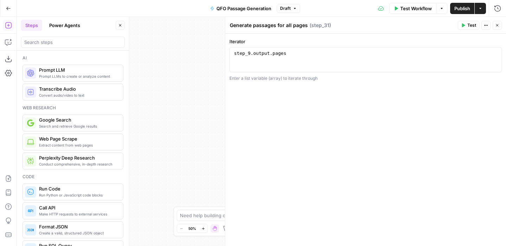
click at [496, 26] on icon "button" at bounding box center [497, 25] width 4 height 4
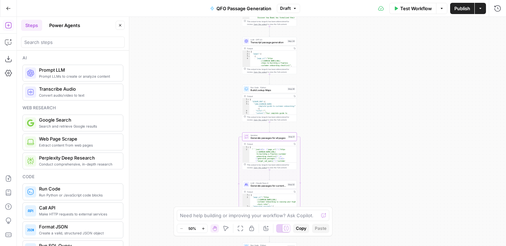
click at [274, 43] on span "Transcript passage generation" at bounding box center [268, 43] width 35 height 4
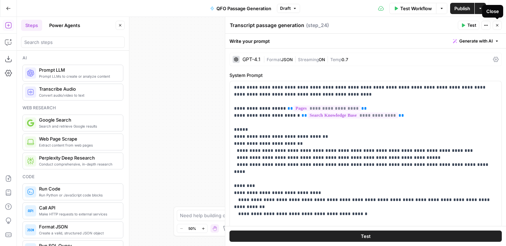
click at [498, 24] on icon "button" at bounding box center [497, 25] width 4 height 4
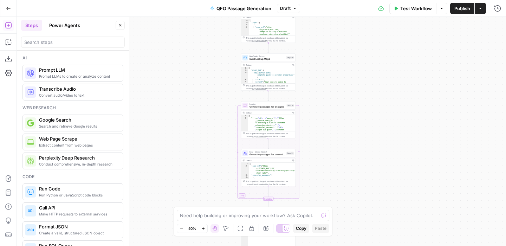
click at [275, 155] on span "Generate passages for current page" at bounding box center [266, 155] width 35 height 4
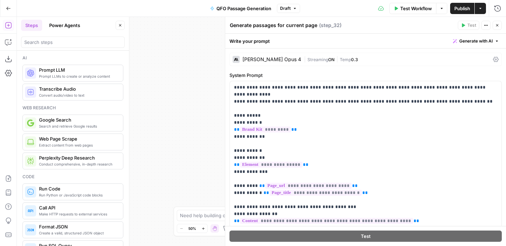
click at [258, 59] on div "Claude Opus 4" at bounding box center [271, 59] width 59 height 5
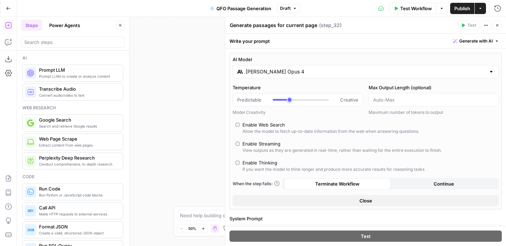
click at [263, 72] on input "Claude Opus 4" at bounding box center [366, 71] width 240 height 7
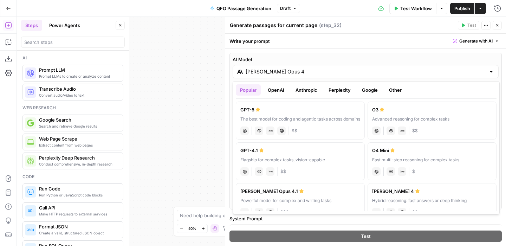
click at [273, 93] on button "OpenAI" at bounding box center [276, 89] width 25 height 11
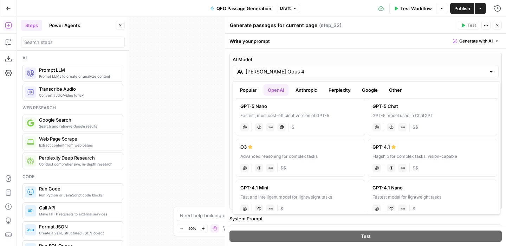
scroll to position [45, 0]
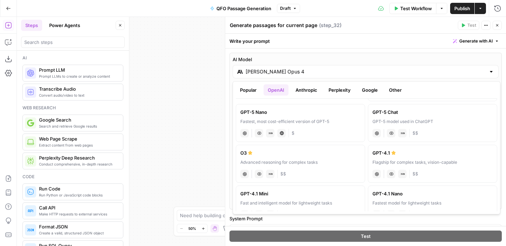
click at [315, 159] on div "Advanced reasoning for complex tasks" at bounding box center [300, 162] width 120 height 6
type input "O3"
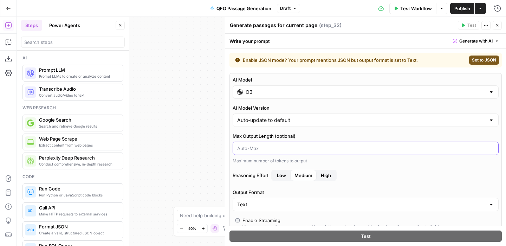
click at [313, 148] on input "Max Output Length (optional)" at bounding box center [365, 148] width 257 height 7
click at [324, 135] on label "Max Output Length (optional)" at bounding box center [366, 135] width 266 height 7
click at [324, 145] on input "Max Output Length (optional)" at bounding box center [365, 148] width 257 height 7
click at [478, 60] on span "Set to JSON" at bounding box center [484, 60] width 24 height 6
type input "JSON"
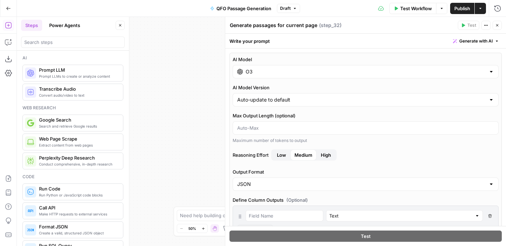
click at [334, 75] on div "O3" at bounding box center [366, 71] width 266 height 13
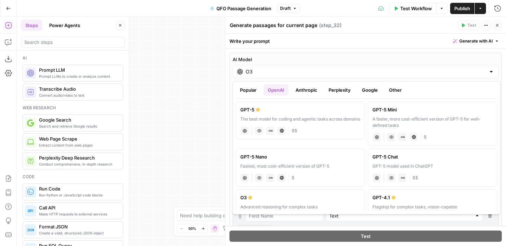
click at [296, 90] on button "Anthropic" at bounding box center [306, 89] width 30 height 11
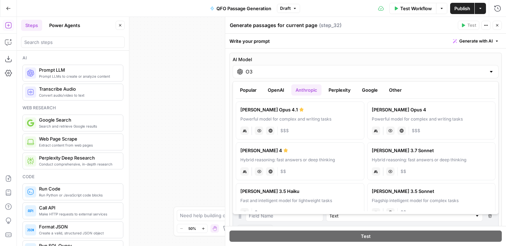
click at [305, 121] on div "Powerful model for complex and writing tasks" at bounding box center [299, 119] width 119 height 6
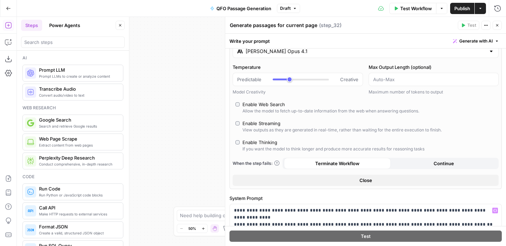
scroll to position [0, 0]
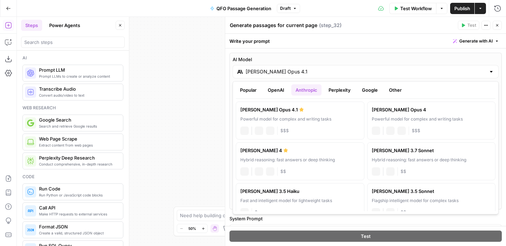
click at [353, 71] on input "Claude Opus 4.1" at bounding box center [366, 71] width 240 height 7
click at [274, 90] on button "OpenAI" at bounding box center [276, 89] width 25 height 11
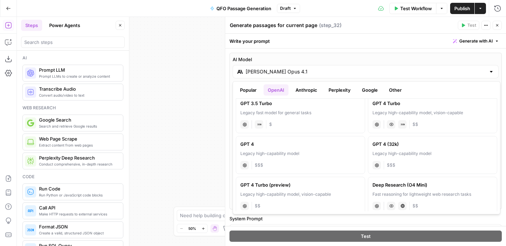
scroll to position [381, 0]
click at [306, 152] on div "Legacy high-capability model" at bounding box center [300, 152] width 120 height 6
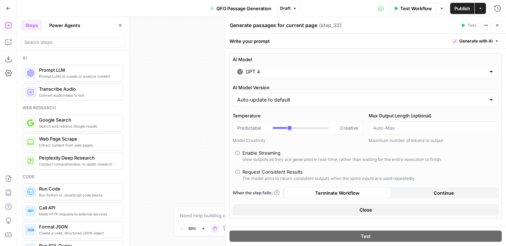
click at [336, 81] on div "AI Model GPT 4 AI Model Version Auto-update to default Temperature Predictable …" at bounding box center [365, 136] width 272 height 166
click at [322, 70] on input "GPT 4" at bounding box center [366, 71] width 240 height 7
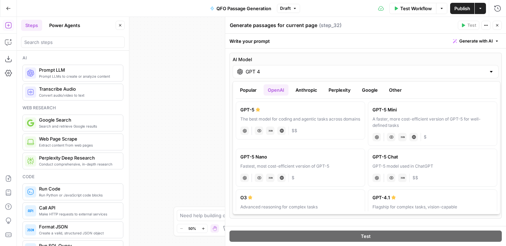
click at [299, 204] on div "Advanced reasoning for complex tasks" at bounding box center [300, 207] width 120 height 6
type input "O3"
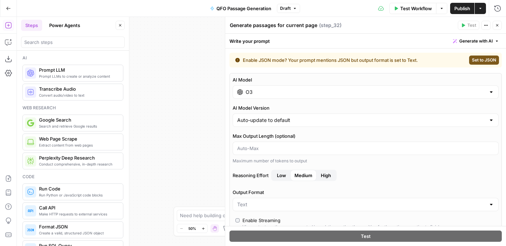
click at [481, 60] on span "Set to JSON" at bounding box center [484, 60] width 24 height 6
type input "JSON"
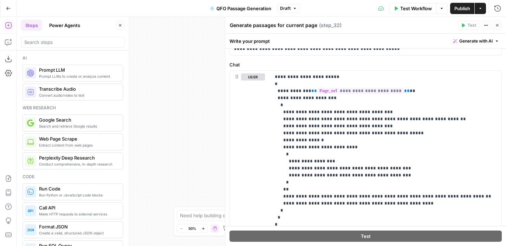
scroll to position [614, 0]
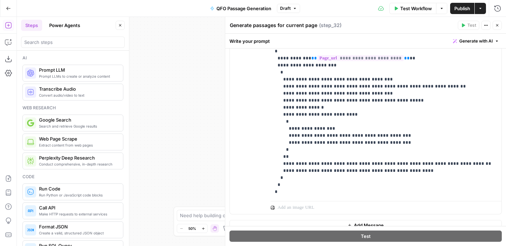
click at [498, 26] on icon "button" at bounding box center [497, 25] width 4 height 4
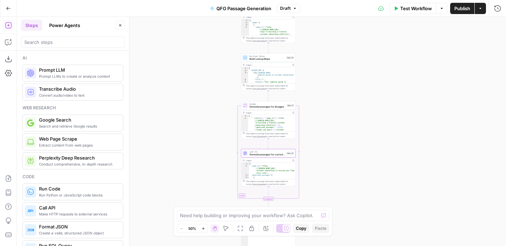
click at [324, 115] on div "Workflow Set Inputs Inputs SEO Research Semrush Keyword Magic Tool Step 4 Outpu…" at bounding box center [261, 131] width 489 height 229
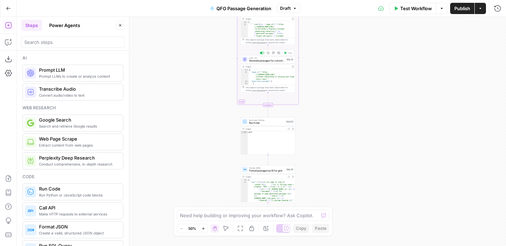
click at [273, 61] on span "Generate passages for current page" at bounding box center [266, 61] width 35 height 4
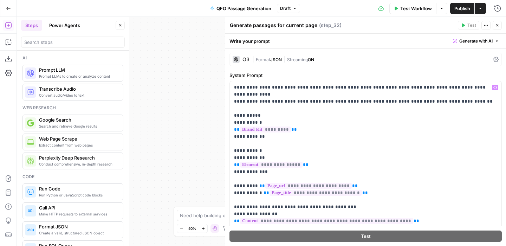
scroll to position [92, 0]
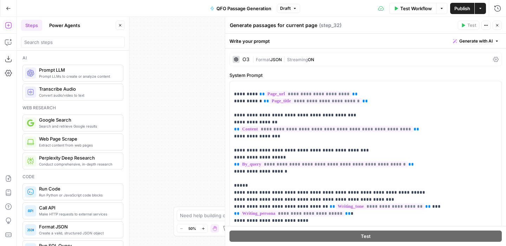
click at [498, 26] on icon "button" at bounding box center [497, 25] width 4 height 4
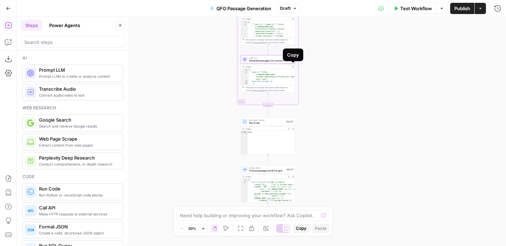
click at [293, 66] on icon "button" at bounding box center [293, 67] width 2 height 2
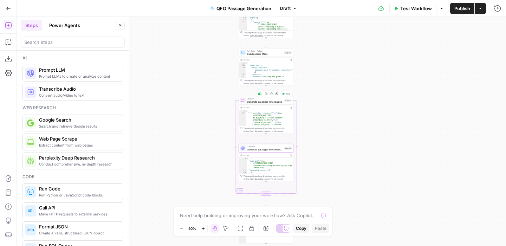
click at [272, 102] on span "Generate passages for all pages" at bounding box center [265, 102] width 36 height 4
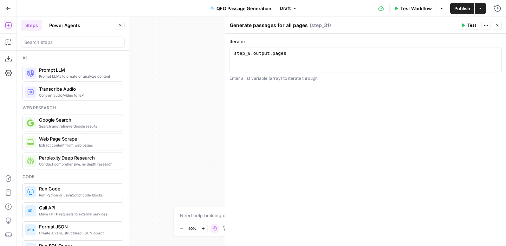
click at [465, 25] on icon "button" at bounding box center [463, 25] width 4 height 4
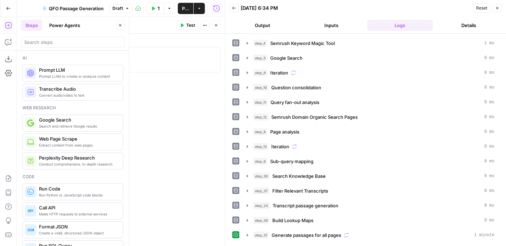
click at [219, 25] on button "Close" at bounding box center [216, 25] width 9 height 9
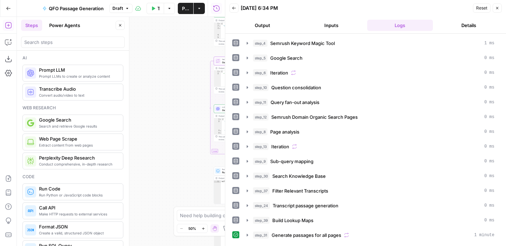
click at [496, 5] on button "Close" at bounding box center [497, 8] width 9 height 9
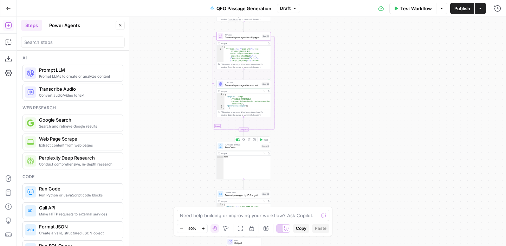
click at [256, 148] on span "Run Code" at bounding box center [242, 148] width 35 height 4
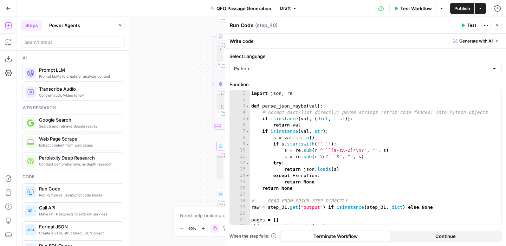
click at [467, 24] on button "Test" at bounding box center [468, 25] width 21 height 9
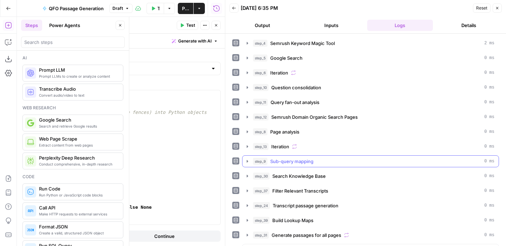
scroll to position [189, 0]
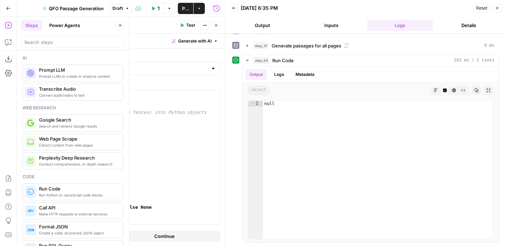
click at [497, 8] on icon "button" at bounding box center [497, 8] width 4 height 4
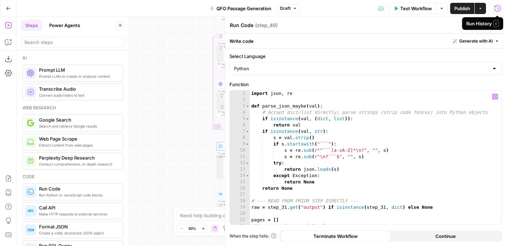
type textarea "**********"
click at [251, 93] on div "import json , re def parse_json_maybe ( val ) : # Accept dict/list directly; pa…" at bounding box center [376, 163] width 252 height 147
click at [498, 22] on span "E" at bounding box center [495, 23] width 5 height 7
click at [497, 26] on icon "button" at bounding box center [497, 25] width 4 height 4
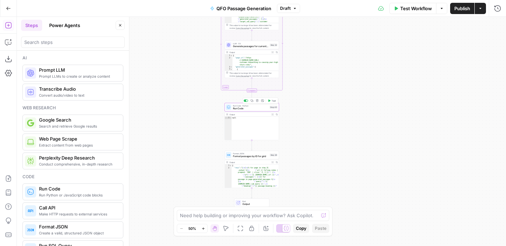
click at [260, 108] on span "Run Code" at bounding box center [250, 109] width 35 height 4
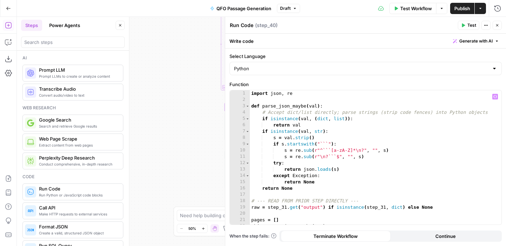
click at [251, 93] on div "import json , re def parse_json_maybe ( val ) : # Accept dict/list directly; pa…" at bounding box center [376, 163] width 252 height 147
type textarea "*"
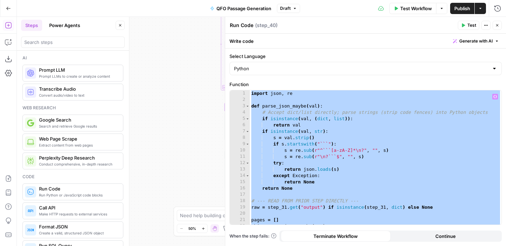
paste textarea
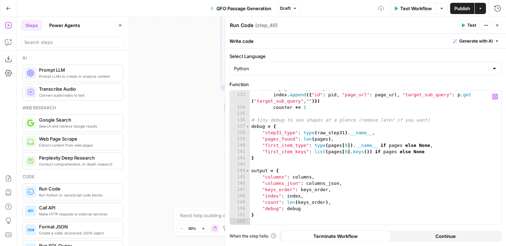
click at [465, 27] on button "Test" at bounding box center [468, 25] width 21 height 9
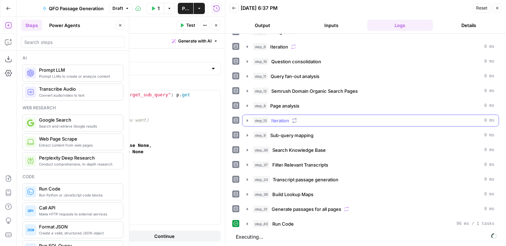
scroll to position [13, 0]
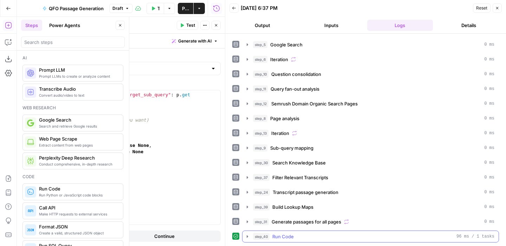
click at [358, 236] on div "step_40 Run Code 96 ms / 1 tasks" at bounding box center [373, 236] width 241 height 7
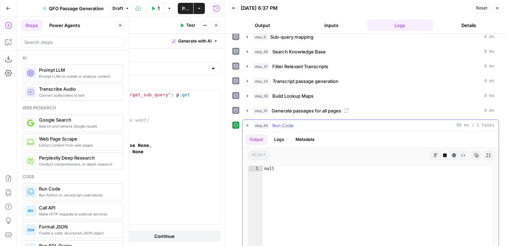
scroll to position [189, 0]
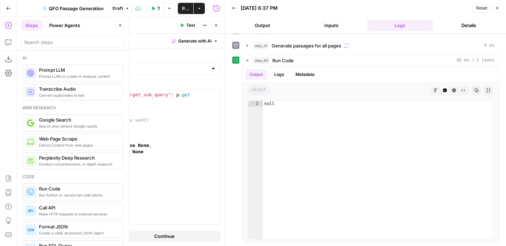
click at [217, 25] on icon "button" at bounding box center [216, 25] width 4 height 4
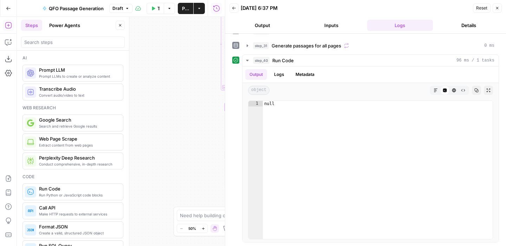
click at [498, 6] on icon "button" at bounding box center [497, 8] width 4 height 4
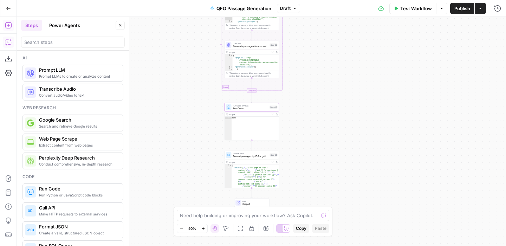
click at [9, 43] on icon "button" at bounding box center [8, 42] width 7 height 7
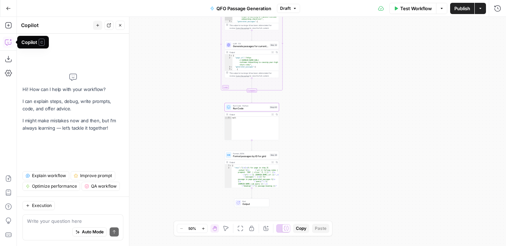
type textarea "Goal: After the iteration step (step_31) finishes, create a zero-token Transfor…"
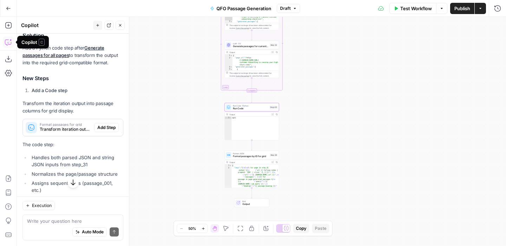
scroll to position [645, 0]
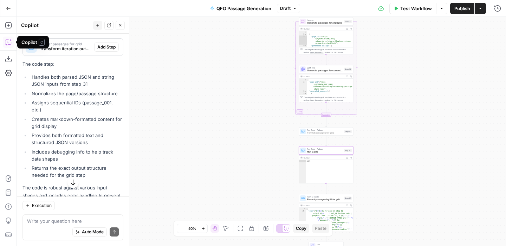
click at [100, 50] on span "Add Step" at bounding box center [106, 47] width 18 height 6
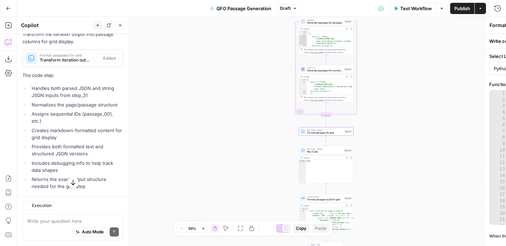
scroll to position [656, 0]
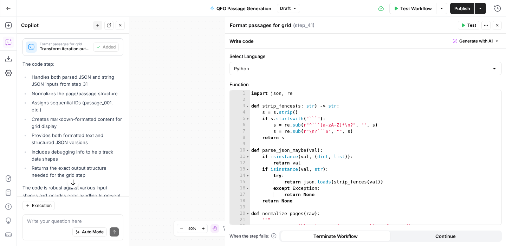
click at [465, 25] on icon "button" at bounding box center [463, 26] width 3 height 4
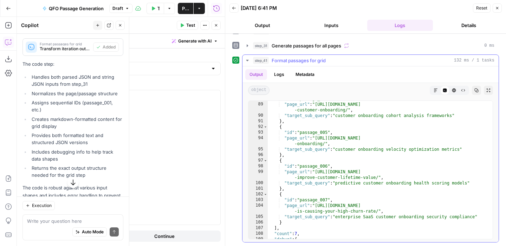
scroll to position [1982, 0]
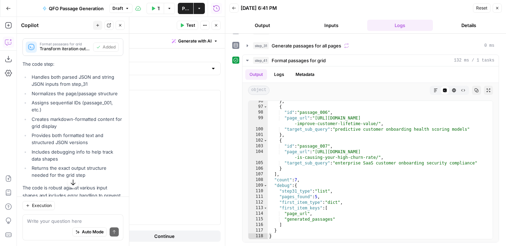
click at [498, 11] on button "Close" at bounding box center [497, 8] width 9 height 9
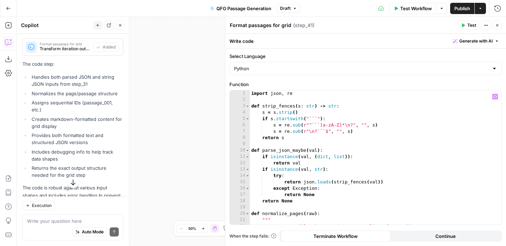
click at [251, 93] on div "import json , re def strip_fences ( s : str ) -> str : s = s . strip ( ) if s .…" at bounding box center [376, 163] width 252 height 147
type textarea "**********"
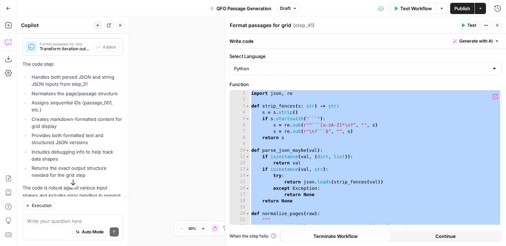
scroll to position [705, 0]
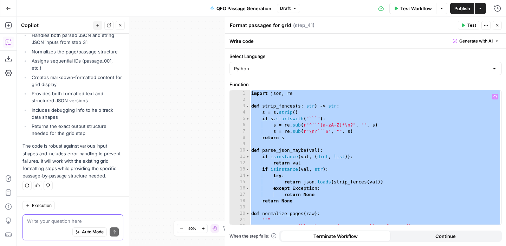
click at [62, 221] on textarea at bounding box center [73, 221] width 92 height 7
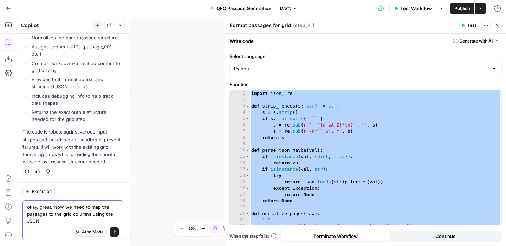
scroll to position [719, 0]
type textarea "okay, great. Now we need to map the passages to the grid columns using the JSON…"
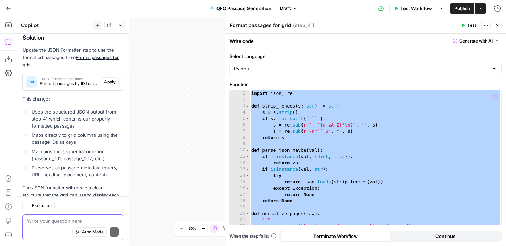
scroll to position [952, 0]
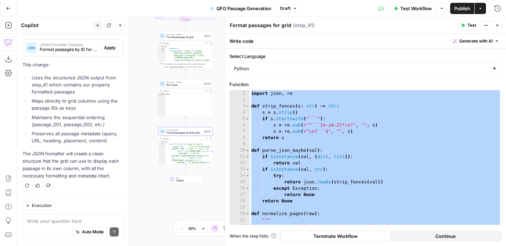
click at [110, 47] on span "Apply" at bounding box center [110, 48] width 12 height 6
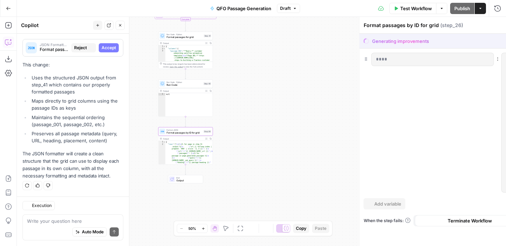
scroll to position [941, 0]
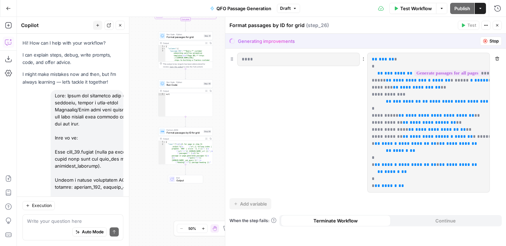
scroll to position [941, 0]
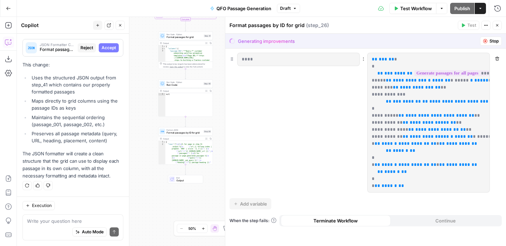
click at [487, 41] on icon "button" at bounding box center [485, 41] width 4 height 4
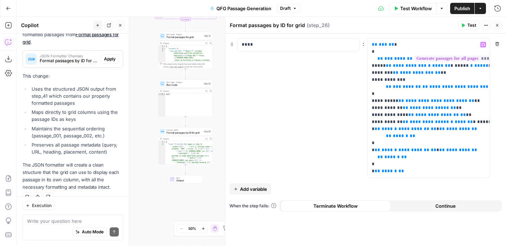
scroll to position [952, 0]
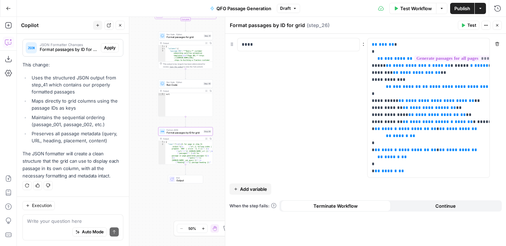
click at [109, 49] on span "Apply" at bounding box center [110, 48] width 12 height 6
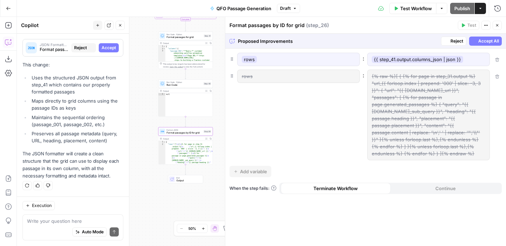
scroll to position [941, 0]
click at [485, 41] on span "Accept All" at bounding box center [488, 41] width 21 height 6
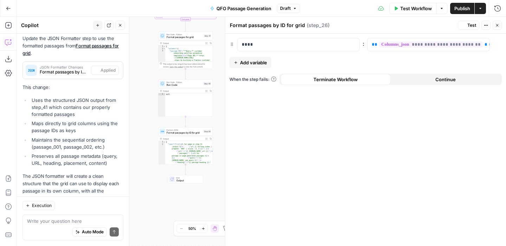
scroll to position [963, 0]
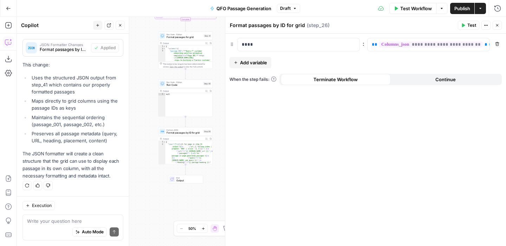
click at [465, 25] on icon "button" at bounding box center [463, 25] width 4 height 4
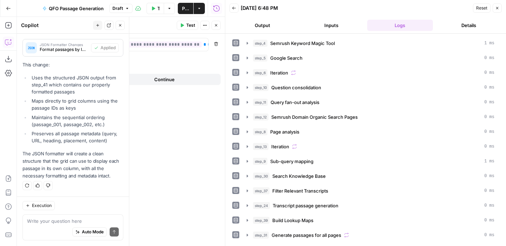
scroll to position [43, 0]
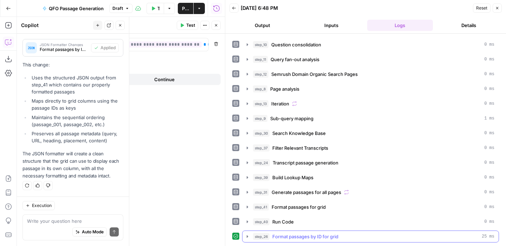
click at [248, 237] on icon "button" at bounding box center [247, 236] width 1 height 2
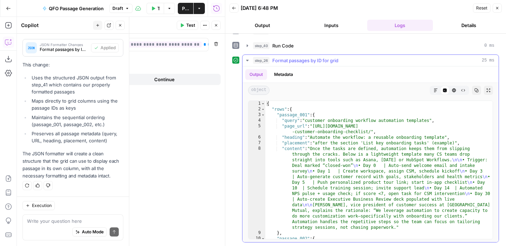
scroll to position [0, 0]
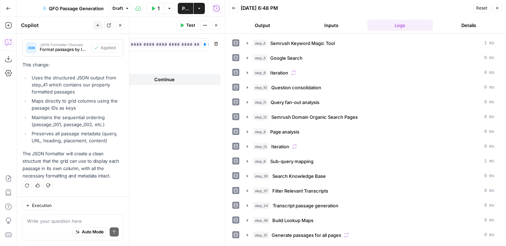
click at [184, 8] on span "Publish" at bounding box center [185, 8] width 7 height 7
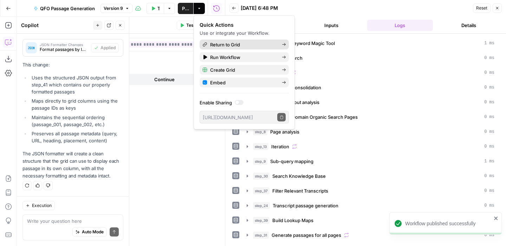
click at [224, 43] on span "Return to Grid" at bounding box center [243, 44] width 66 height 7
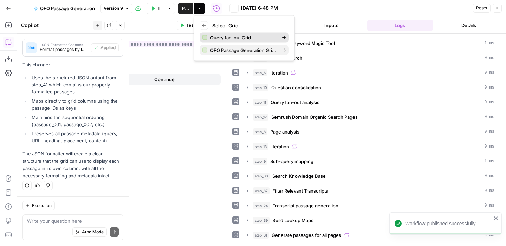
click at [231, 38] on span "Query fan-out Grid" at bounding box center [243, 37] width 66 height 7
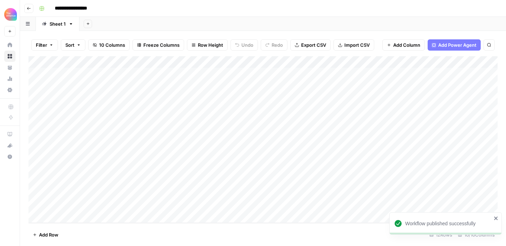
click at [27, 8] on icon "button" at bounding box center [29, 8] width 4 height 3
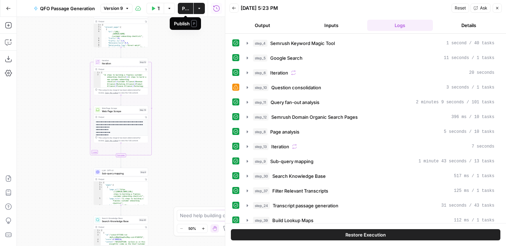
click at [183, 10] on span "Publish" at bounding box center [185, 8] width 7 height 7
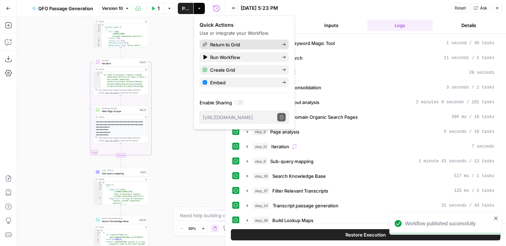
click at [230, 43] on span "Return to Grid" at bounding box center [243, 44] width 66 height 7
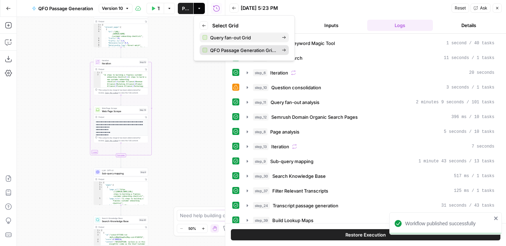
click at [239, 50] on span "QFO Passage Generation Grid (CSC)" at bounding box center [243, 50] width 66 height 7
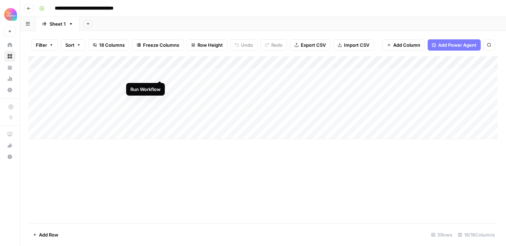
click at [160, 73] on div "Add Column" at bounding box center [262, 97] width 469 height 83
click at [150, 72] on div "Add Column" at bounding box center [262, 97] width 469 height 83
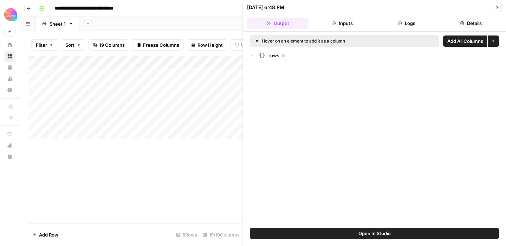
click at [453, 43] on span "Add All Columns" at bounding box center [465, 41] width 36 height 7
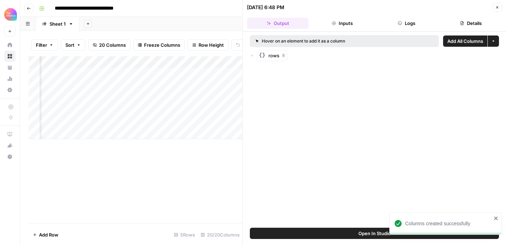
scroll to position [0, 40]
click at [498, 6] on icon "button" at bounding box center [497, 7] width 4 height 4
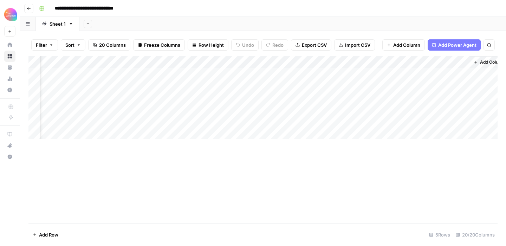
scroll to position [0, 847]
click at [451, 73] on div "Add Column" at bounding box center [262, 97] width 469 height 83
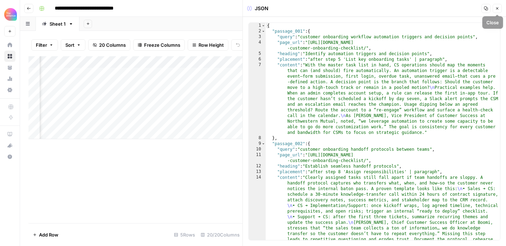
click at [497, 8] on icon "button" at bounding box center [497, 8] width 4 height 4
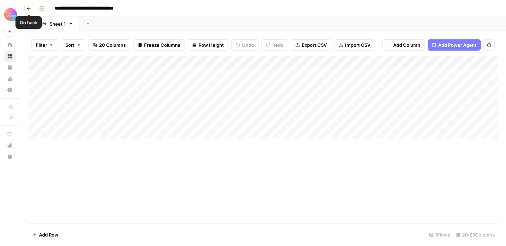
click at [28, 7] on icon "button" at bounding box center [29, 8] width 4 height 4
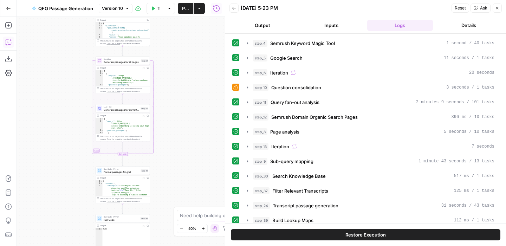
click at [11, 46] on button "Copilot" at bounding box center [8, 42] width 11 height 11
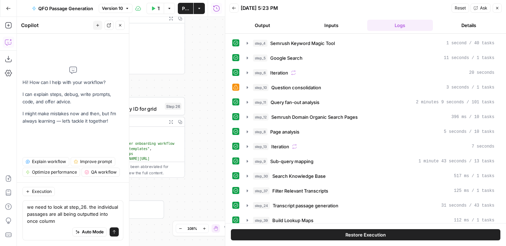
click at [202, 10] on button "Actions" at bounding box center [199, 8] width 11 height 11
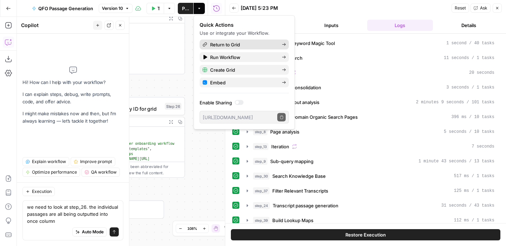
click at [220, 44] on span "Return to Grid" at bounding box center [243, 44] width 66 height 7
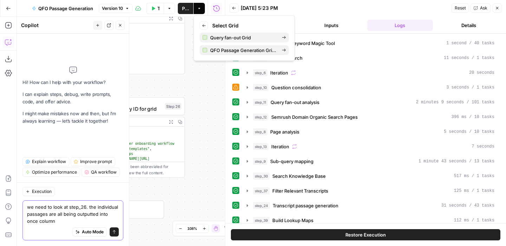
click at [58, 221] on textarea "we need to look at step_26. the individual passages are all being outputted int…" at bounding box center [73, 213] width 92 height 21
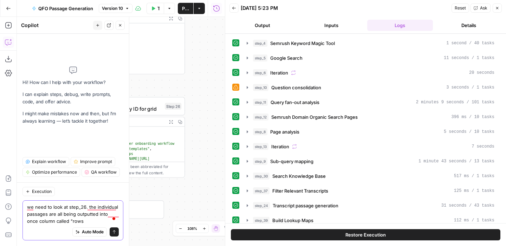
type textarea "we need to look at step_26. the individual passages are all being outputted int…"
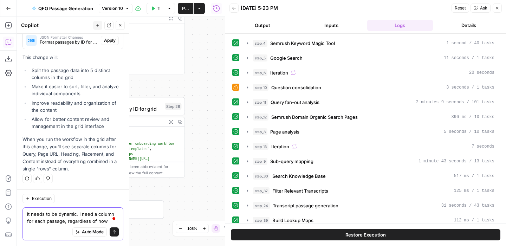
scroll to position [204, 0]
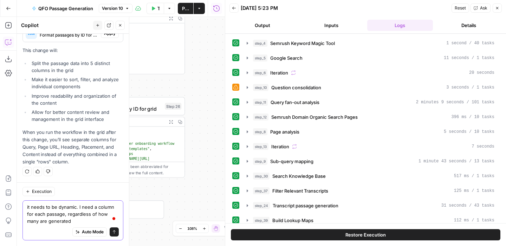
type textarea "it needs to be dynamic. I need a column for each passage, regardless of how man…"
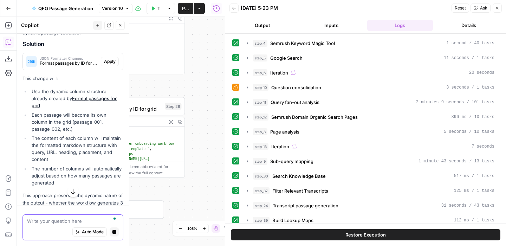
scroll to position [407, 0]
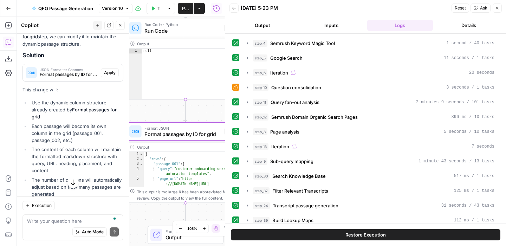
click at [107, 73] on span "Apply" at bounding box center [110, 73] width 12 height 6
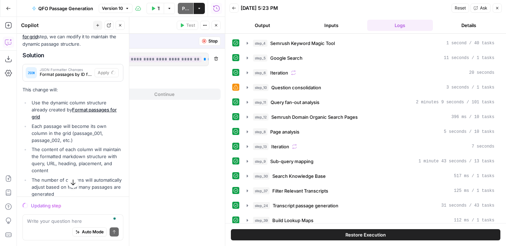
click at [497, 6] on icon "button" at bounding box center [497, 8] width 4 height 4
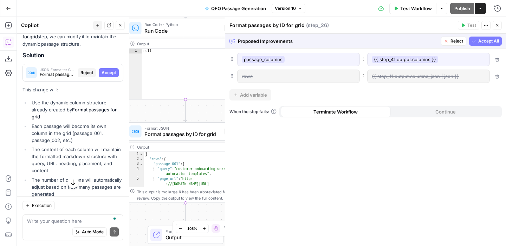
click at [67, 217] on div "Write your question here Auto Mode Send" at bounding box center [72, 227] width 101 height 26
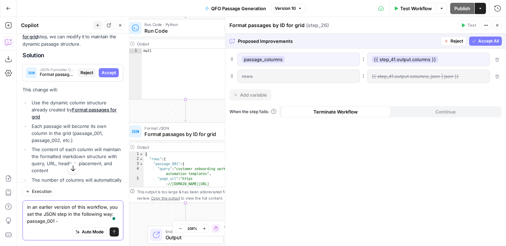
paste textarea "{% assign passage = step_31.output[0].page_passages[0] %}**Query:** {{ [DOMAIN_…"
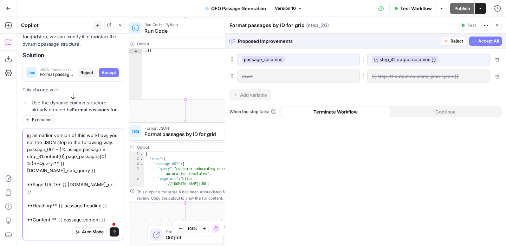
click at [58, 148] on textarea "in an earlier version of this workflow, you set the JSON step in the following …" at bounding box center [73, 184] width 92 height 105
type textarea "in an earlier version of this workflow, you set the JSON step in the following …"
click at [106, 213] on textarea "in an earlier version of this workflow, you set the JSON step in the following …" at bounding box center [73, 184] width 92 height 105
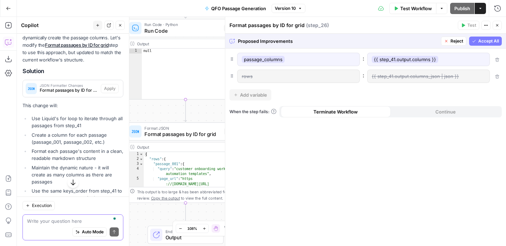
scroll to position [765, 0]
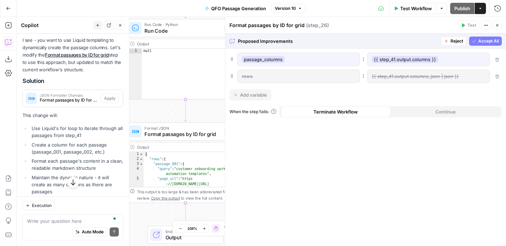
click at [453, 40] on span "Reject" at bounding box center [456, 41] width 13 height 6
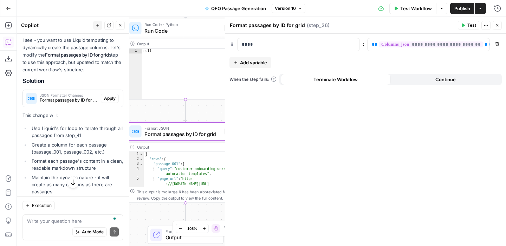
click at [107, 95] on span "Apply" at bounding box center [110, 98] width 12 height 6
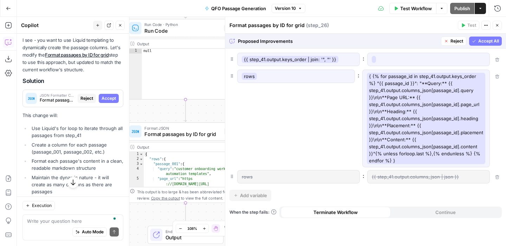
scroll to position [825, 0]
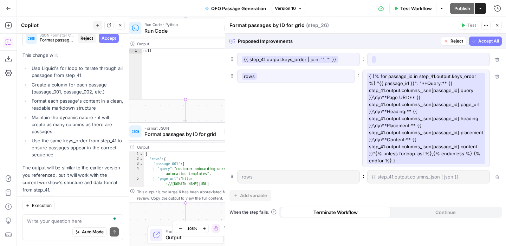
click at [53, 226] on div "Auto Mode Send" at bounding box center [73, 232] width 92 height 15
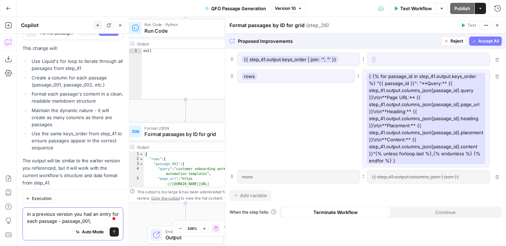
scroll to position [839, 0]
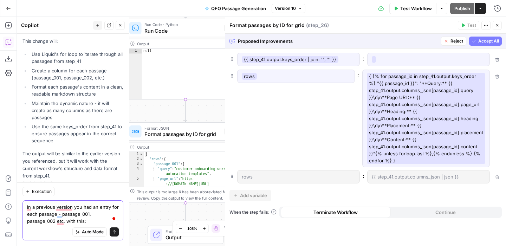
paste textarea "{% assign passage = step_31.output[0].page_passages[0] %}**Query:** {{ [DOMAIN_…"
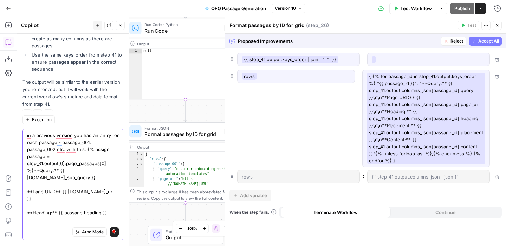
scroll to position [900, 0]
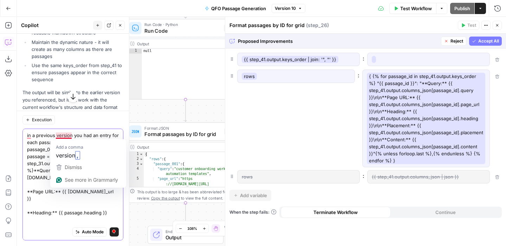
click at [72, 136] on textarea "in a previous version you had an entry for each passage - passage_001, passage_…" at bounding box center [73, 188] width 92 height 112
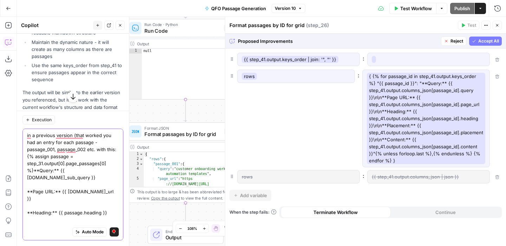
type textarea "in a previous version (that worked) you had an entry for each passage - passage…"
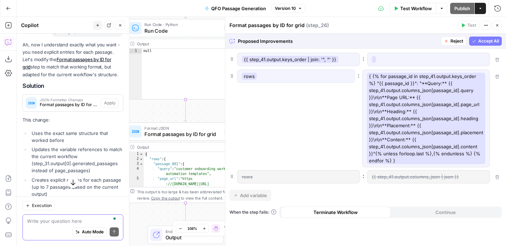
scroll to position [1109, 0]
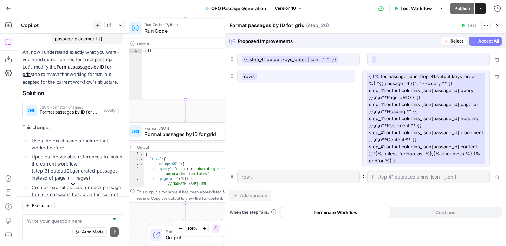
click at [485, 40] on span "Accept All" at bounding box center [488, 41] width 21 height 6
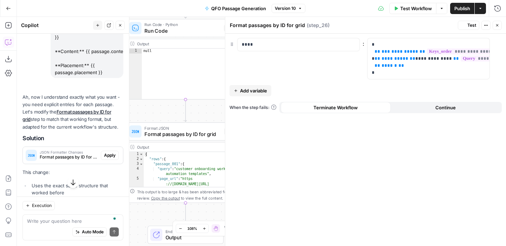
scroll to position [1154, 0]
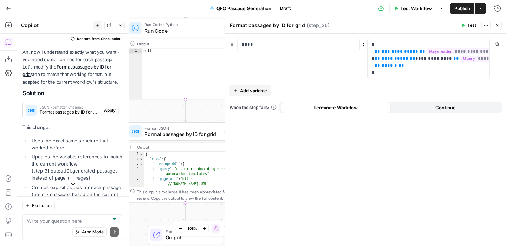
click at [466, 25] on button "Test" at bounding box center [468, 25] width 21 height 9
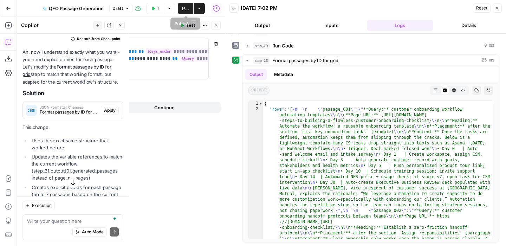
click at [182, 6] on span "Publish" at bounding box center [185, 8] width 7 height 7
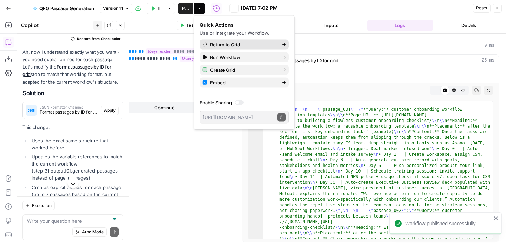
click at [259, 45] on span "Return to Grid" at bounding box center [243, 44] width 66 height 7
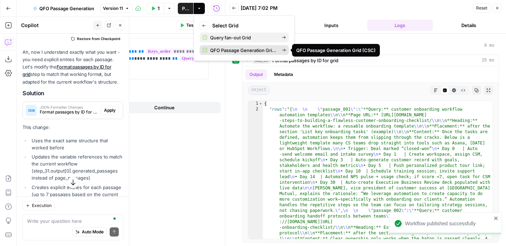
click at [257, 50] on span "QFO Passage Generation Grid (CSC)" at bounding box center [243, 50] width 66 height 7
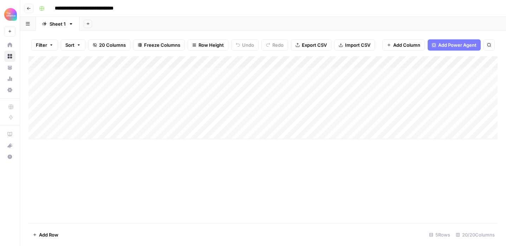
click at [66, 86] on div "Add Column" at bounding box center [262, 97] width 469 height 83
type textarea "**********"
click at [123, 207] on div "Add Column" at bounding box center [262, 139] width 469 height 167
click at [132, 84] on div "Add Column" at bounding box center [262, 97] width 469 height 83
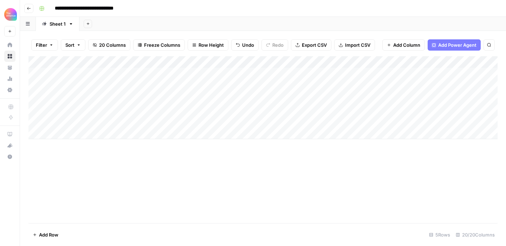
click at [213, 85] on div "Add Column" at bounding box center [262, 97] width 469 height 83
click at [222, 85] on div "Add Column" at bounding box center [262, 97] width 469 height 83
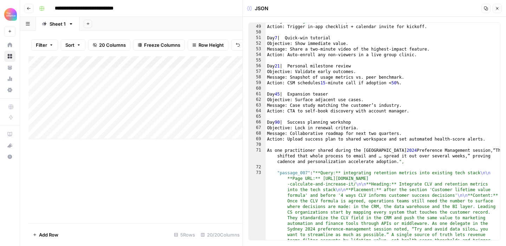
scroll to position [879, 0]
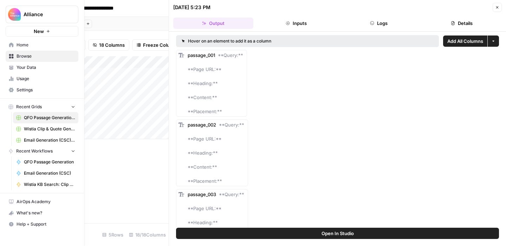
click at [28, 65] on span "Your Data" at bounding box center [46, 67] width 59 height 6
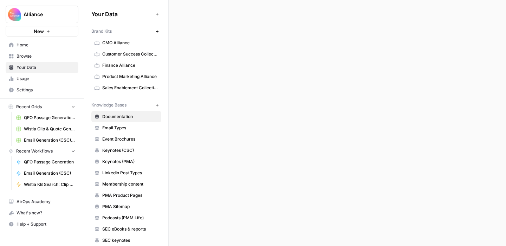
click at [28, 81] on span "Usage" at bounding box center [46, 79] width 59 height 6
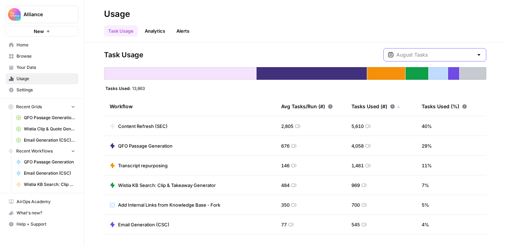
click at [423, 56] on input "text" at bounding box center [434, 54] width 77 height 7
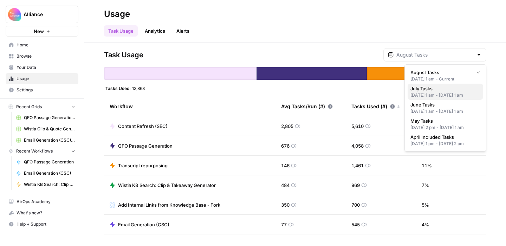
click at [424, 90] on span "July Tasks" at bounding box center [443, 88] width 67 height 7
type input "July Tasks"
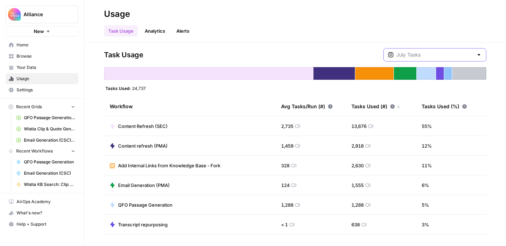
click at [439, 58] on input "text" at bounding box center [434, 54] width 77 height 7
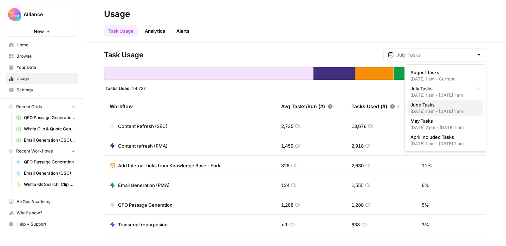
click at [432, 104] on span "June Tasks" at bounding box center [443, 104] width 67 height 7
type input "June Tasks"
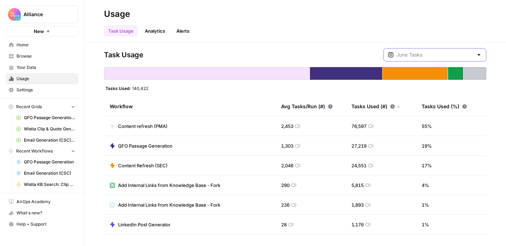
click at [431, 56] on input "text" at bounding box center [434, 54] width 77 height 7
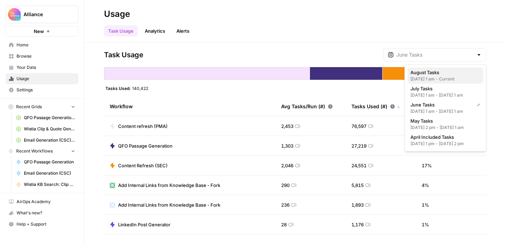
click at [430, 77] on div "[DATE] 1 am - Current" at bounding box center [445, 79] width 70 height 6
type input "August Tasks"
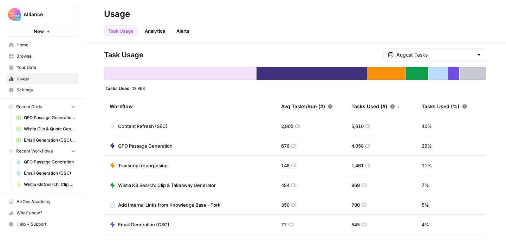
click at [164, 30] on link "Analytics" at bounding box center [155, 30] width 29 height 11
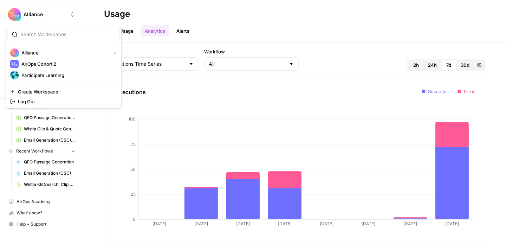
click at [47, 21] on button "Alliance" at bounding box center [42, 15] width 73 height 18
click at [49, 73] on span "Participate Learning" at bounding box center [67, 75] width 93 height 7
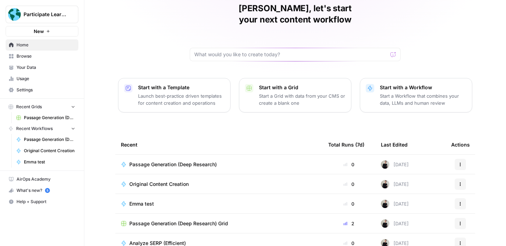
scroll to position [31, 0]
click at [200, 161] on span "Passage Generation (Deep Research)" at bounding box center [172, 164] width 87 height 7
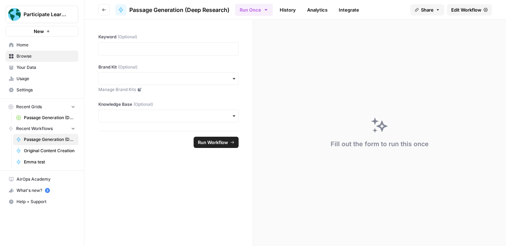
click at [466, 8] on span "Edit Workflow" at bounding box center [466, 9] width 30 height 7
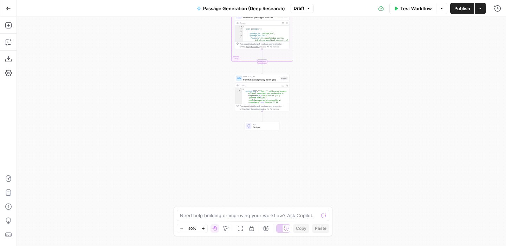
click at [259, 77] on span "Format JSON" at bounding box center [260, 76] width 35 height 3
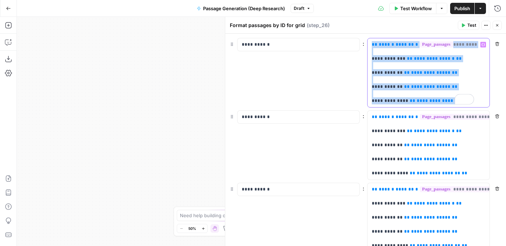
drag, startPoint x: 462, startPoint y: 103, endPoint x: 369, endPoint y: 44, distance: 110.1
click at [369, 44] on div "**********" at bounding box center [423, 72] width 111 height 69
copy p "**********"
click at [460, 77] on p "**********" at bounding box center [423, 72] width 102 height 63
drag, startPoint x: 461, startPoint y: 103, endPoint x: 367, endPoint y: 42, distance: 111.9
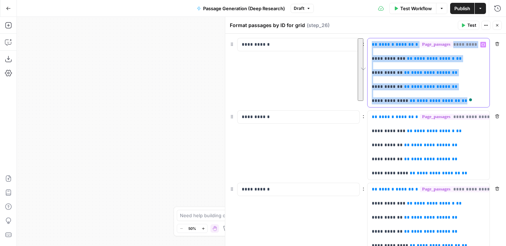
click at [367, 42] on div "**********" at bounding box center [365, 140] width 281 height 212
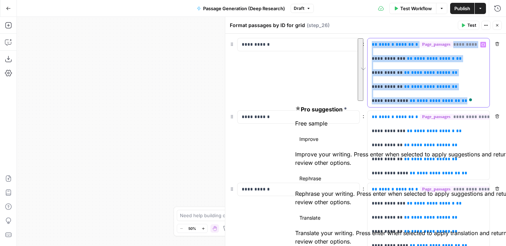
copy p "**********"
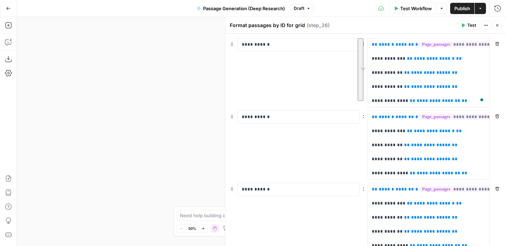
click at [332, 83] on div "**********" at bounding box center [365, 73] width 272 height 70
